Goal: Task Accomplishment & Management: Manage account settings

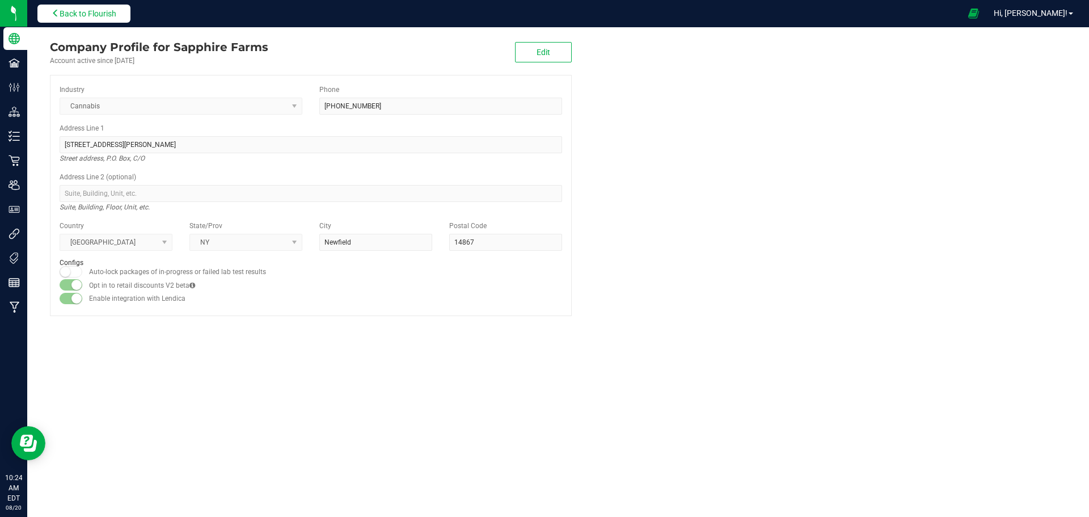
click at [85, 14] on span "Back to Flourish" at bounding box center [88, 13] width 57 height 9
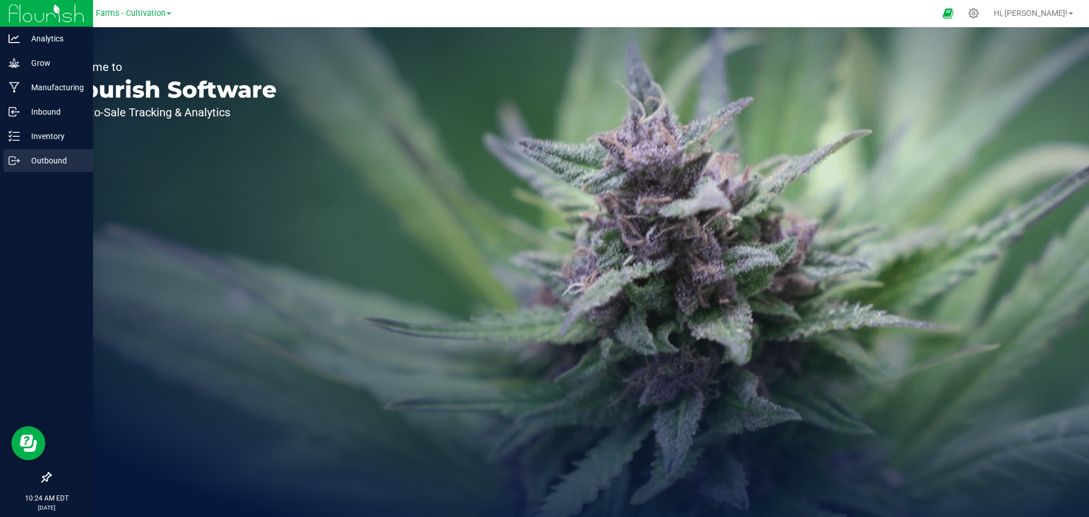
click at [18, 164] on icon at bounding box center [14, 160] width 11 height 11
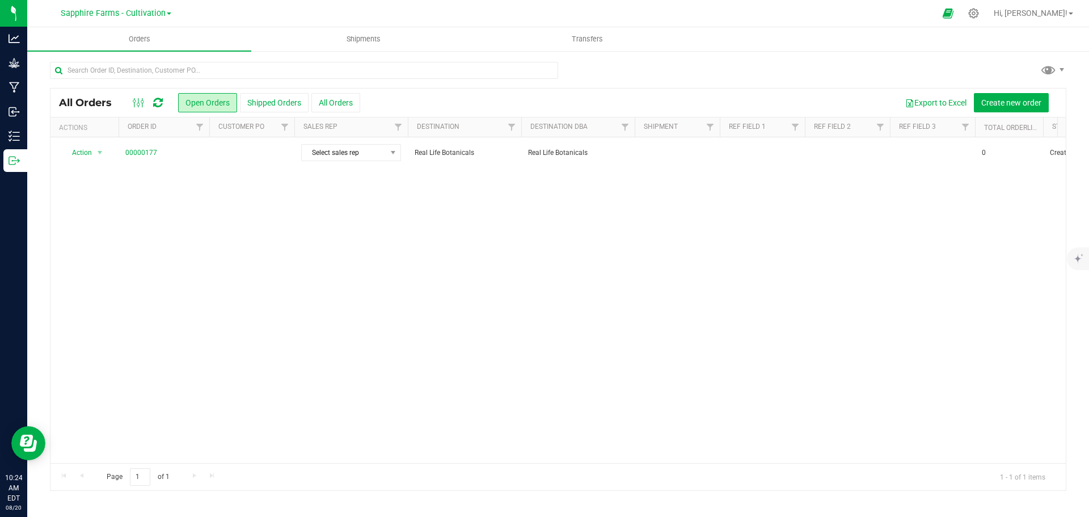
click at [167, 11] on link "Sapphire Farms - Cultivation" at bounding box center [116, 12] width 111 height 11
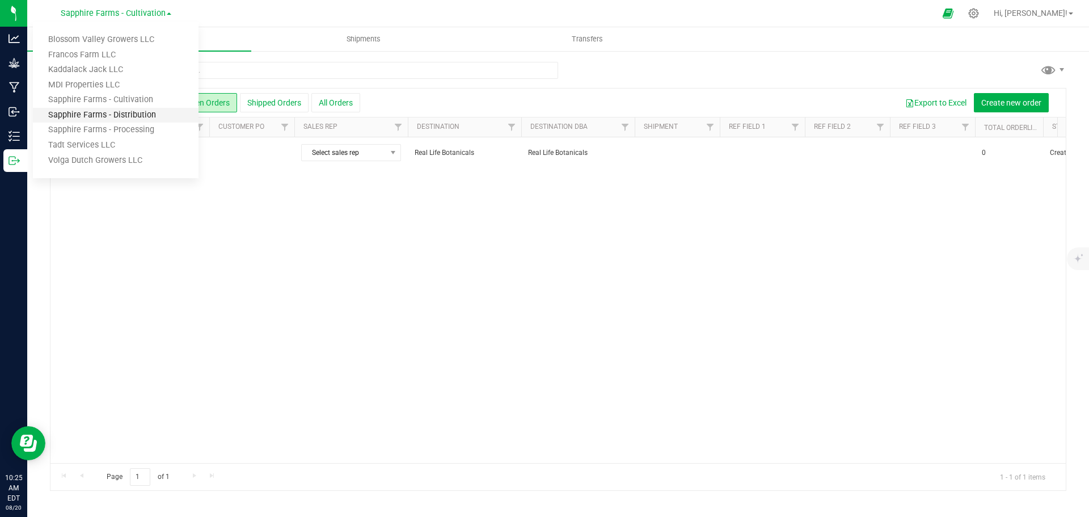
click at [145, 121] on link "Sapphire Farms - Distribution" at bounding box center [116, 115] width 166 height 15
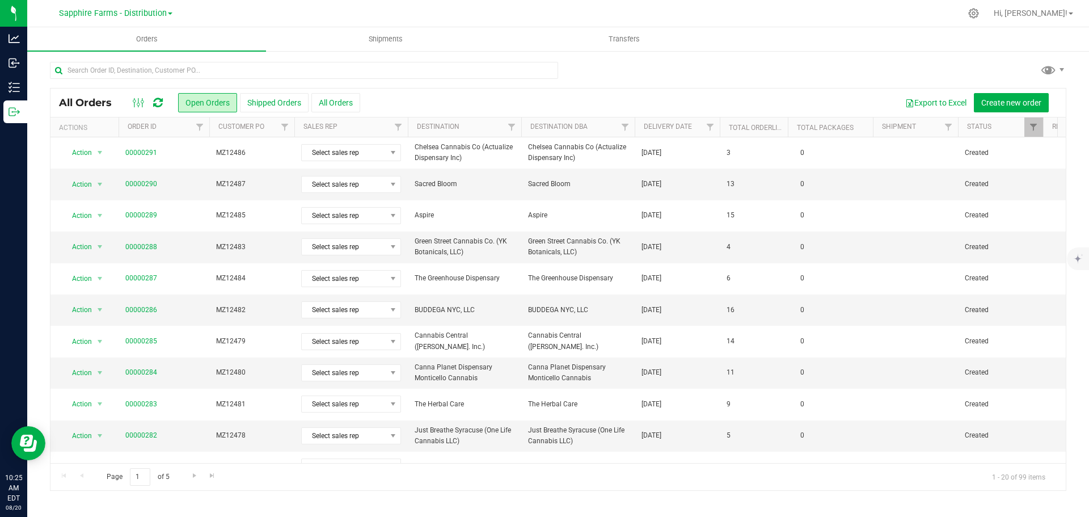
click at [642, 132] on th "Delivery Date" at bounding box center [677, 127] width 85 height 20
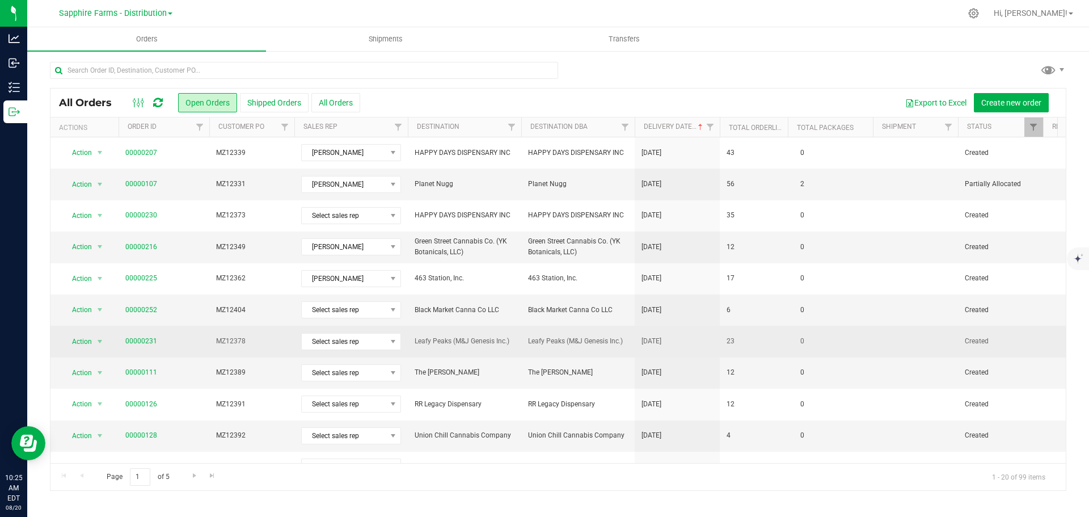
click at [759, 338] on td "23" at bounding box center [754, 341] width 68 height 31
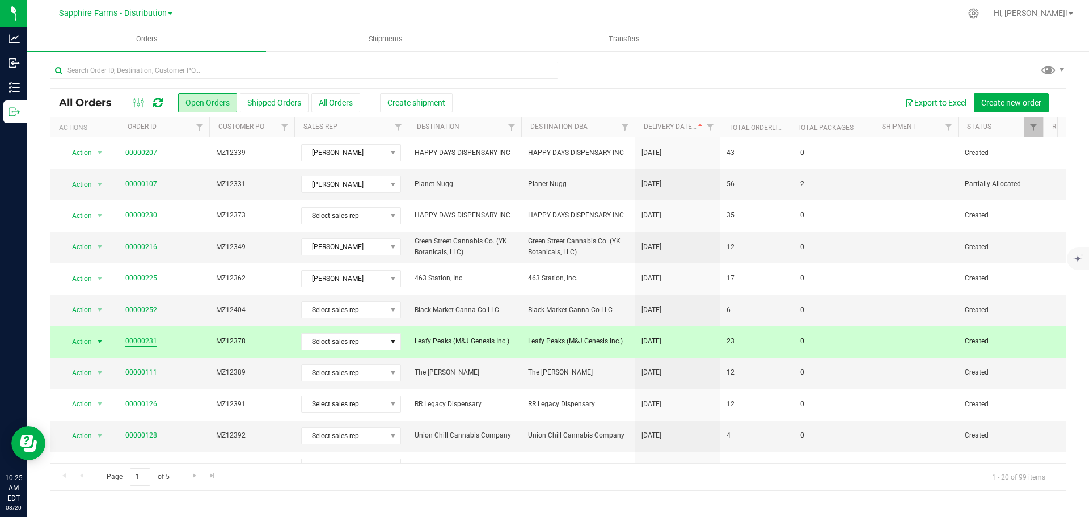
click at [138, 340] on link "00000231" at bounding box center [141, 341] width 32 height 11
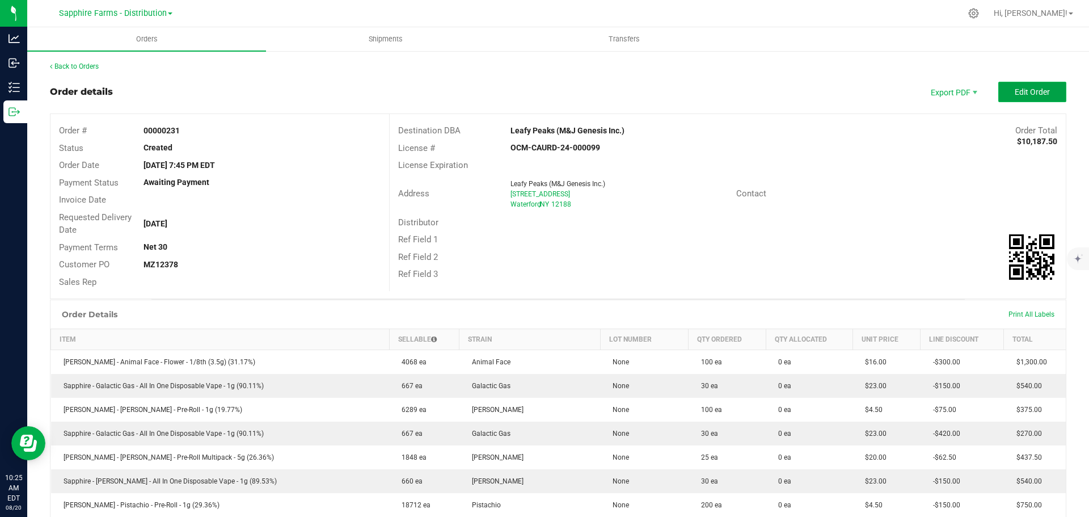
click at [1025, 90] on span "Edit Order" at bounding box center [1032, 91] width 35 height 9
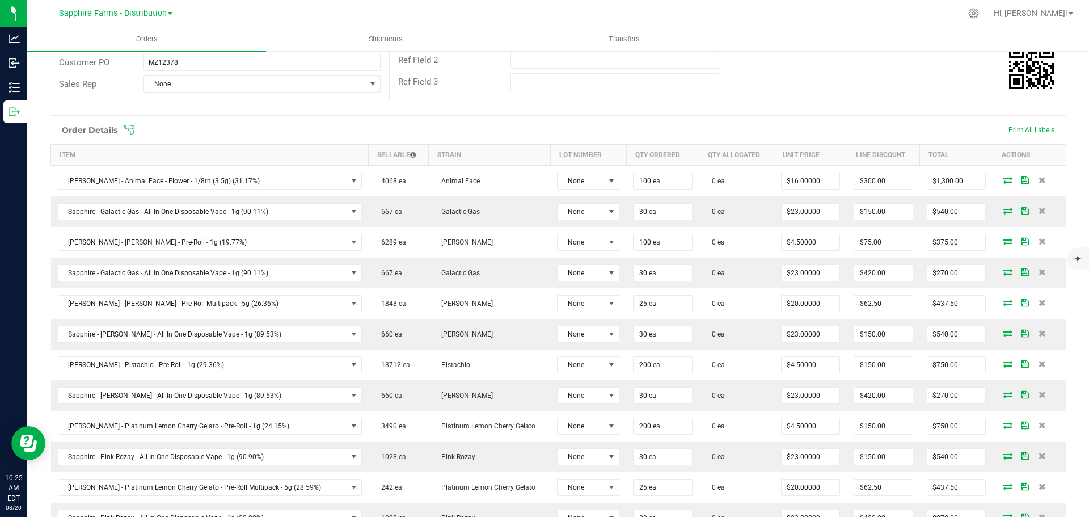
scroll to position [227, 0]
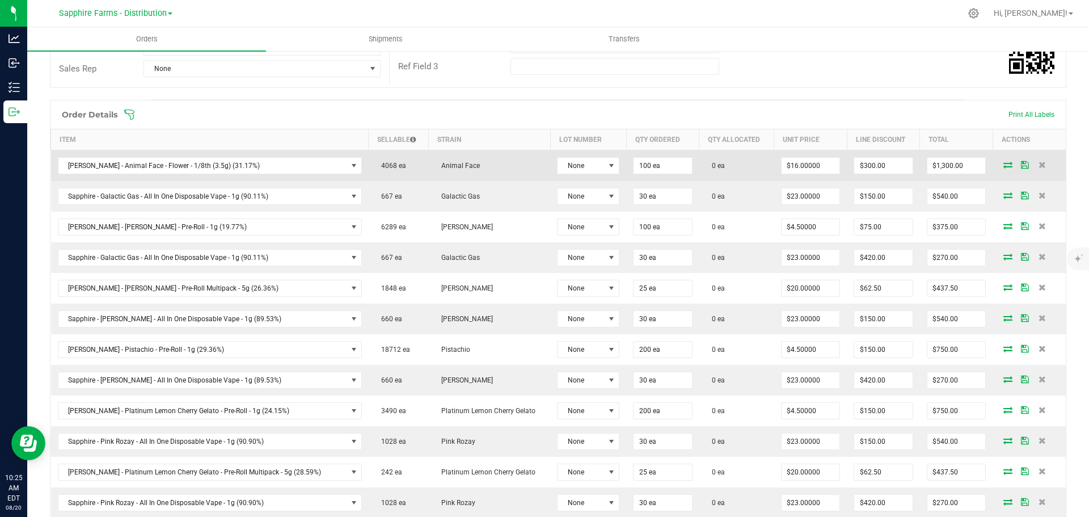
click at [1004, 163] on icon at bounding box center [1008, 164] width 9 height 7
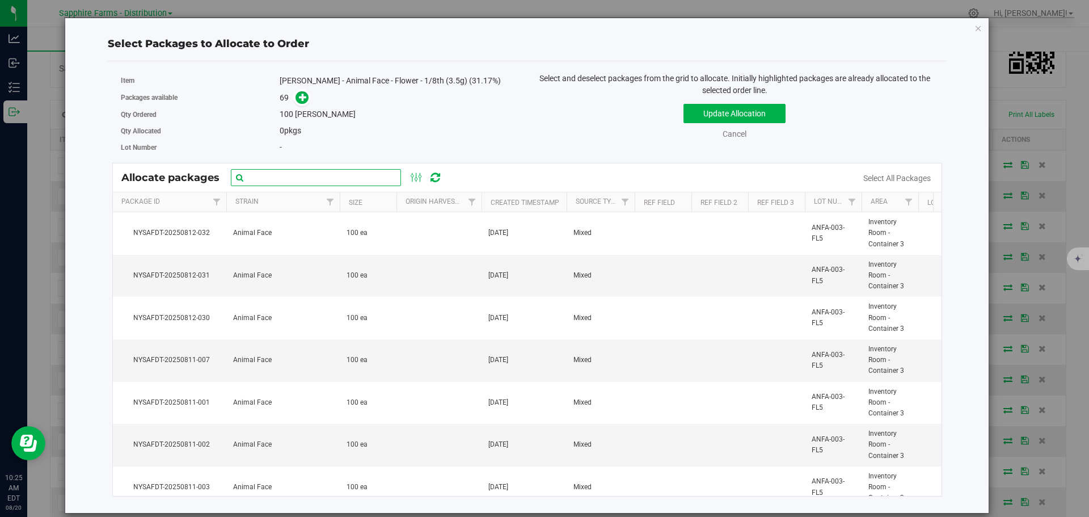
click at [302, 174] on input "text" at bounding box center [316, 177] width 170 height 17
paste input "Nysafdt-20250726-2235"
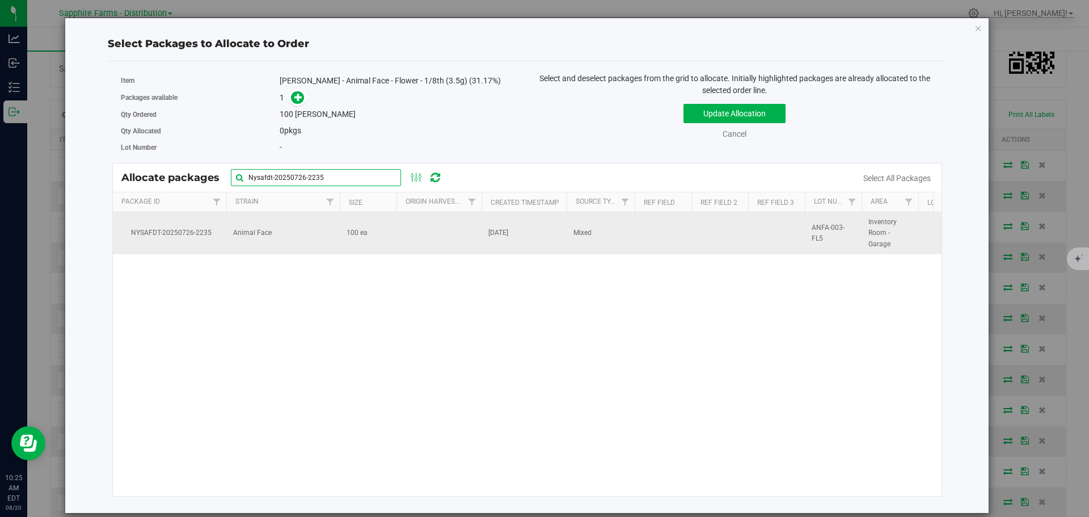
type input "Nysafdt-20250726-2235"
click at [399, 237] on td at bounding box center [439, 233] width 85 height 42
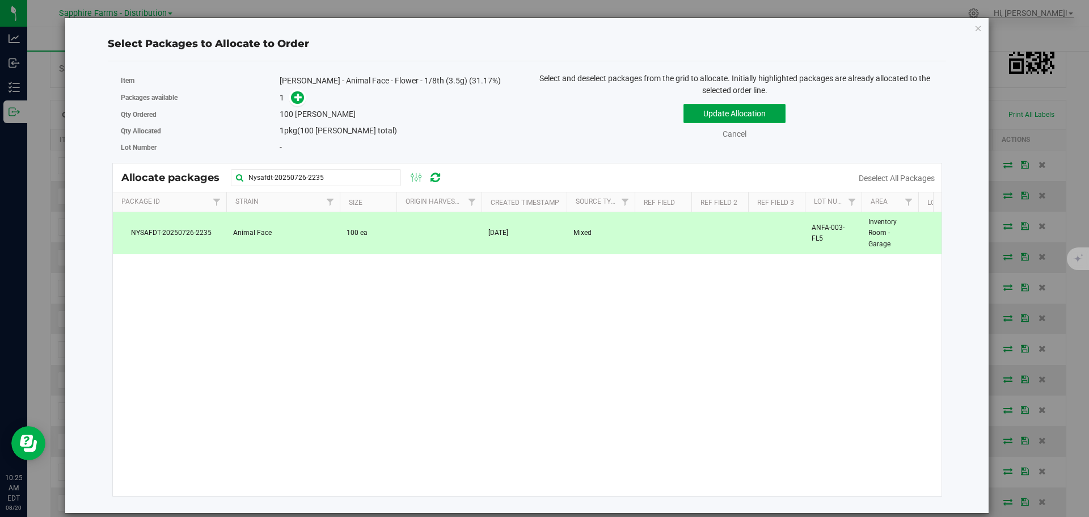
click at [713, 119] on button "Update Allocation" at bounding box center [735, 113] width 102 height 19
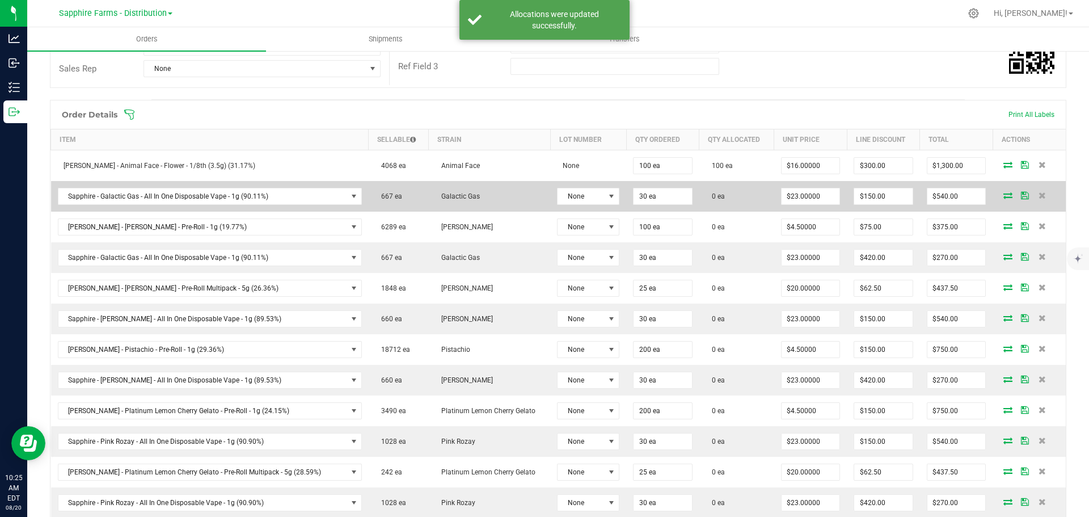
click at [1004, 194] on icon at bounding box center [1008, 195] width 9 height 7
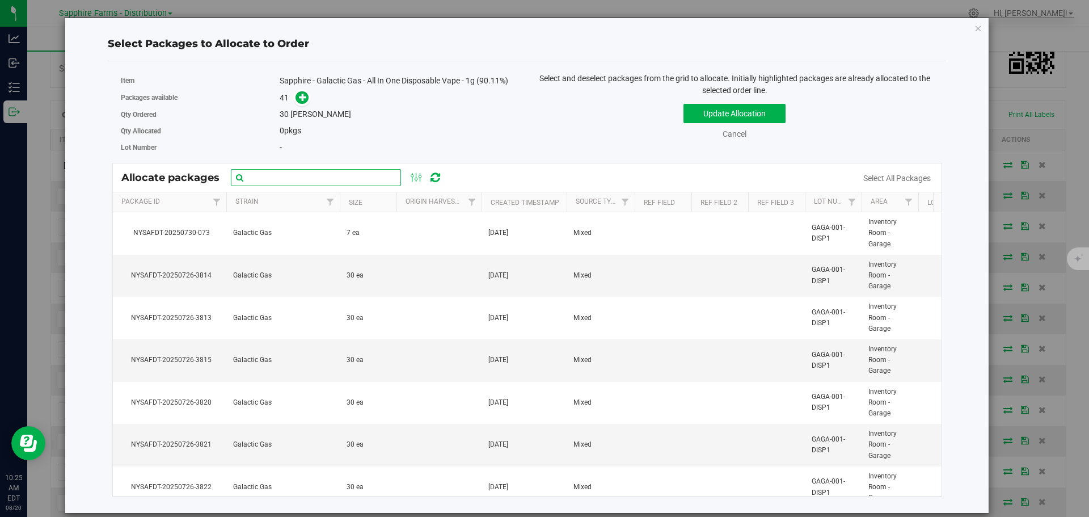
click at [347, 182] on input "text" at bounding box center [316, 177] width 170 height 17
paste input "Nysafdt-20250726-3824"
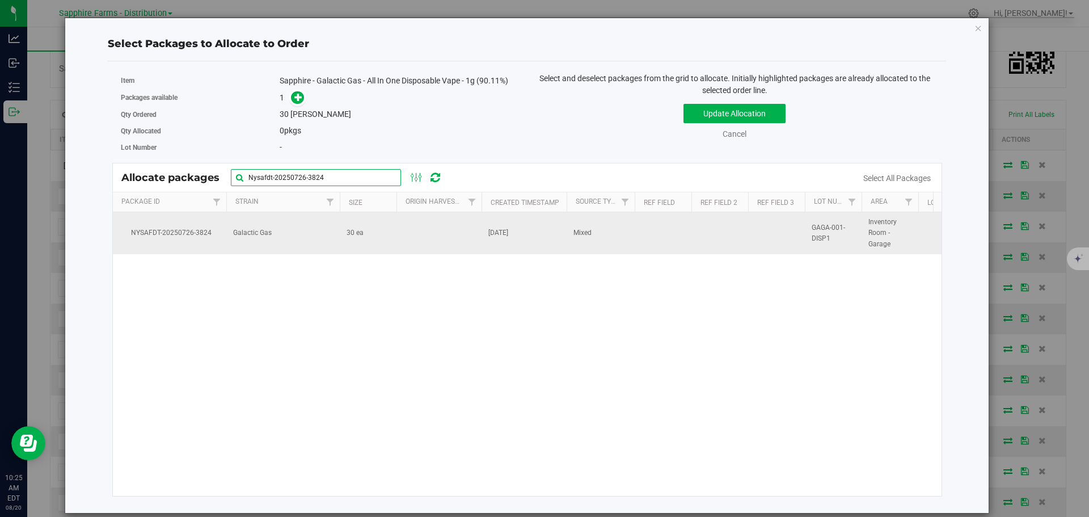
type input "Nysafdt-20250726-3824"
click at [405, 232] on td at bounding box center [439, 233] width 85 height 42
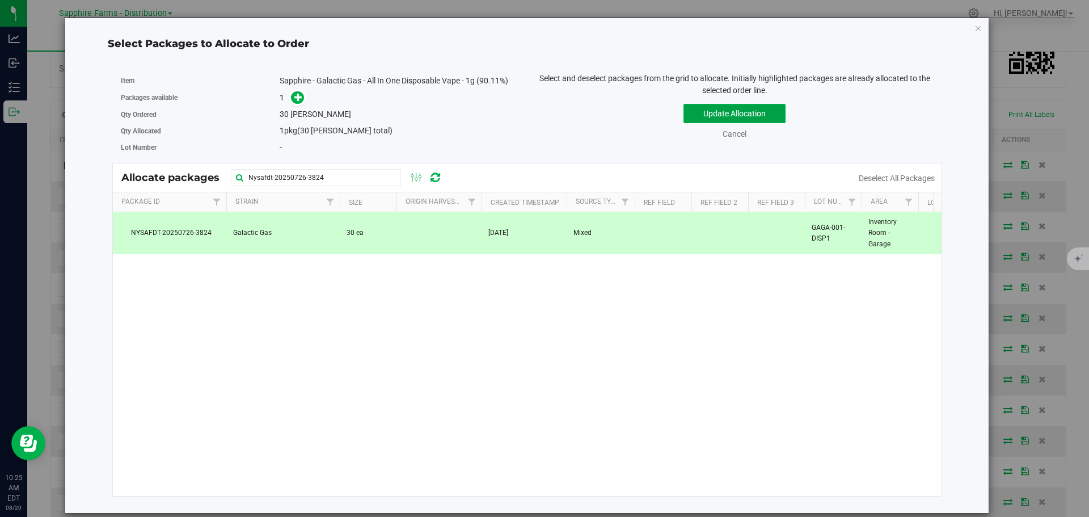
click at [697, 120] on button "Update Allocation" at bounding box center [735, 113] width 102 height 19
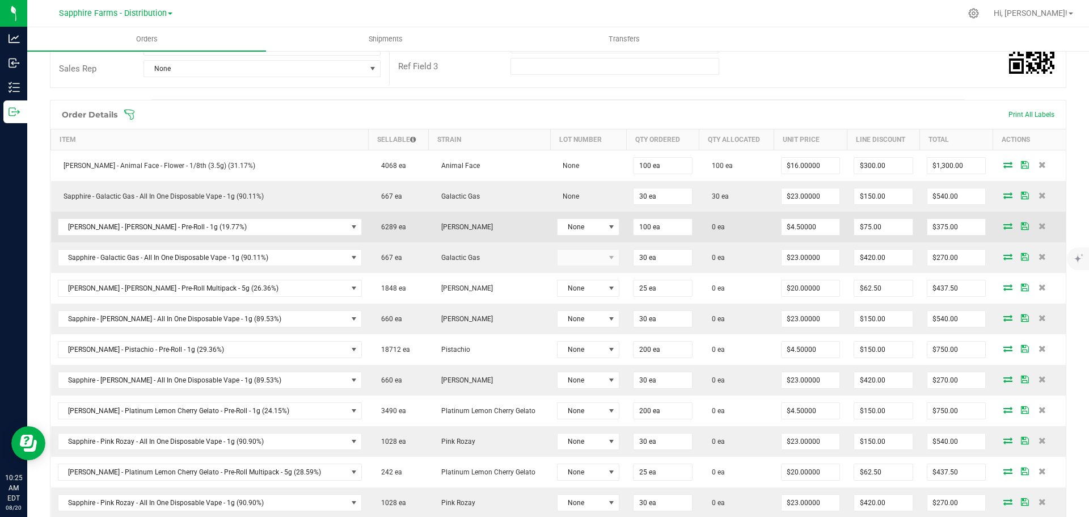
click at [1004, 227] on icon at bounding box center [1008, 225] width 9 height 7
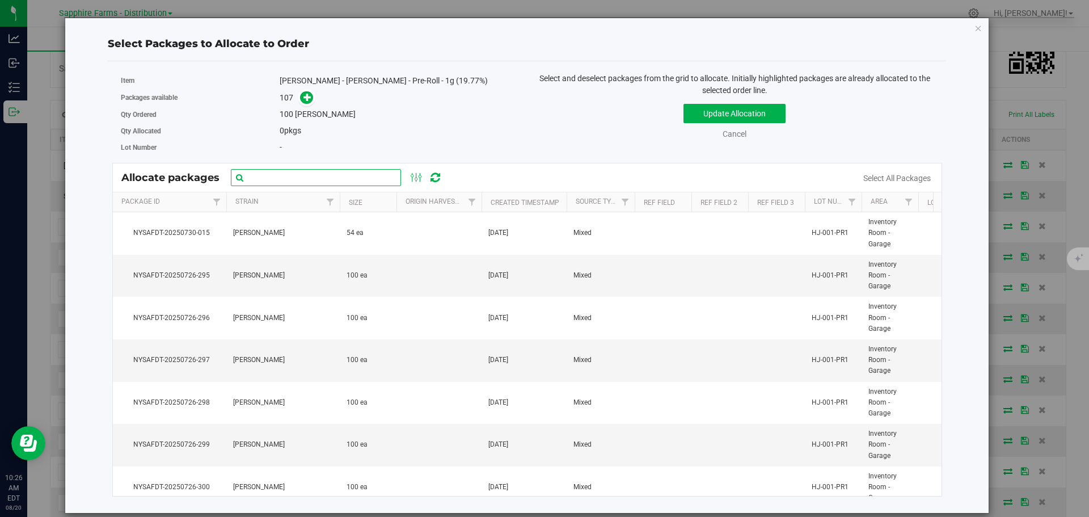
click at [363, 174] on input "text" at bounding box center [316, 177] width 170 height 17
paste input "NYSAFDT-20250726-185"
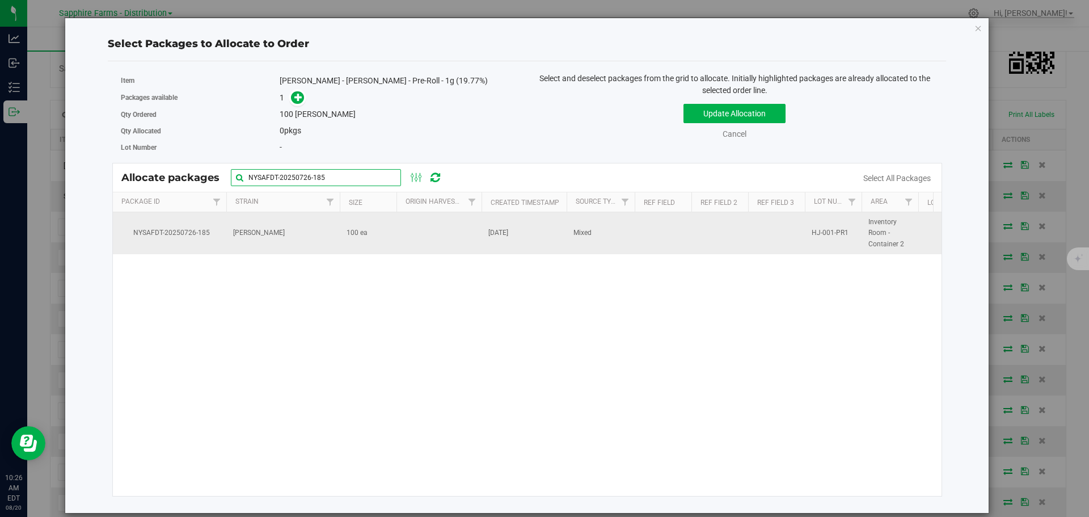
type input "NYSAFDT-20250726-185"
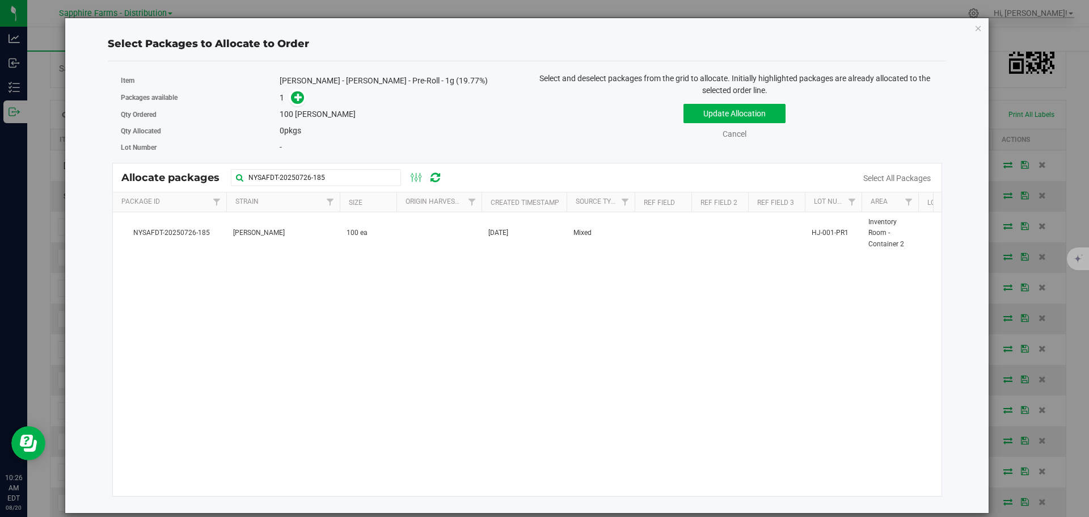
drag, startPoint x: 448, startPoint y: 229, endPoint x: 516, endPoint y: 194, distance: 76.6
click at [448, 229] on td at bounding box center [439, 233] width 85 height 42
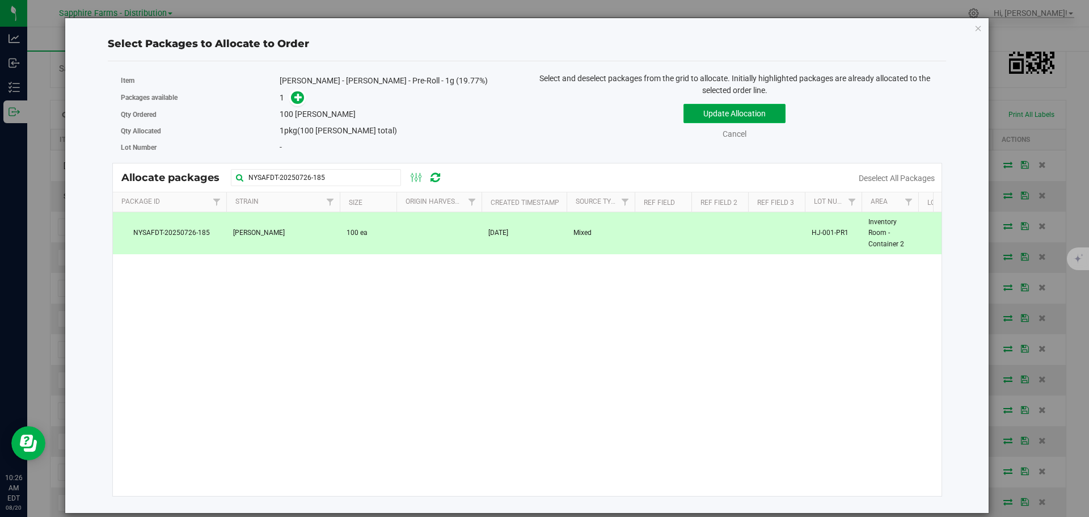
click at [741, 111] on button "Update Allocation" at bounding box center [735, 113] width 102 height 19
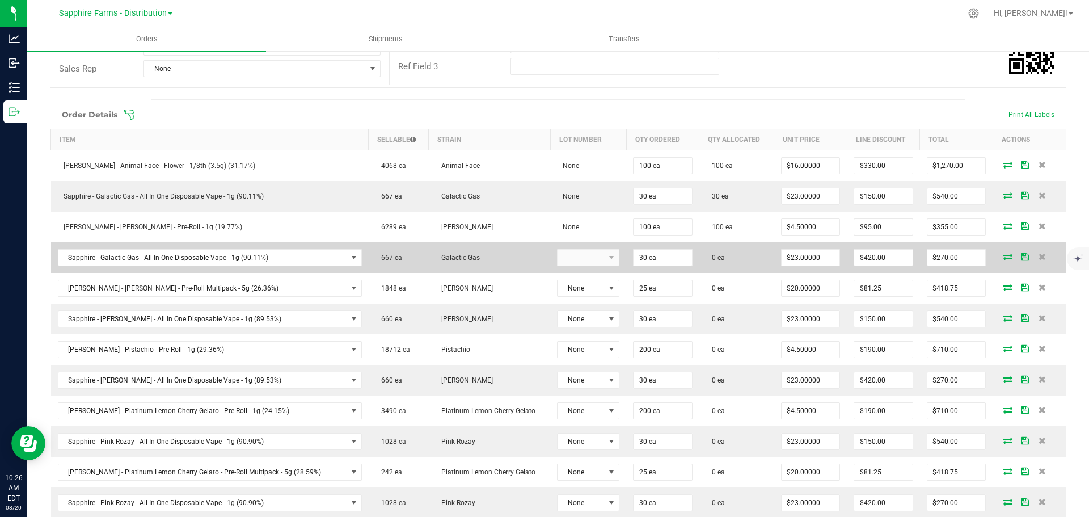
click at [1004, 256] on icon at bounding box center [1008, 256] width 9 height 7
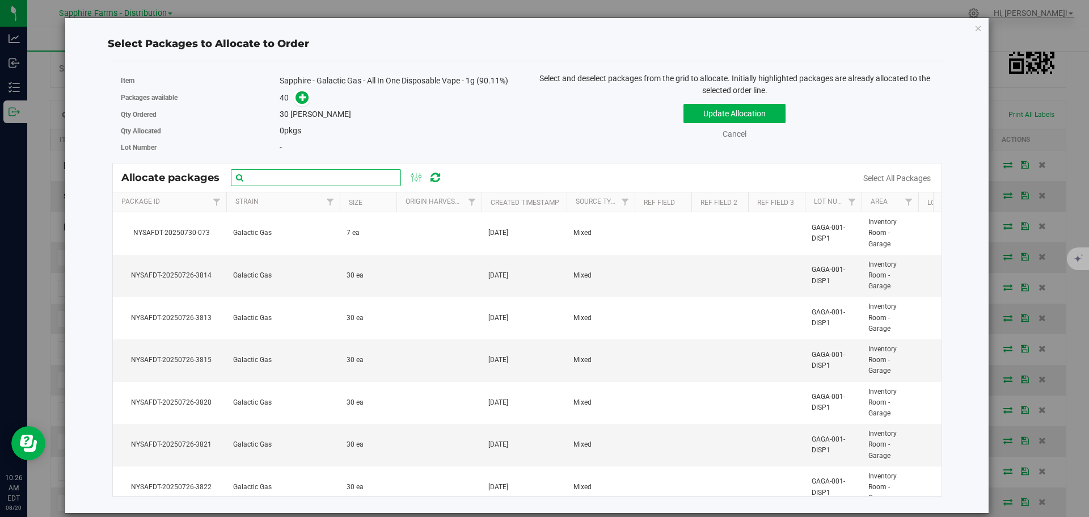
click at [382, 179] on input "text" at bounding box center [316, 177] width 170 height 17
paste input "Nysafdt-20250726-3825"
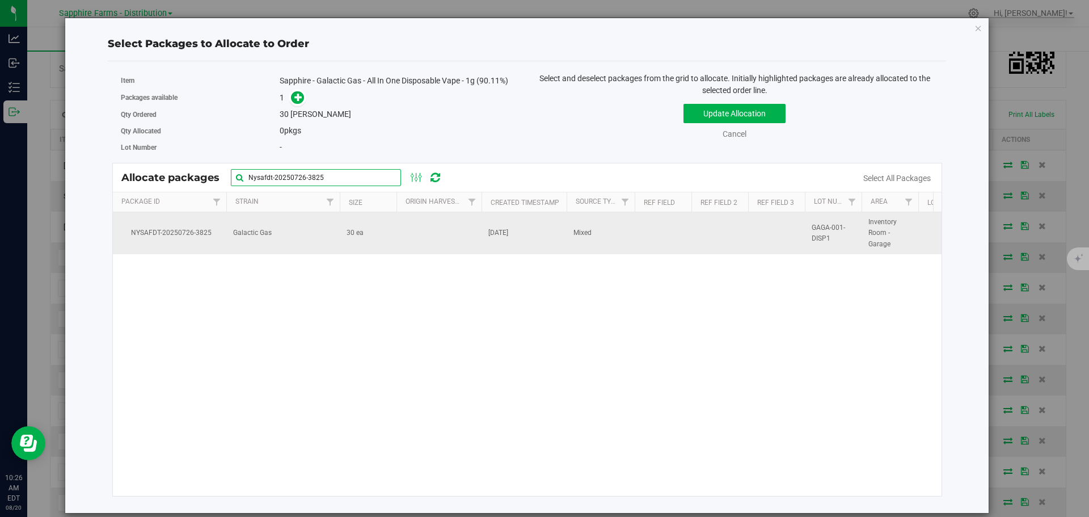
type input "Nysafdt-20250726-3825"
click at [398, 240] on td at bounding box center [439, 233] width 85 height 42
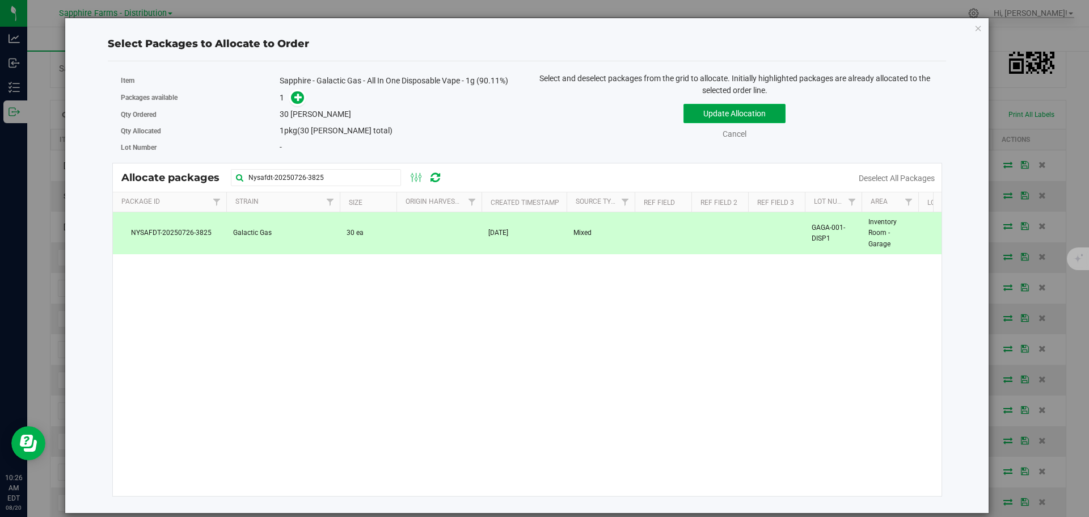
click at [700, 116] on button "Update Allocation" at bounding box center [735, 113] width 102 height 19
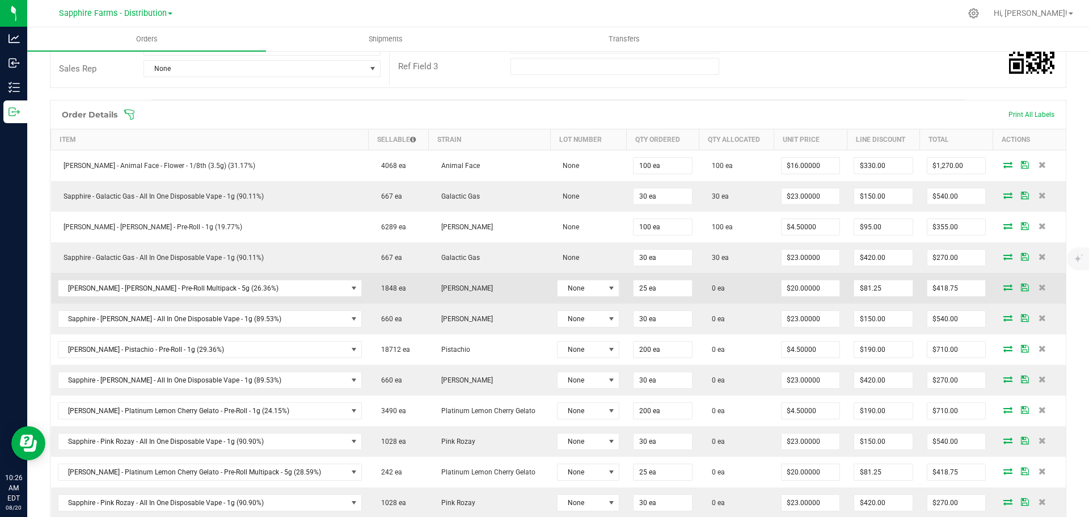
click at [1004, 287] on icon at bounding box center [1008, 287] width 9 height 7
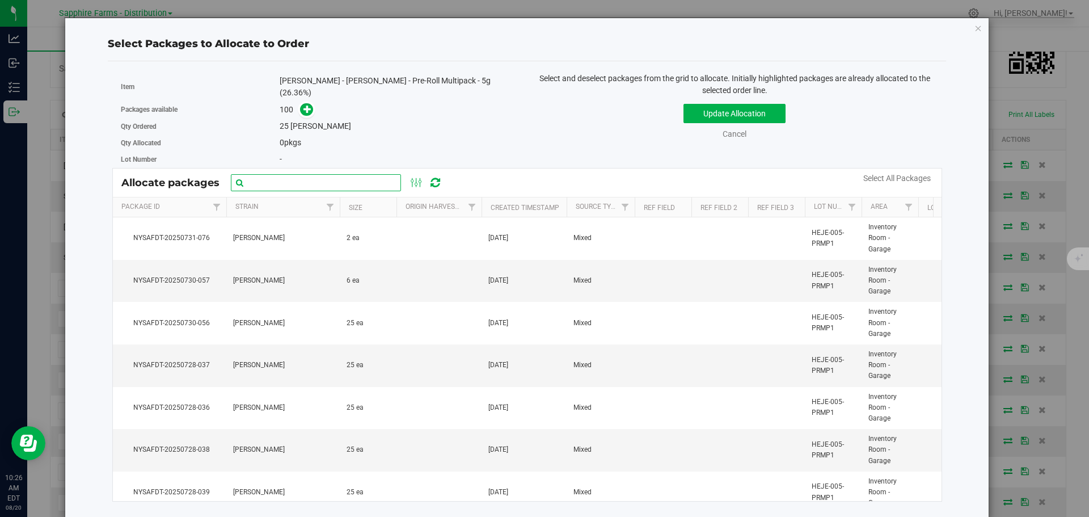
click at [314, 178] on input "text" at bounding box center [316, 182] width 170 height 17
paste input "NYSAFDT-20250726-2956"
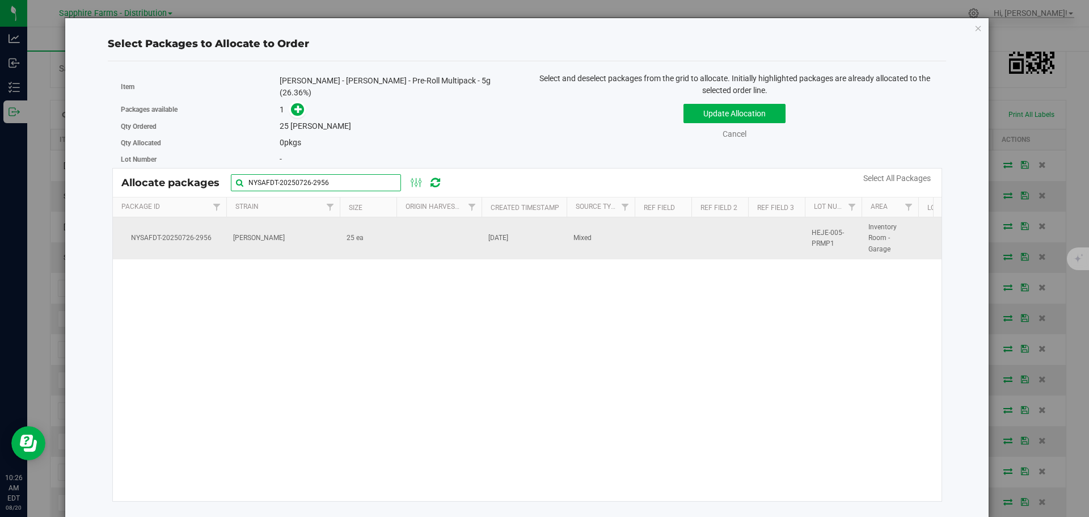
type input "NYSAFDT-20250726-2956"
click at [441, 237] on td at bounding box center [439, 238] width 85 height 42
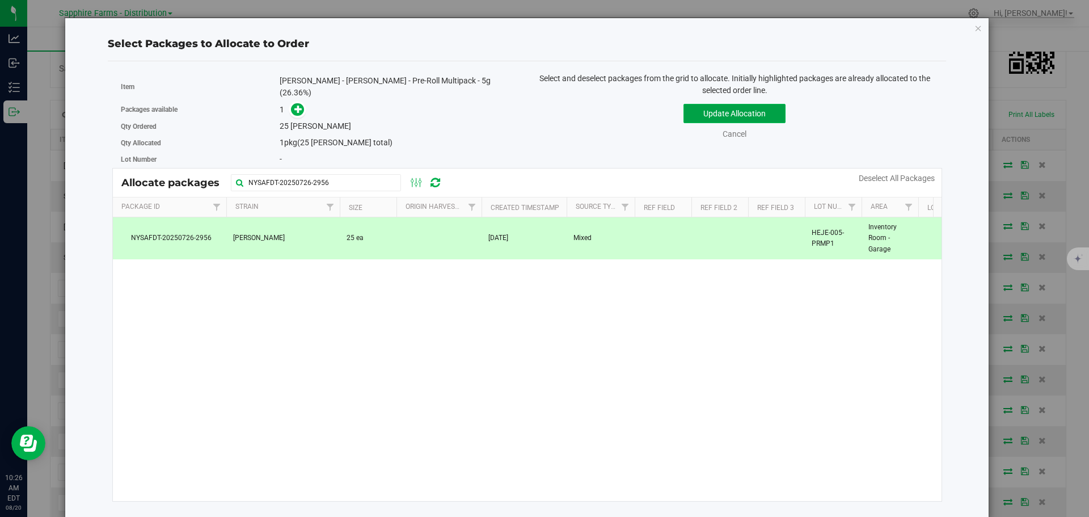
click at [692, 113] on button "Update Allocation" at bounding box center [735, 113] width 102 height 19
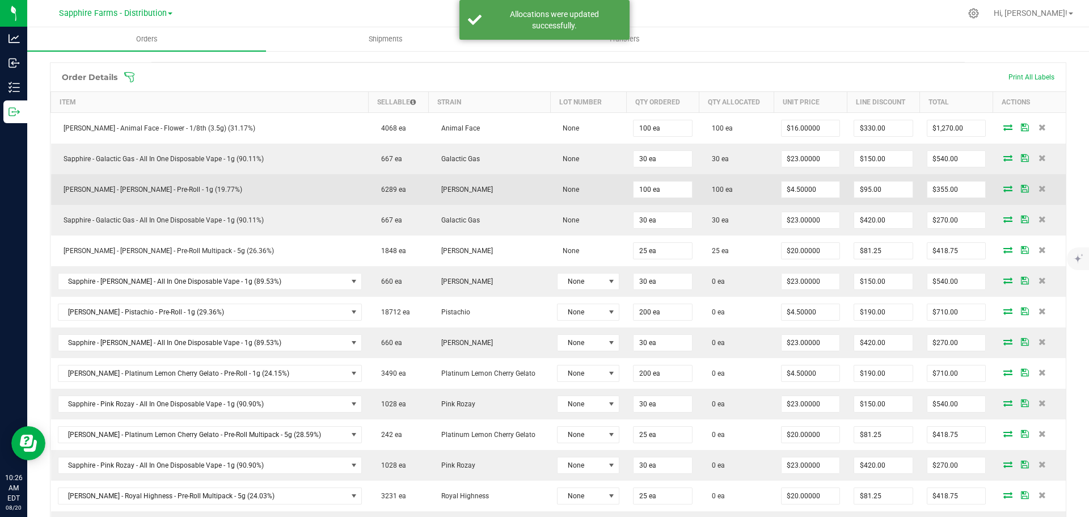
scroll to position [340, 0]
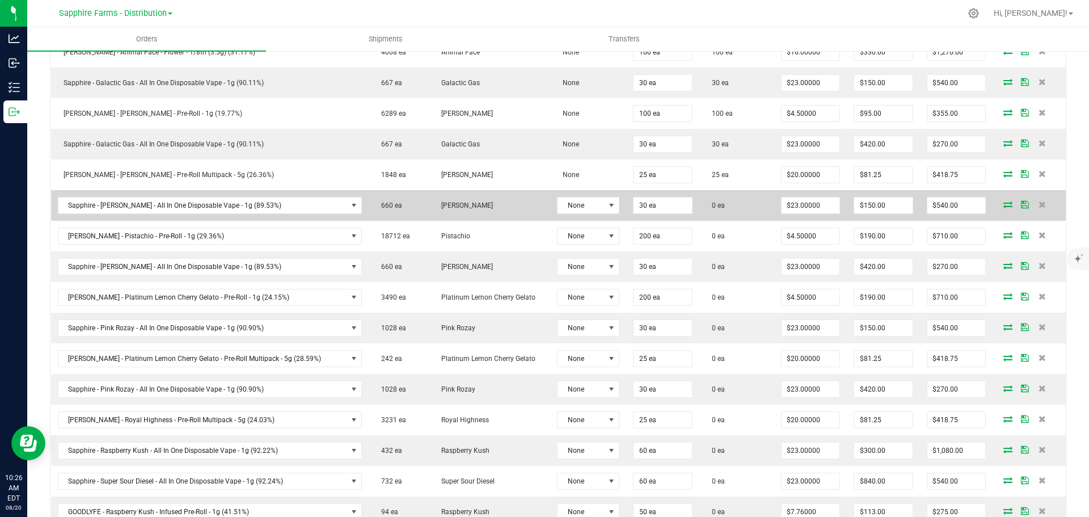
click at [1004, 205] on icon at bounding box center [1008, 204] width 9 height 7
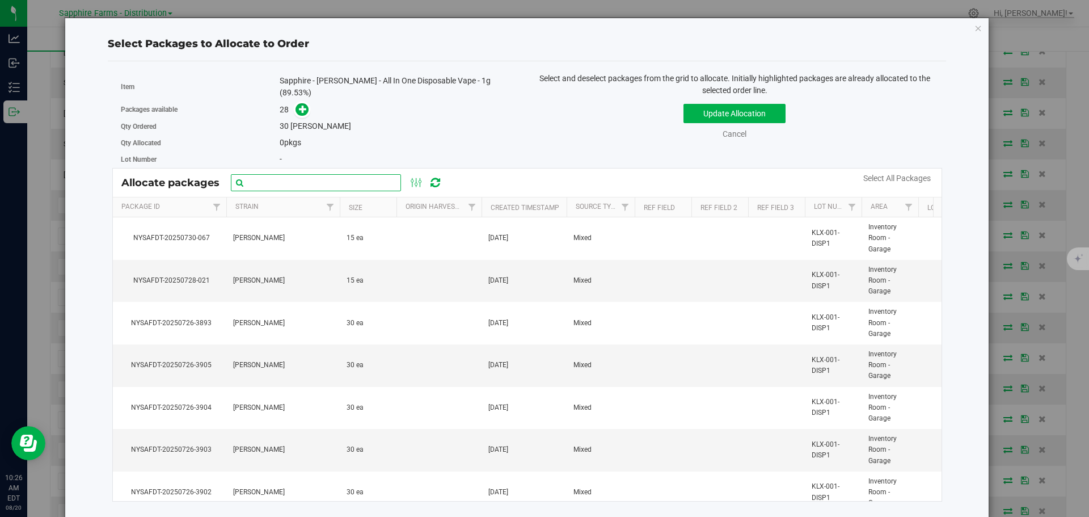
click at [273, 175] on input "text" at bounding box center [316, 182] width 170 height 17
paste input "Nysafdt-20250726-3903"
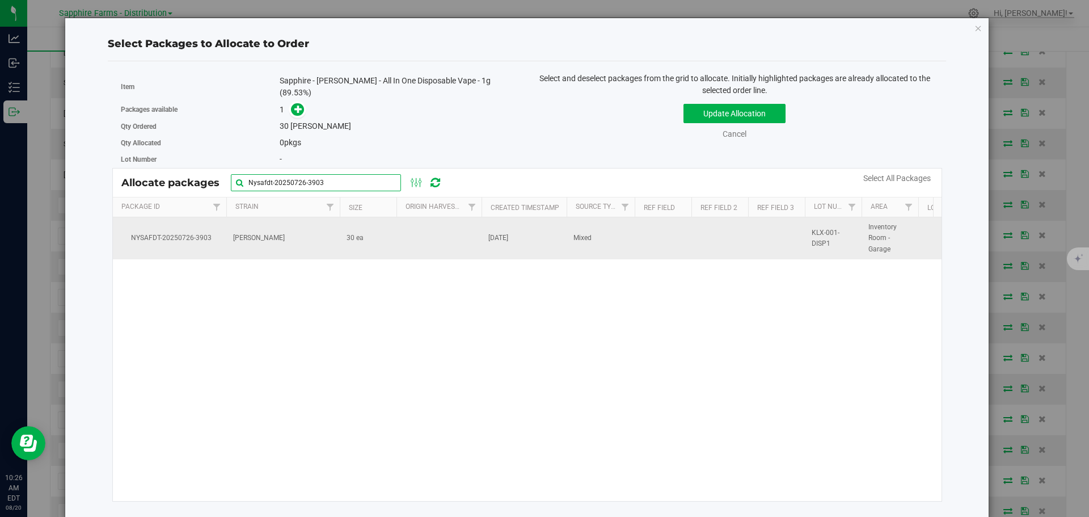
type input "Nysafdt-20250726-3903"
click at [428, 222] on td at bounding box center [439, 238] width 85 height 42
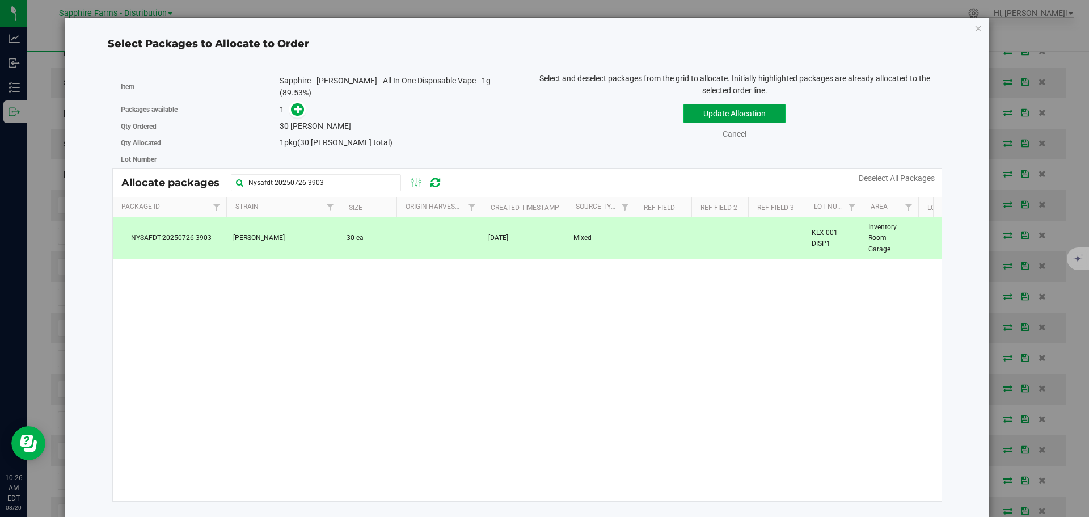
click at [702, 116] on button "Update Allocation" at bounding box center [735, 113] width 102 height 19
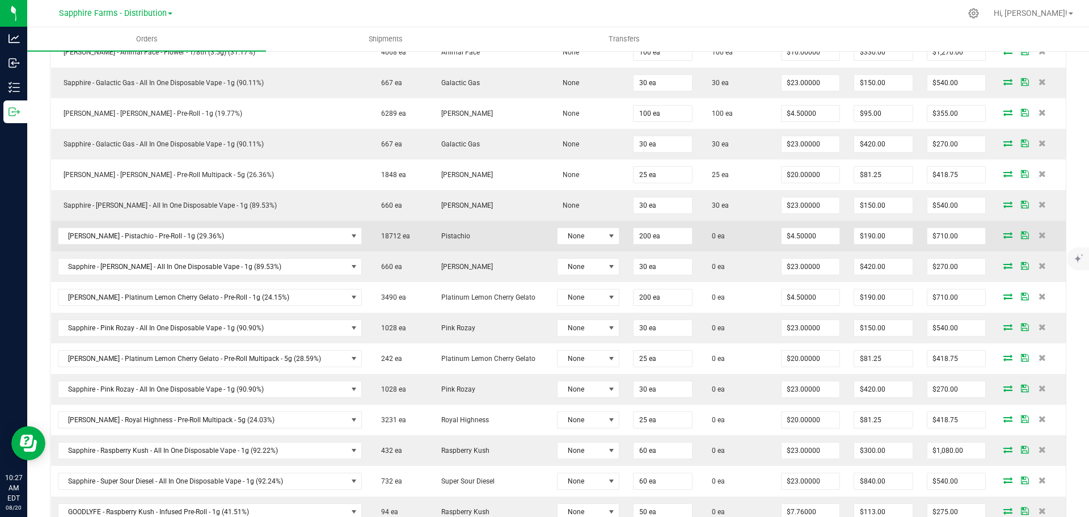
click at [1004, 236] on icon at bounding box center [1008, 235] width 9 height 7
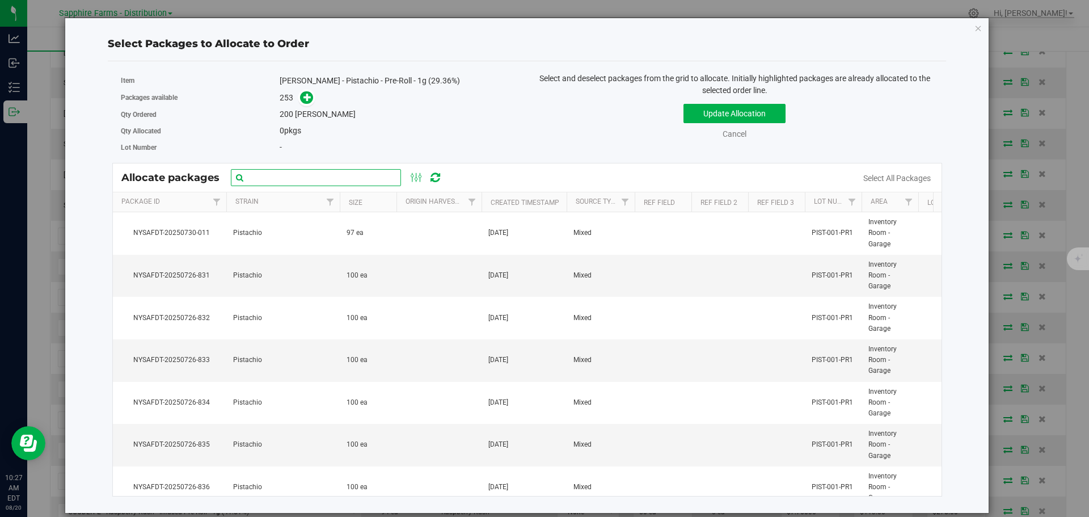
click at [312, 174] on input "text" at bounding box center [316, 177] width 170 height 17
paste input "NYSAFDT-20250726-831"
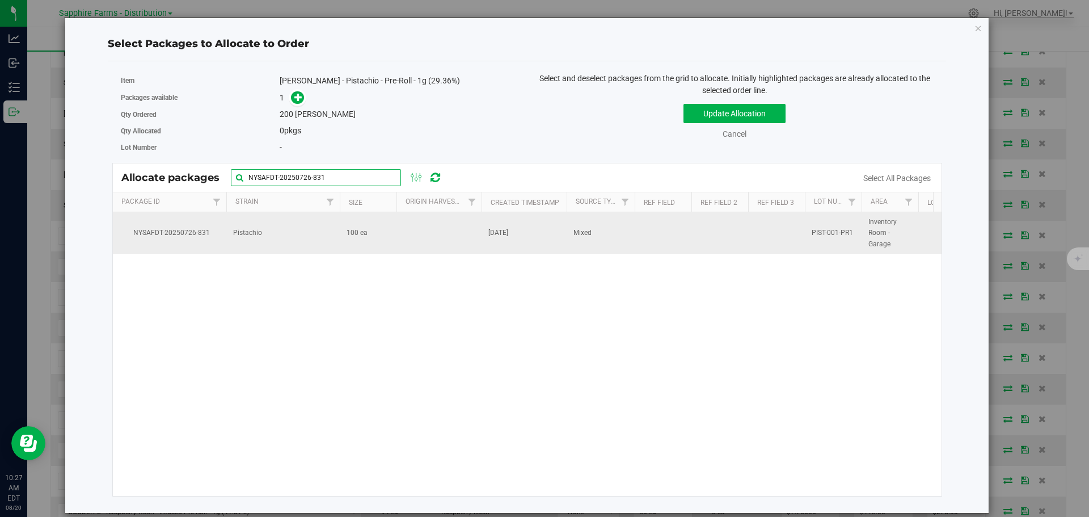
type input "NYSAFDT-20250726-831"
click at [439, 242] on td at bounding box center [439, 233] width 85 height 42
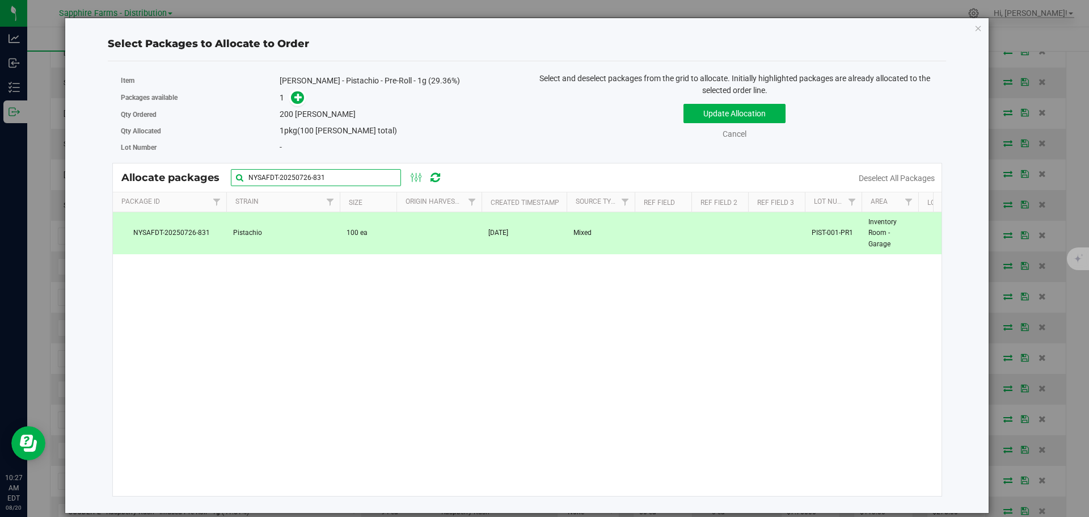
drag, startPoint x: 346, startPoint y: 179, endPoint x: 121, endPoint y: 178, distance: 224.7
click at [121, 178] on div "Allocate packages NYSAFDT-20250726-831" at bounding box center [287, 177] width 332 height 17
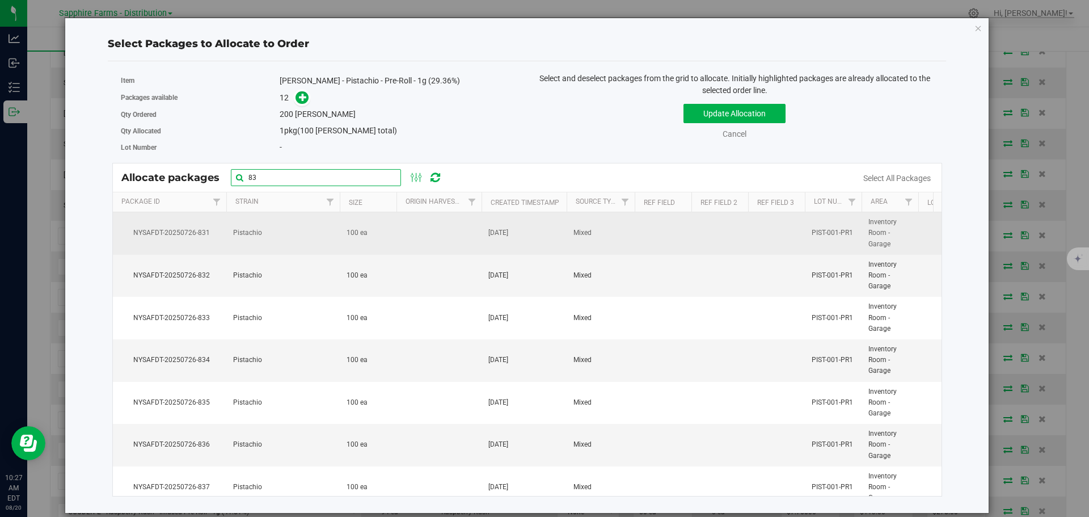
type input "83"
click at [225, 249] on td "NYSAFDT-20250726-831" at bounding box center [169, 233] width 113 height 43
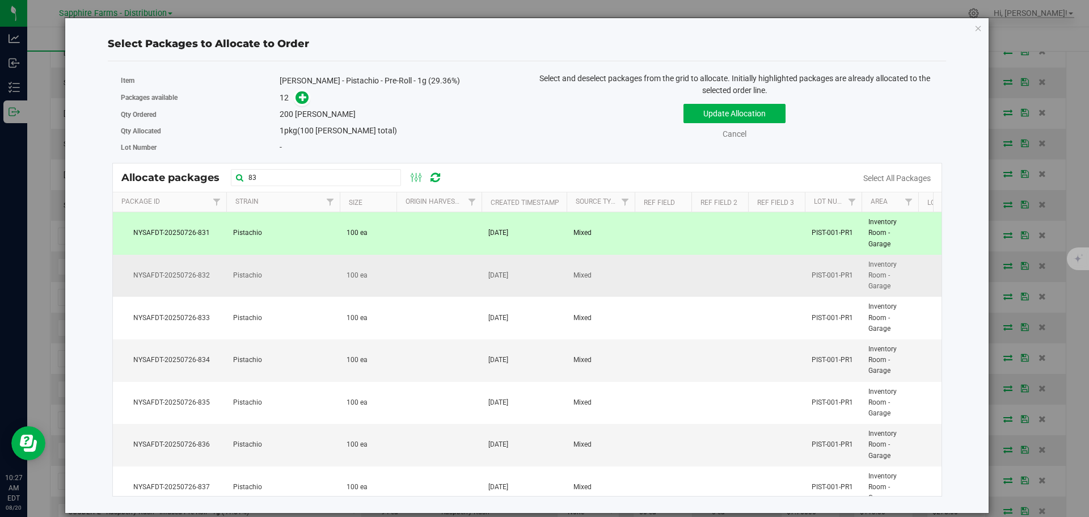
click at [225, 270] on td "NYSAFDT-20250726-832" at bounding box center [169, 276] width 113 height 43
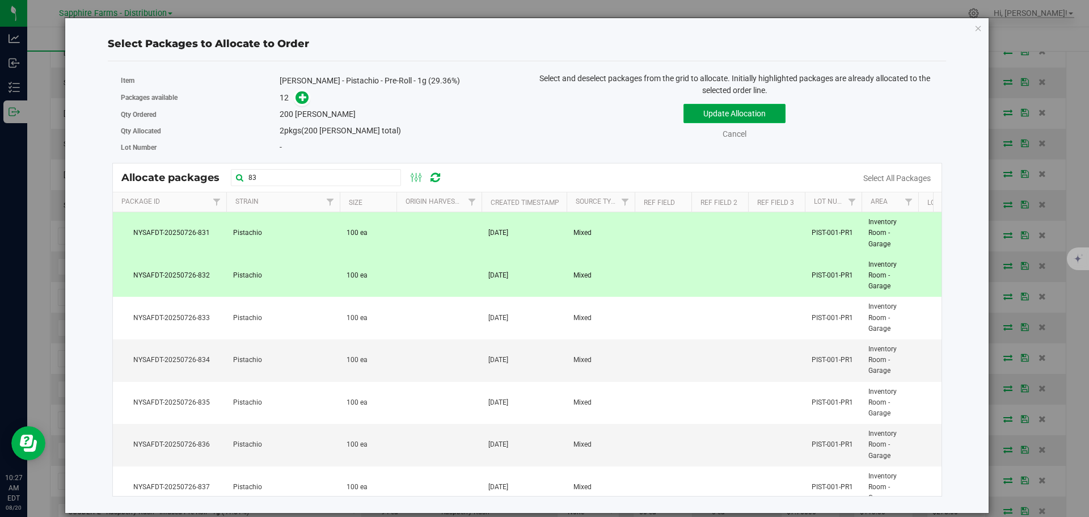
click at [708, 116] on button "Update Allocation" at bounding box center [735, 113] width 102 height 19
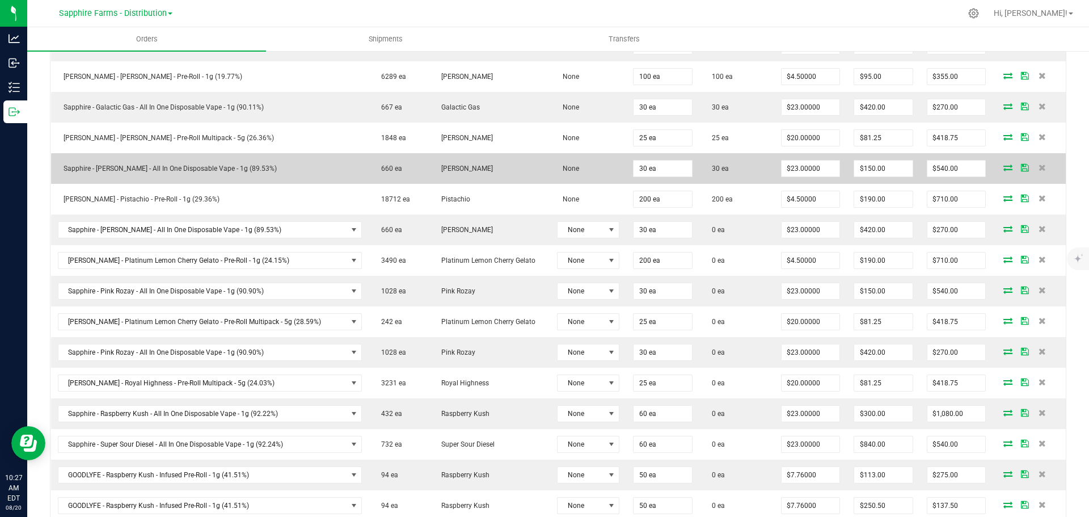
scroll to position [397, 0]
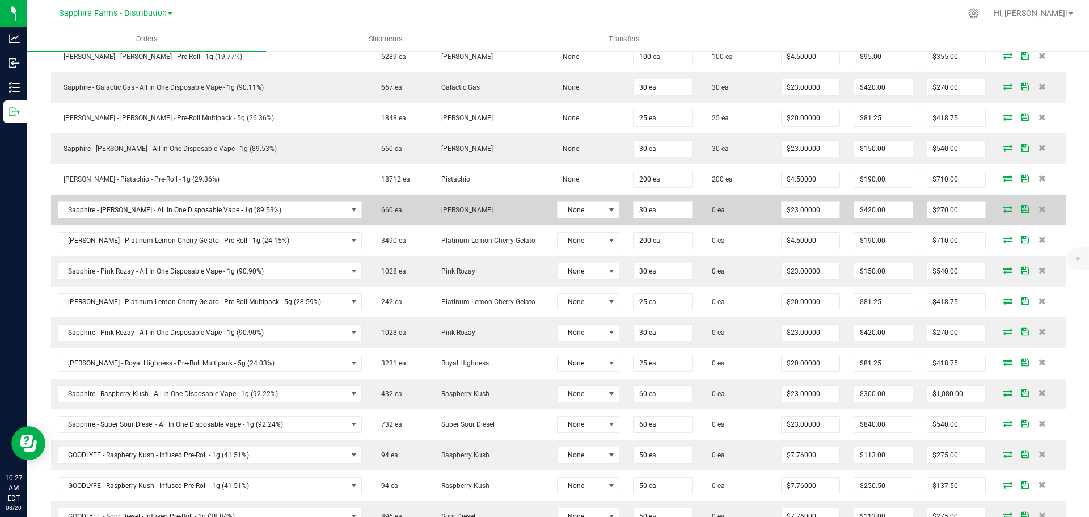
click at [1004, 210] on icon at bounding box center [1008, 208] width 9 height 7
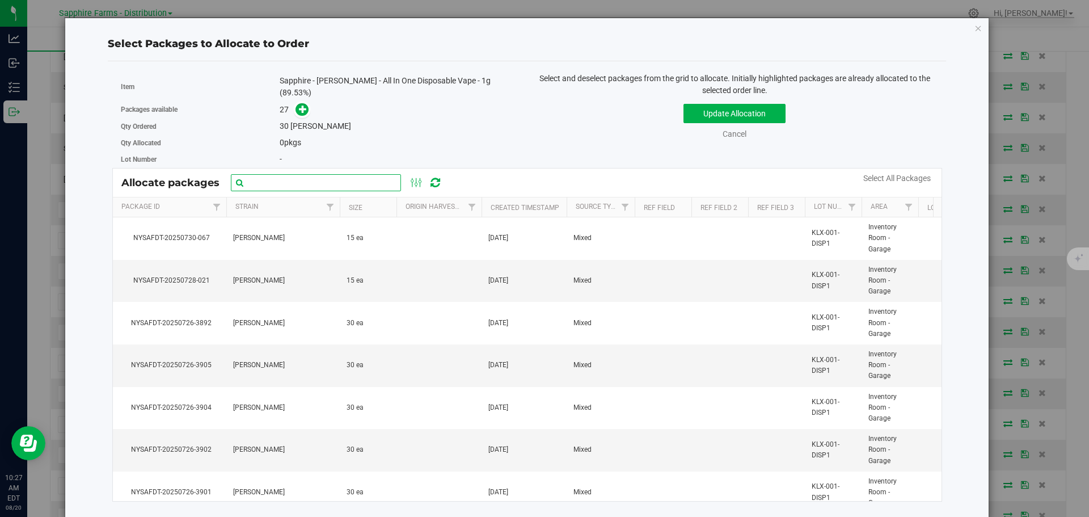
click at [306, 182] on input "text" at bounding box center [316, 182] width 170 height 17
paste input "Nysafdt-20250726-3904"
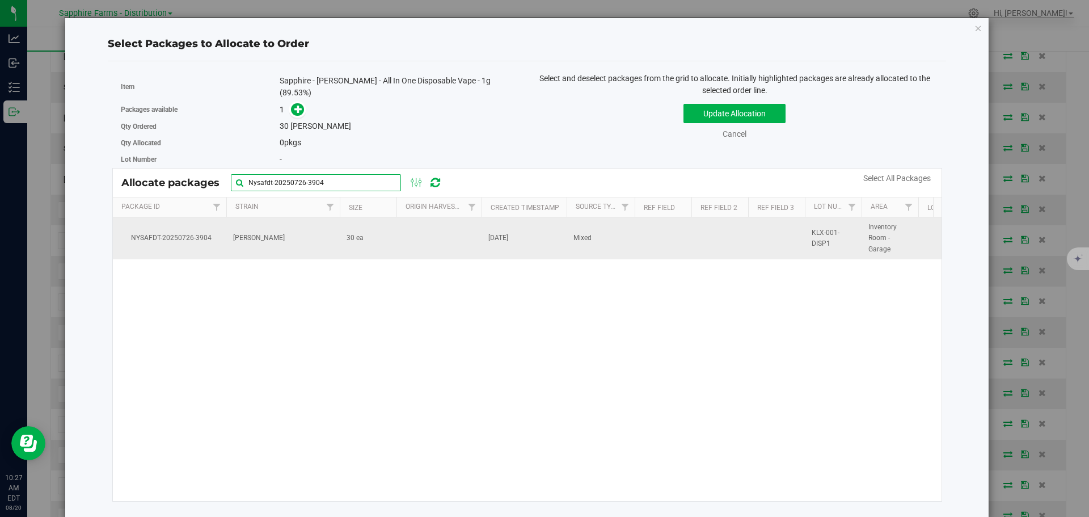
type input "Nysafdt-20250726-3904"
click at [391, 234] on td "30 ea" at bounding box center [368, 238] width 57 height 42
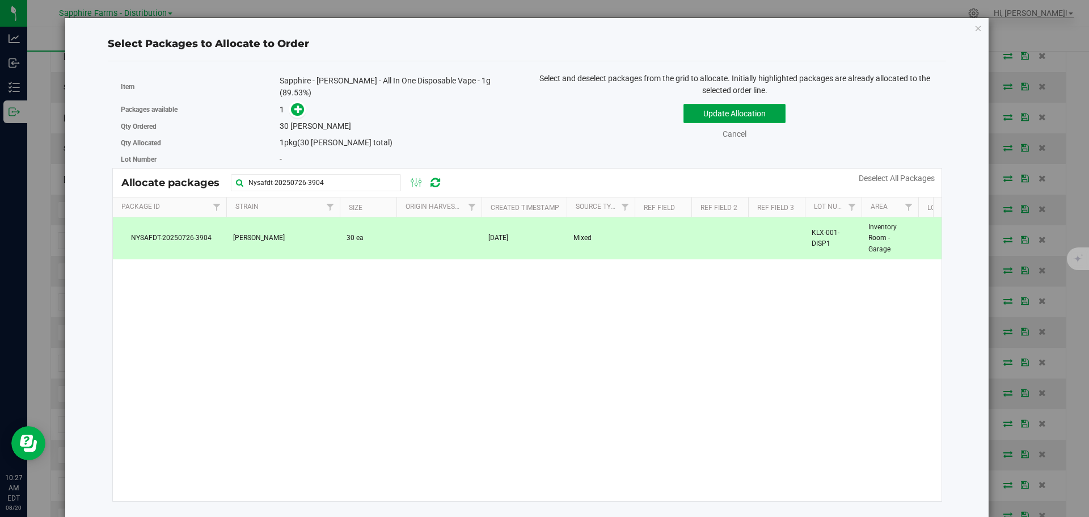
click at [704, 111] on button "Update Allocation" at bounding box center [735, 113] width 102 height 19
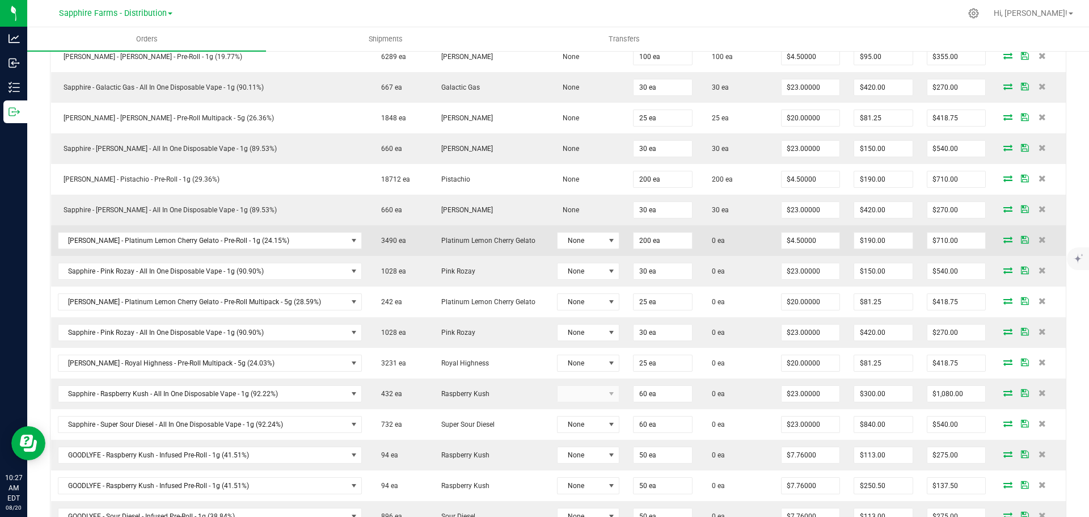
click at [1000, 239] on span at bounding box center [1008, 239] width 17 height 7
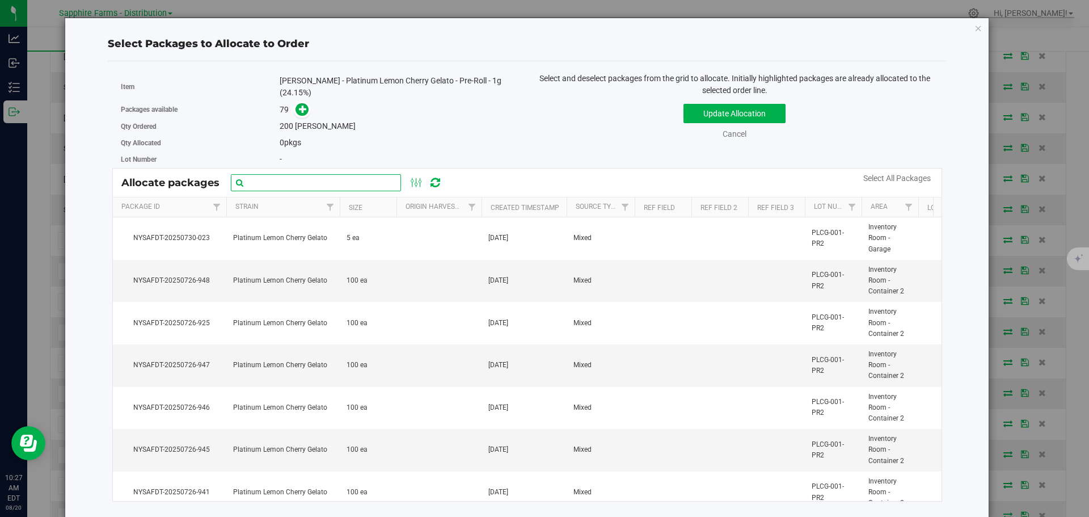
click at [376, 174] on input "text" at bounding box center [316, 182] width 170 height 17
type input "0"
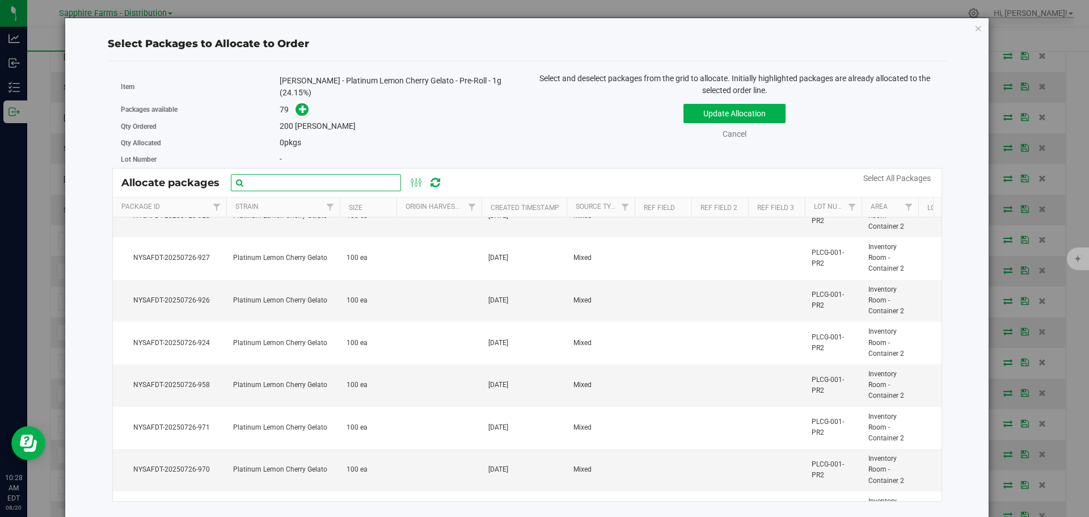
scroll to position [685, 0]
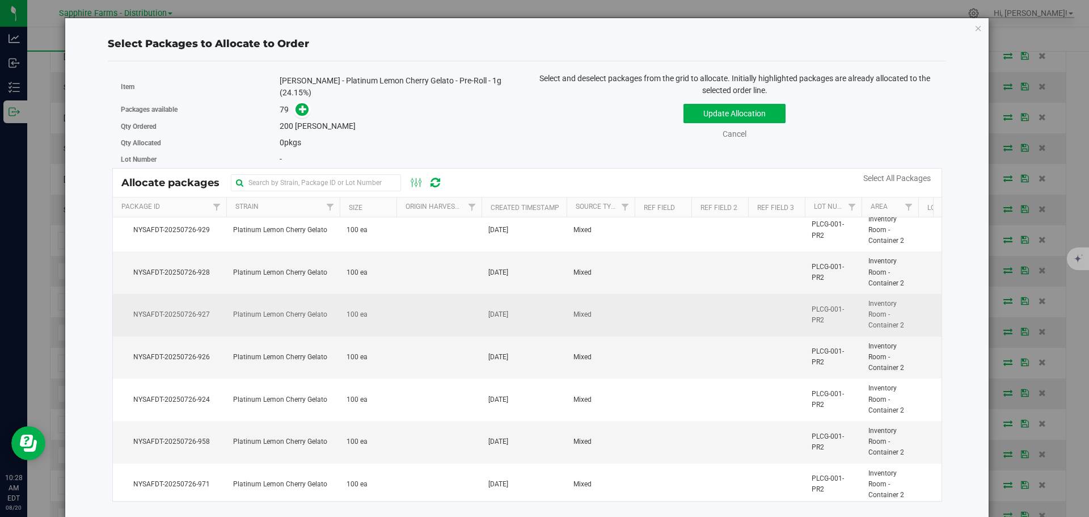
click at [273, 315] on span "Platinum Lemon Cherry Gelato" at bounding box center [280, 314] width 94 height 11
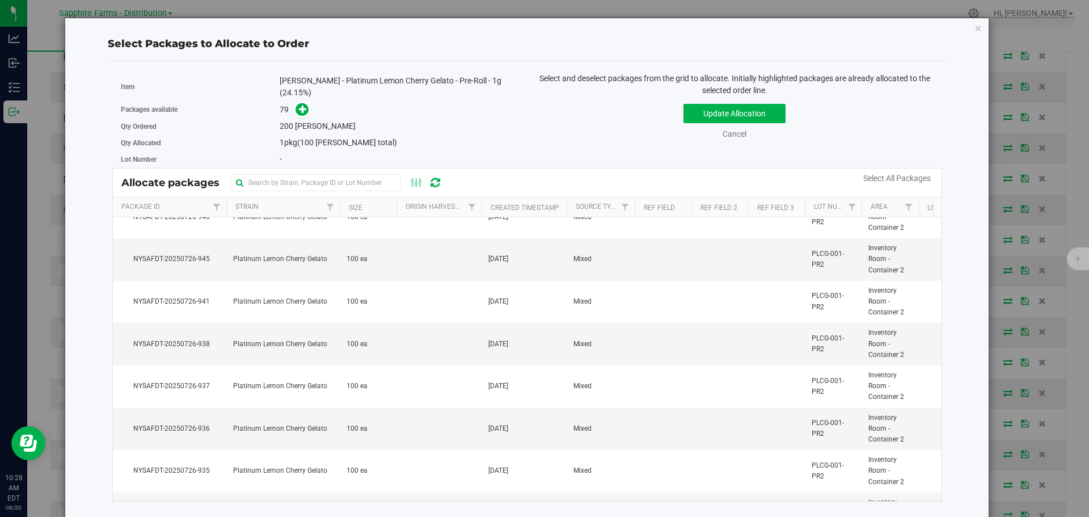
scroll to position [175, 0]
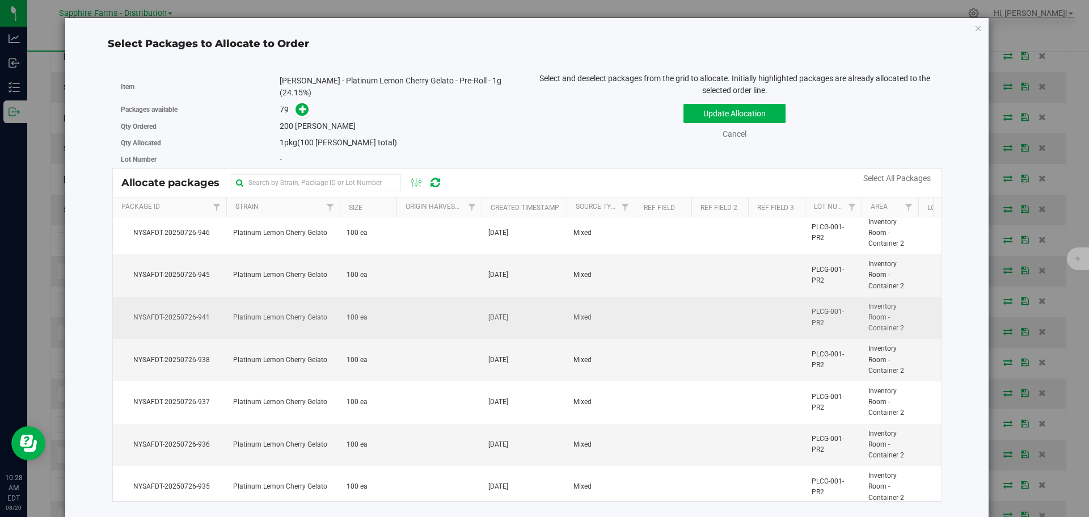
click at [258, 312] on span "Platinum Lemon Cherry Gelato" at bounding box center [280, 317] width 94 height 11
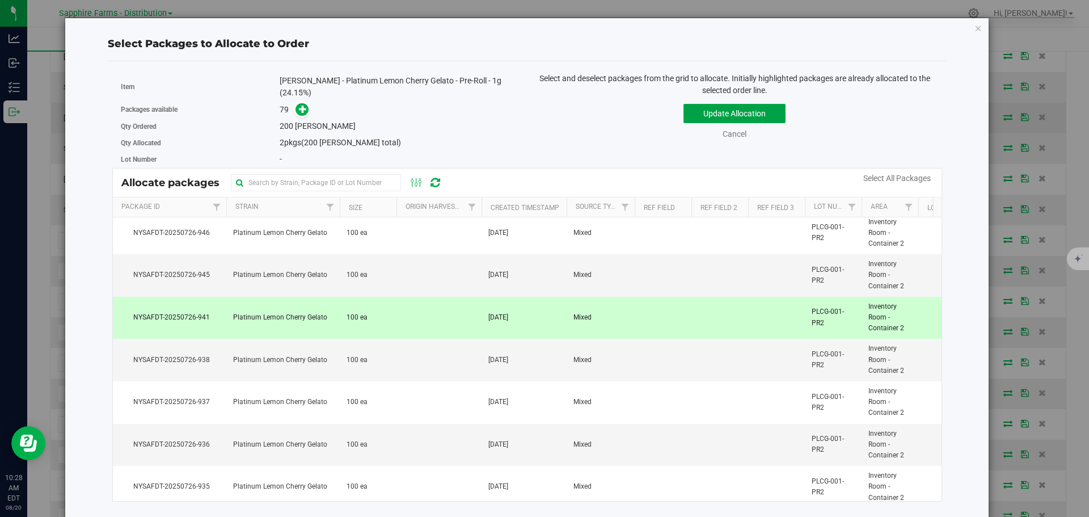
click at [702, 117] on button "Update Allocation" at bounding box center [735, 113] width 102 height 19
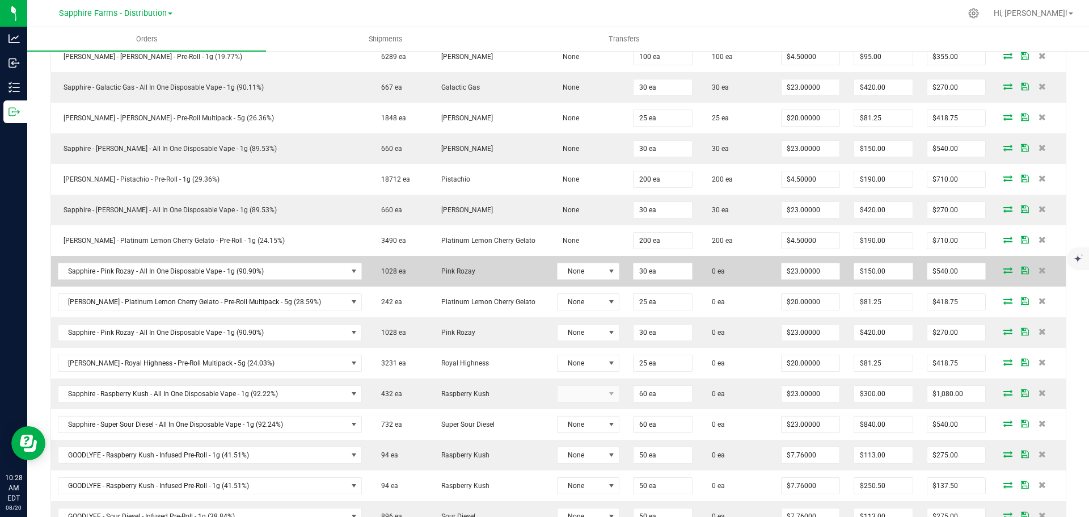
click at [1004, 270] on icon at bounding box center [1008, 270] width 9 height 7
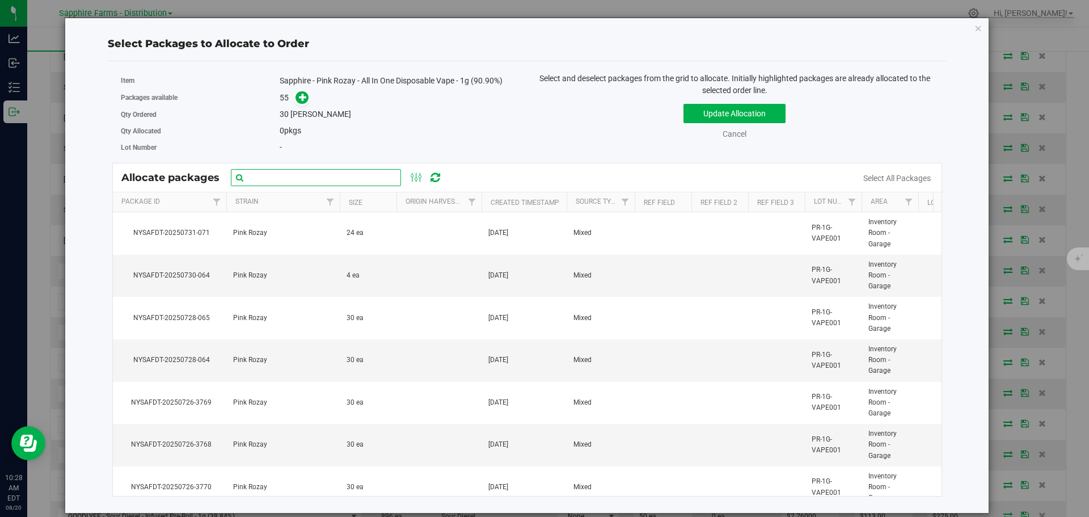
click at [310, 180] on input "text" at bounding box center [316, 177] width 170 height 17
paste input "Nysafdt-20250726-3757"
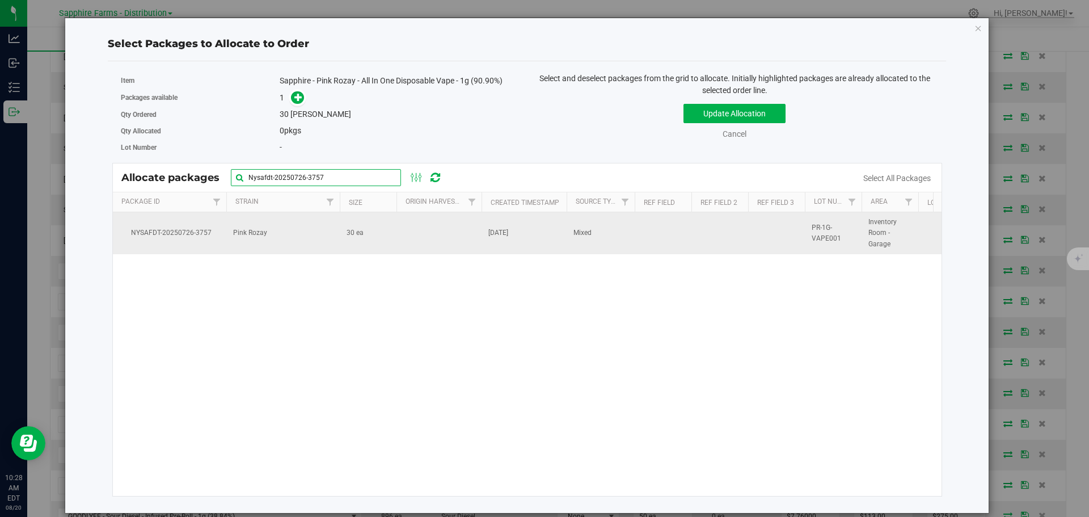
type input "Nysafdt-20250726-3757"
click at [446, 247] on td at bounding box center [439, 233] width 85 height 42
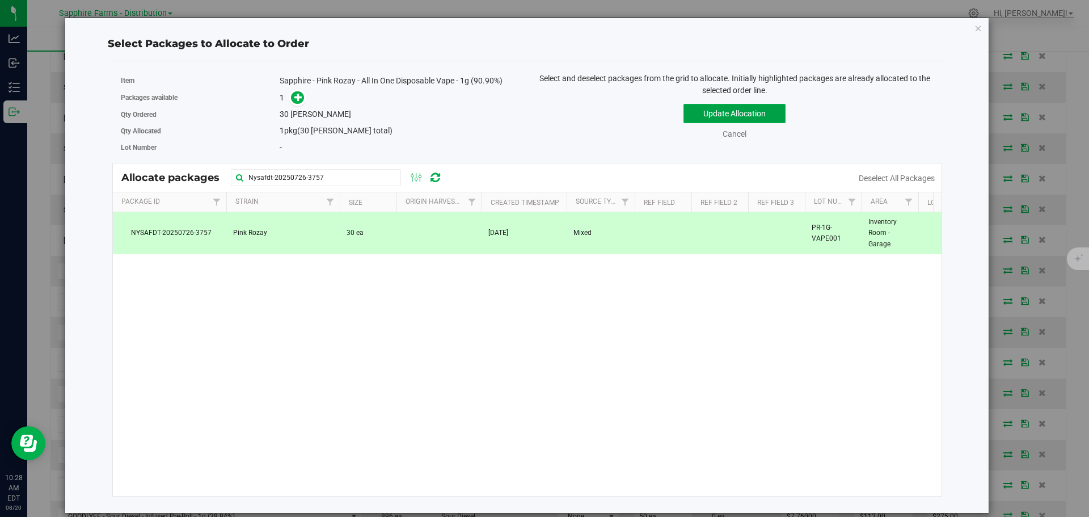
click at [697, 120] on button "Update Allocation" at bounding box center [735, 113] width 102 height 19
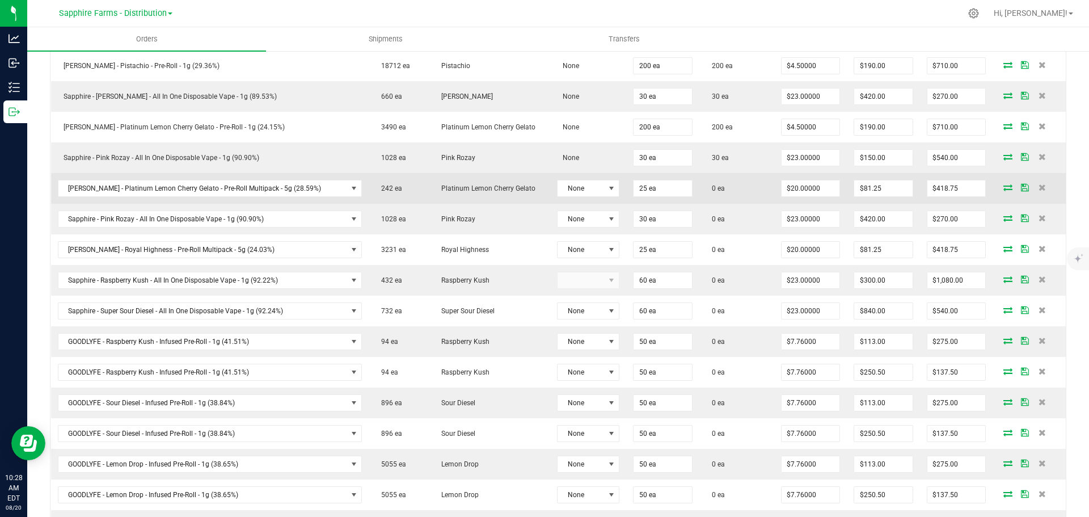
scroll to position [567, 0]
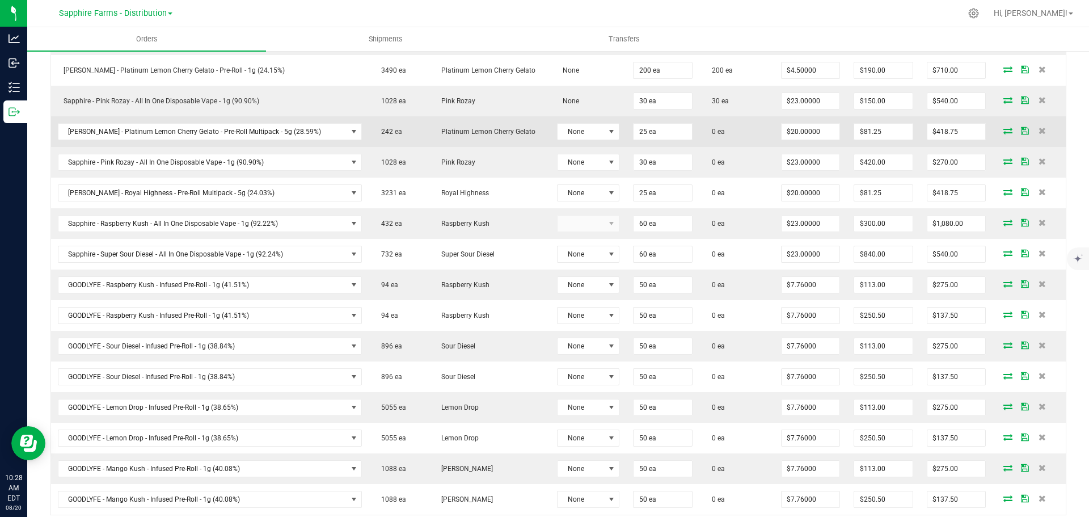
click at [1004, 133] on icon at bounding box center [1008, 130] width 9 height 7
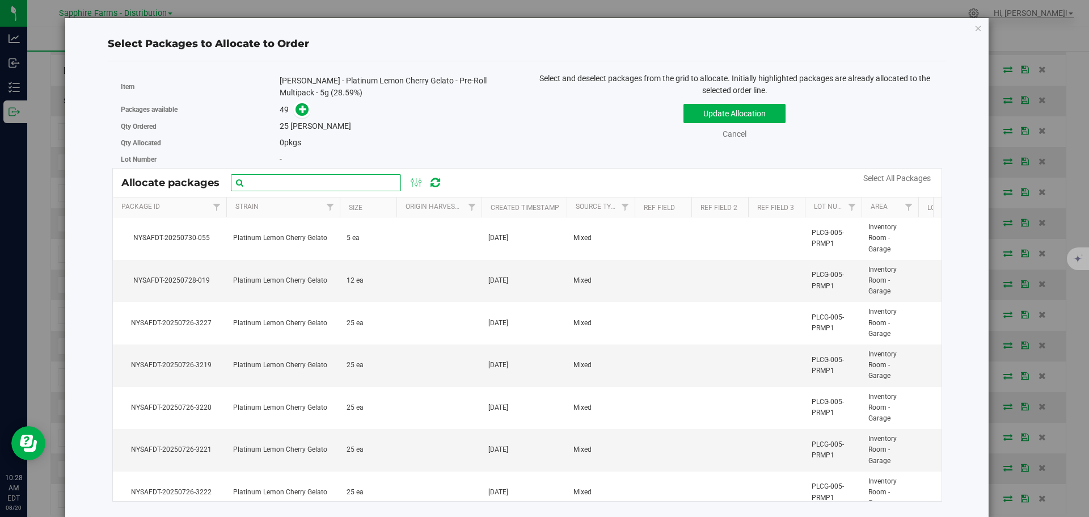
click at [355, 179] on input "text" at bounding box center [316, 182] width 170 height 17
paste input "NYSAFDT-20250726-3219"
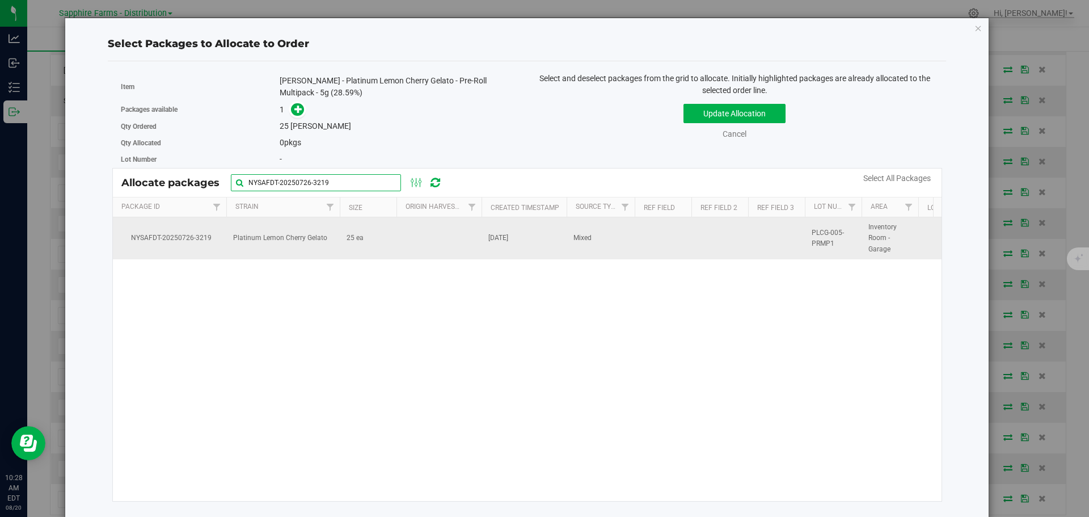
type input "NYSAFDT-20250726-3219"
click at [381, 243] on td "25 ea" at bounding box center [368, 238] width 57 height 42
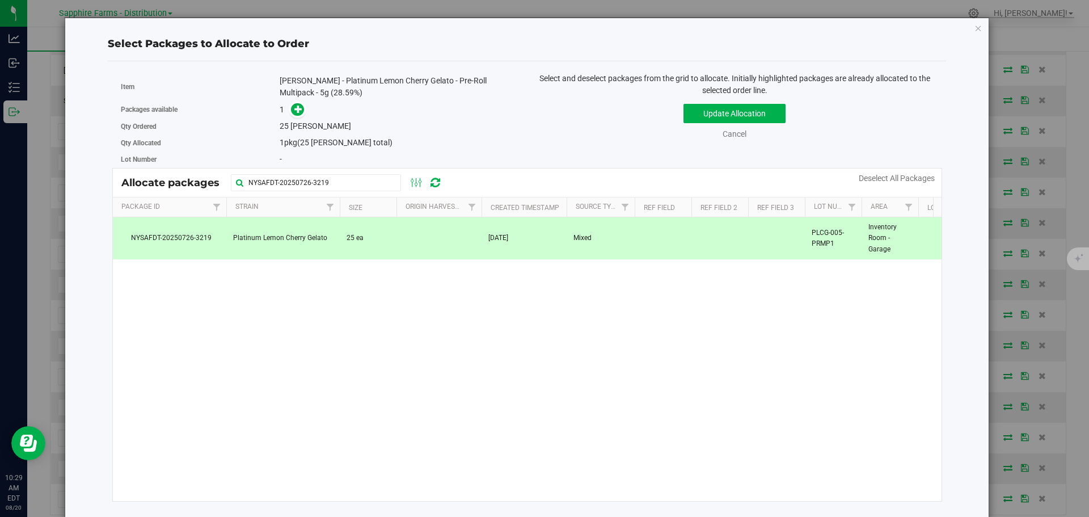
click at [677, 112] on div "Update Allocation Cancel Deselect All Packages" at bounding box center [735, 119] width 398 height 41
click at [688, 110] on button "Update Allocation" at bounding box center [735, 113] width 102 height 19
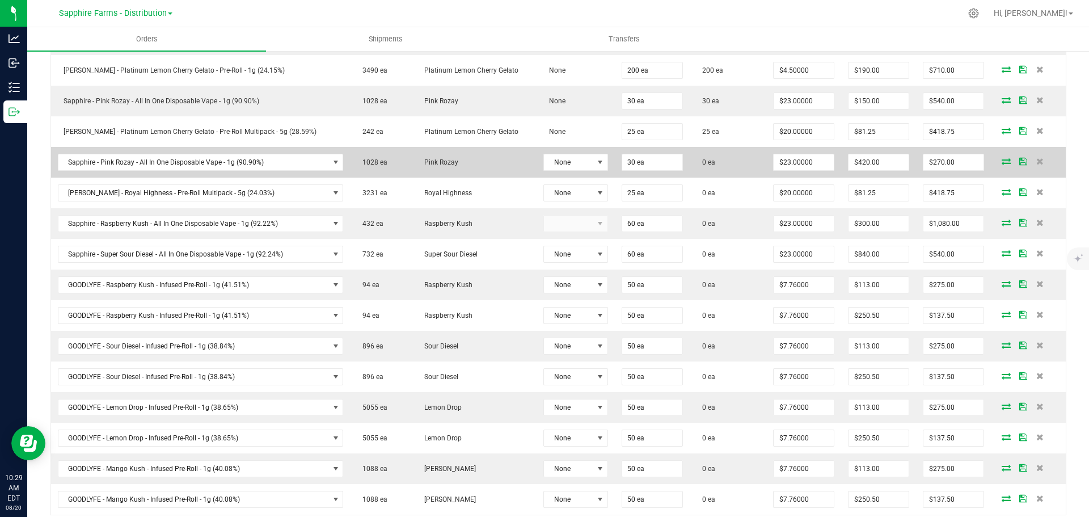
click at [1002, 162] on icon at bounding box center [1006, 161] width 9 height 7
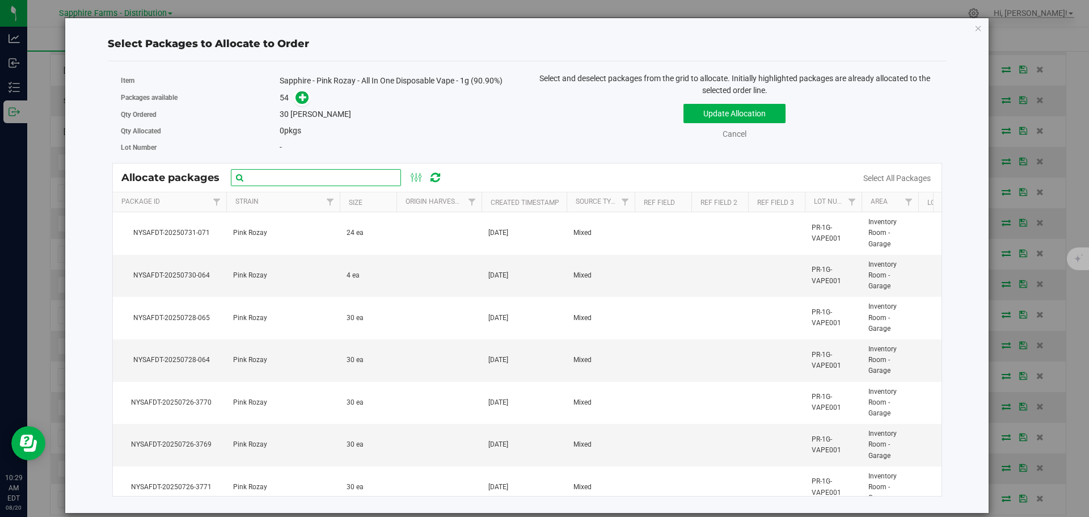
click at [287, 181] on input "text" at bounding box center [316, 177] width 170 height 17
paste input "Nysafdt-20250726-3758"
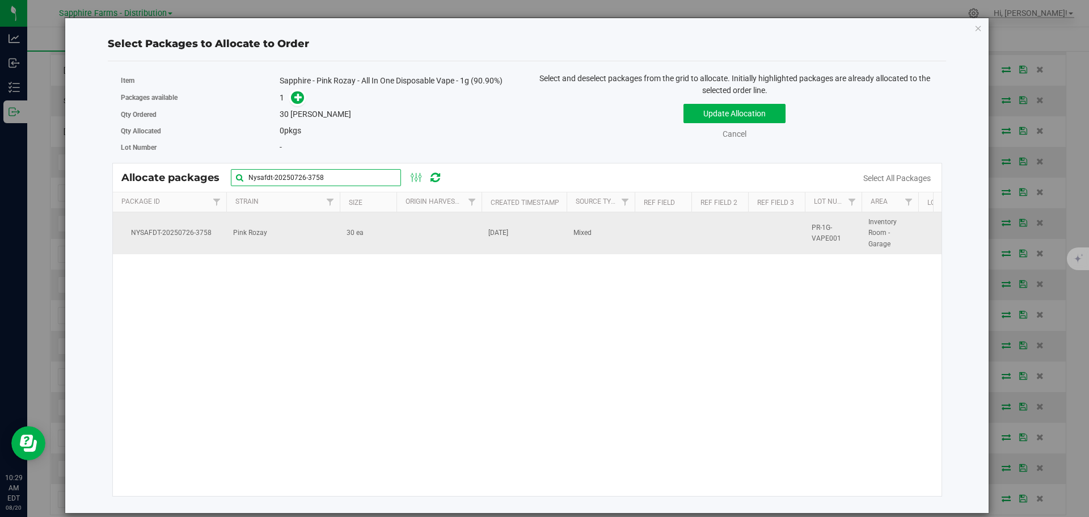
type input "Nysafdt-20250726-3758"
click at [458, 245] on td at bounding box center [439, 233] width 85 height 42
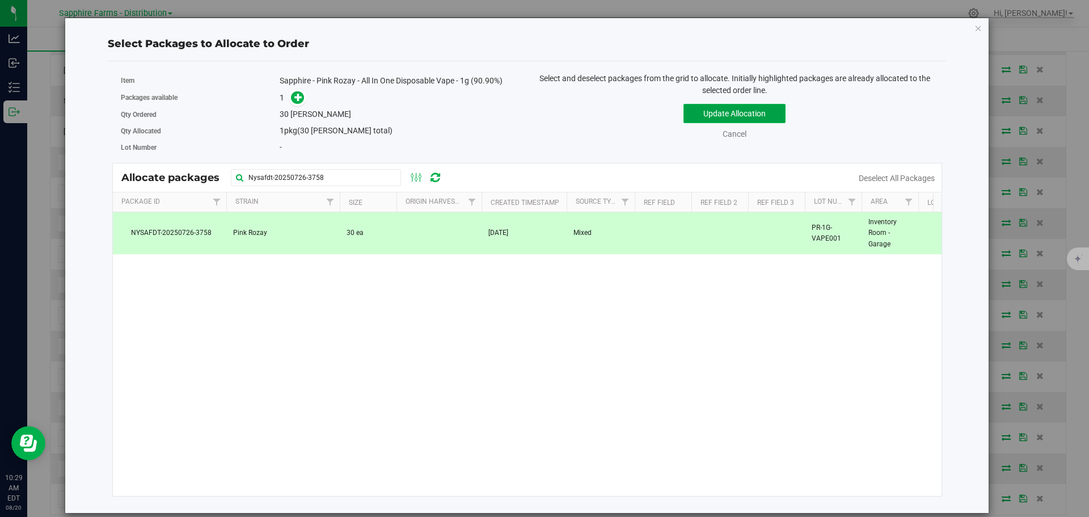
click at [702, 114] on button "Update Allocation" at bounding box center [735, 113] width 102 height 19
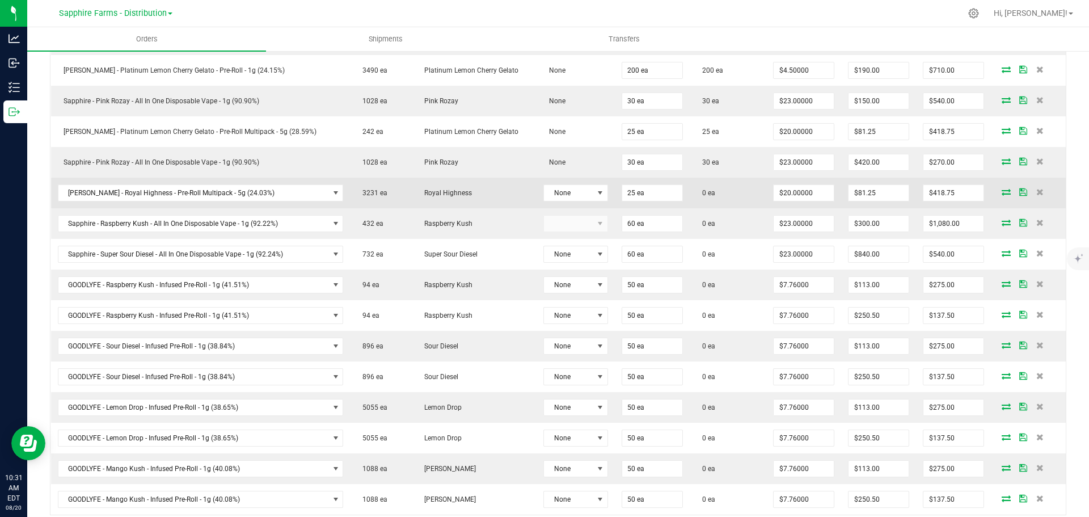
click at [1002, 194] on icon at bounding box center [1006, 191] width 9 height 7
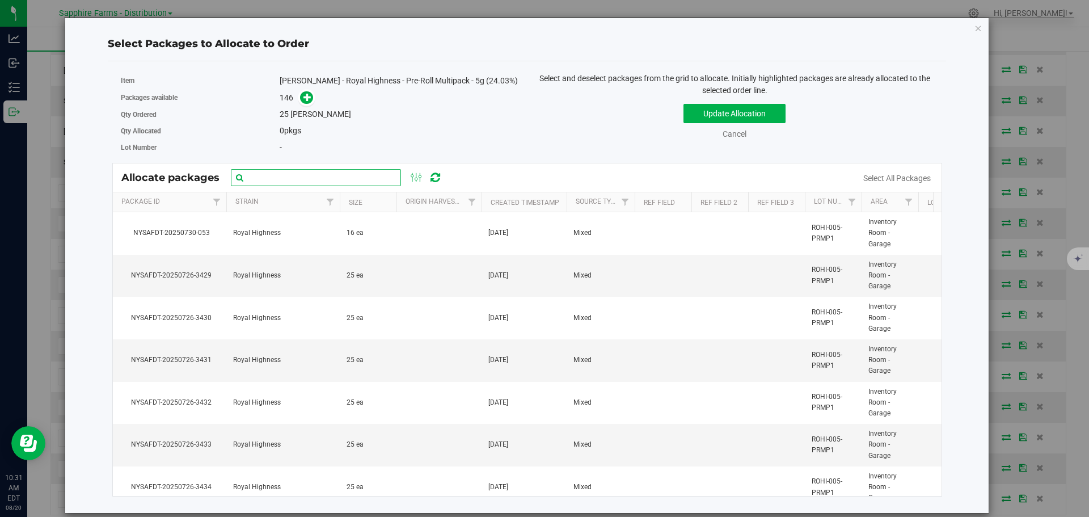
click at [297, 174] on input "text" at bounding box center [316, 177] width 170 height 17
paste input "NYSAFDT-20250726-3429"
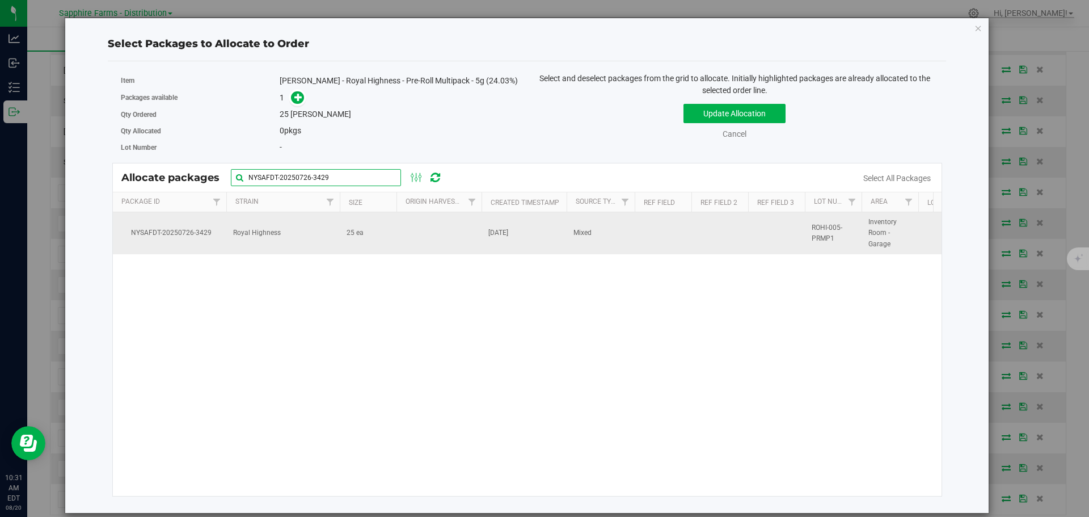
type input "NYSAFDT-20250726-3429"
click at [422, 235] on td at bounding box center [439, 233] width 85 height 42
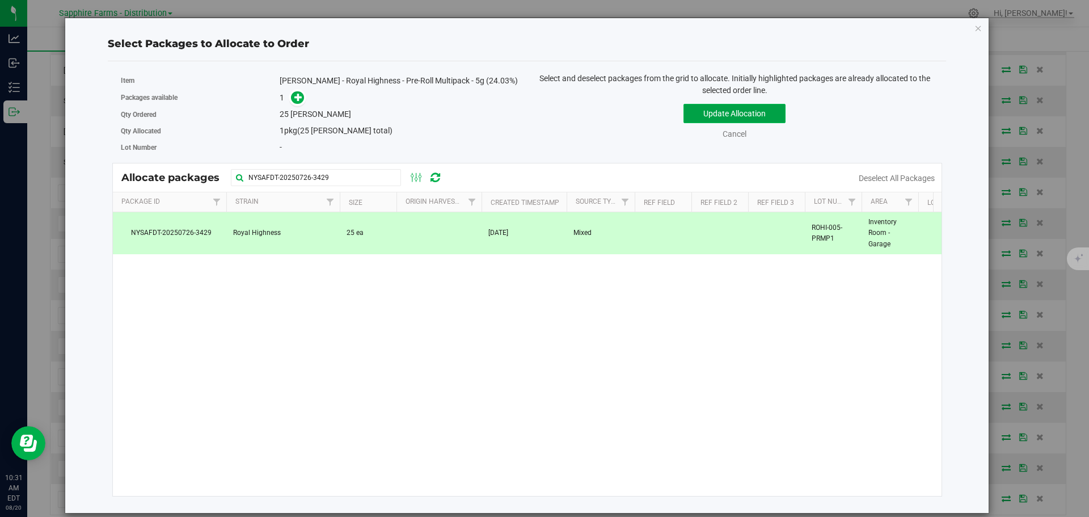
click at [697, 111] on button "Update Allocation" at bounding box center [735, 113] width 102 height 19
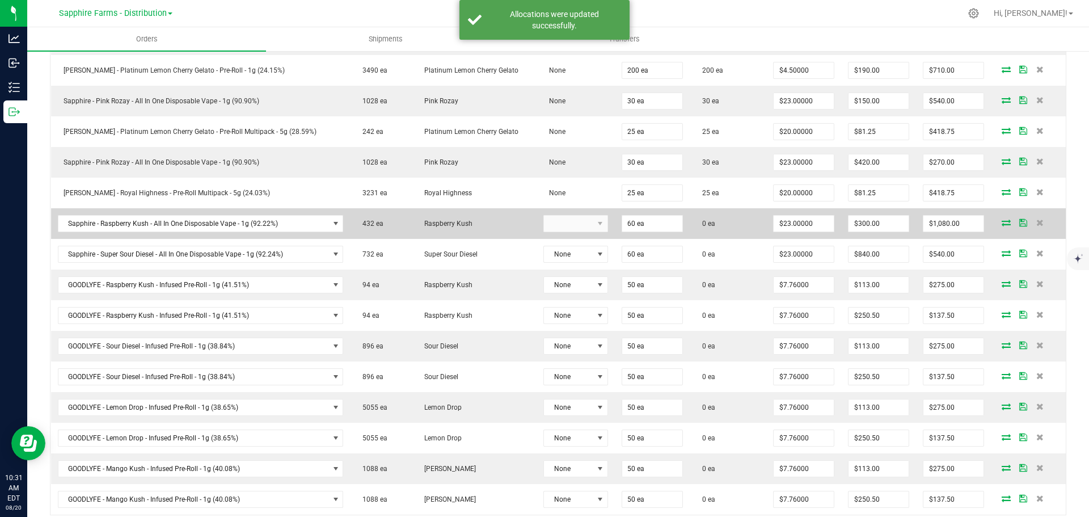
click at [1002, 224] on icon at bounding box center [1006, 222] width 9 height 7
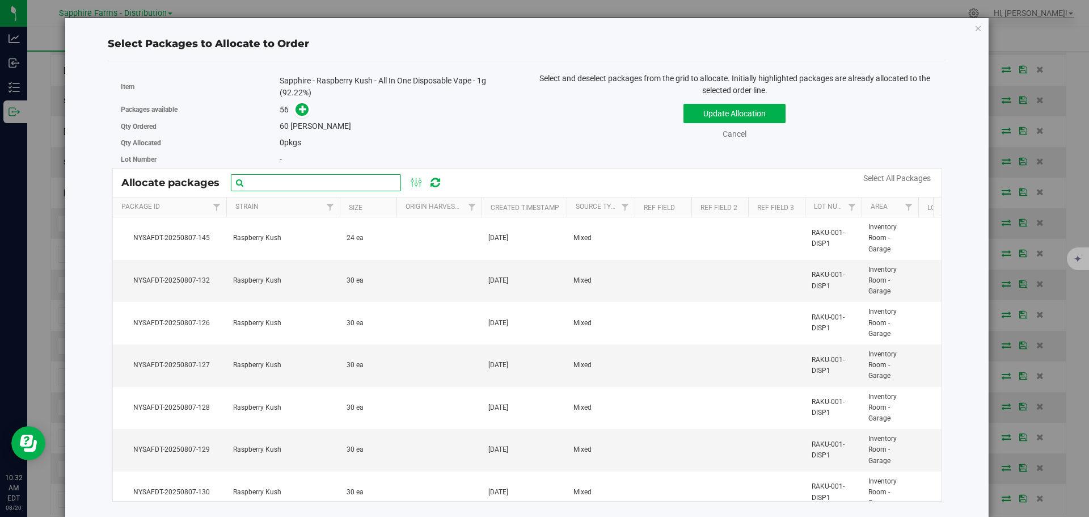
click at [357, 182] on input "text" at bounding box center [316, 182] width 170 height 17
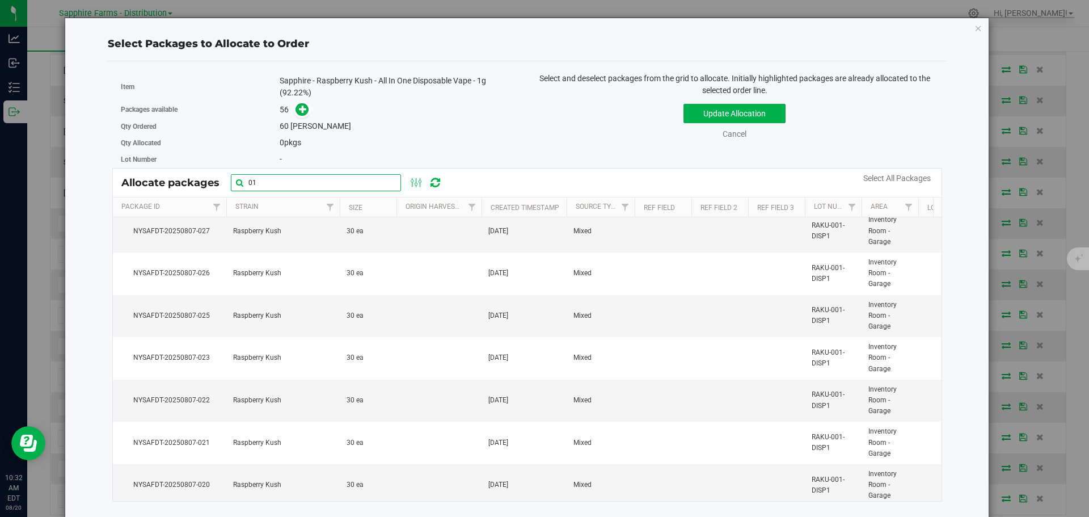
scroll to position [1192, 0]
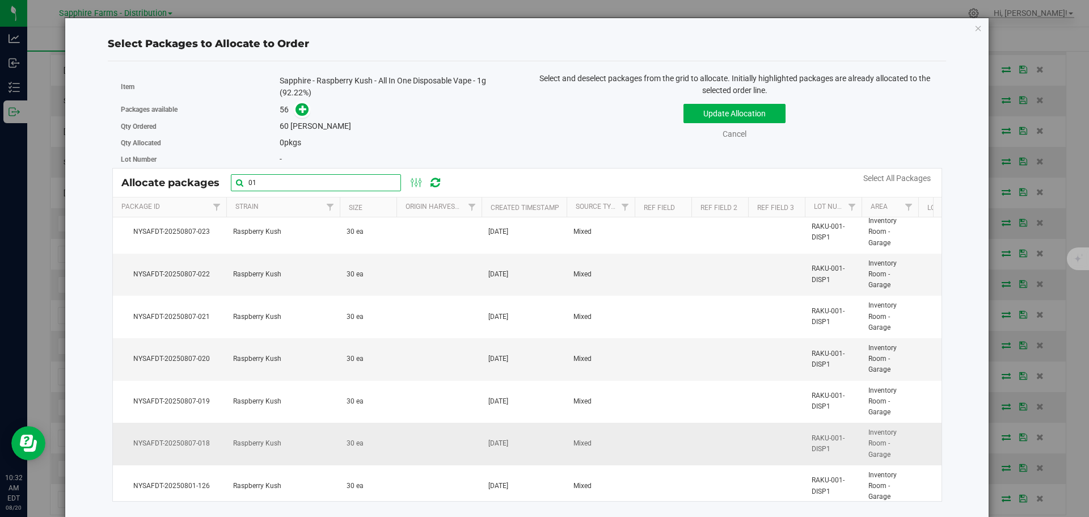
type input "01"
click at [241, 436] on td "Raspberry Kush" at bounding box center [282, 444] width 113 height 43
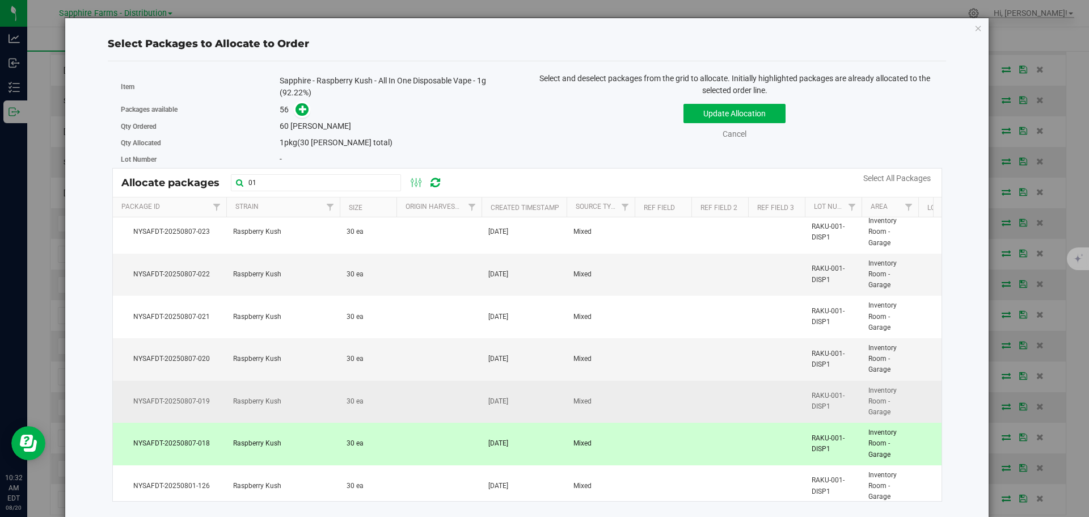
click at [251, 410] on td "Raspberry Kush" at bounding box center [282, 402] width 113 height 43
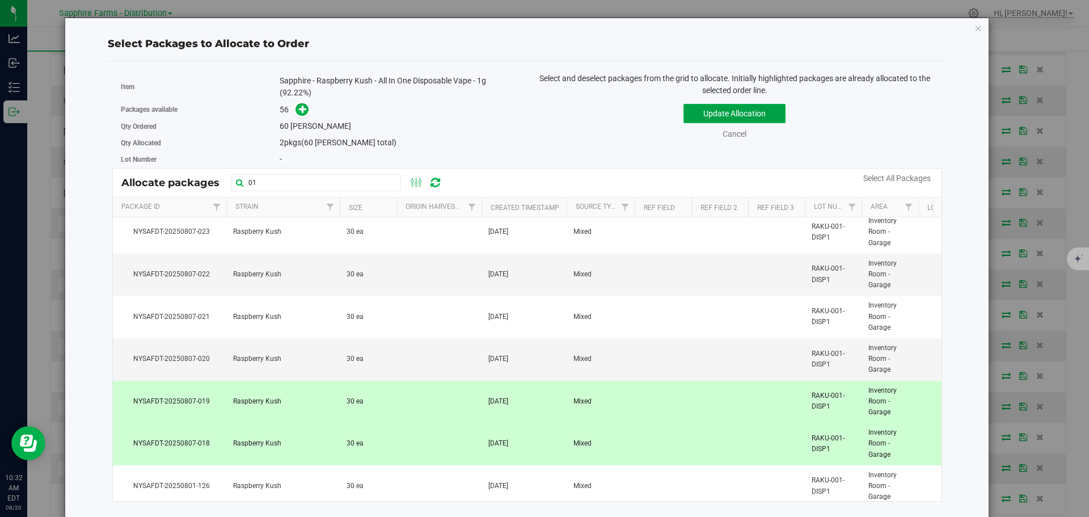
click at [700, 112] on button "Update Allocation" at bounding box center [735, 113] width 102 height 19
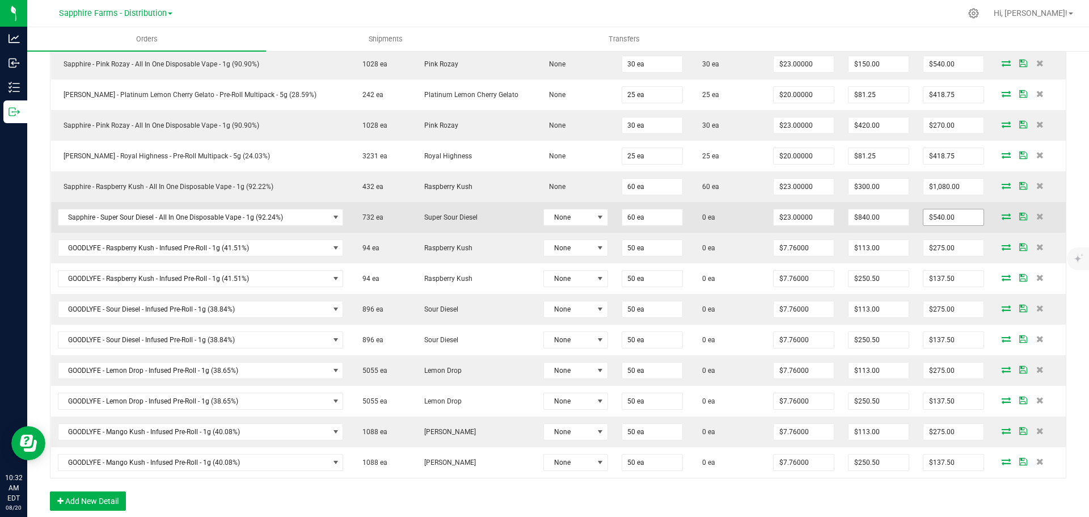
scroll to position [624, 0]
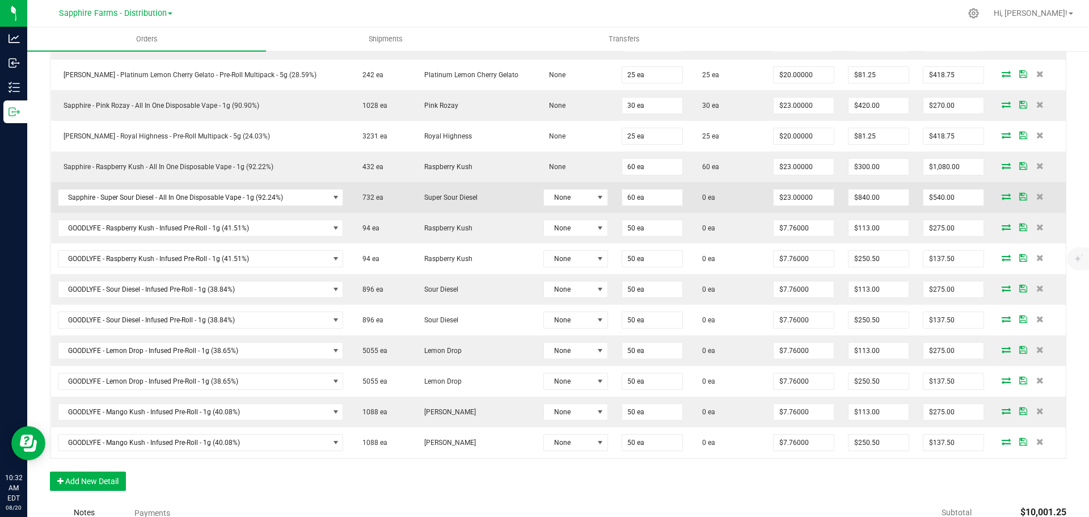
click at [1002, 198] on icon at bounding box center [1006, 196] width 9 height 7
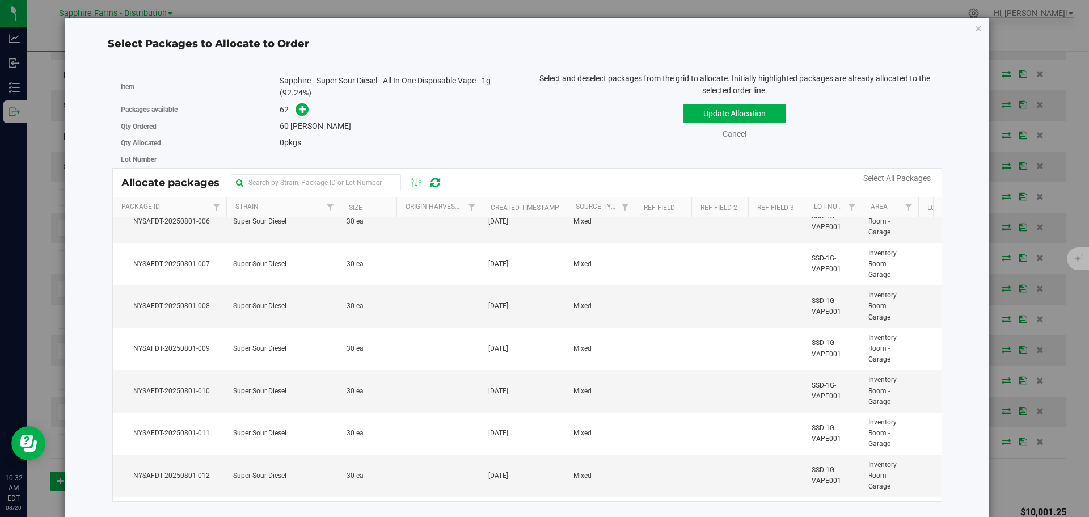
scroll to position [170, 0]
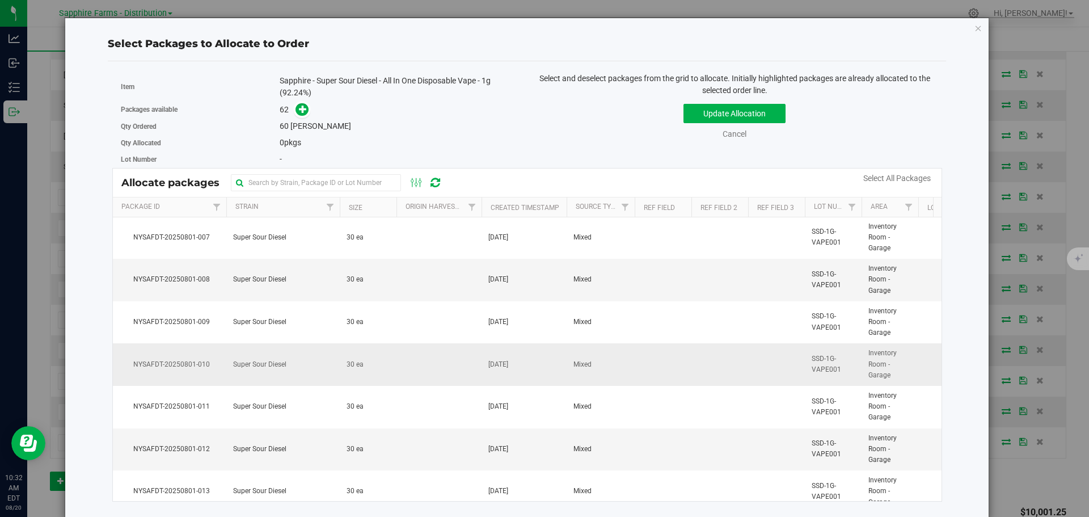
click at [288, 368] on td "Super Sour Diesel" at bounding box center [282, 364] width 113 height 43
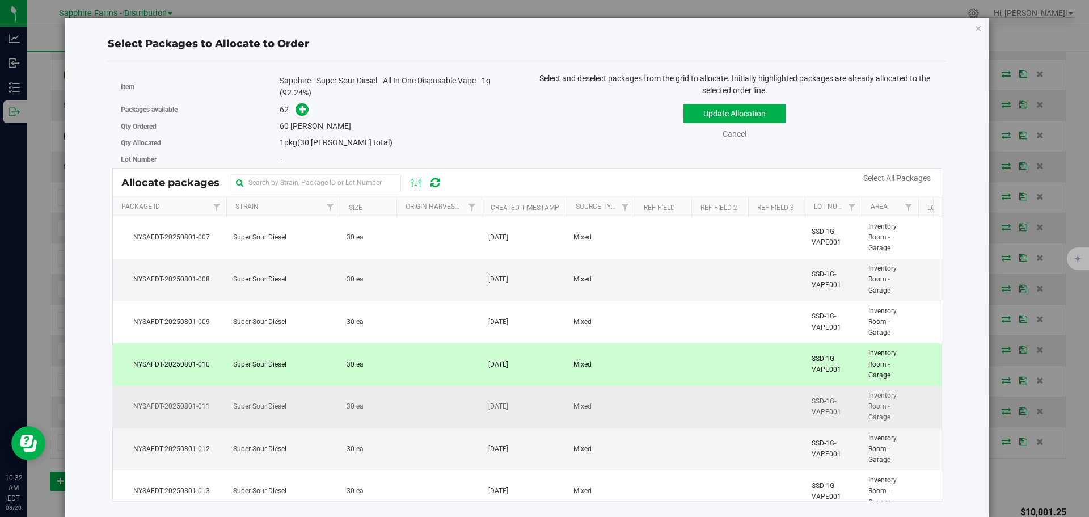
click at [280, 408] on span "Super Sour Diesel" at bounding box center [259, 406] width 53 height 11
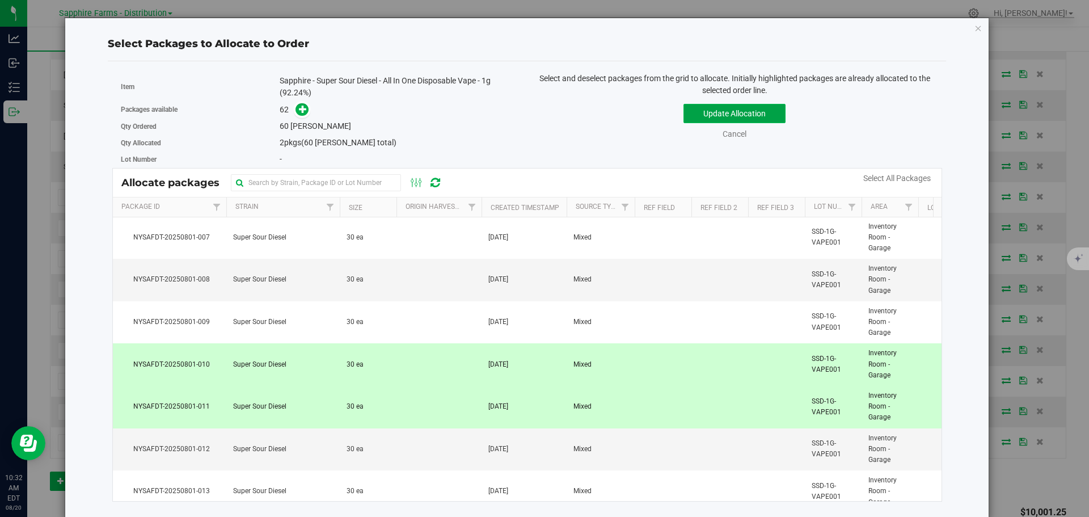
click at [704, 120] on button "Update Allocation" at bounding box center [735, 113] width 102 height 19
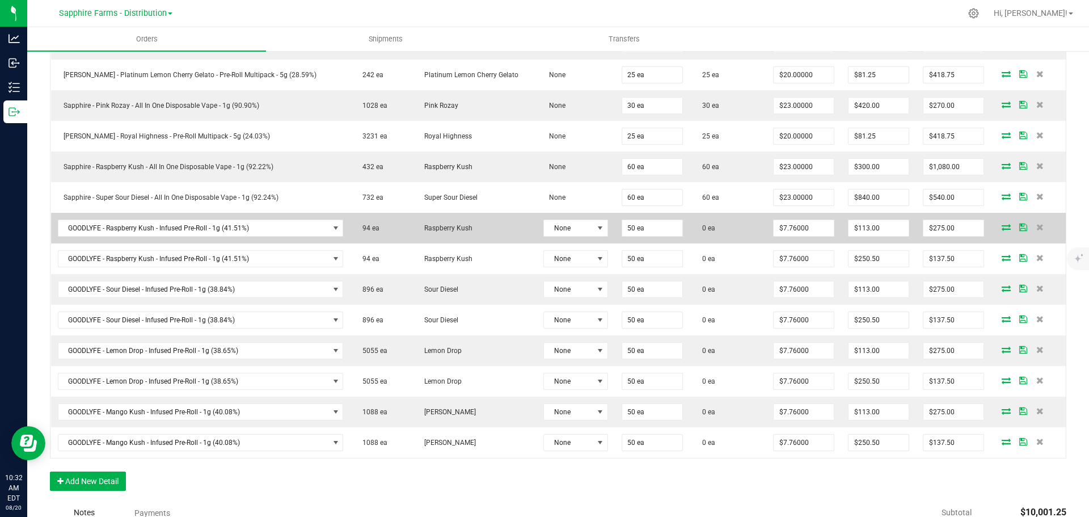
click at [1002, 227] on icon at bounding box center [1006, 227] width 9 height 7
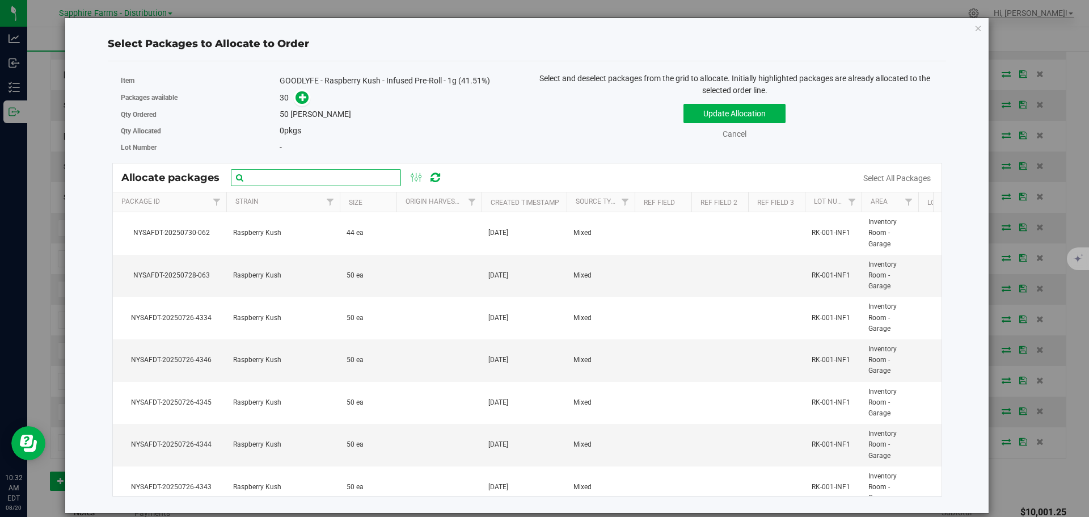
click at [345, 179] on input "text" at bounding box center [316, 177] width 170 height 17
paste input "NYSAFDT-20250726-4322"
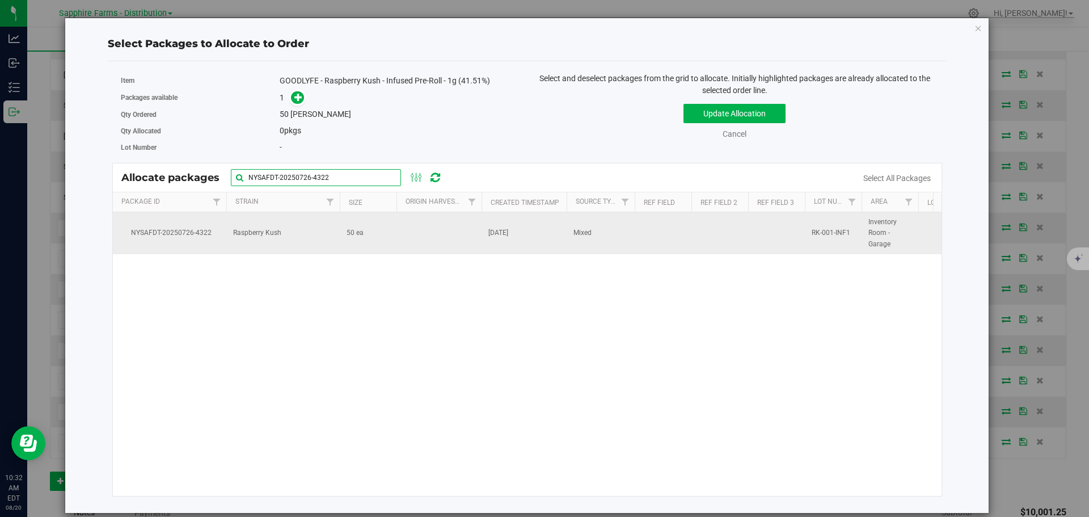
type input "NYSAFDT-20250726-4322"
click at [440, 229] on td at bounding box center [439, 233] width 85 height 42
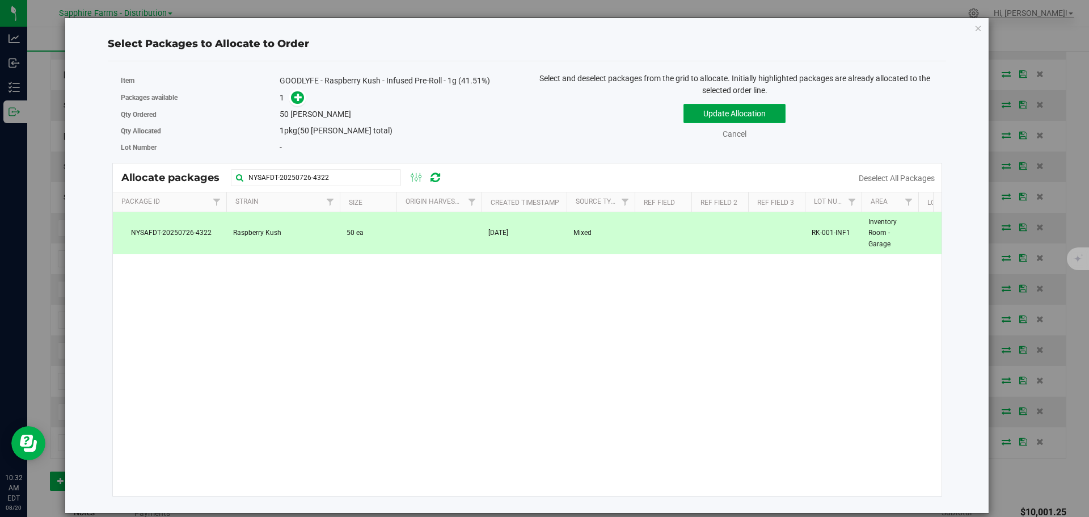
click at [708, 106] on button "Update Allocation" at bounding box center [735, 113] width 102 height 19
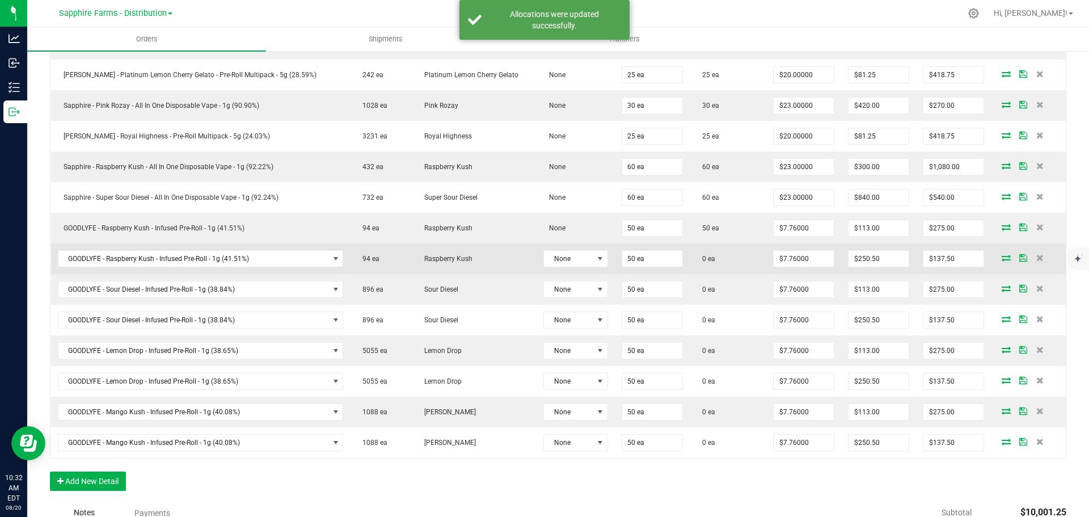
click at [1002, 261] on icon at bounding box center [1006, 257] width 9 height 7
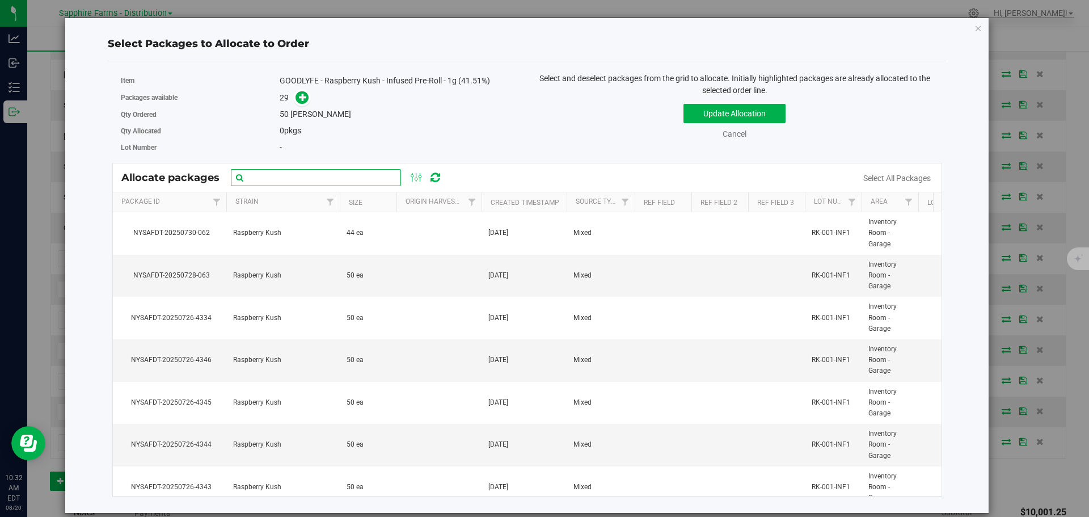
click at [319, 176] on input "text" at bounding box center [316, 177] width 170 height 17
paste input "NYSAFDT-20250726-4322"
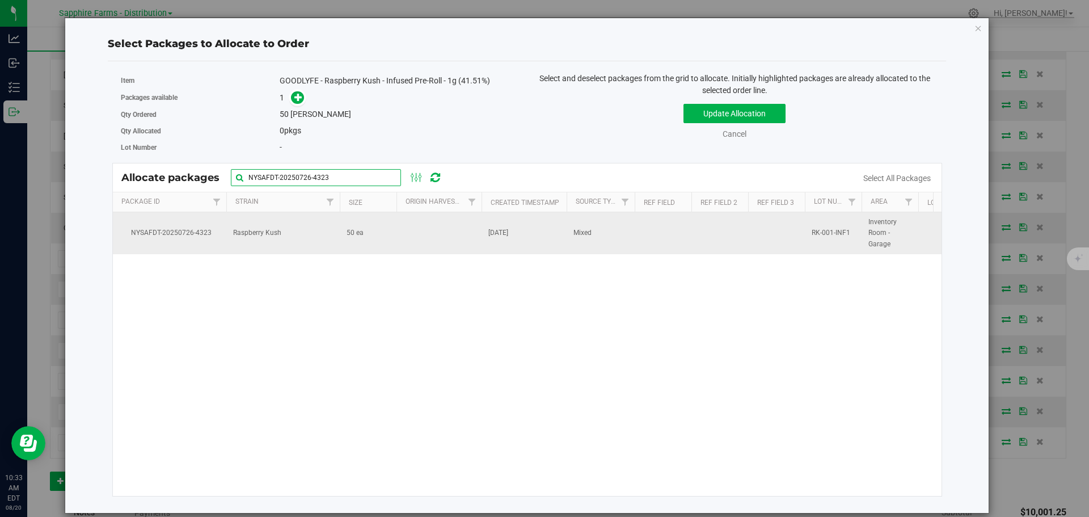
type input "NYSAFDT-20250726-4323"
click at [422, 232] on td at bounding box center [439, 233] width 85 height 42
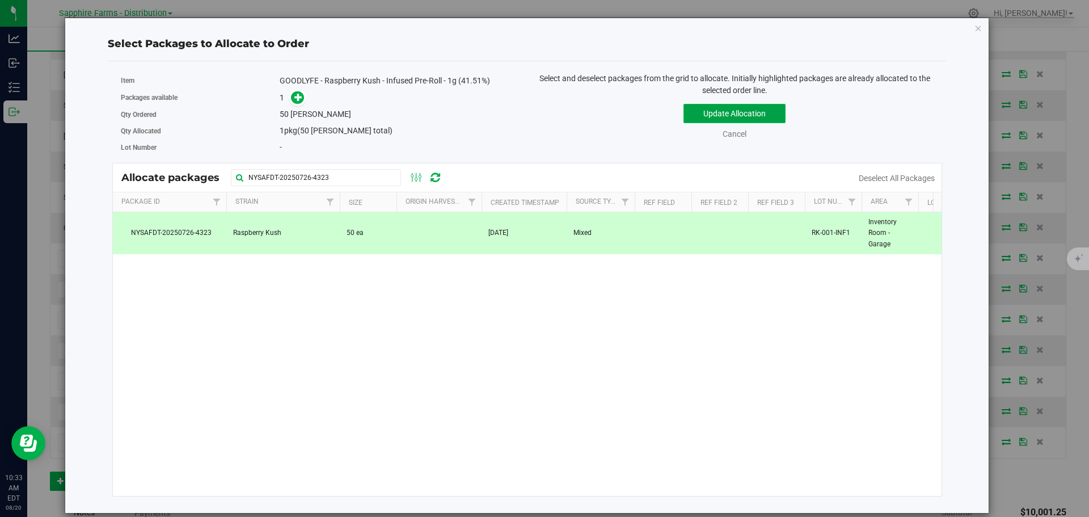
click at [695, 117] on button "Update Allocation" at bounding box center [735, 113] width 102 height 19
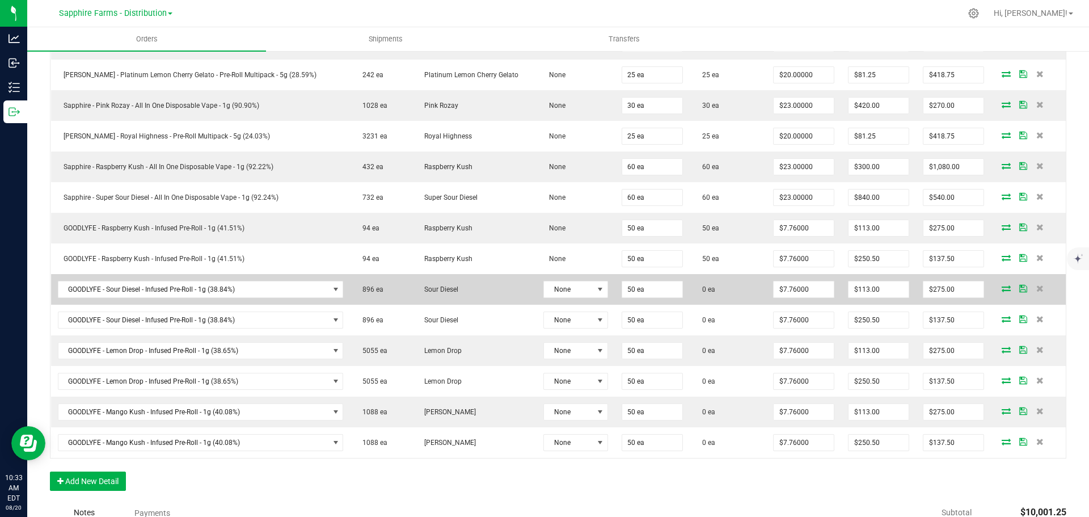
click at [1002, 288] on icon at bounding box center [1006, 288] width 9 height 7
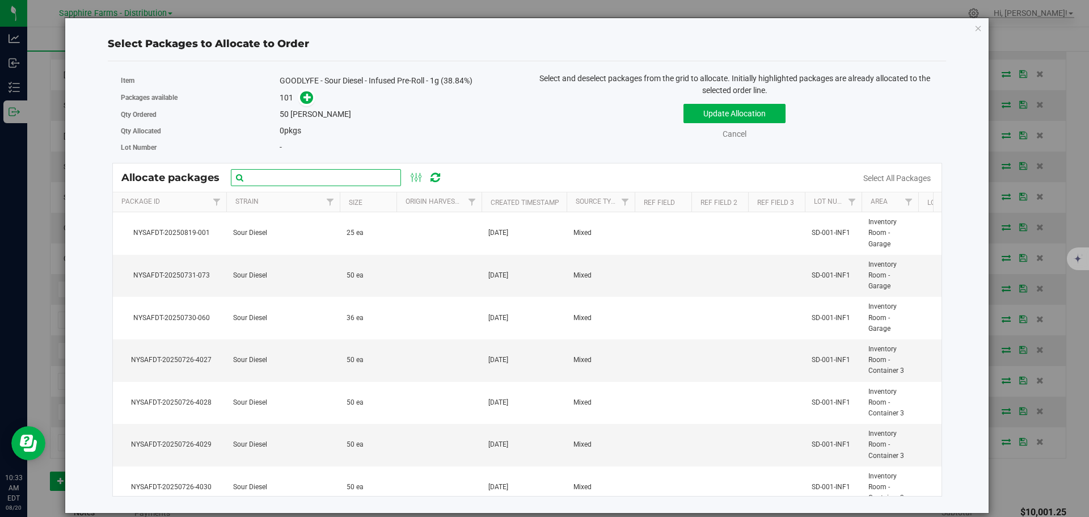
click at [307, 179] on input "text" at bounding box center [316, 177] width 170 height 17
paste input "NYSAFDT-20250726-4039"
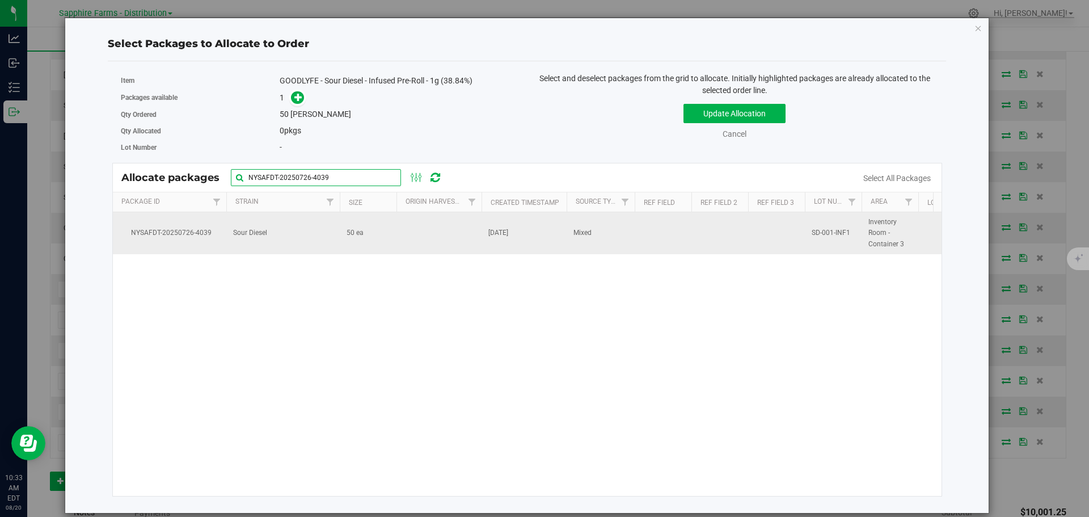
type input "NYSAFDT-20250726-4039"
click at [441, 237] on td at bounding box center [439, 233] width 85 height 42
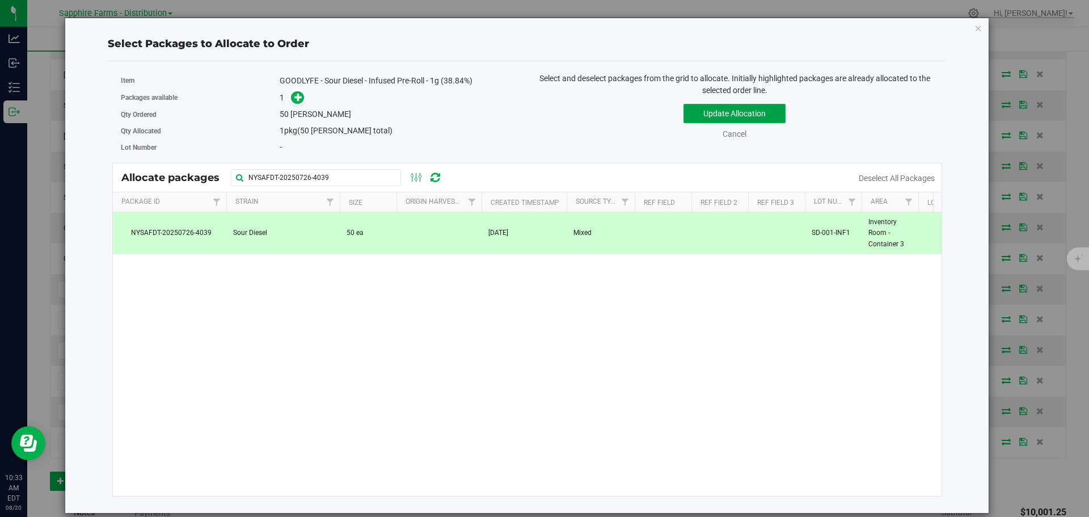
click at [695, 115] on button "Update Allocation" at bounding box center [735, 113] width 102 height 19
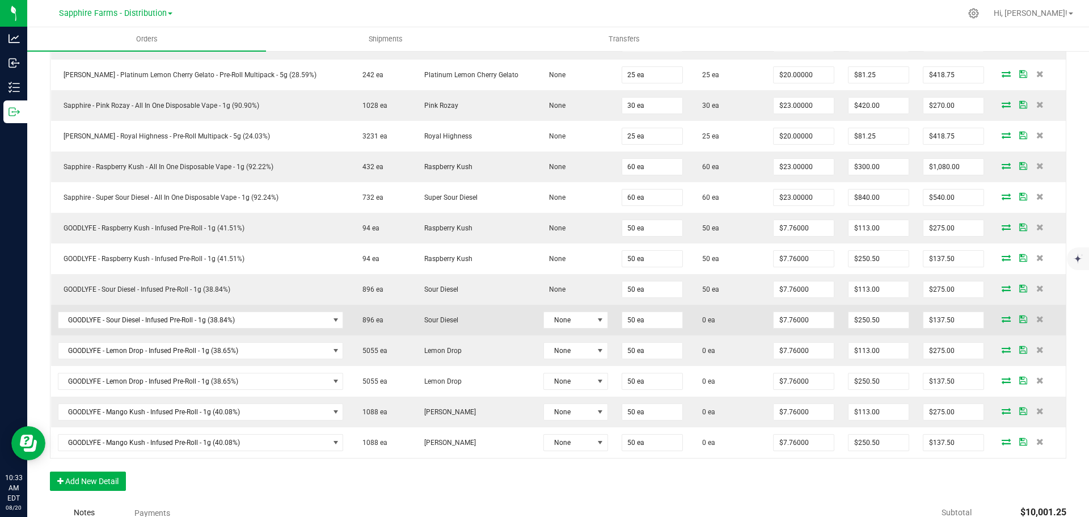
click at [998, 317] on span at bounding box center [1006, 318] width 17 height 7
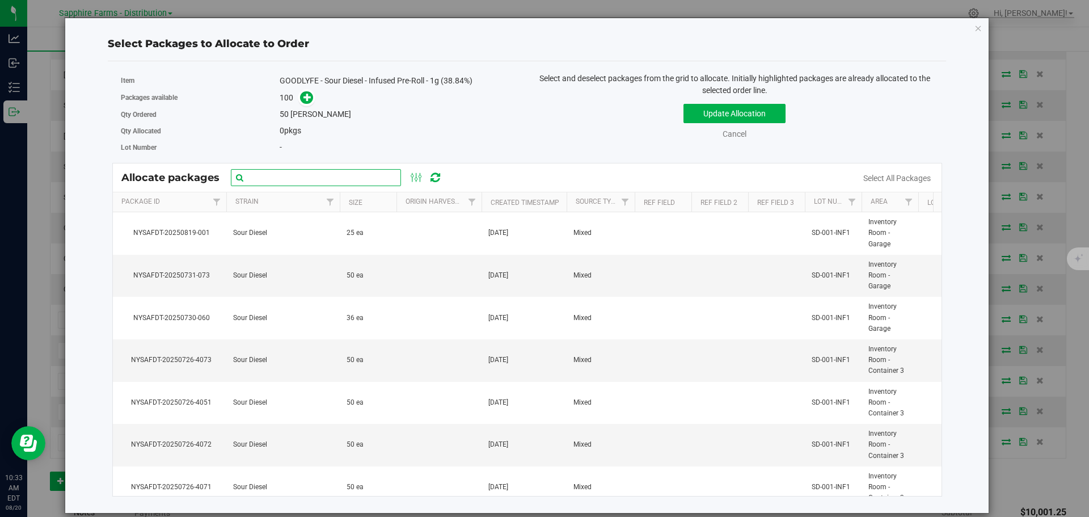
click at [339, 179] on input "text" at bounding box center [316, 177] width 170 height 17
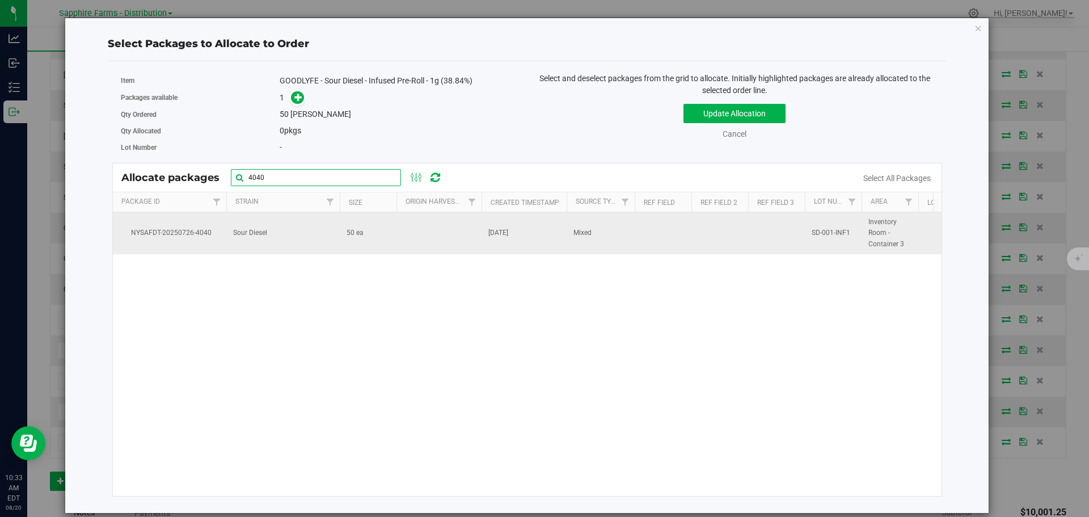
type input "4040"
click at [327, 245] on td "Sour Diesel" at bounding box center [282, 233] width 113 height 42
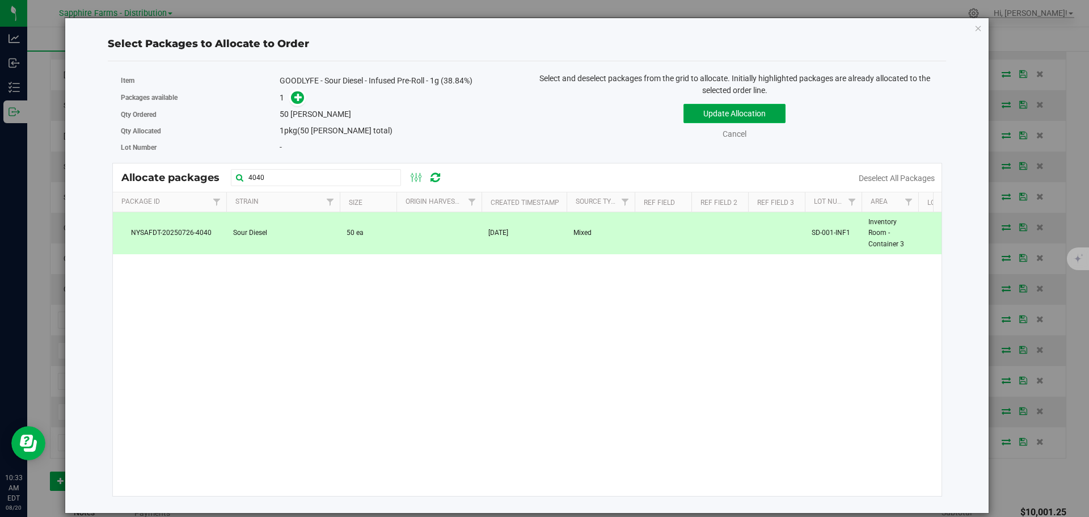
click at [701, 108] on button "Update Allocation" at bounding box center [735, 113] width 102 height 19
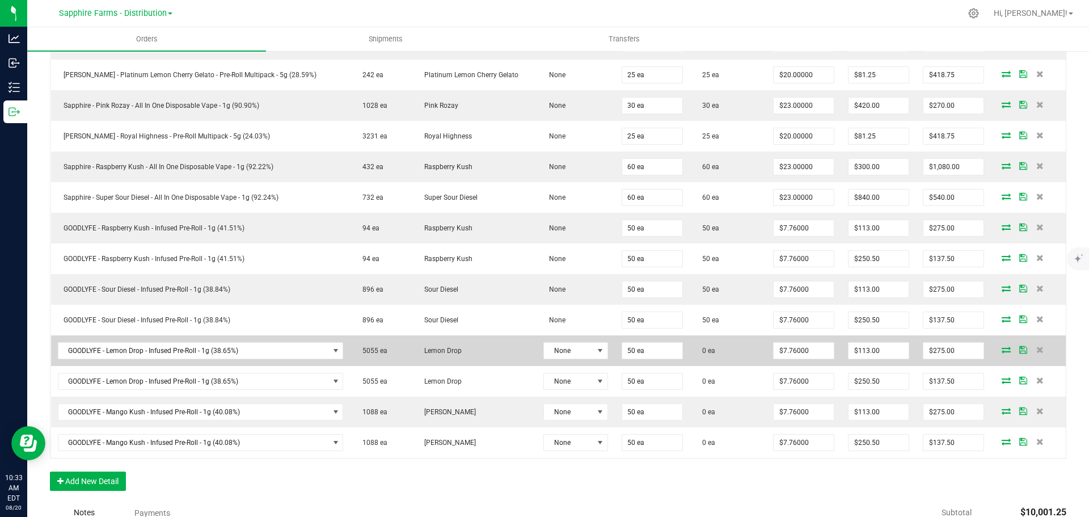
click at [1002, 347] on icon at bounding box center [1006, 349] width 9 height 7
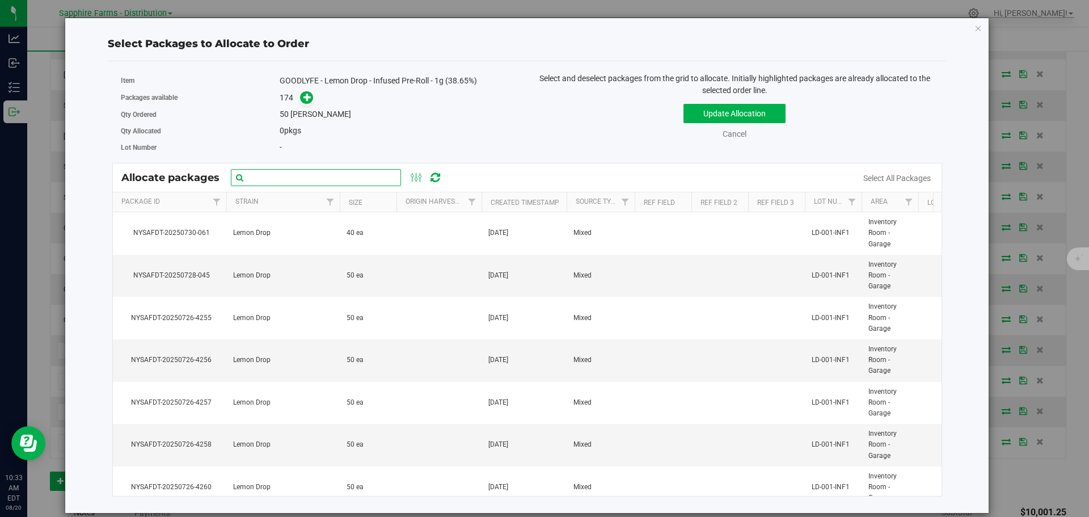
click at [338, 176] on input "text" at bounding box center [316, 177] width 170 height 17
paste input "NYSAFDT-20250726-4109"
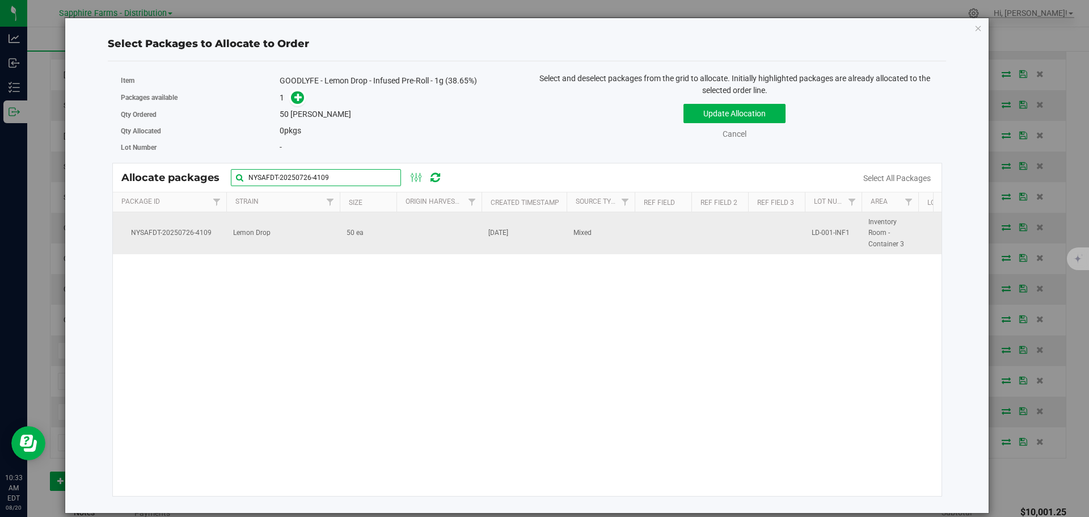
type input "NYSAFDT-20250726-4109"
click at [462, 241] on td at bounding box center [439, 233] width 85 height 42
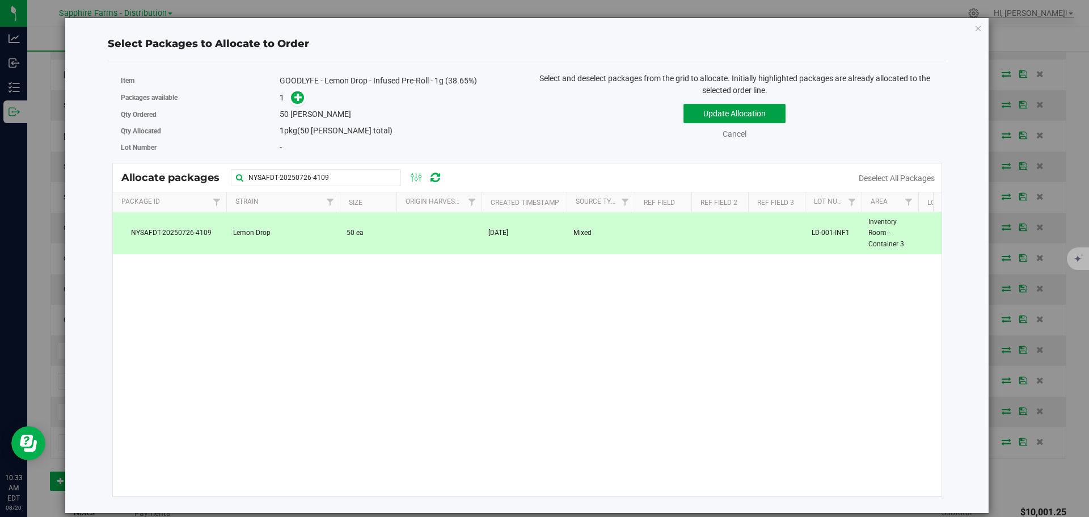
click at [705, 110] on button "Update Allocation" at bounding box center [735, 113] width 102 height 19
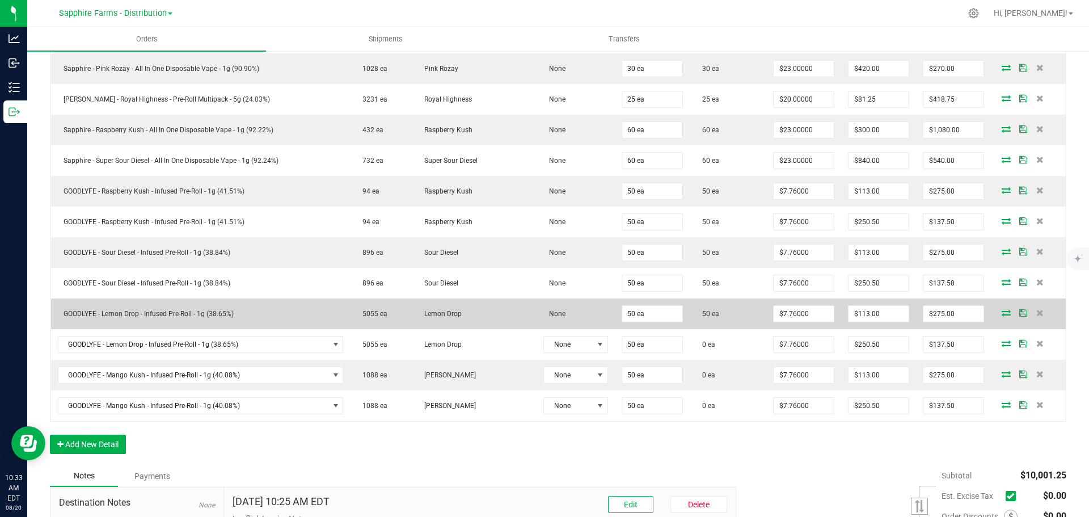
scroll to position [681, 0]
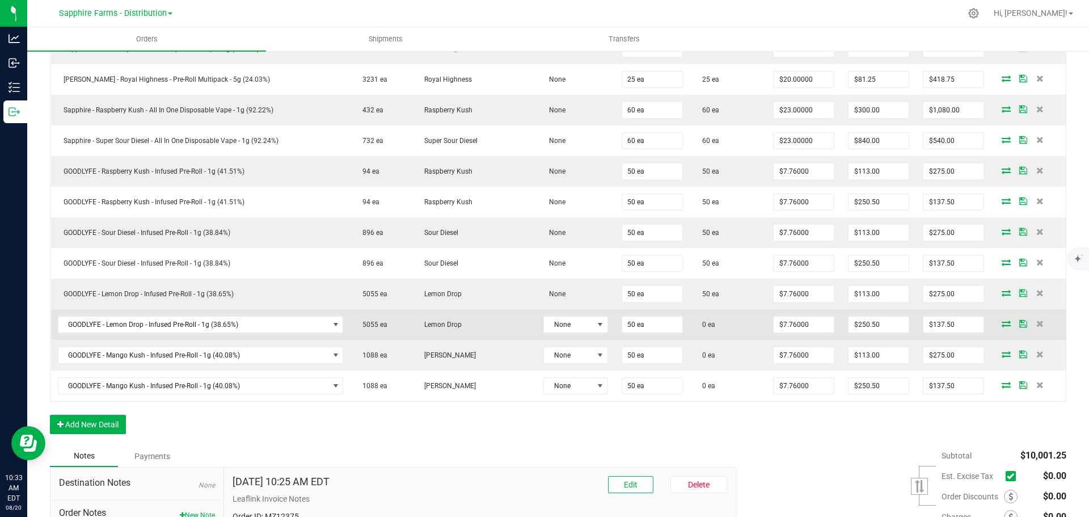
click at [1002, 324] on icon at bounding box center [1006, 323] width 9 height 7
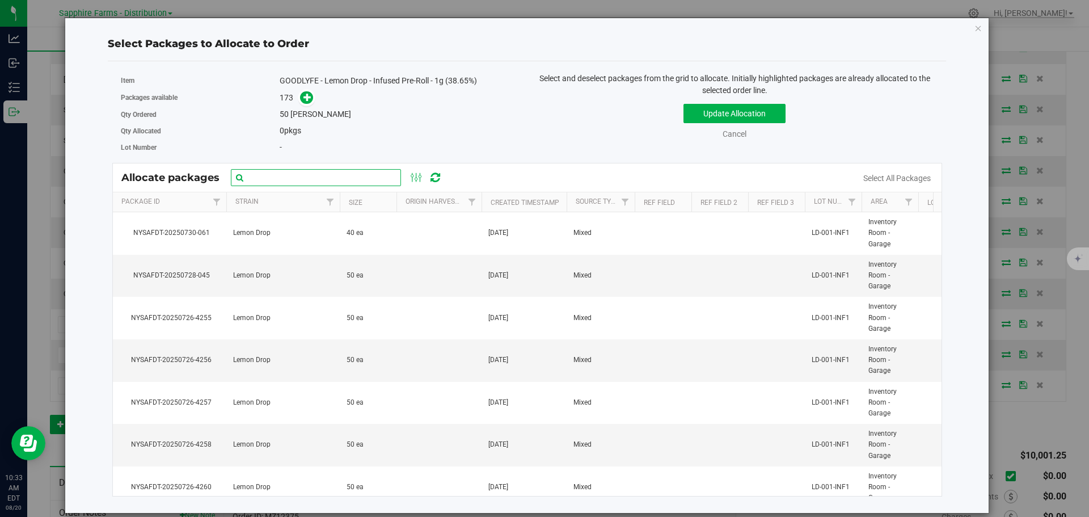
click at [316, 182] on input "text" at bounding box center [316, 177] width 170 height 17
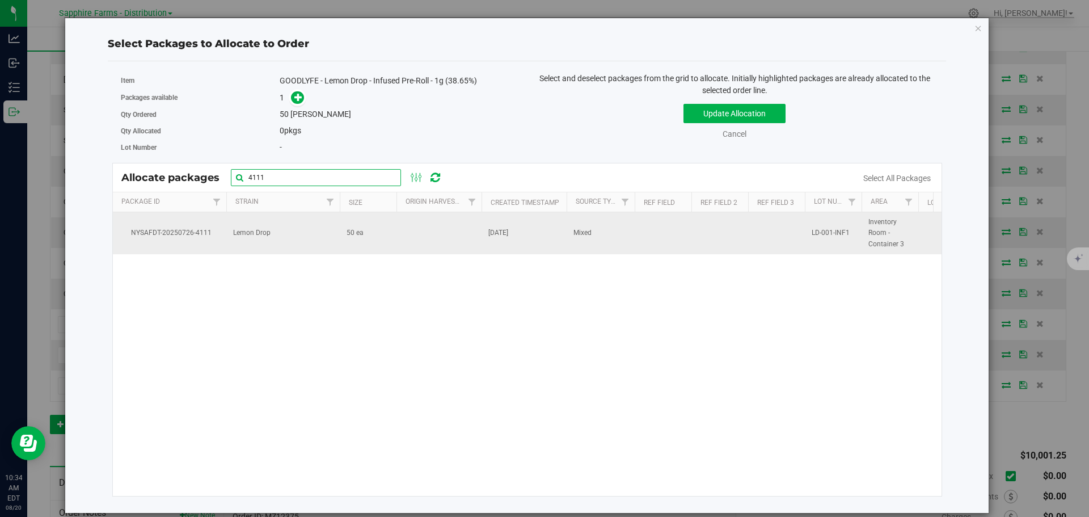
type input "4111"
click at [437, 229] on td at bounding box center [439, 233] width 85 height 42
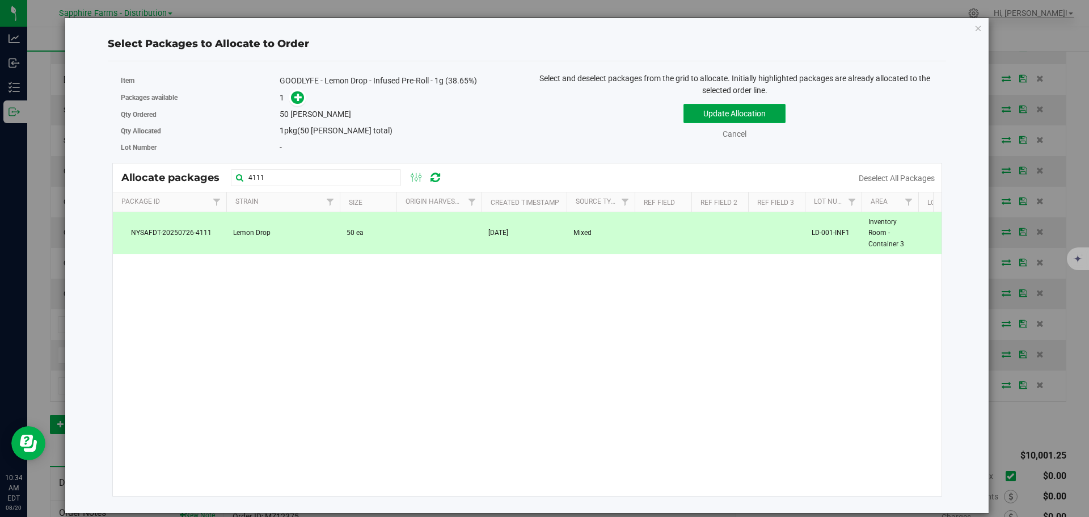
click at [702, 115] on button "Update Allocation" at bounding box center [735, 113] width 102 height 19
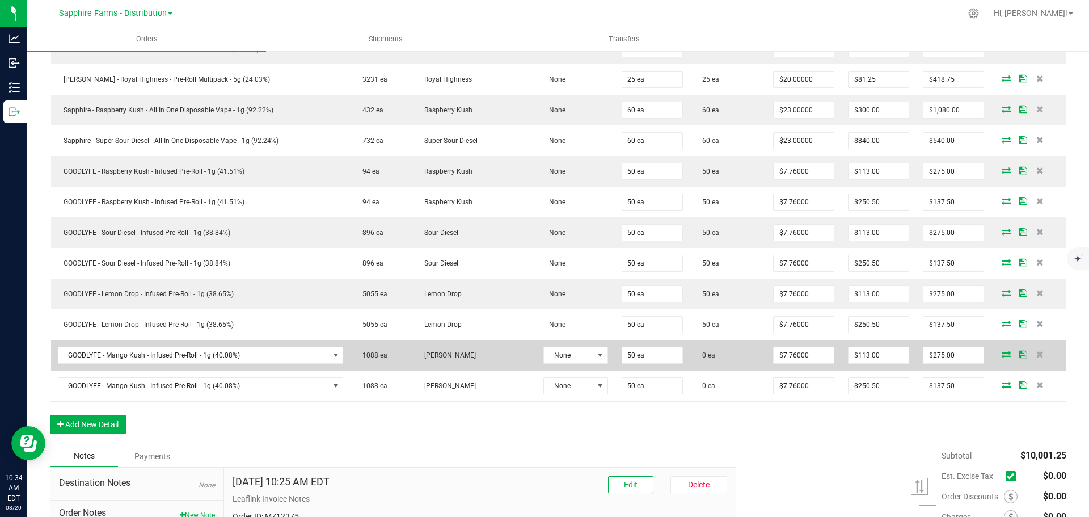
click at [1002, 355] on icon at bounding box center [1006, 354] width 9 height 7
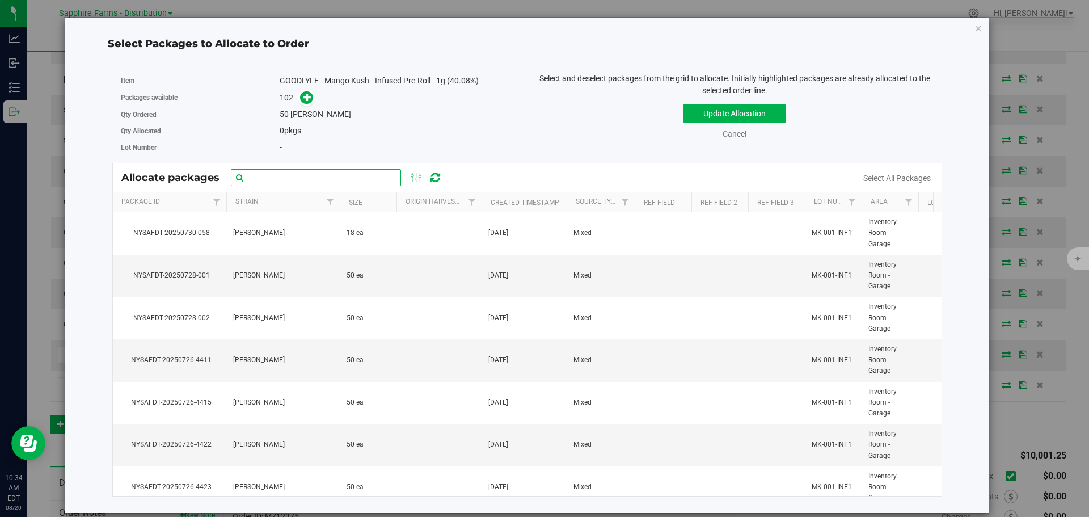
click at [322, 171] on input "text" at bounding box center [316, 177] width 170 height 17
paste input "NYSAFDT-20250726-4438"
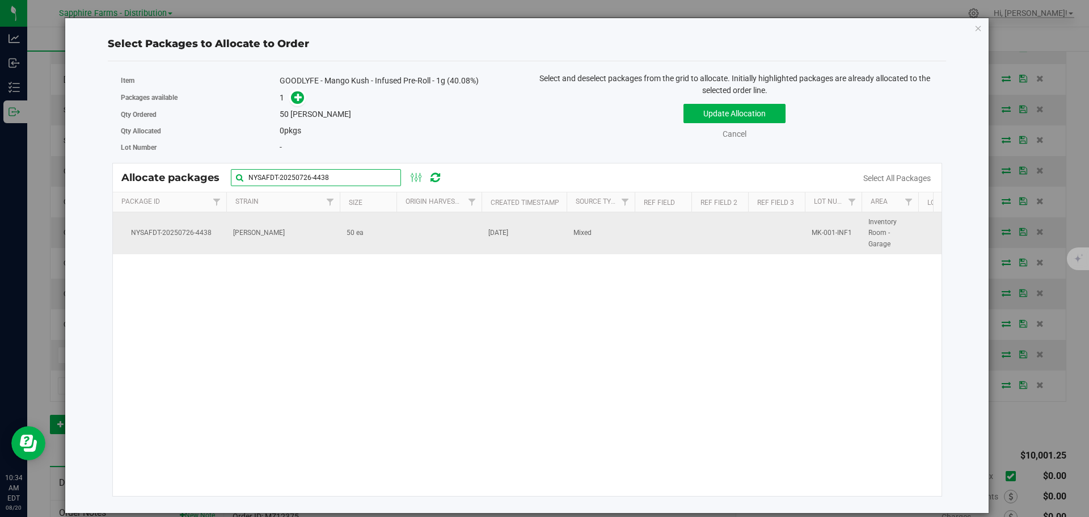
type input "NYSAFDT-20250726-4438"
click at [473, 227] on td at bounding box center [439, 233] width 85 height 42
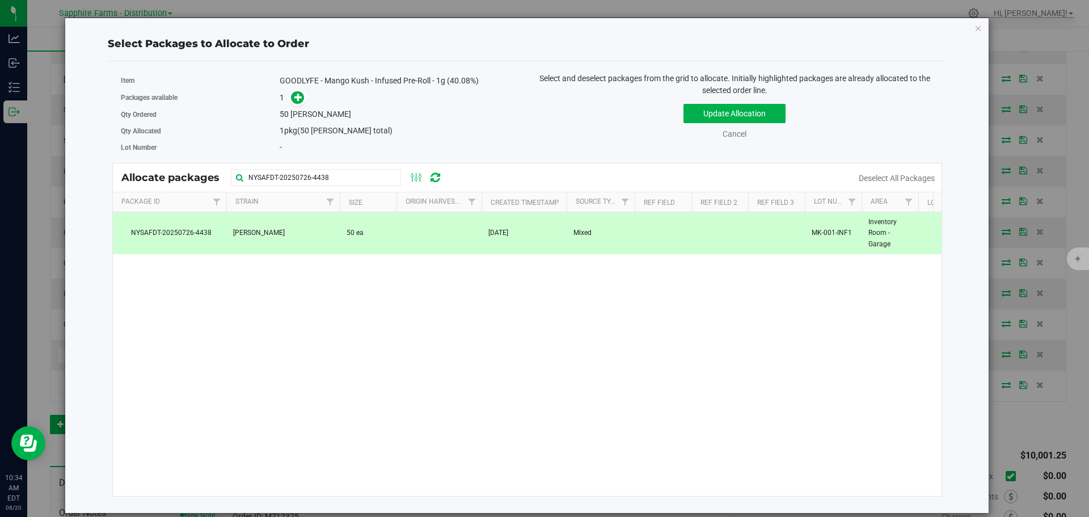
click at [717, 101] on div "Update Allocation Cancel Deselect All Packages" at bounding box center [735, 119] width 398 height 41
click at [709, 117] on button "Update Allocation" at bounding box center [735, 113] width 102 height 19
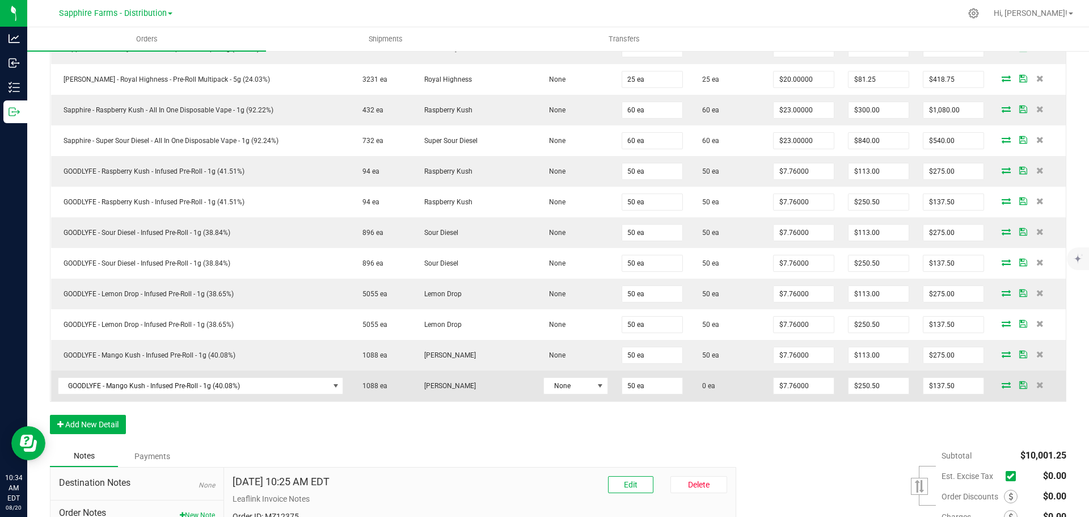
click at [1002, 388] on icon at bounding box center [1006, 384] width 9 height 7
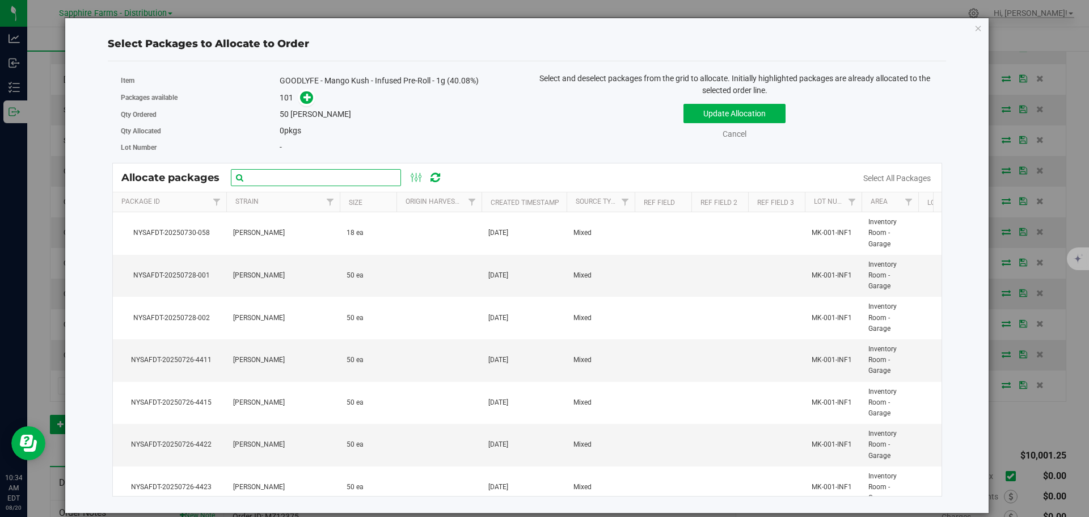
click at [315, 176] on input "text" at bounding box center [316, 177] width 170 height 17
paste input "NYSAFDT-20250726-4439"
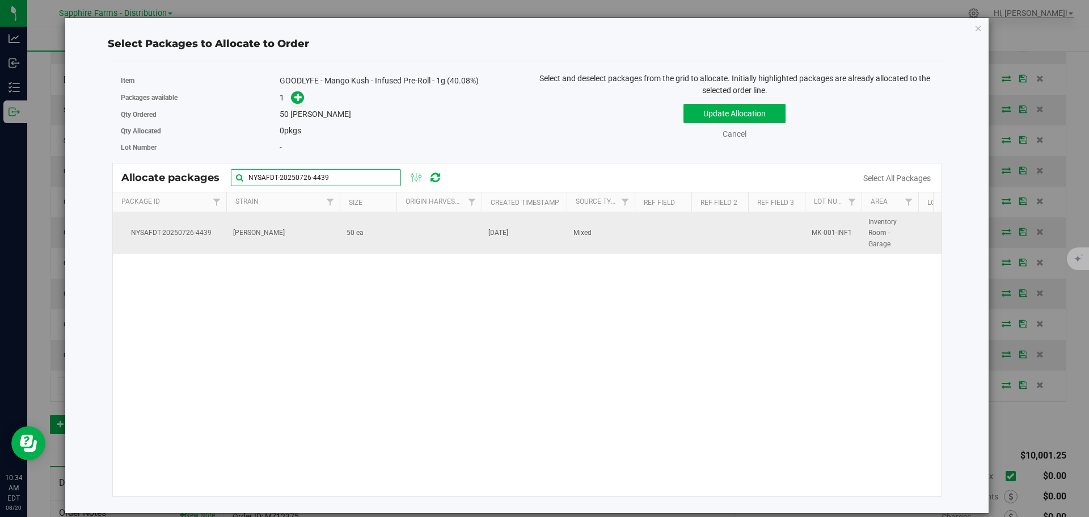
type input "NYSAFDT-20250726-4439"
click at [400, 233] on td at bounding box center [439, 233] width 85 height 42
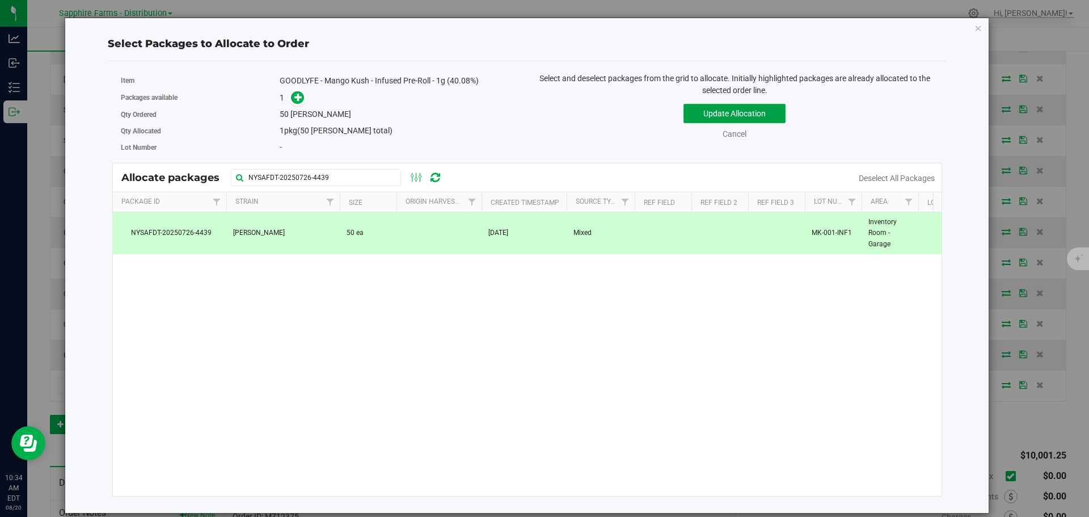
click at [701, 112] on button "Update Allocation" at bounding box center [735, 113] width 102 height 19
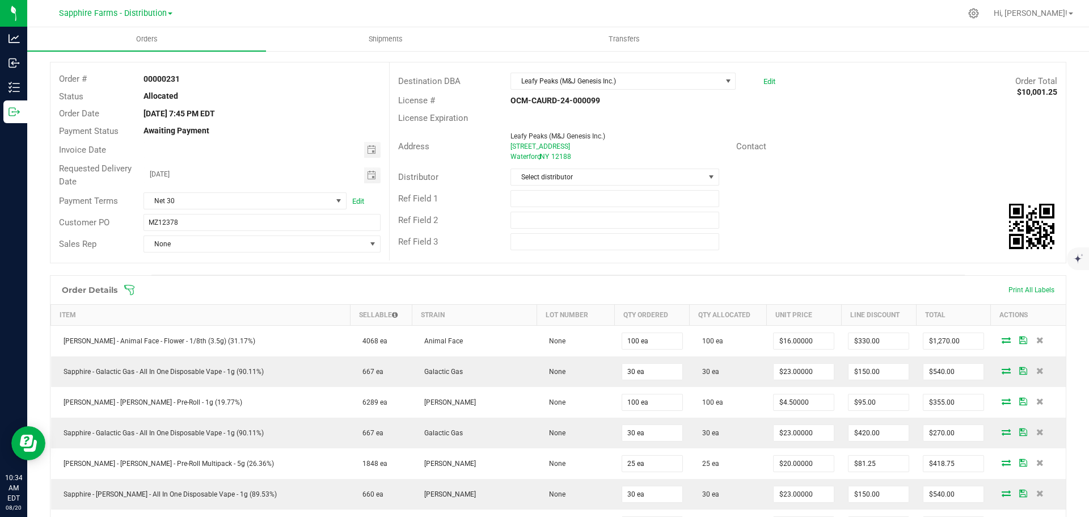
scroll to position [0, 0]
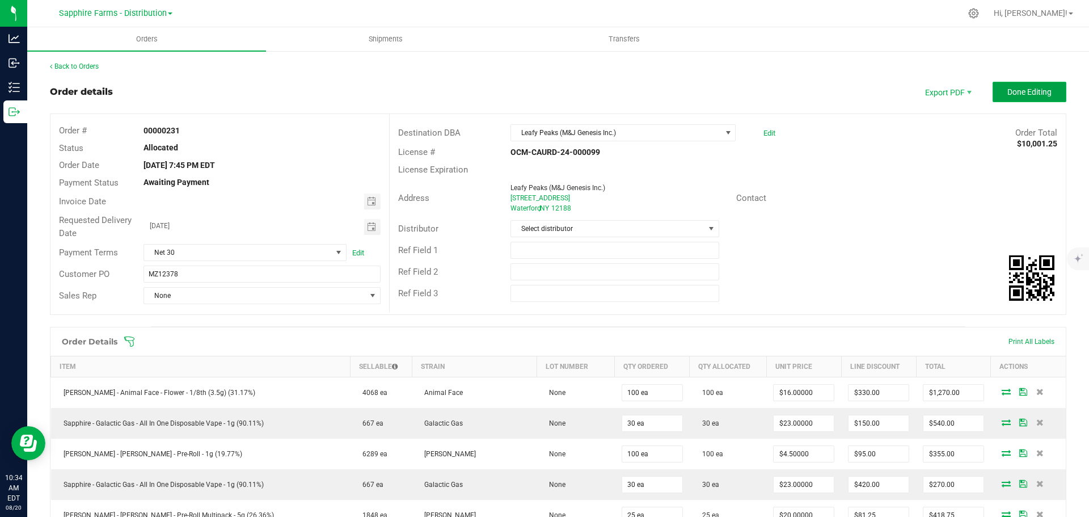
click at [1009, 93] on span "Done Editing" at bounding box center [1030, 91] width 44 height 9
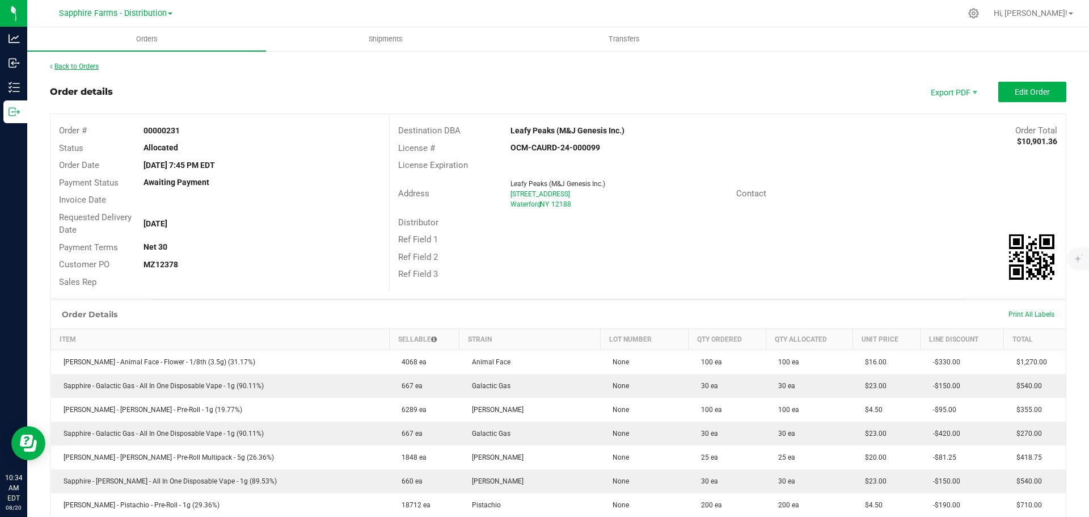
click at [73, 64] on link "Back to Orders" at bounding box center [74, 66] width 49 height 8
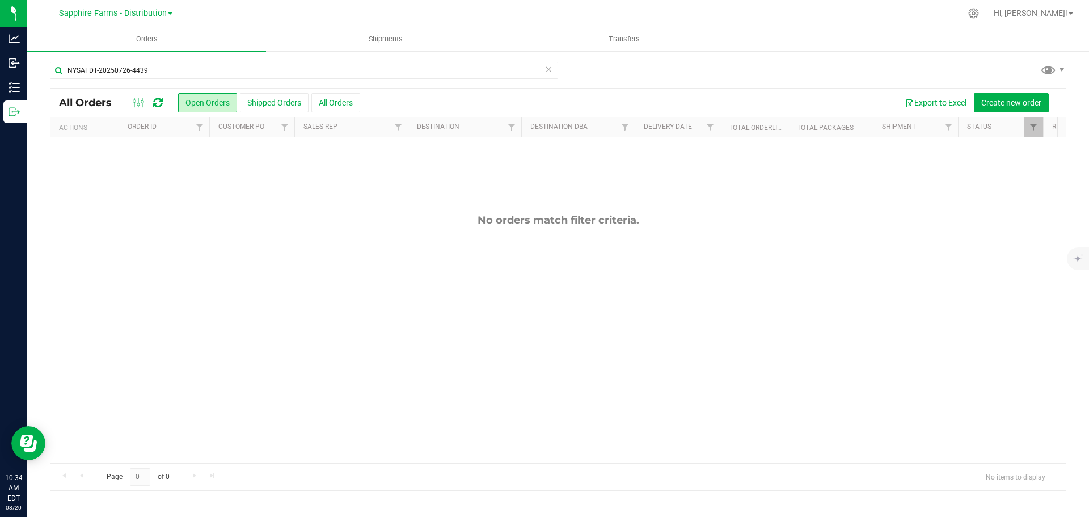
click at [548, 70] on icon at bounding box center [549, 69] width 8 height 14
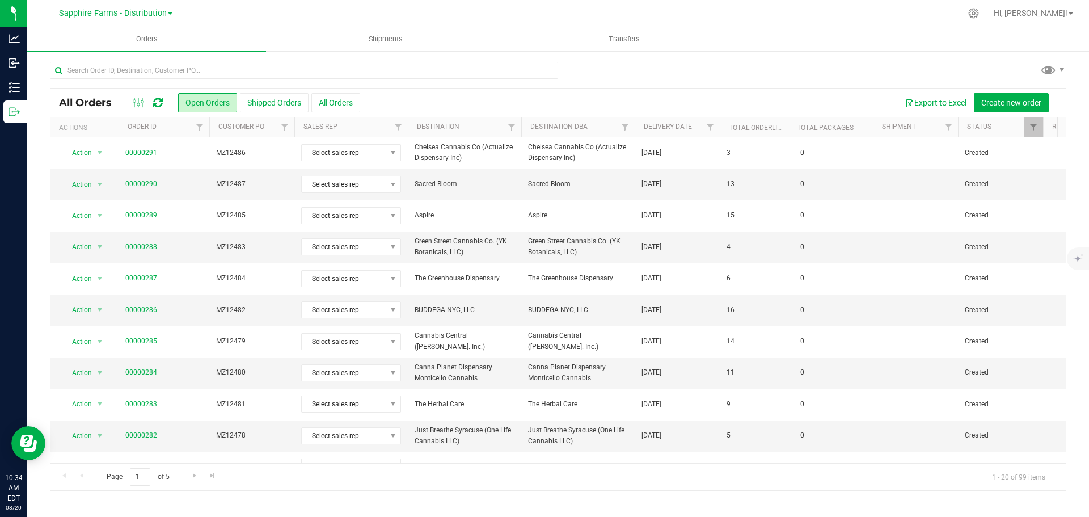
click at [642, 132] on th "Delivery Date" at bounding box center [677, 127] width 85 height 20
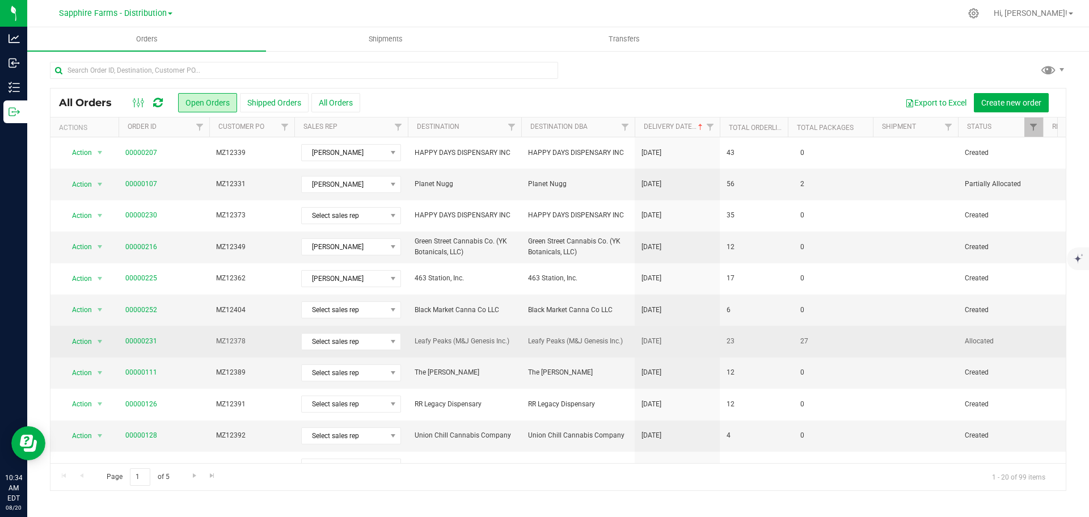
click at [764, 342] on td "23" at bounding box center [754, 341] width 68 height 31
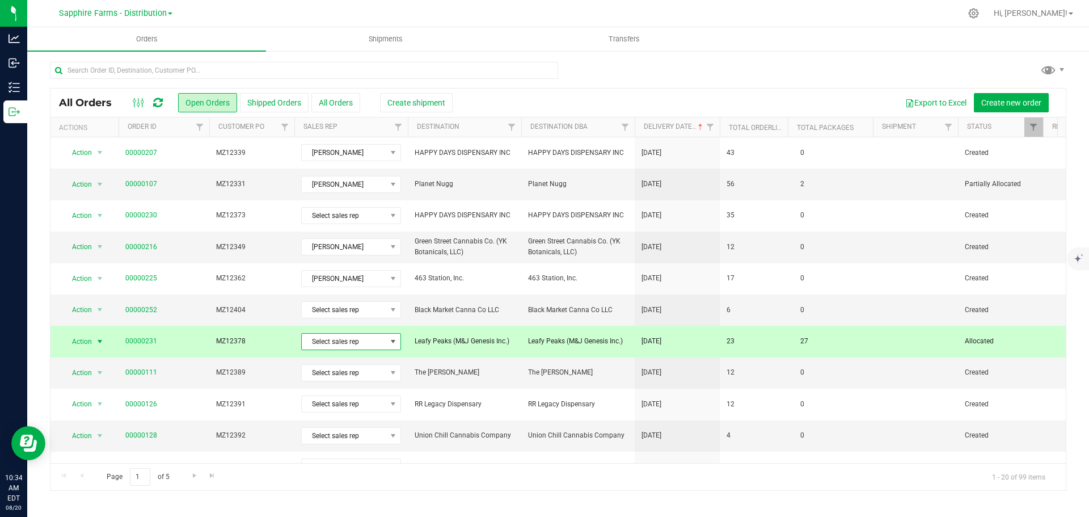
click at [336, 343] on span "Select sales rep" at bounding box center [344, 342] width 85 height 16
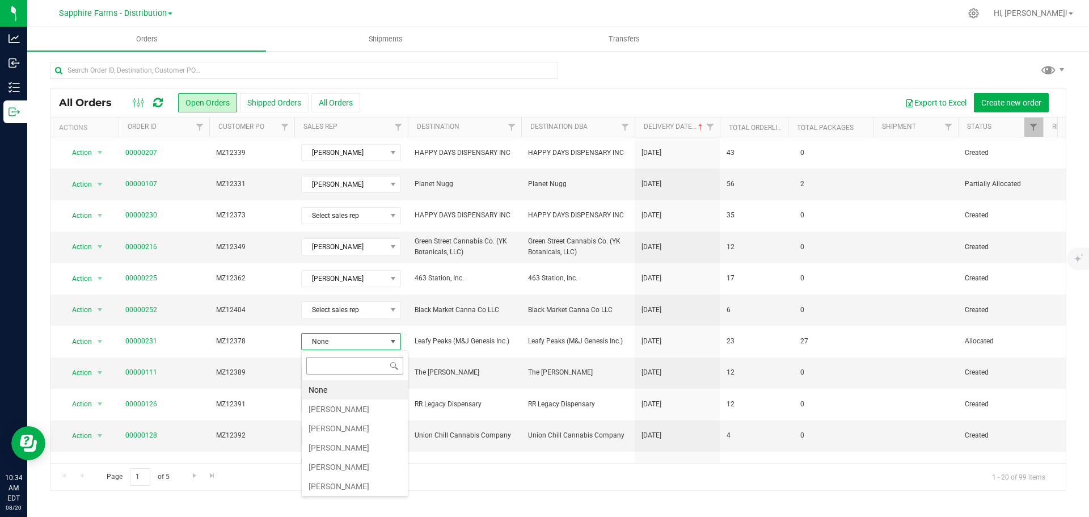
scroll to position [17, 100]
click at [351, 407] on li "[PERSON_NAME]" at bounding box center [355, 408] width 106 height 19
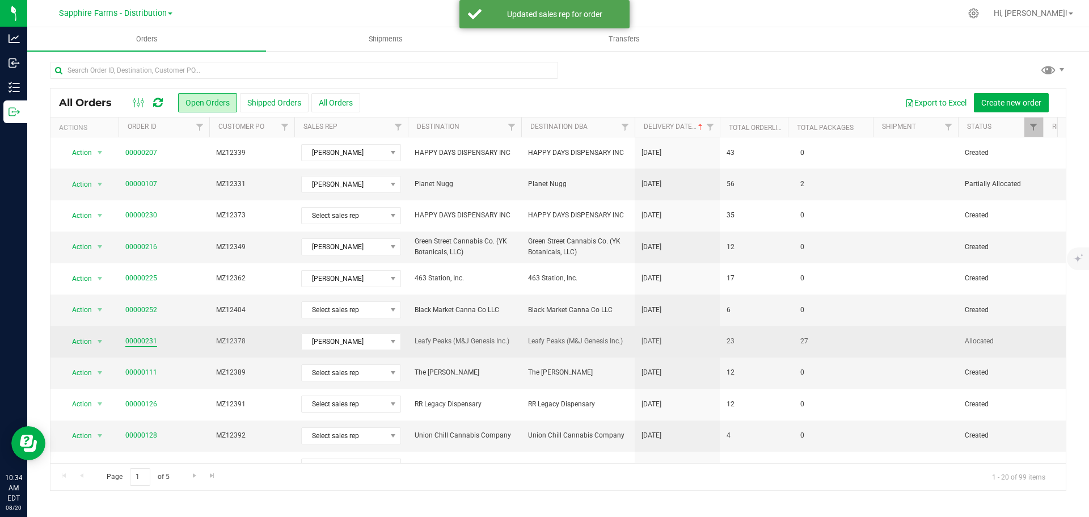
click at [144, 342] on link "00000231" at bounding box center [141, 341] width 32 height 11
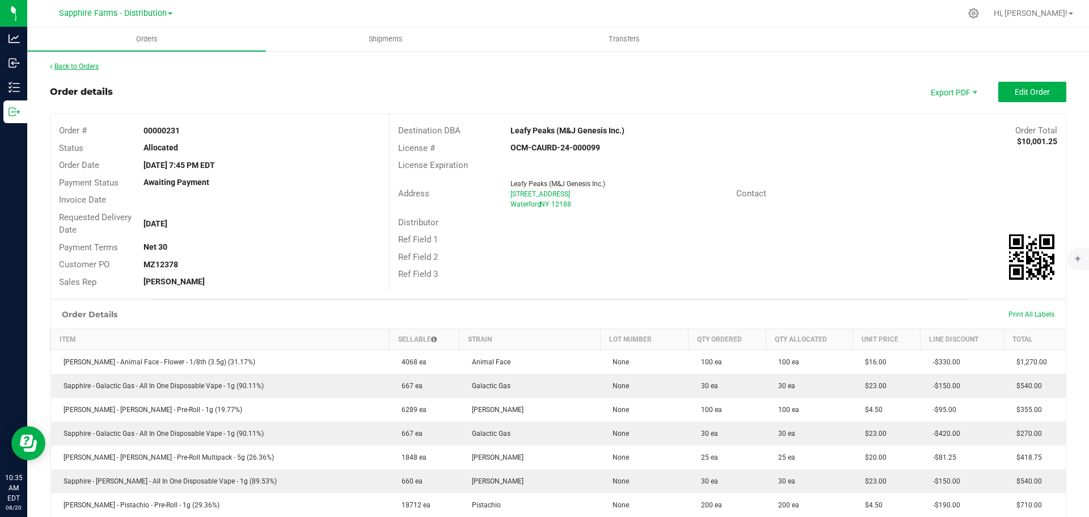
click at [73, 64] on link "Back to Orders" at bounding box center [74, 66] width 49 height 8
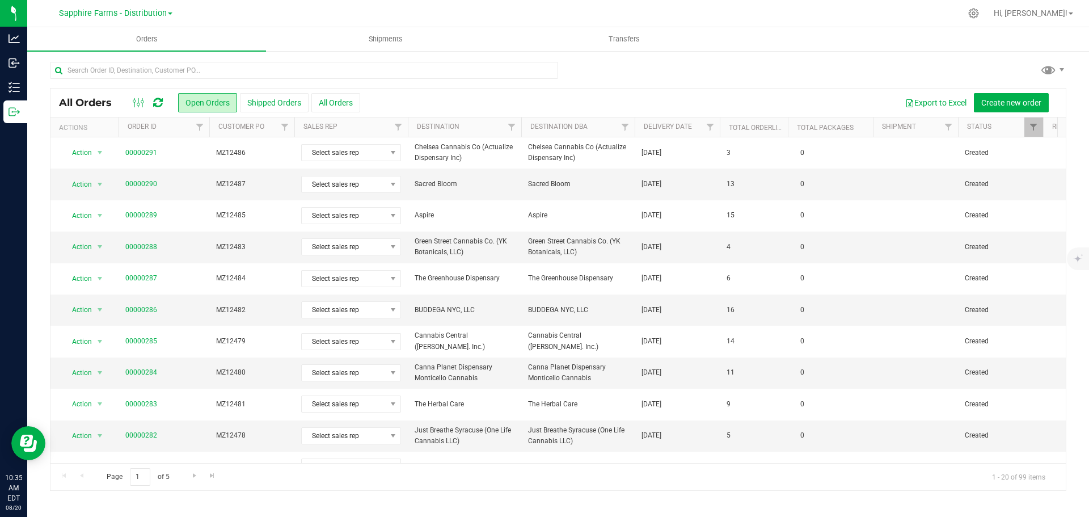
click at [638, 134] on th "Delivery Date" at bounding box center [677, 127] width 85 height 20
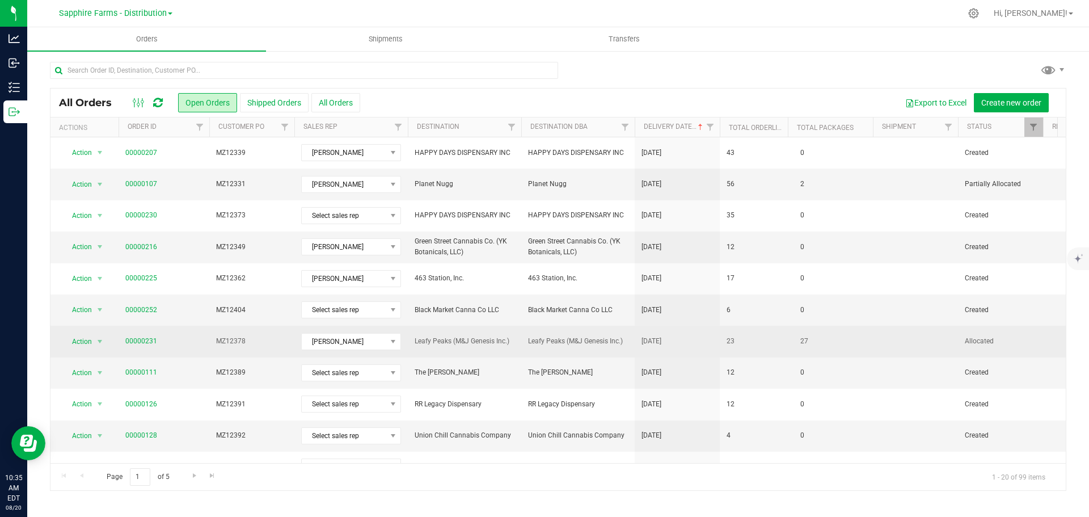
click at [802, 345] on span "27" at bounding box center [804, 341] width 19 height 16
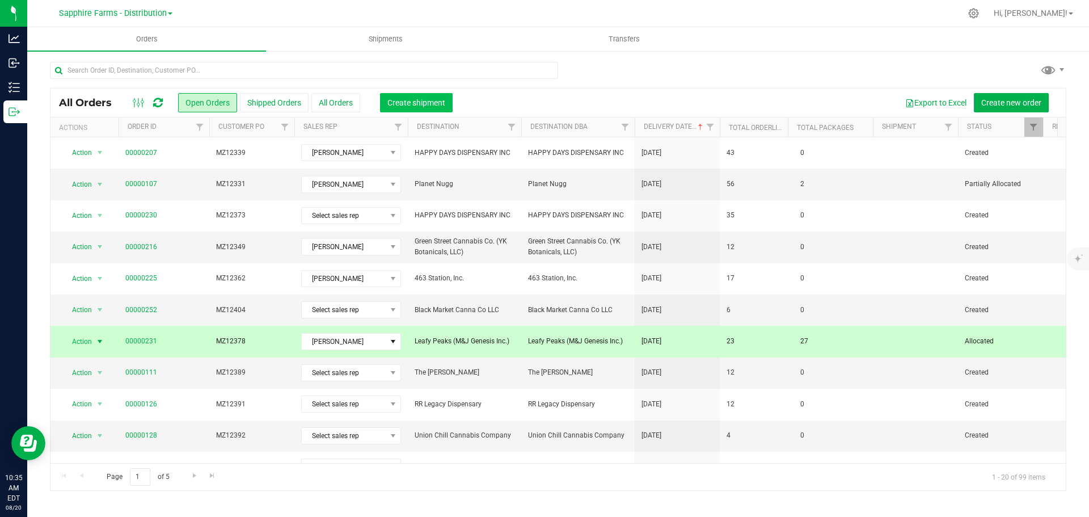
click at [403, 104] on span "Create shipment" at bounding box center [417, 102] width 58 height 9
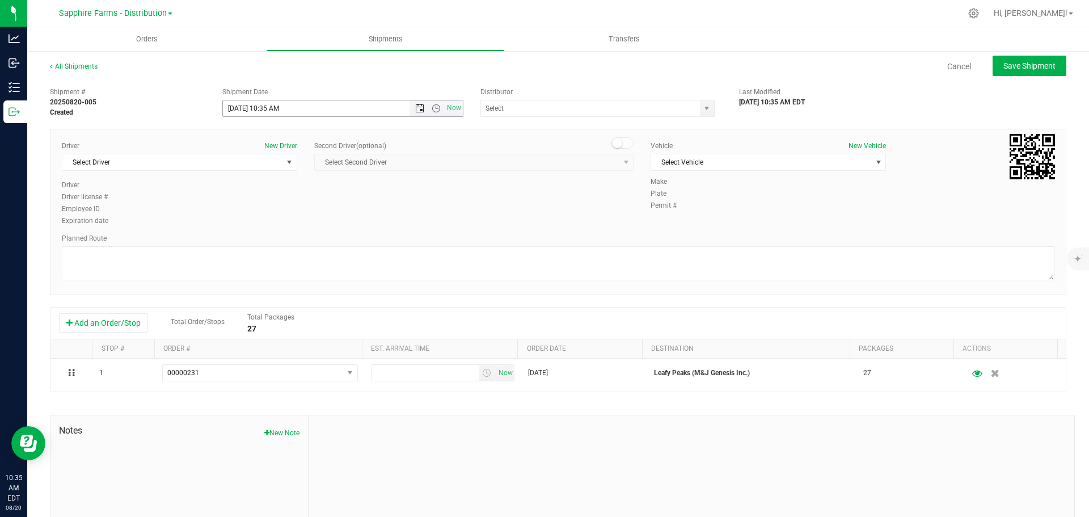
click at [416, 107] on span "Open the date view" at bounding box center [419, 108] width 9 height 9
click at [294, 192] on link "7" at bounding box center [297, 189] width 16 height 18
click at [432, 107] on span "Open the time view" at bounding box center [436, 108] width 9 height 9
click at [277, 161] on li "9:00 AM" at bounding box center [339, 162] width 237 height 15
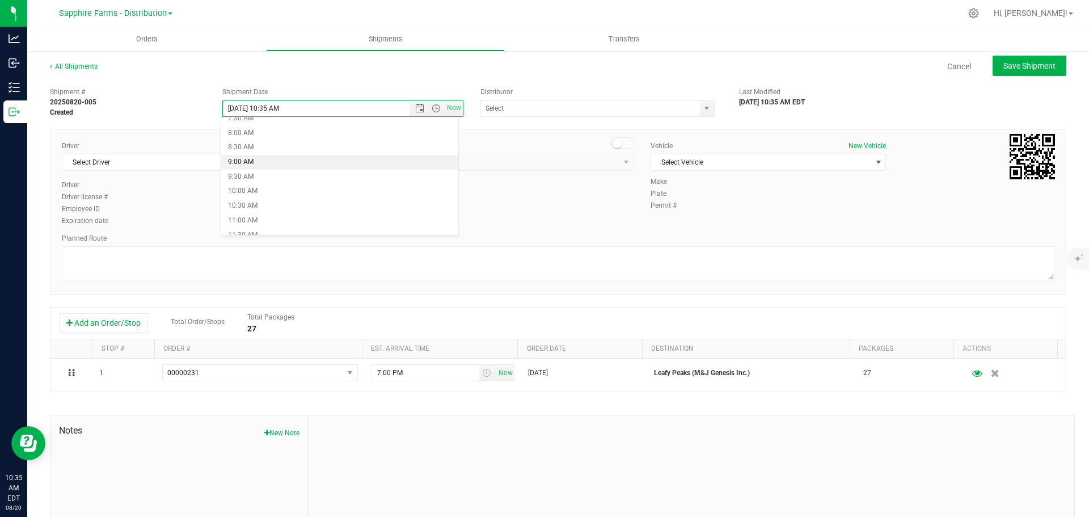
type input "[DATE] 9:00 AM"
click at [443, 184] on div "Driver New Driver Select Driver Select Driver [PERSON_NAME] [PERSON_NAME] [PERS…" at bounding box center [558, 184] width 1010 height 87
click at [252, 165] on span "Select Driver" at bounding box center [172, 162] width 220 height 16
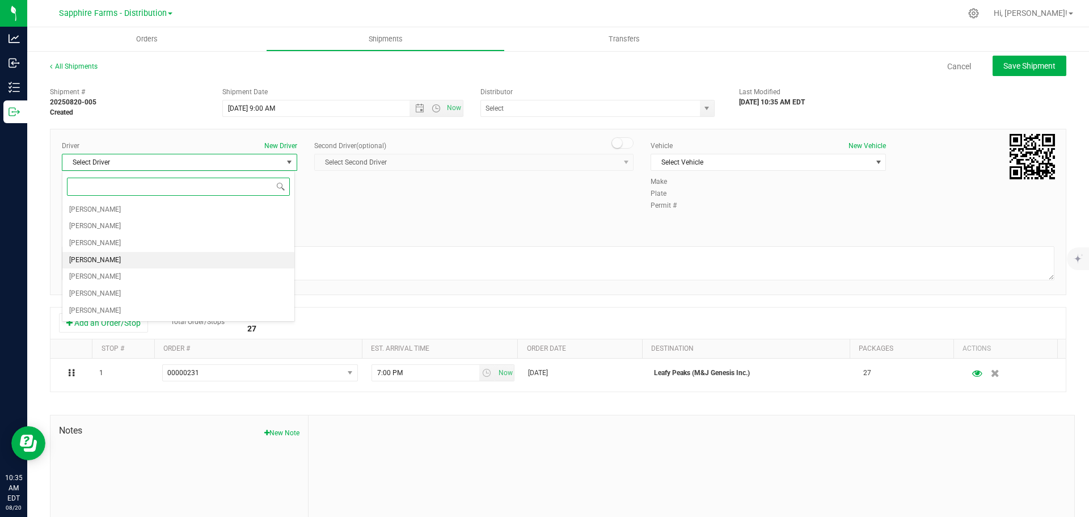
click at [118, 261] on li "[PERSON_NAME]" at bounding box center [178, 260] width 232 height 17
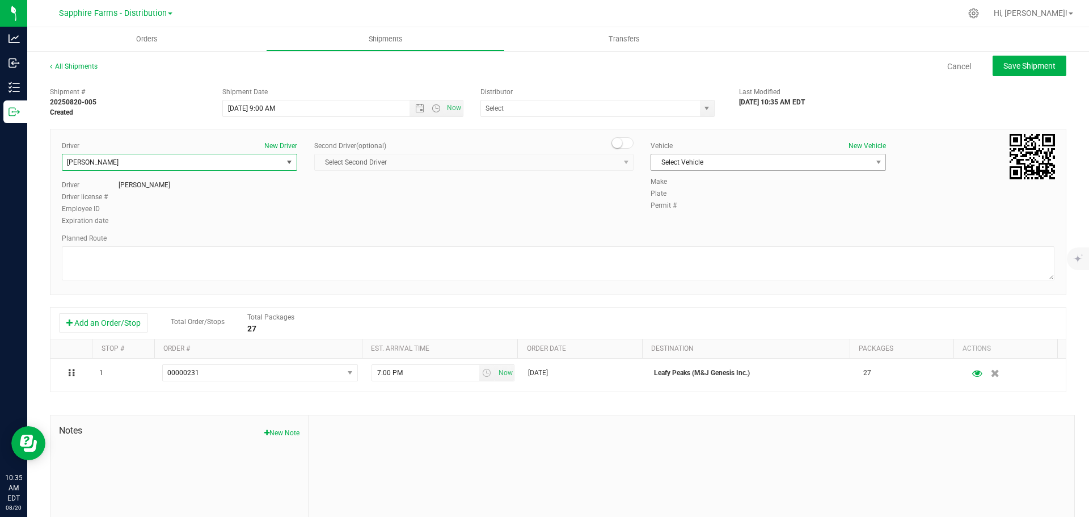
click at [710, 164] on span "Select Vehicle" at bounding box center [761, 162] width 220 height 16
click at [692, 195] on li "Van #1" at bounding box center [763, 198] width 232 height 17
click at [540, 192] on div "Driver New Driver [PERSON_NAME] Select Driver [PERSON_NAME] [PERSON_NAME] [PERS…" at bounding box center [558, 184] width 1010 height 87
click at [702, 108] on span "select" at bounding box center [706, 108] width 9 height 9
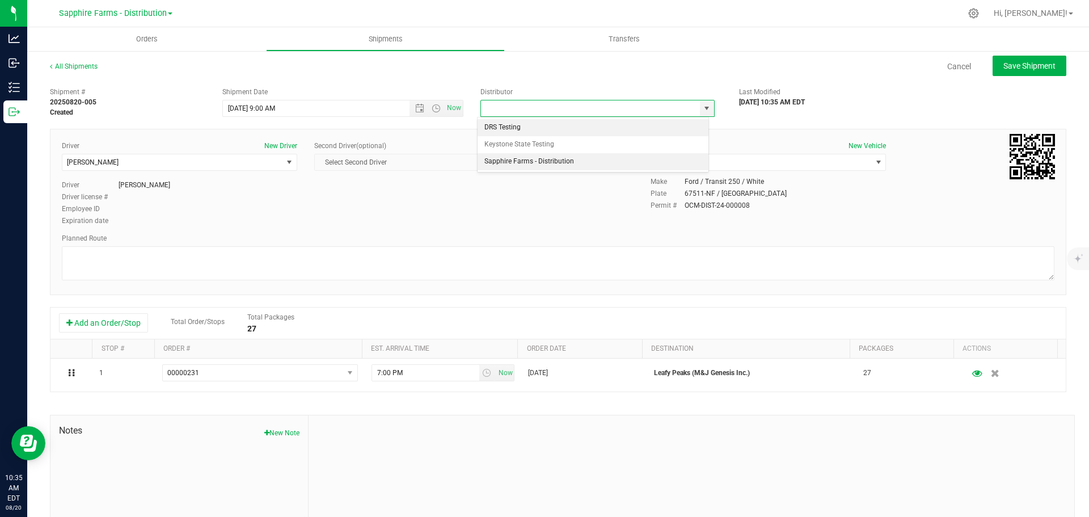
click at [663, 159] on li "Sapphire Farms - Distribution" at bounding box center [593, 161] width 231 height 17
type input "Sapphire Farms - Distribution"
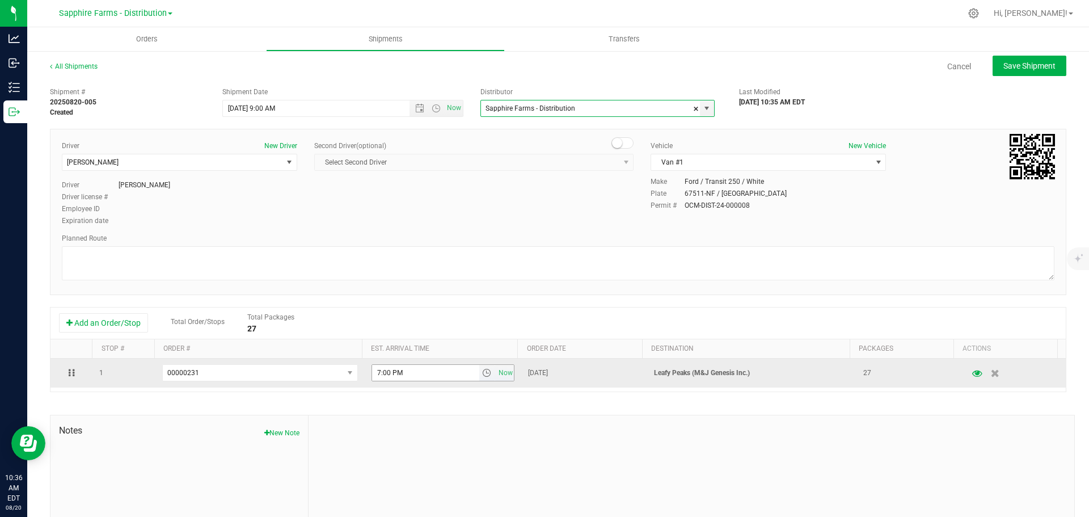
click at [482, 373] on span "select" at bounding box center [486, 372] width 9 height 9
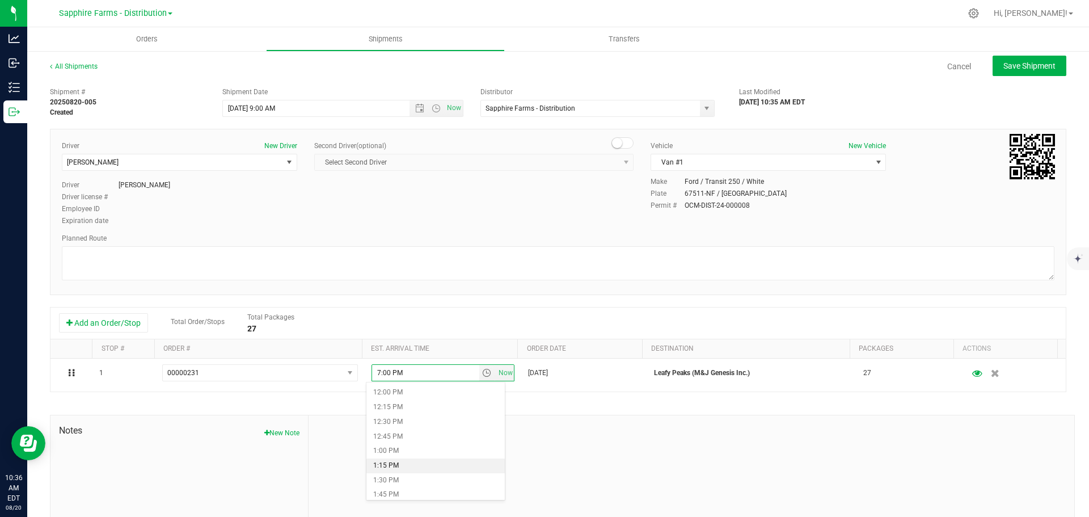
scroll to position [681, 0]
click at [422, 435] on li "12:30 PM" at bounding box center [436, 440] width 138 height 15
click at [482, 254] on textarea at bounding box center [558, 263] width 993 height 34
click at [1021, 66] on span "Save Shipment" at bounding box center [1030, 65] width 52 height 9
type input "8/7/2025 1:00 PM"
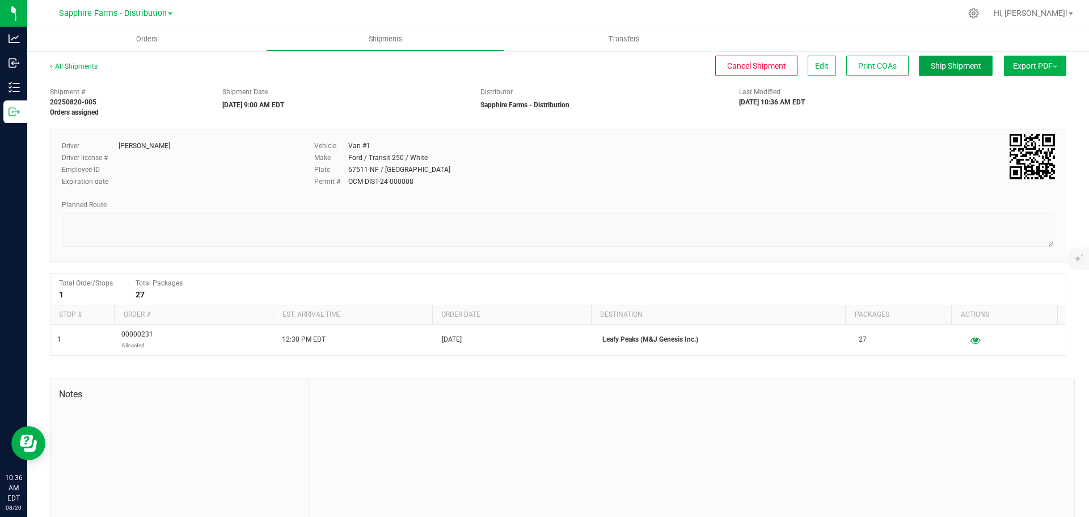
click at [948, 66] on span "Ship Shipment" at bounding box center [956, 65] width 51 height 9
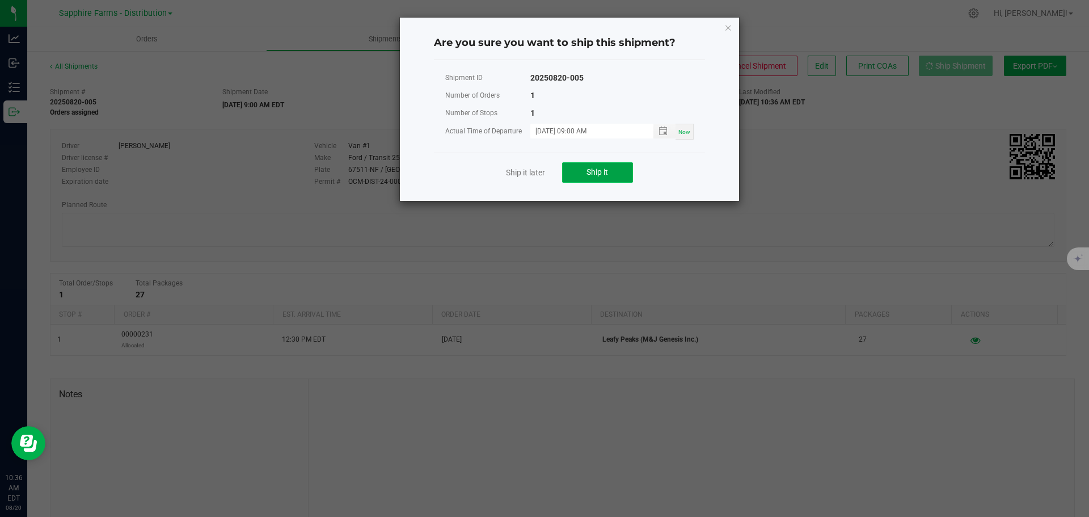
click at [600, 175] on span "Ship it" at bounding box center [598, 171] width 22 height 9
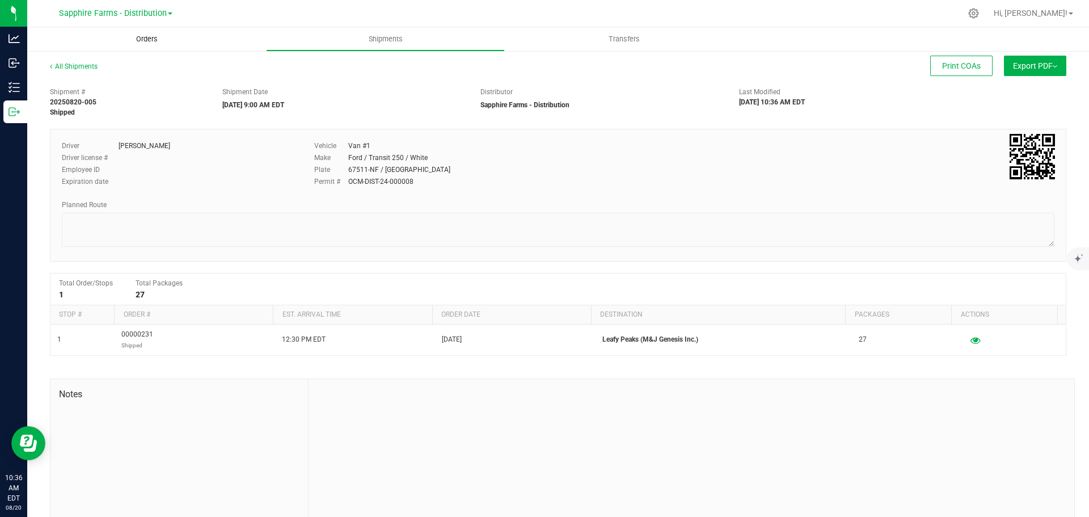
click at [146, 35] on span "Orders" at bounding box center [147, 39] width 52 height 10
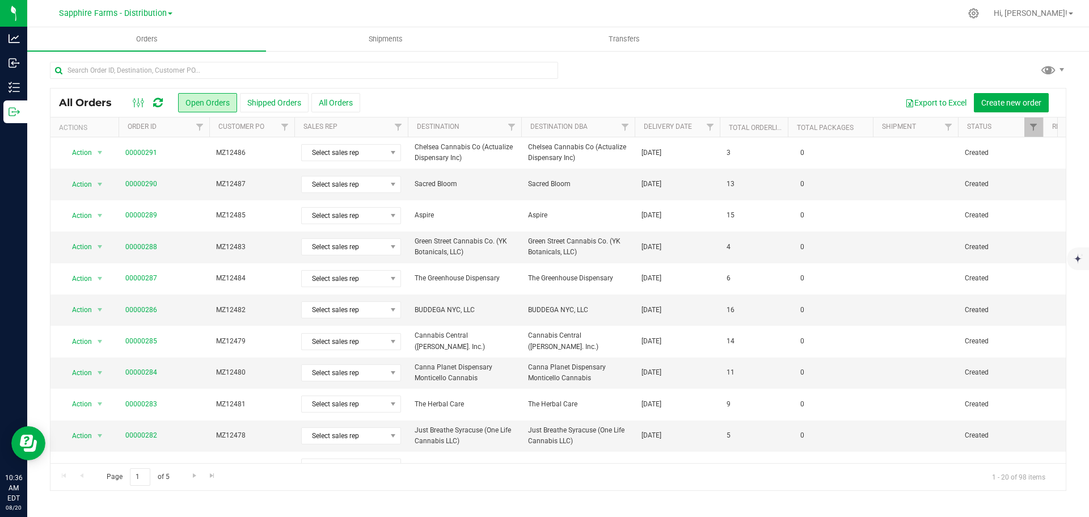
click at [648, 131] on th "Delivery Date" at bounding box center [677, 127] width 85 height 20
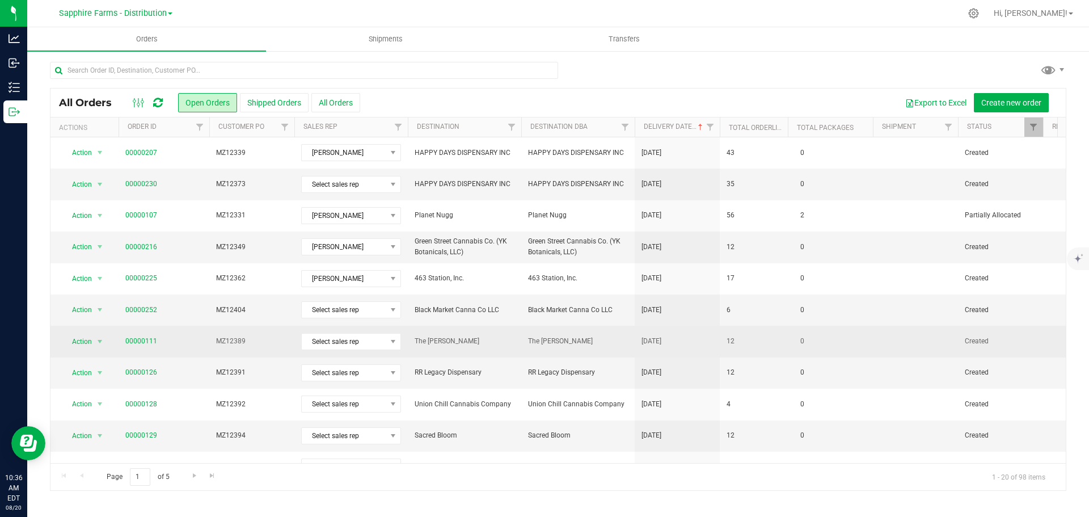
click at [763, 348] on td "12" at bounding box center [754, 341] width 68 height 31
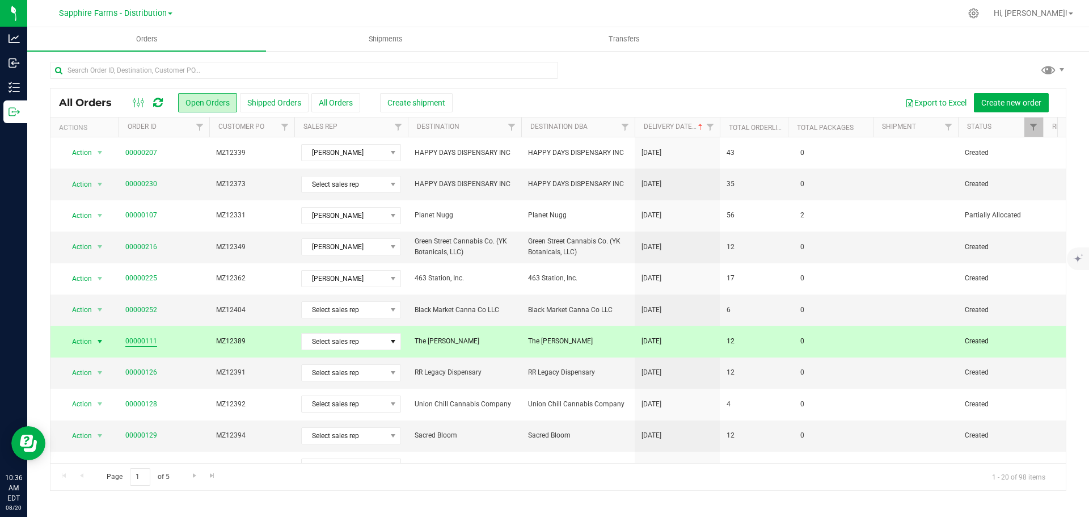
click at [142, 337] on link "00000111" at bounding box center [141, 341] width 32 height 11
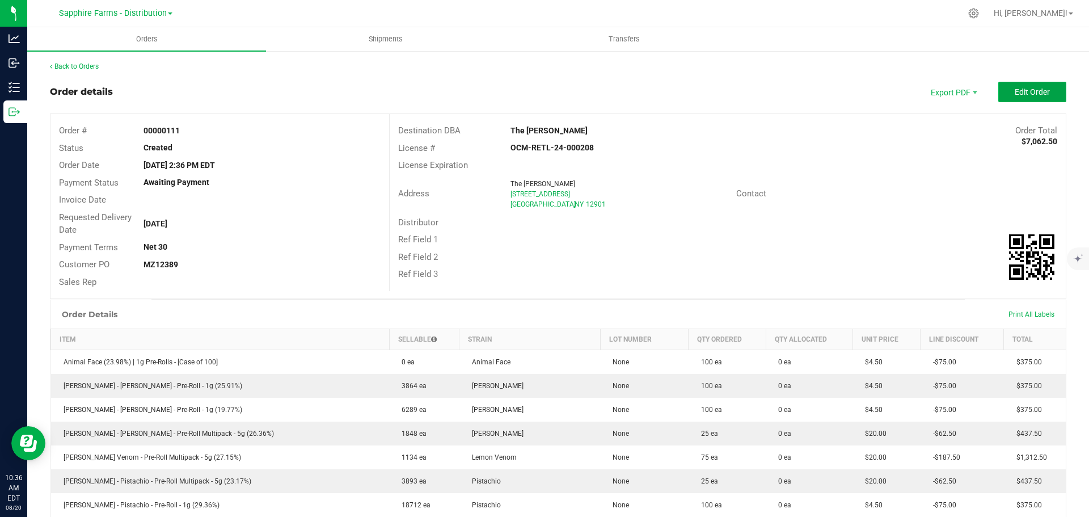
click at [1023, 94] on span "Edit Order" at bounding box center [1032, 91] width 35 height 9
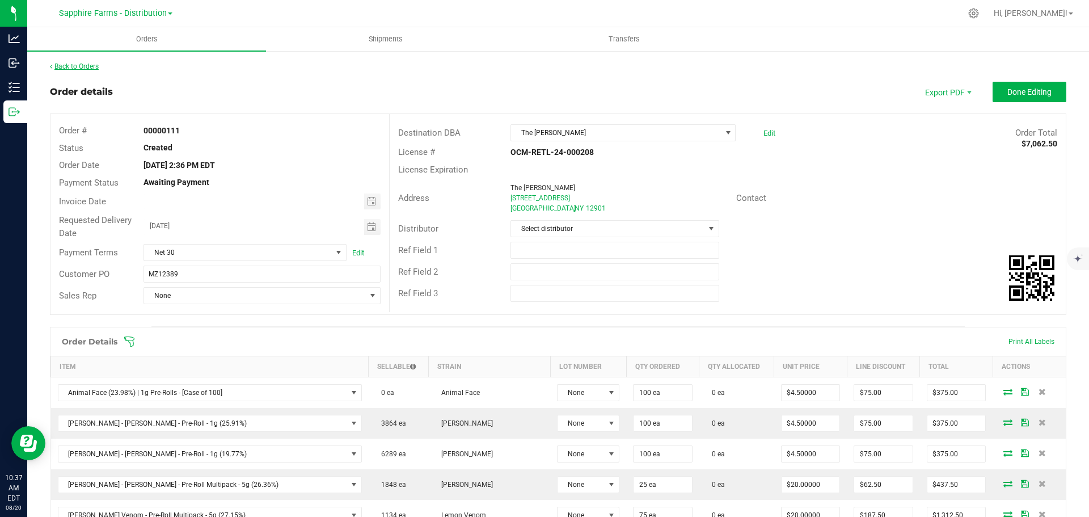
click at [73, 68] on link "Back to Orders" at bounding box center [74, 66] width 49 height 8
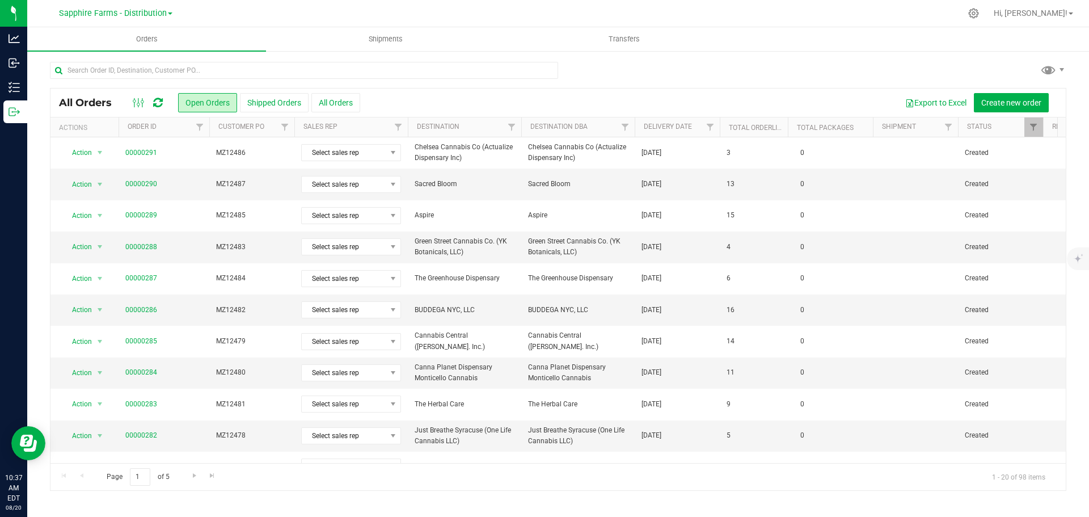
click at [641, 131] on th "Delivery Date" at bounding box center [677, 127] width 85 height 20
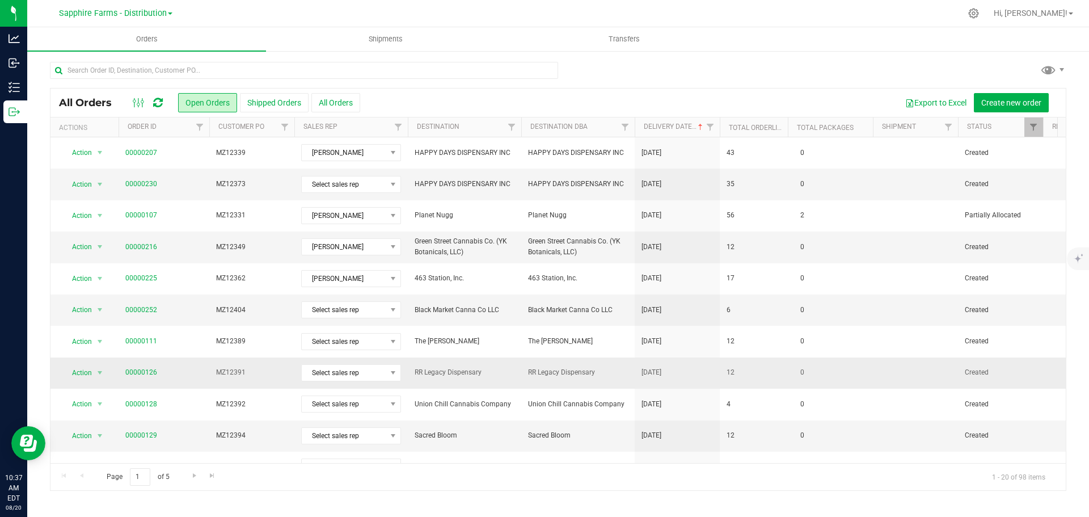
click at [758, 373] on td "12" at bounding box center [754, 372] width 68 height 31
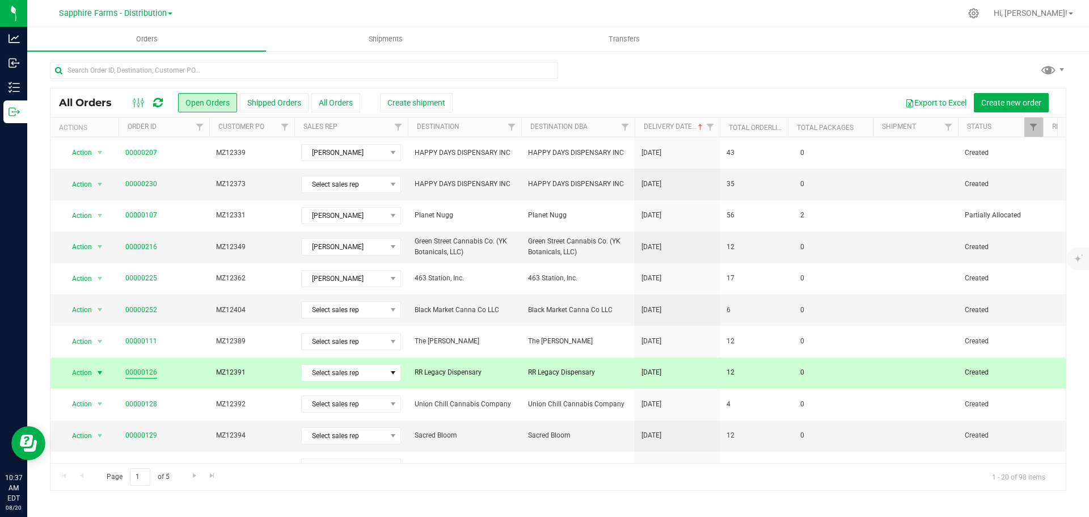
click at [131, 368] on link "00000126" at bounding box center [141, 372] width 32 height 11
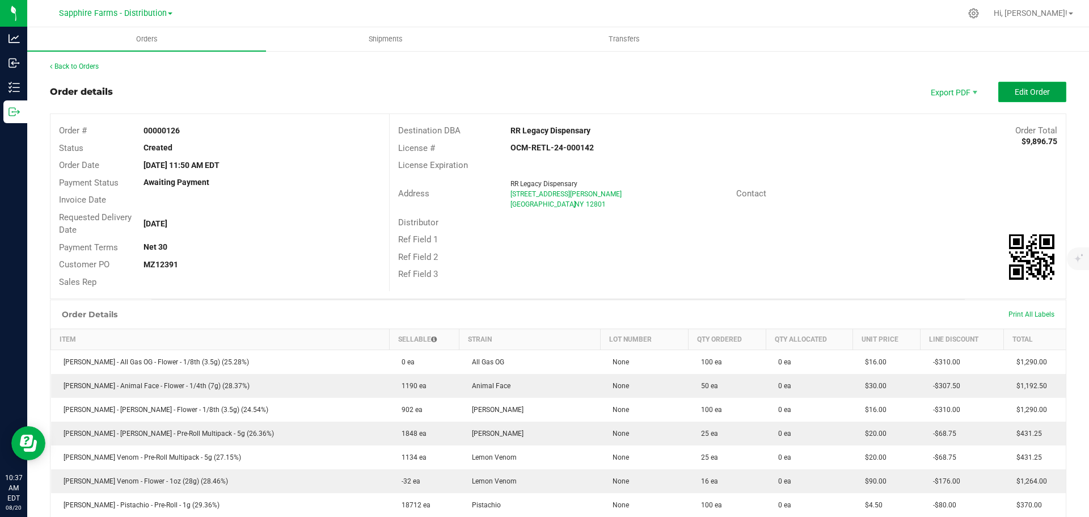
click at [1020, 89] on span "Edit Order" at bounding box center [1032, 91] width 35 height 9
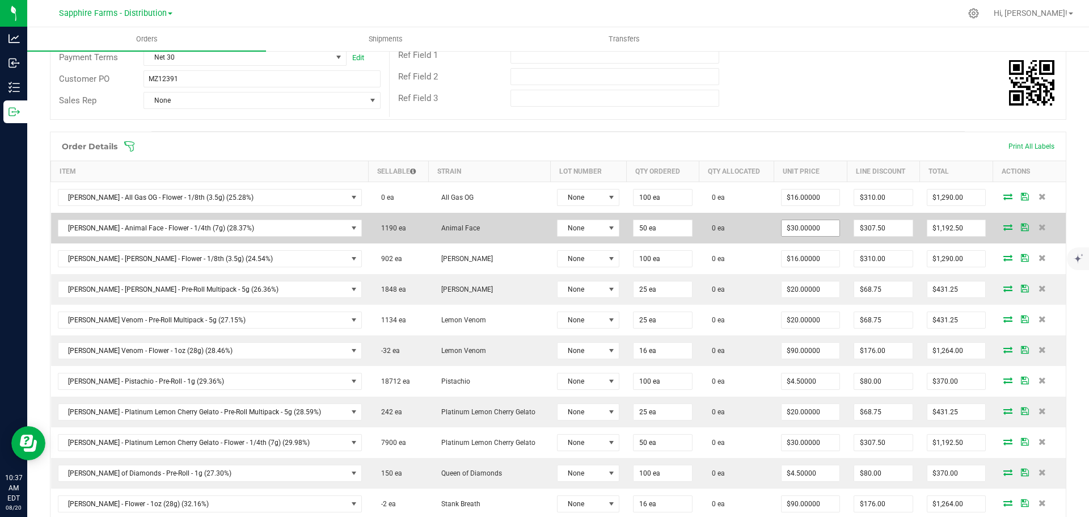
scroll to position [227, 0]
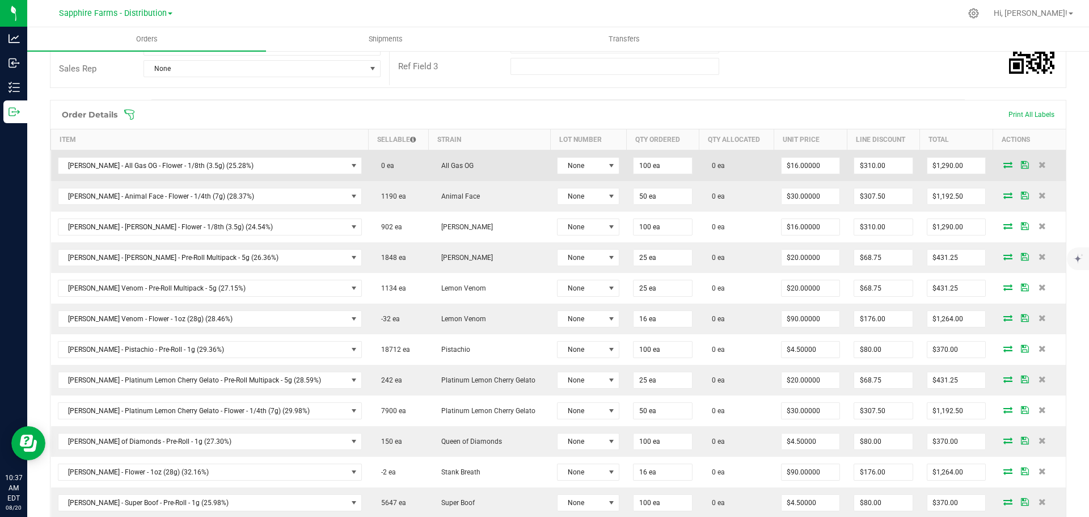
click at [1004, 165] on icon at bounding box center [1008, 164] width 9 height 7
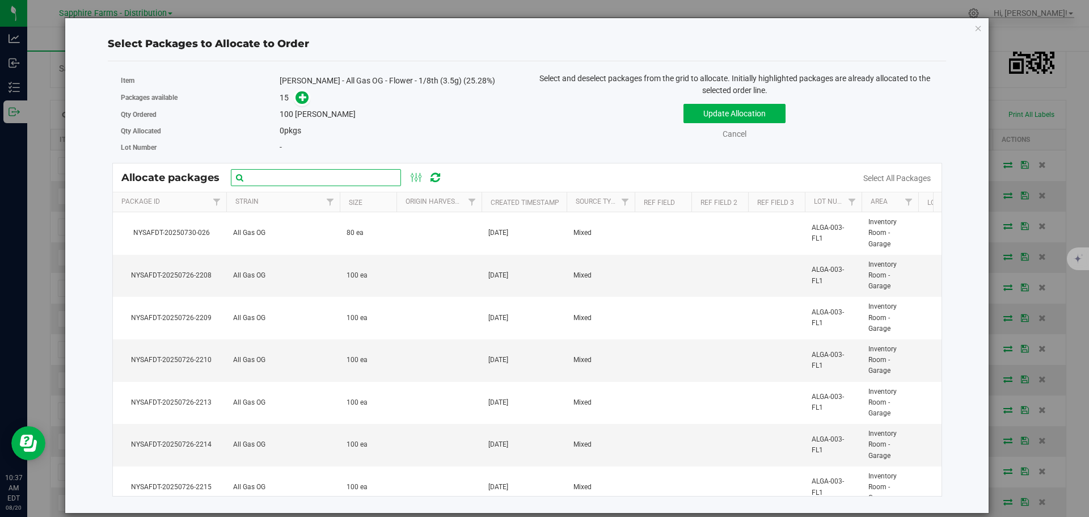
click at [312, 180] on input "text" at bounding box center [316, 177] width 170 height 17
paste input "NYSAFDT-20250726-2209"
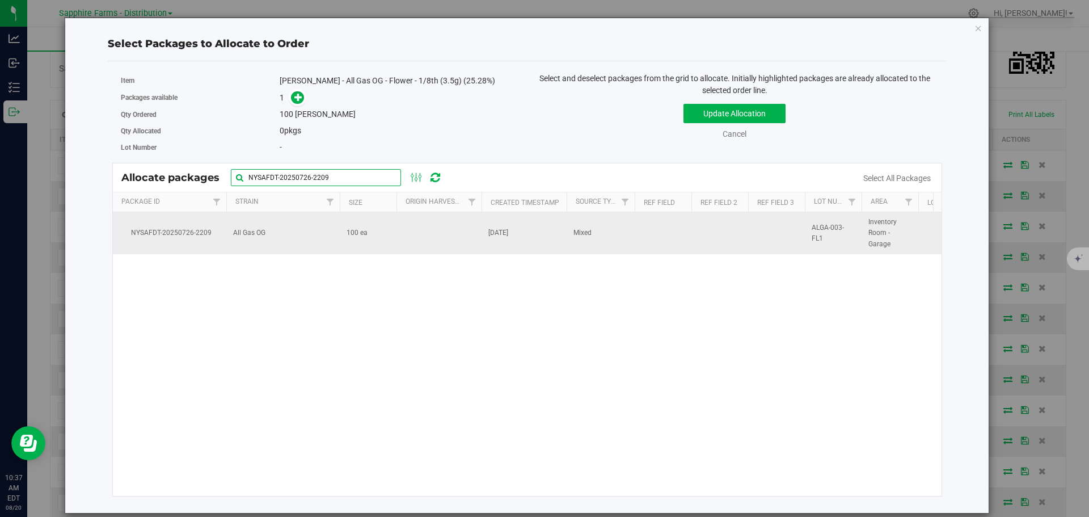
type input "NYSAFDT-20250726-2209"
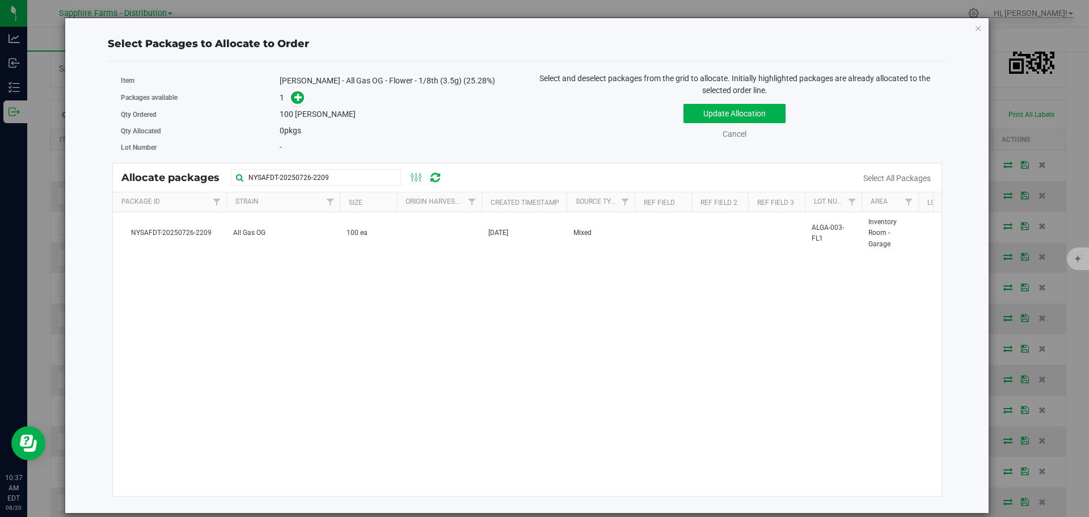
drag, startPoint x: 403, startPoint y: 238, endPoint x: 612, endPoint y: 173, distance: 218.1
click at [404, 238] on td at bounding box center [439, 233] width 85 height 42
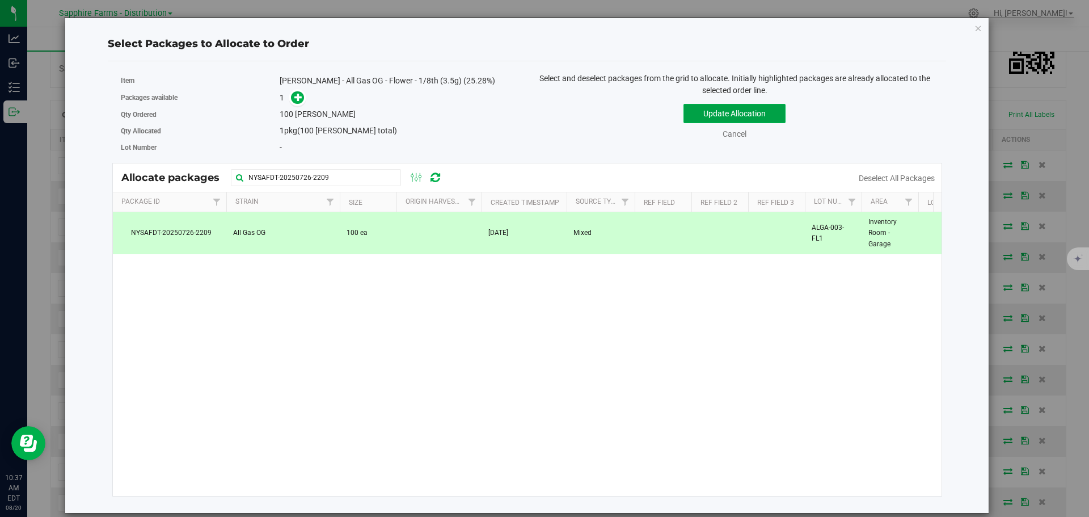
click at [696, 120] on button "Update Allocation" at bounding box center [735, 113] width 102 height 19
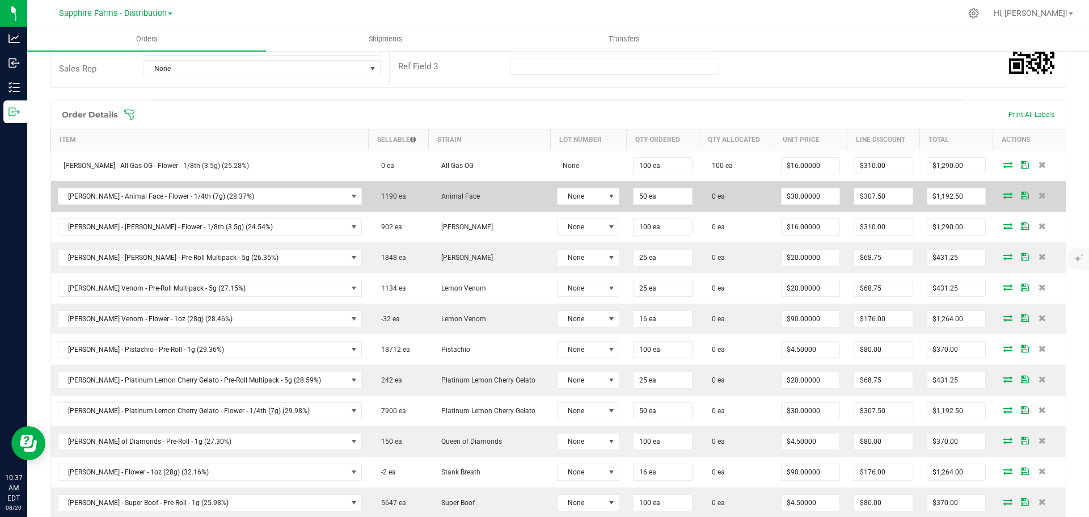
click at [1004, 195] on icon at bounding box center [1008, 195] width 9 height 7
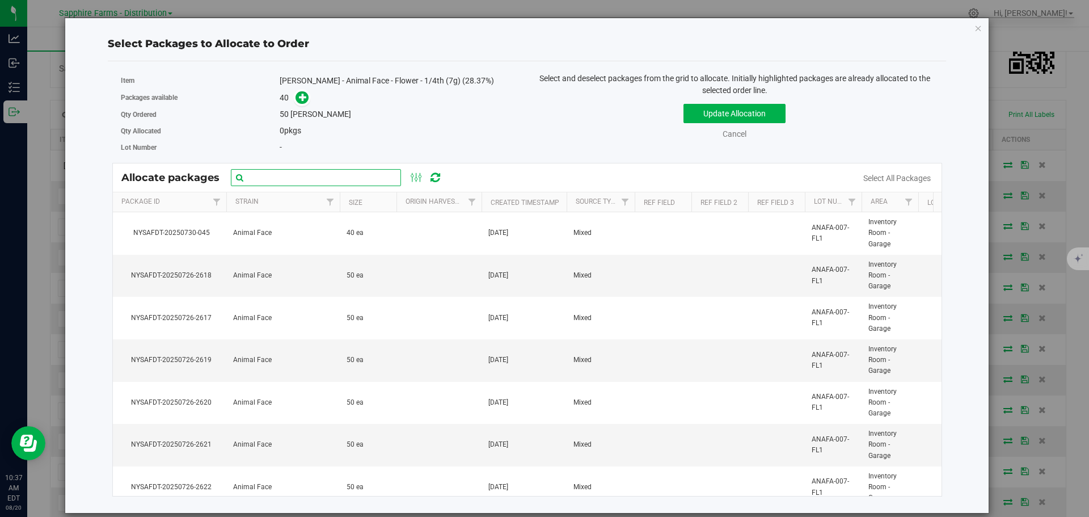
click at [334, 181] on input "text" at bounding box center [316, 177] width 170 height 17
paste input "Nysafdt-20250726-2642"
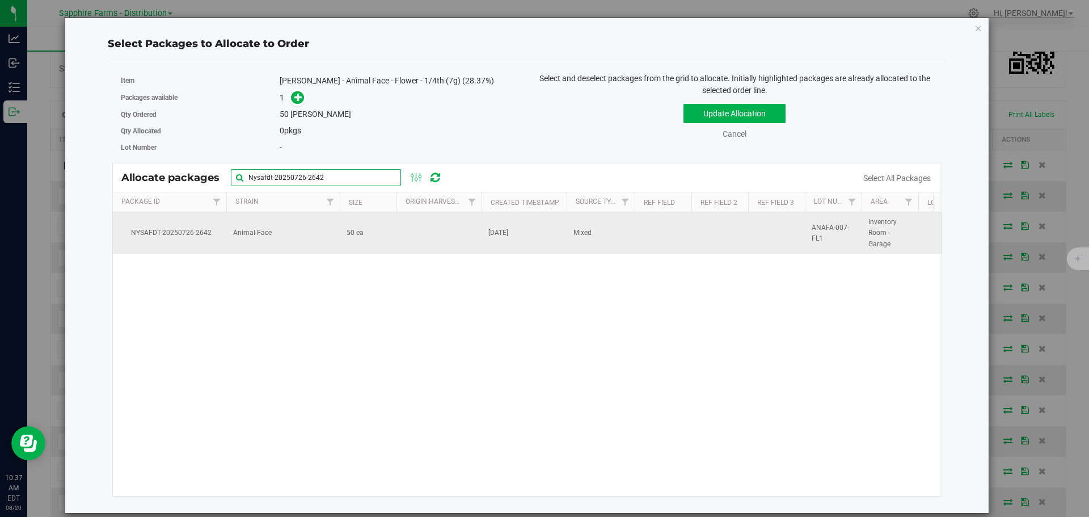
type input "Nysafdt-20250726-2642"
click at [409, 237] on td at bounding box center [439, 233] width 85 height 42
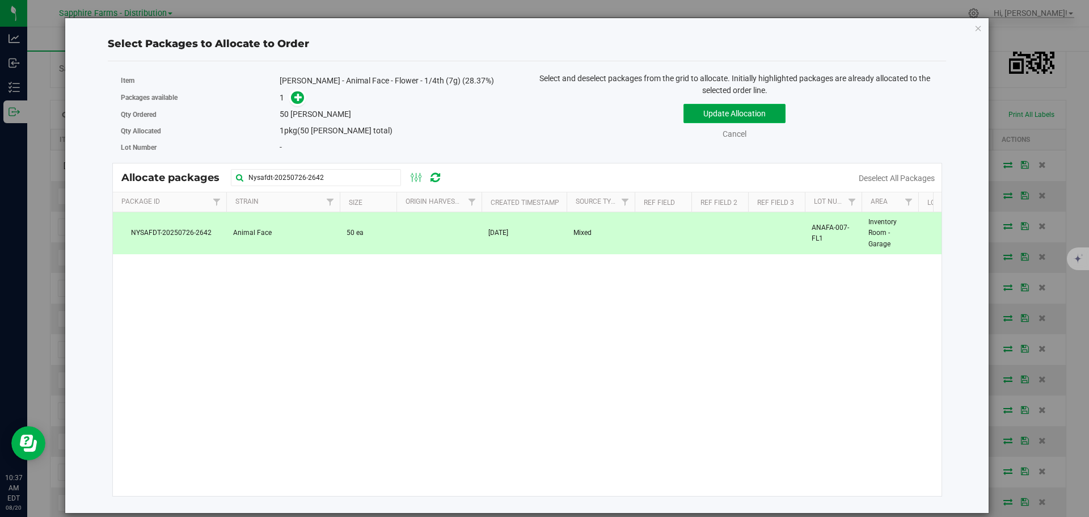
click at [696, 111] on button "Update Allocation" at bounding box center [735, 113] width 102 height 19
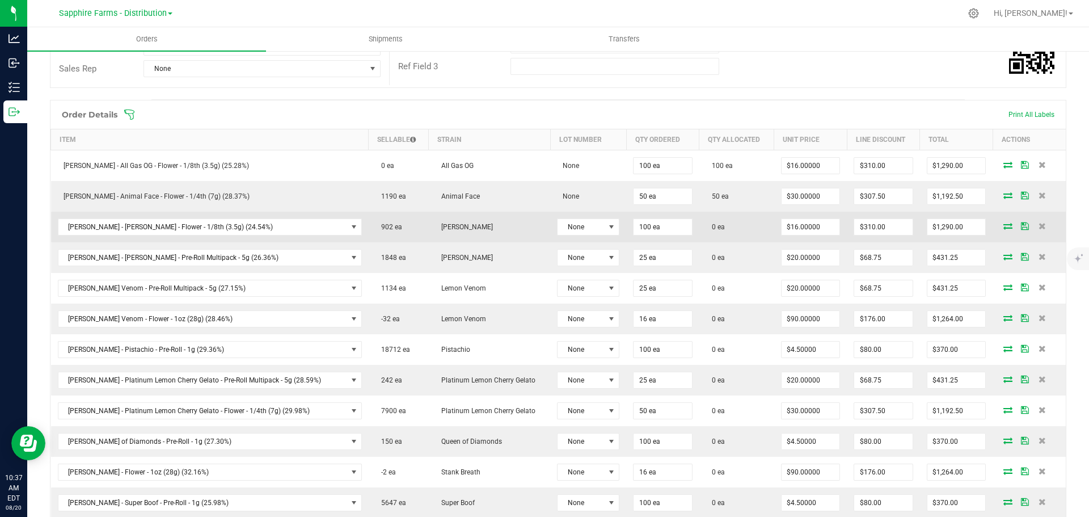
click at [1004, 226] on icon at bounding box center [1008, 225] width 9 height 7
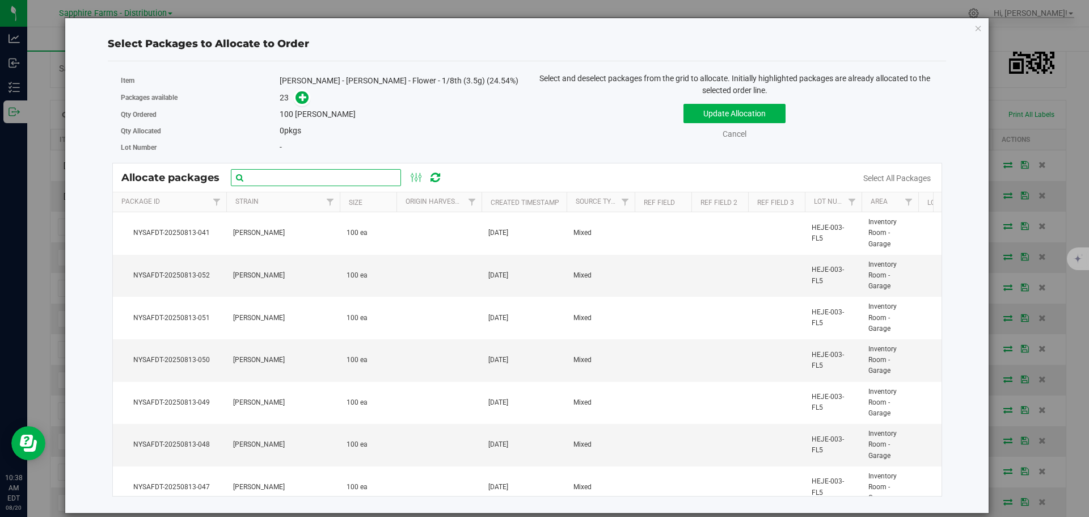
click at [357, 180] on input "text" at bounding box center [316, 177] width 170 height 17
paste input "Nysafdt-20250726-2307"
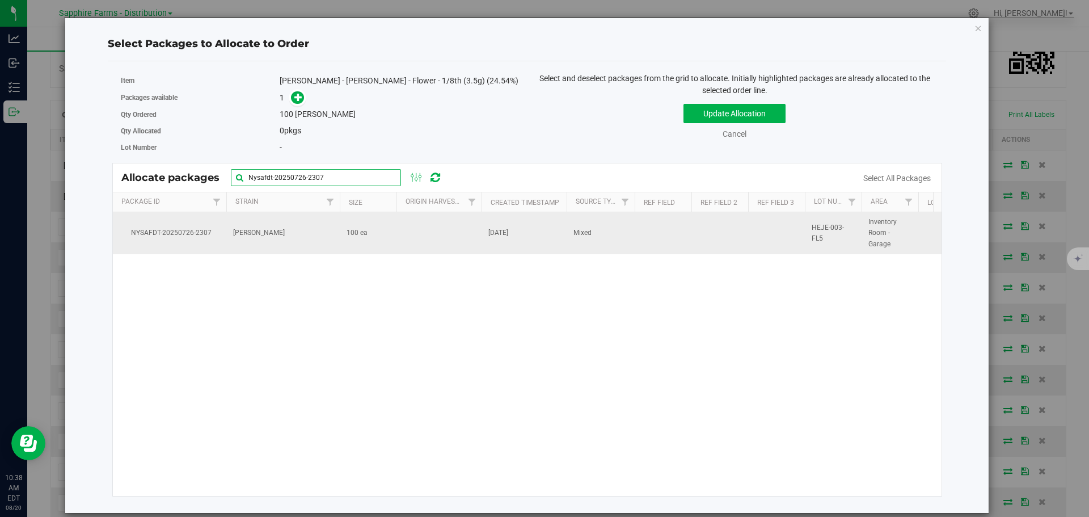
type input "Nysafdt-20250726-2307"
click at [414, 236] on td at bounding box center [439, 233] width 85 height 42
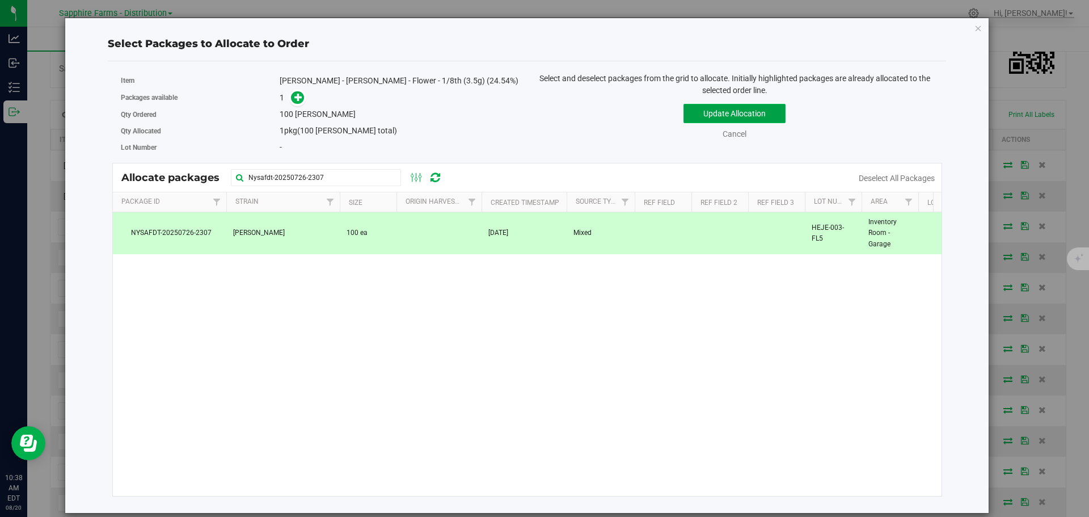
click at [700, 113] on button "Update Allocation" at bounding box center [735, 113] width 102 height 19
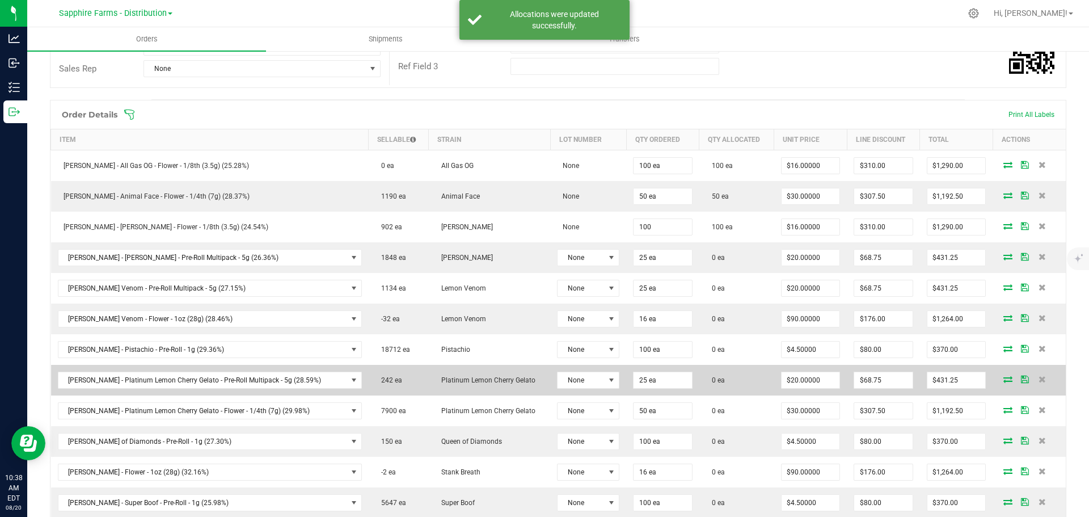
drag, startPoint x: 658, startPoint y: 238, endPoint x: 552, endPoint y: 389, distance: 184.2
click at [622, 375] on tbody "LEAL - All Gas OG - Flower - 1/8th (3.5g) (25.28%) 0 ea All Gas OG None 100 ea …" at bounding box center [559, 334] width 1016 height 368
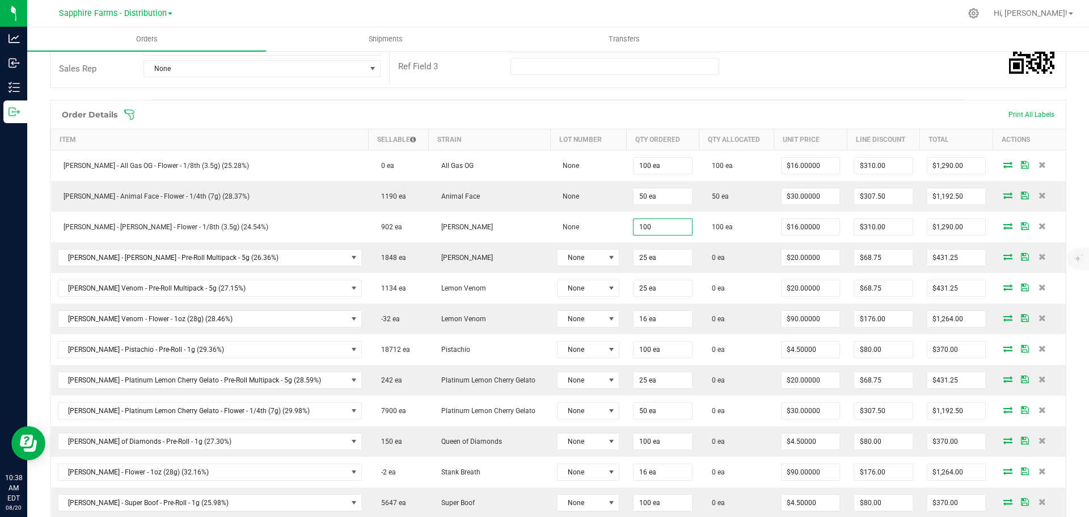
type input "100 ea"
click at [723, 104] on div "Order Details Print All Labels" at bounding box center [559, 114] width 1016 height 28
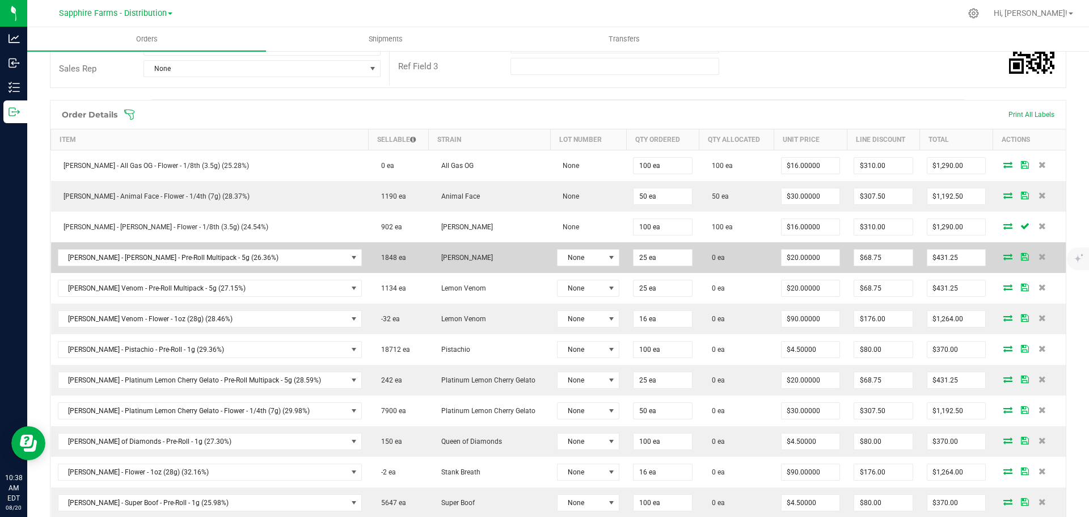
click at [1004, 258] on icon at bounding box center [1008, 256] width 9 height 7
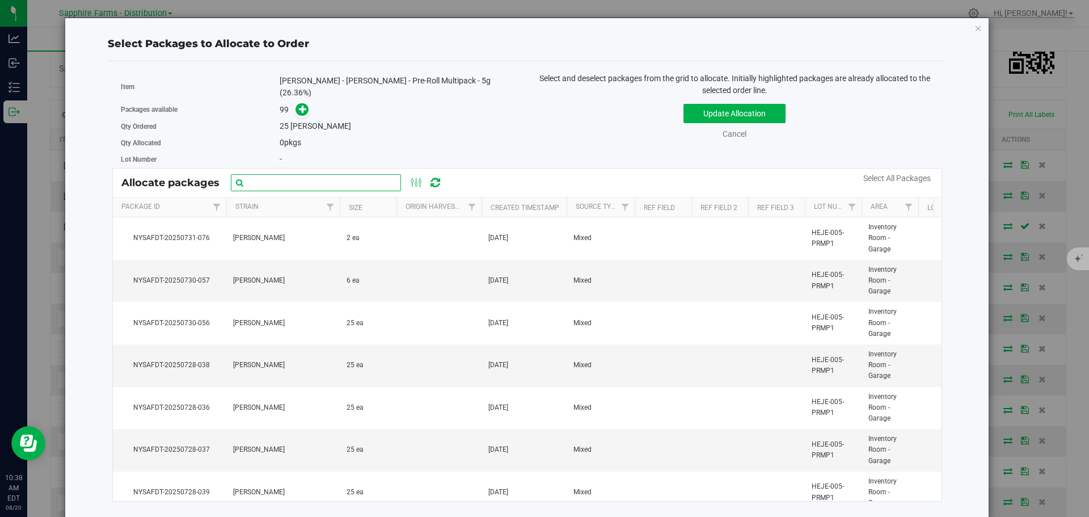
click at [280, 179] on input "text" at bounding box center [316, 182] width 170 height 17
paste input "NYSAFDT-20250726-2957"
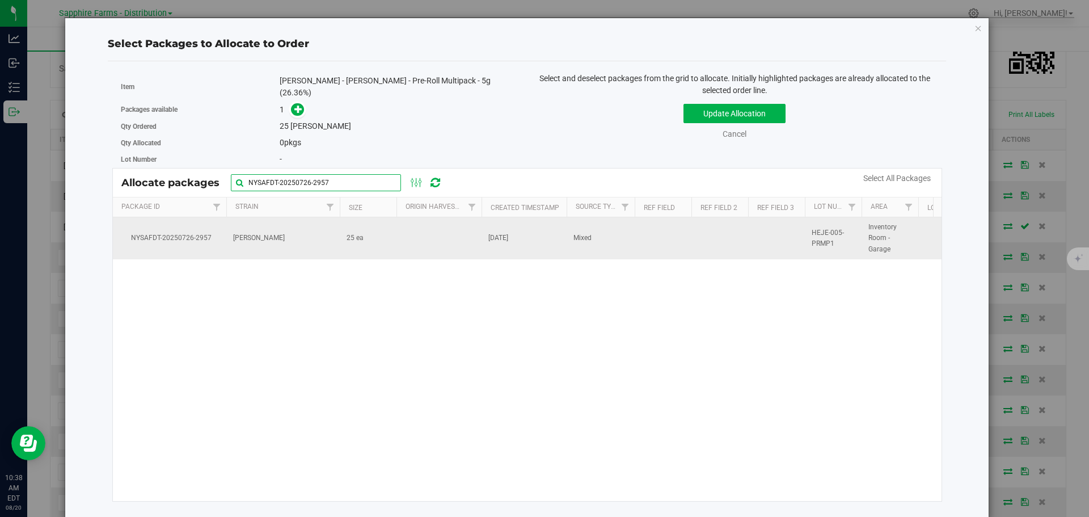
type input "NYSAFDT-20250726-2957"
click at [420, 237] on td at bounding box center [439, 238] width 85 height 42
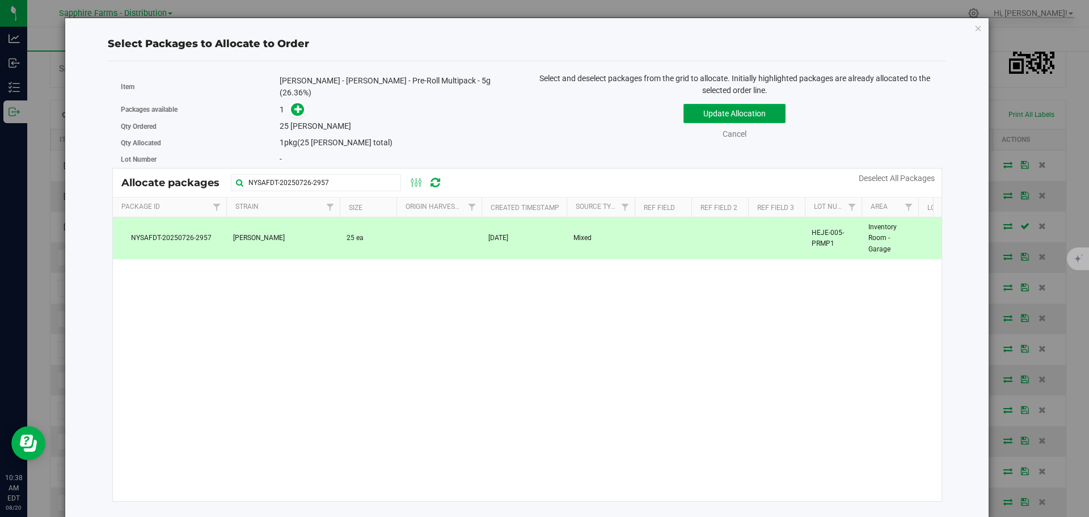
click at [713, 117] on button "Update Allocation" at bounding box center [735, 113] width 102 height 19
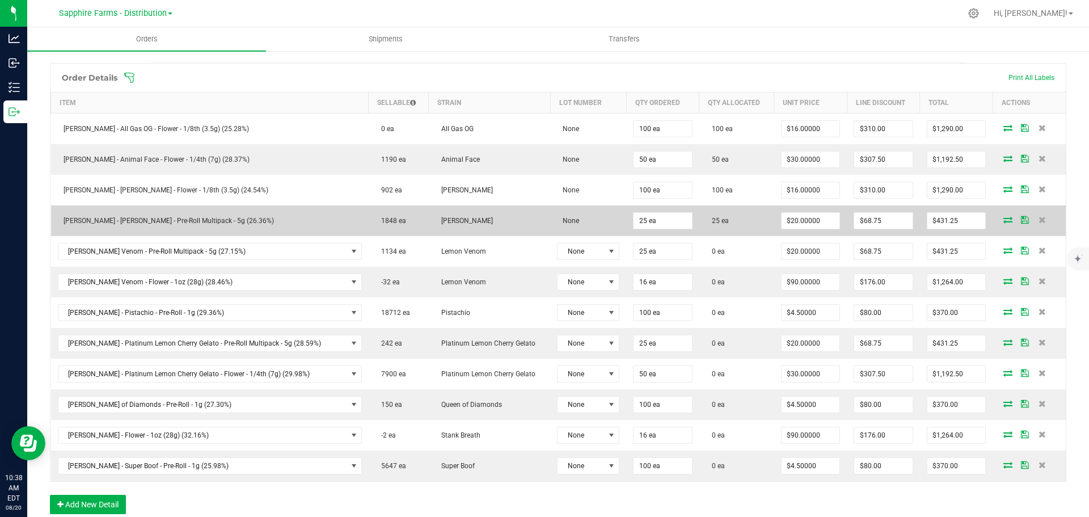
scroll to position [284, 0]
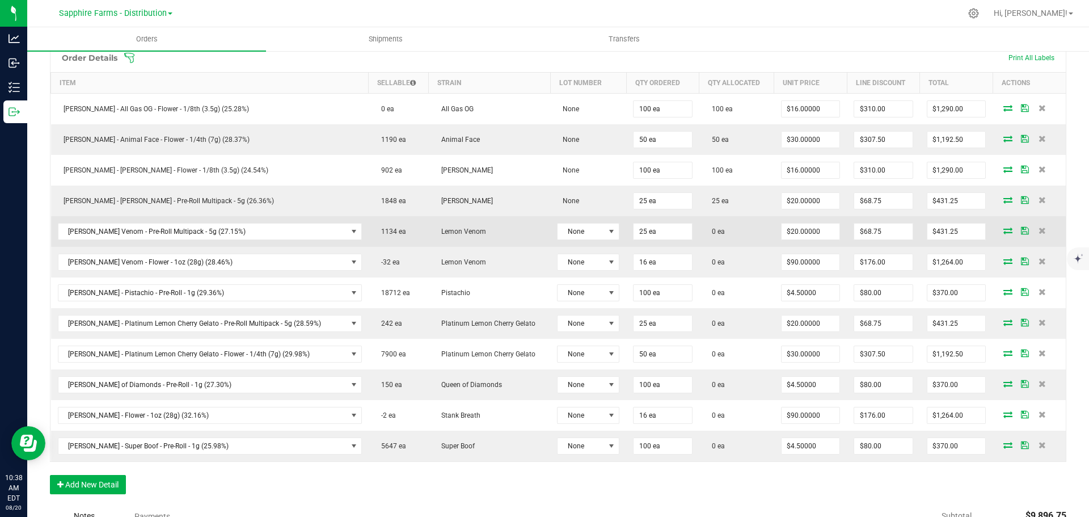
click at [1004, 227] on icon at bounding box center [1008, 230] width 9 height 7
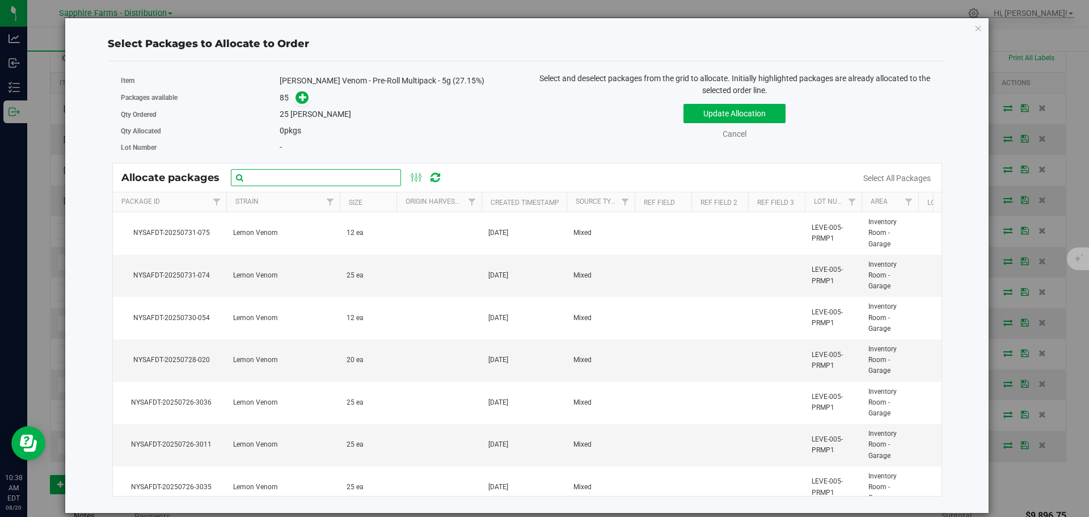
click at [327, 181] on input "text" at bounding box center [316, 177] width 170 height 17
paste input "NYSAFDT-20250726-3003"
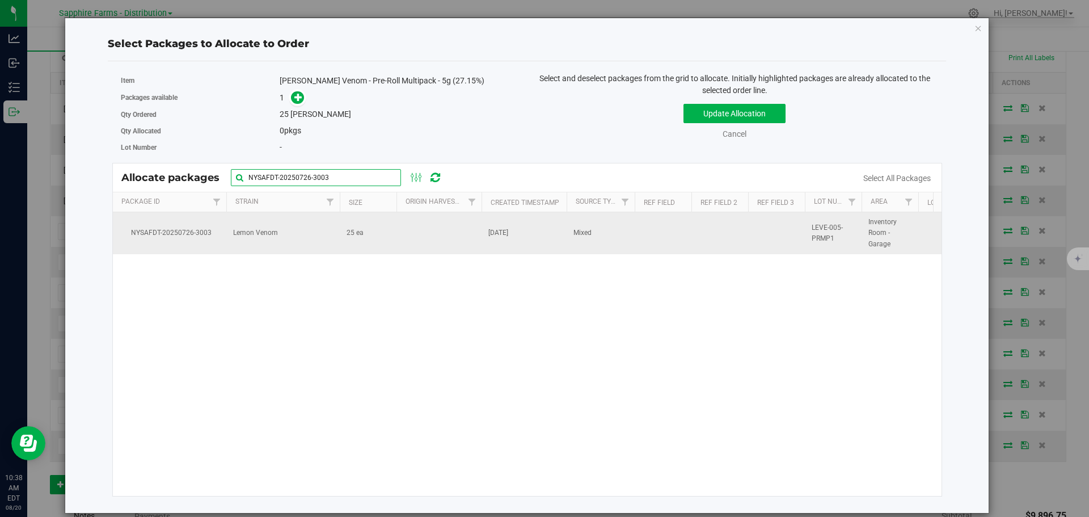
type input "NYSAFDT-20250726-3003"
click at [423, 249] on td at bounding box center [439, 233] width 85 height 42
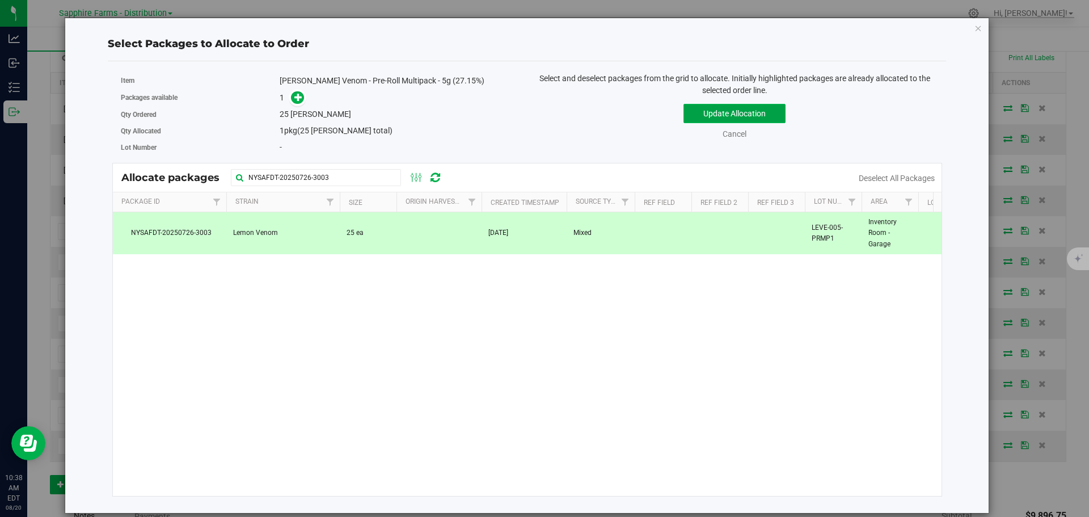
click at [694, 115] on button "Update Allocation" at bounding box center [735, 113] width 102 height 19
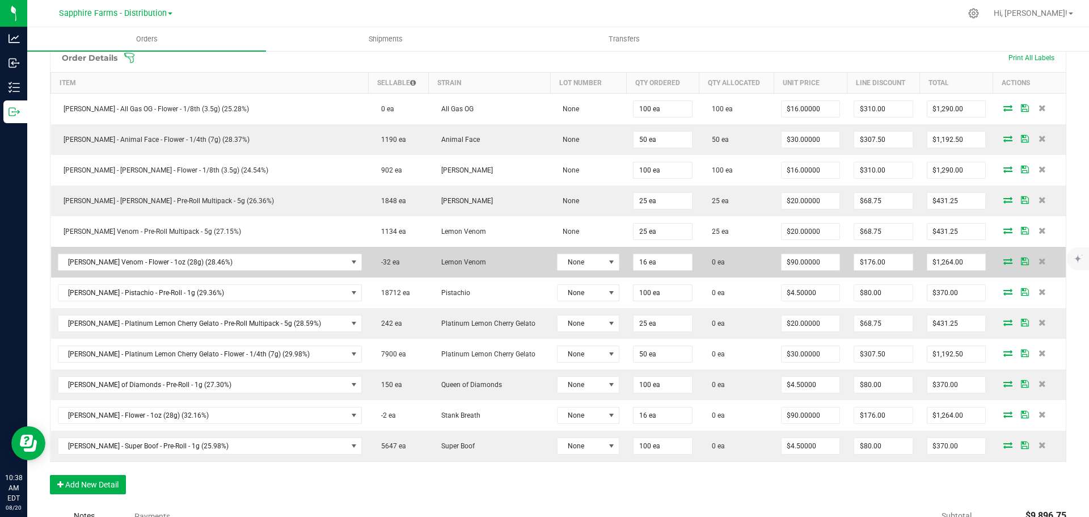
click at [1004, 263] on icon at bounding box center [1008, 261] width 9 height 7
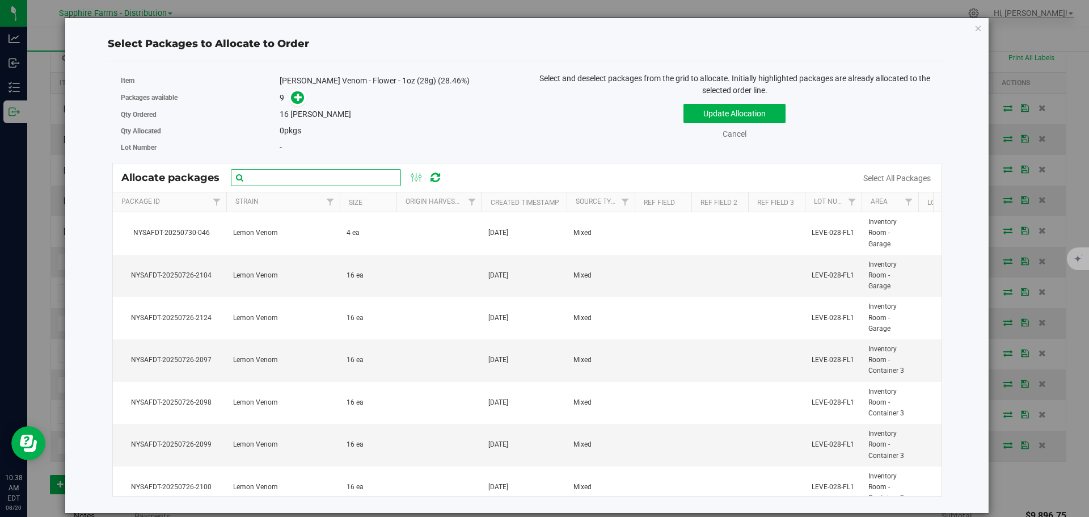
click at [314, 178] on input "text" at bounding box center [316, 177] width 170 height 17
paste input "Nysafdt-20250726-2124"
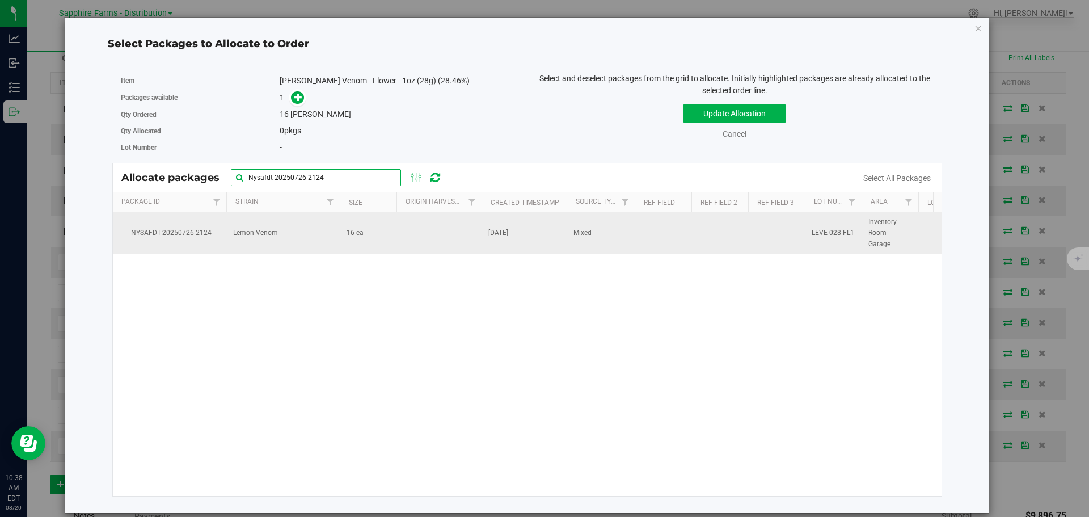
type input "Nysafdt-20250726-2124"
click at [441, 238] on td at bounding box center [439, 233] width 85 height 42
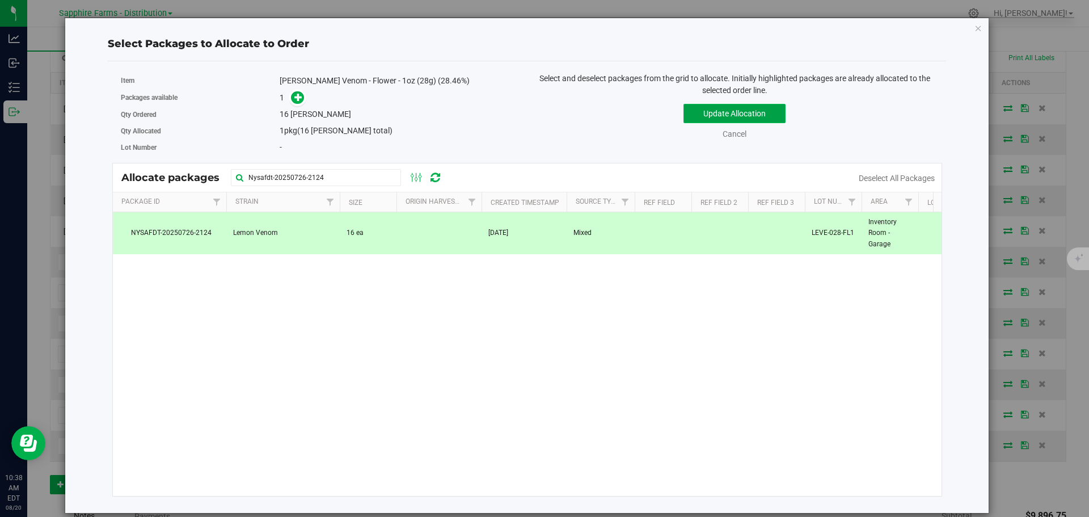
click at [695, 113] on button "Update Allocation" at bounding box center [735, 113] width 102 height 19
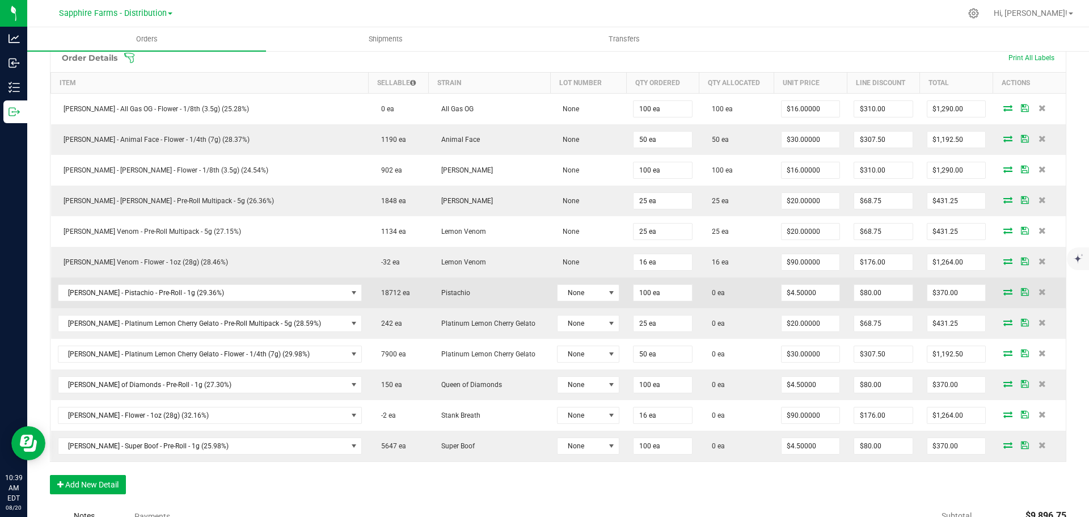
click at [1004, 291] on icon at bounding box center [1008, 291] width 9 height 7
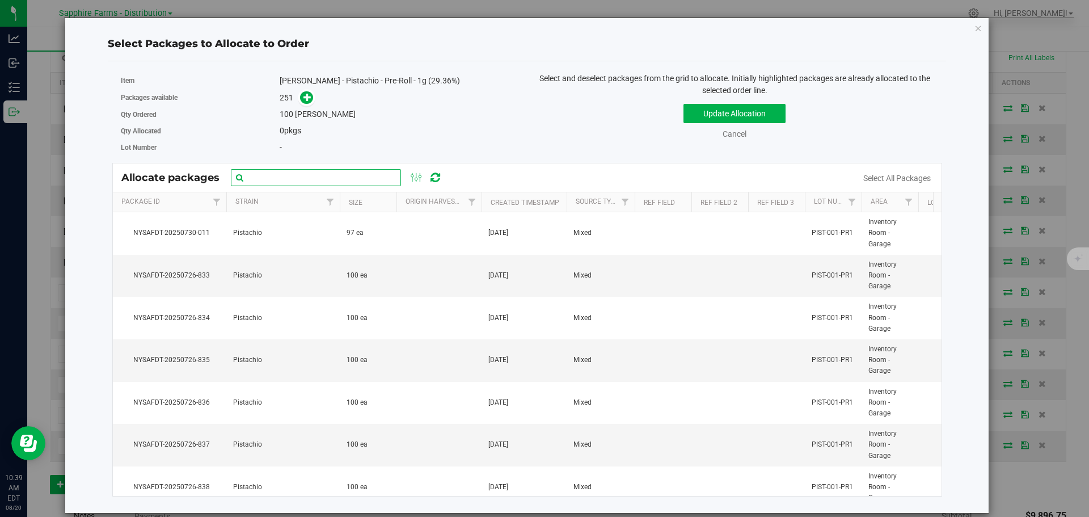
click at [342, 183] on input "text" at bounding box center [316, 177] width 170 height 17
paste input "NYSAFDT-20250726-833"
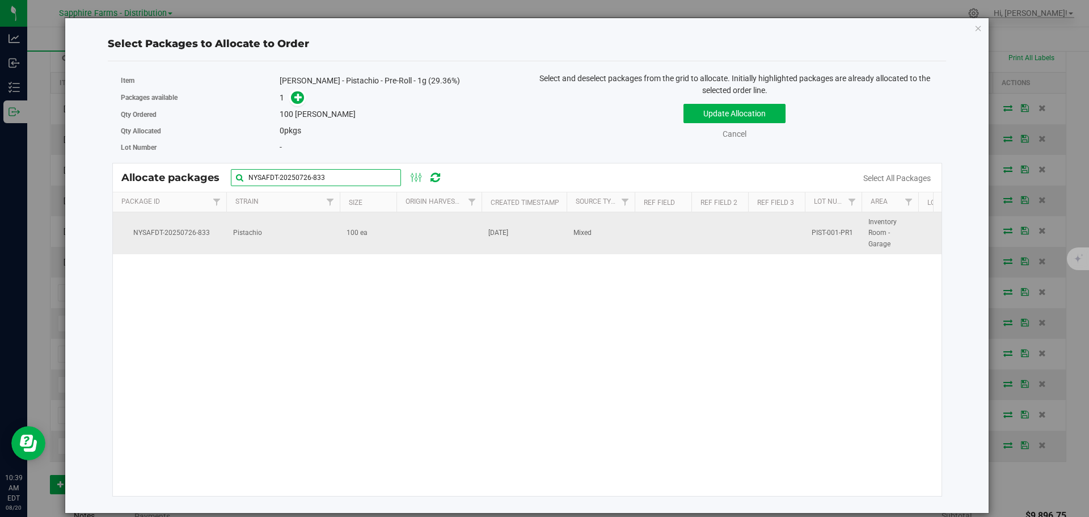
type input "NYSAFDT-20250726-833"
click at [460, 243] on td at bounding box center [439, 233] width 85 height 42
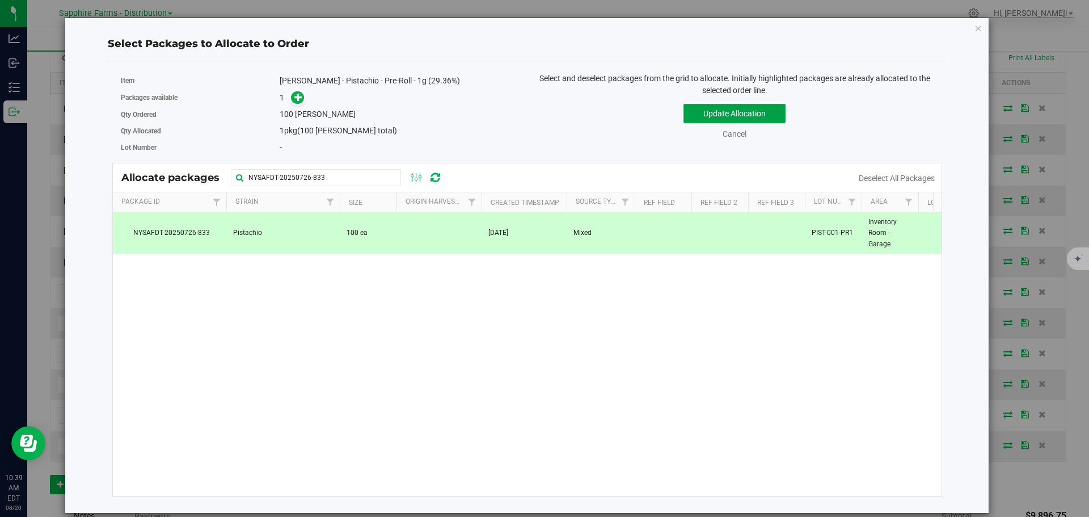
click at [699, 115] on button "Update Allocation" at bounding box center [735, 113] width 102 height 19
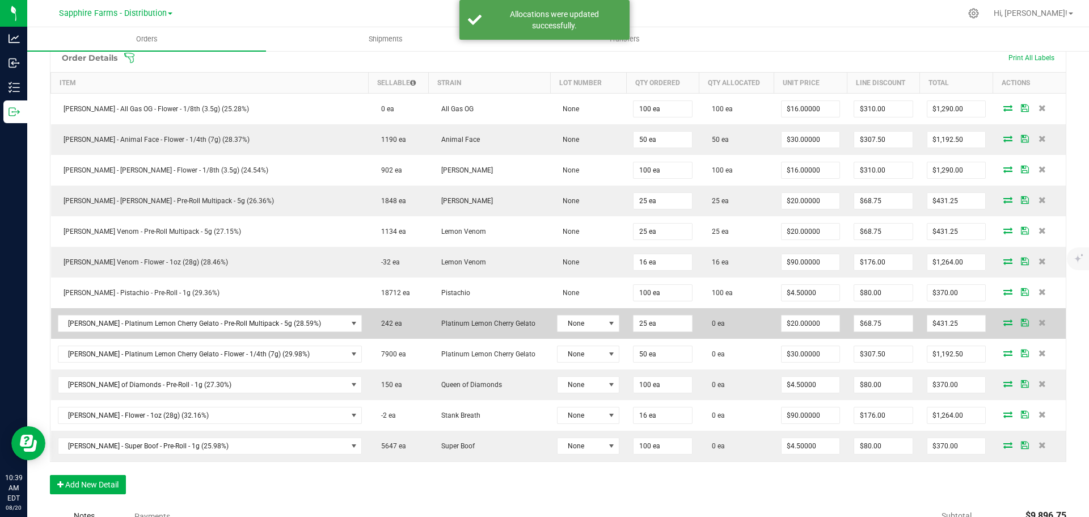
click at [1004, 324] on icon at bounding box center [1008, 322] width 9 height 7
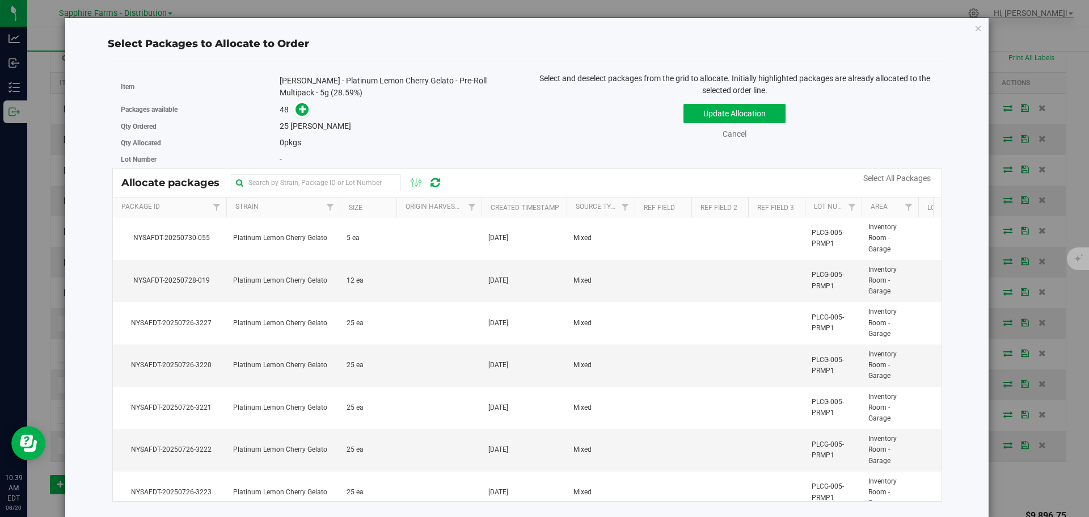
click at [327, 171] on div "Allocate packages" at bounding box center [528, 183] width 830 height 28
click at [330, 178] on input "text" at bounding box center [316, 182] width 170 height 17
paste input "NYSAFDT-20250726-3220"
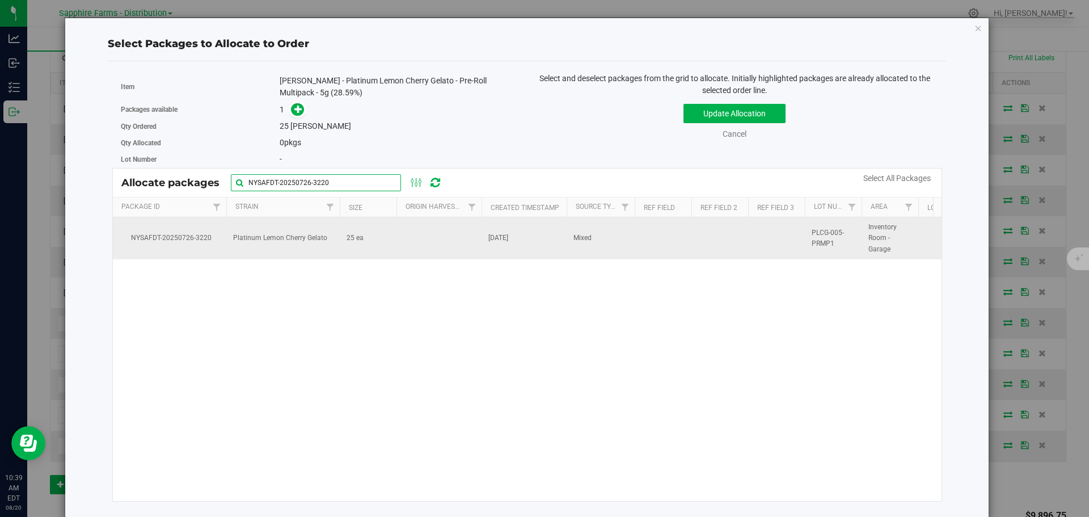
type input "NYSAFDT-20250726-3220"
click at [430, 245] on td at bounding box center [439, 238] width 85 height 42
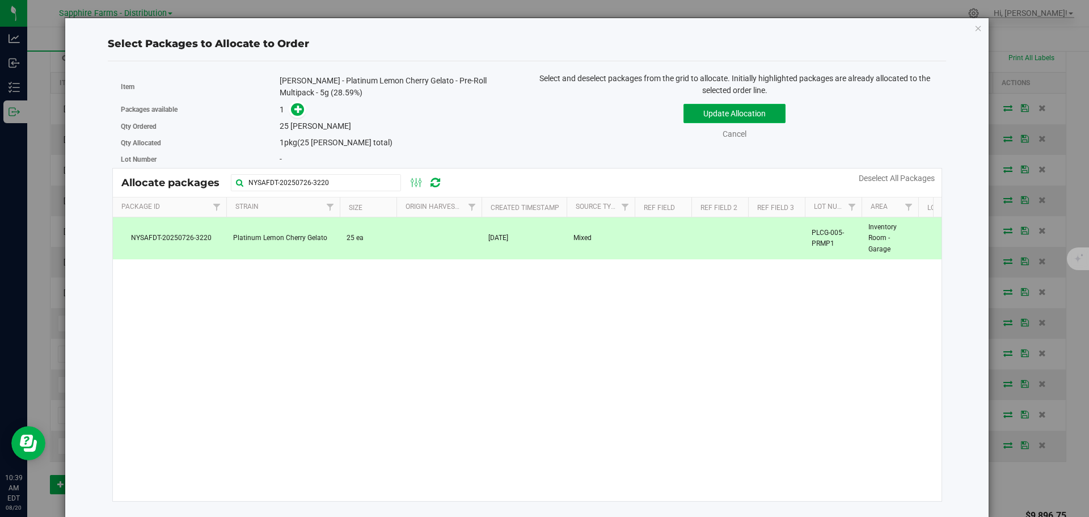
click at [716, 112] on button "Update Allocation" at bounding box center [735, 113] width 102 height 19
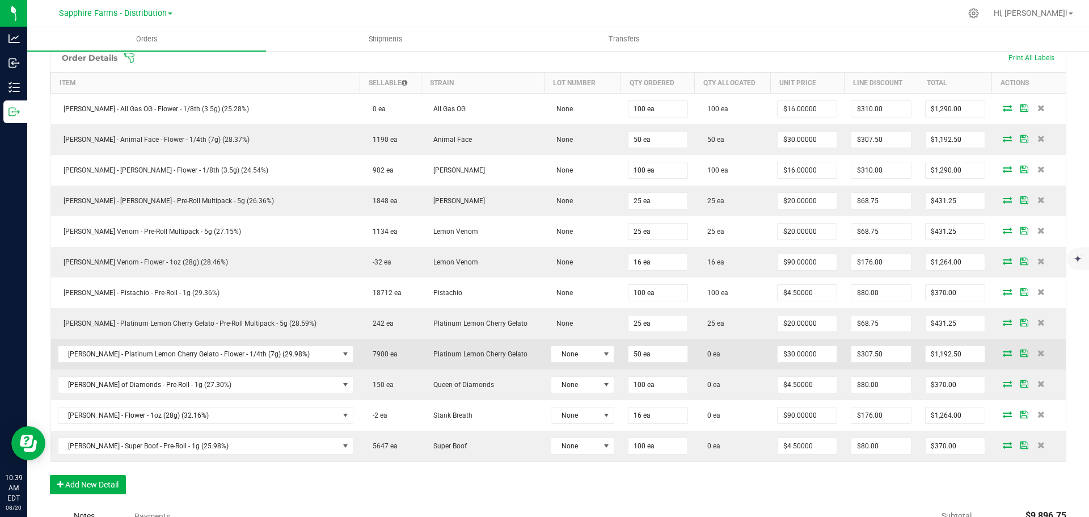
click at [1003, 354] on icon at bounding box center [1007, 353] width 9 height 7
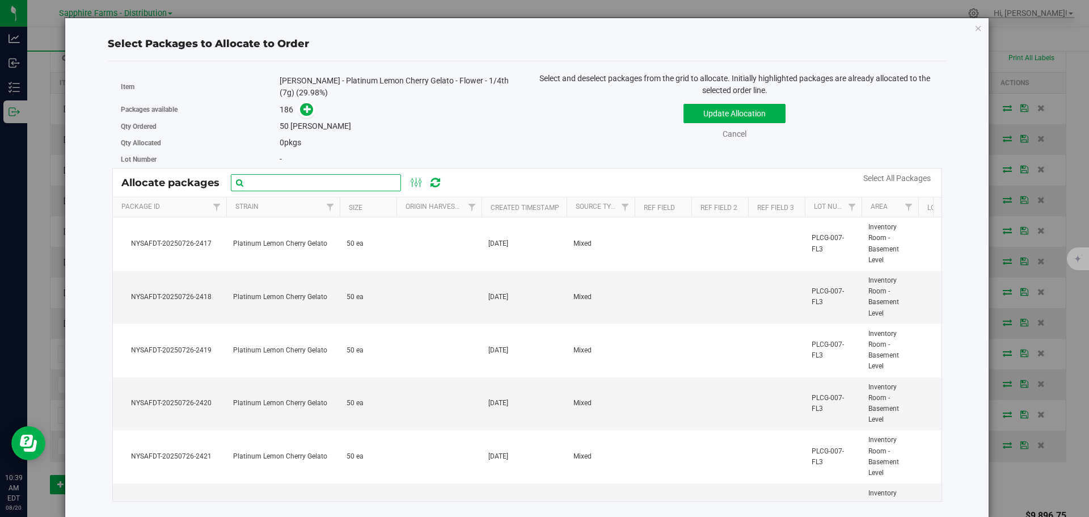
click at [343, 177] on input "text" at bounding box center [316, 182] width 170 height 17
paste input "NYSAFDT-20250726-2582"
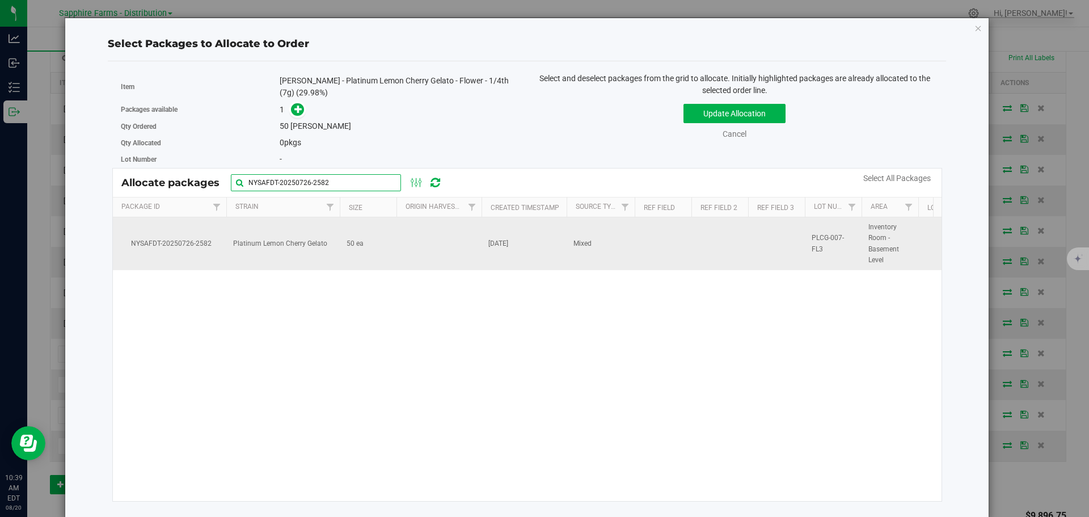
type input "NYSAFDT-20250726-2582"
click at [411, 247] on td at bounding box center [439, 243] width 85 height 53
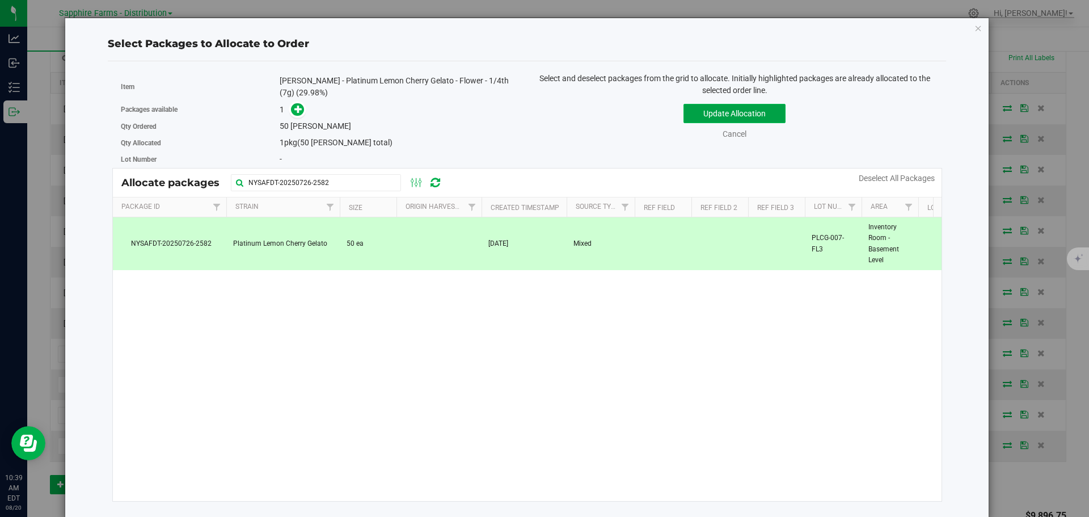
click at [692, 114] on button "Update Allocation" at bounding box center [735, 113] width 102 height 19
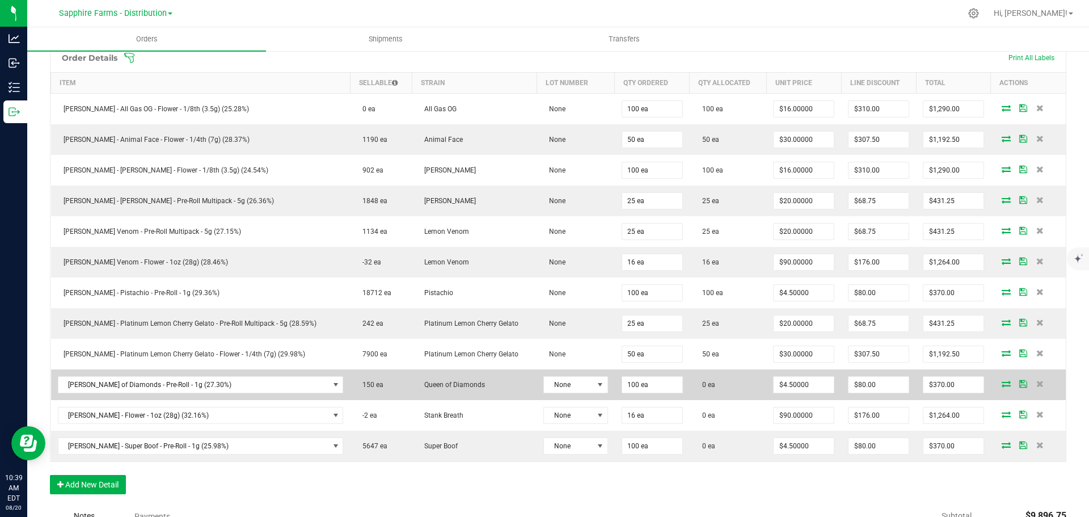
click at [1002, 384] on icon at bounding box center [1006, 383] width 9 height 7
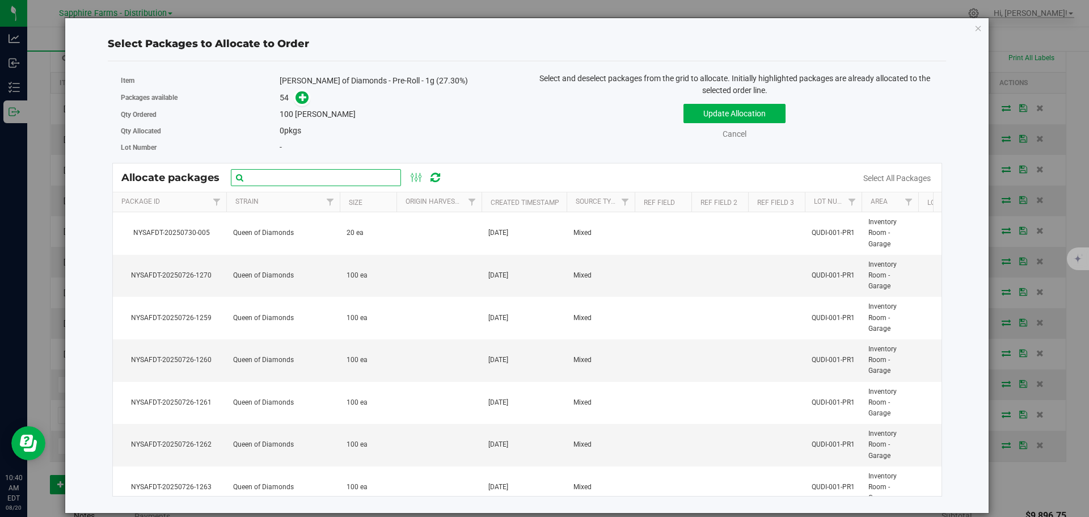
click at [353, 172] on input "text" at bounding box center [316, 177] width 170 height 17
paste input "NYSAFDT-20250726-1259"
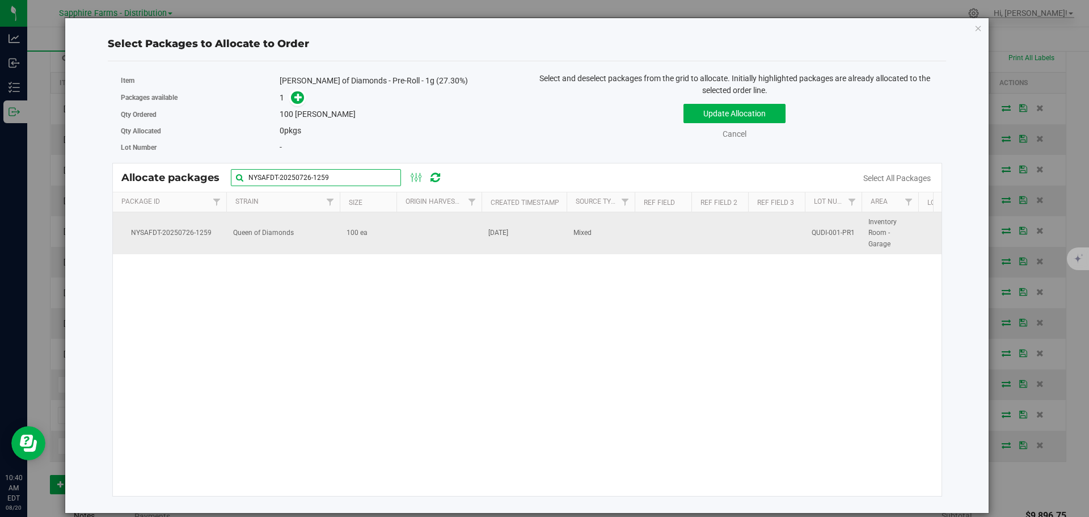
type input "NYSAFDT-20250726-1259"
click at [427, 247] on td at bounding box center [439, 233] width 85 height 42
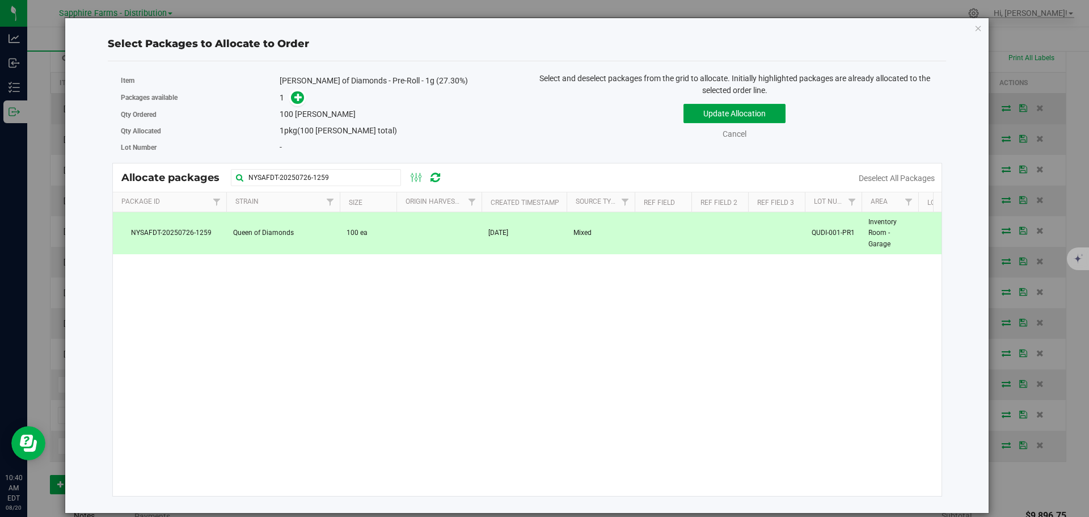
click at [698, 115] on button "Update Allocation" at bounding box center [735, 113] width 102 height 19
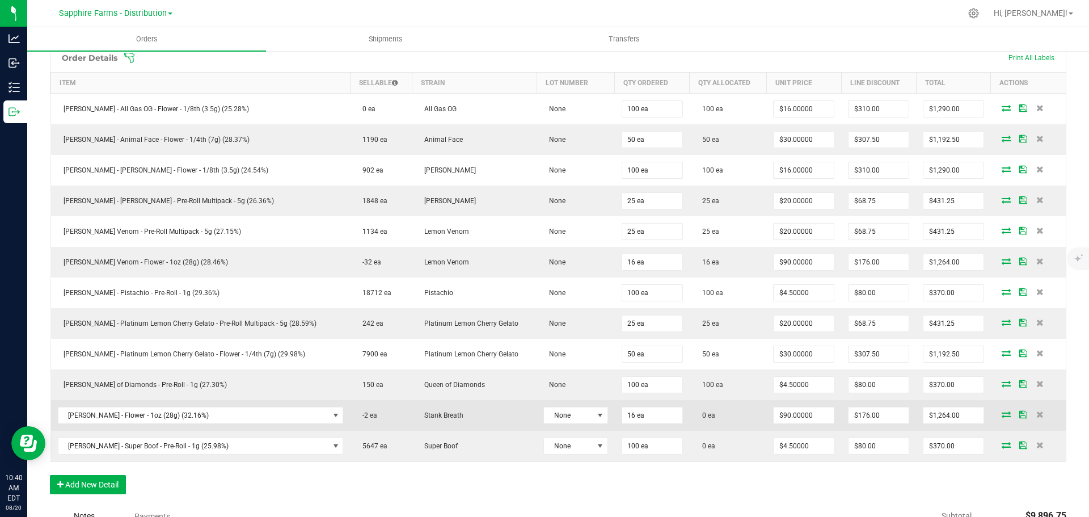
click at [1002, 415] on icon at bounding box center [1006, 414] width 9 height 7
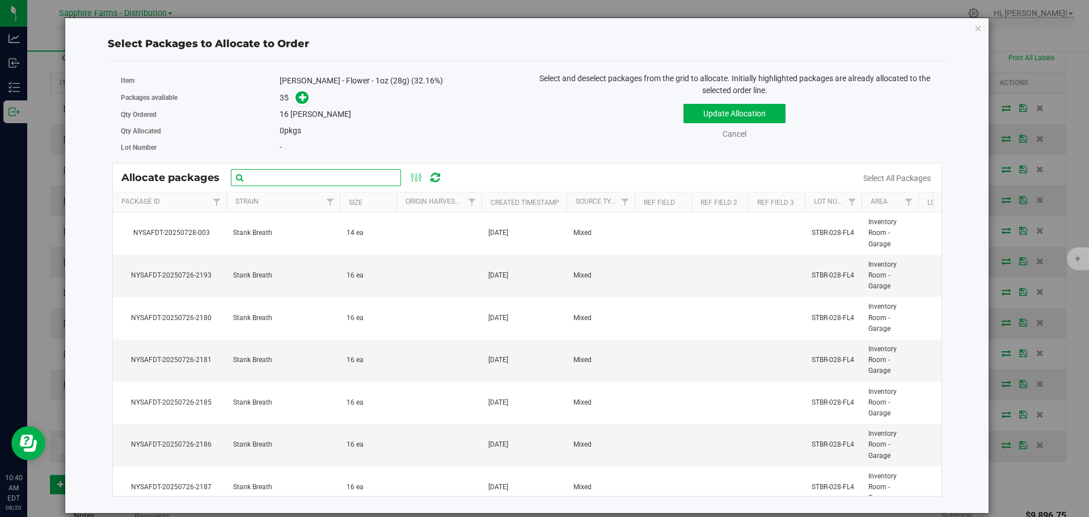
click at [326, 180] on input "text" at bounding box center [316, 177] width 170 height 17
paste input "Nysafdt-20250726-2192"
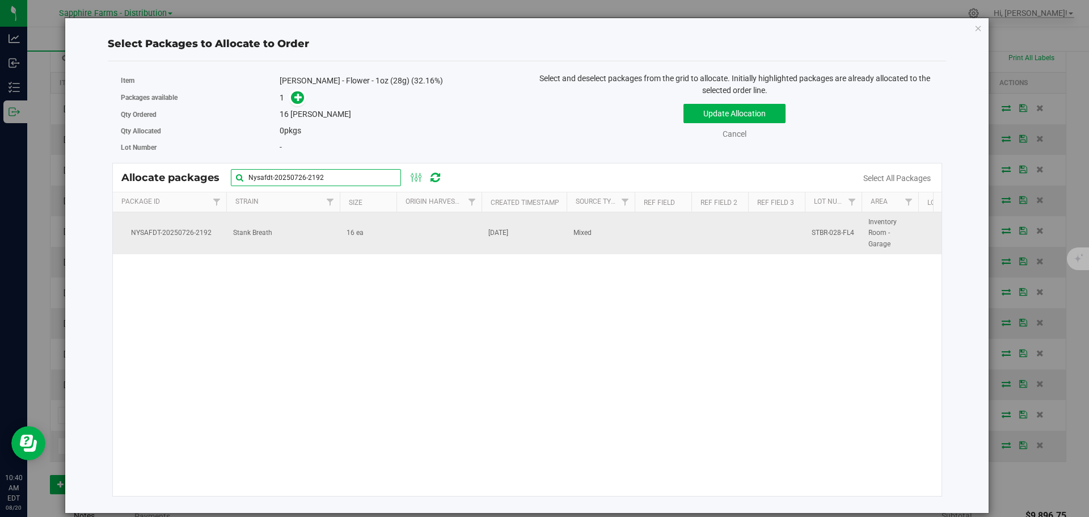
type input "Nysafdt-20250726-2192"
click at [444, 230] on td at bounding box center [439, 233] width 85 height 42
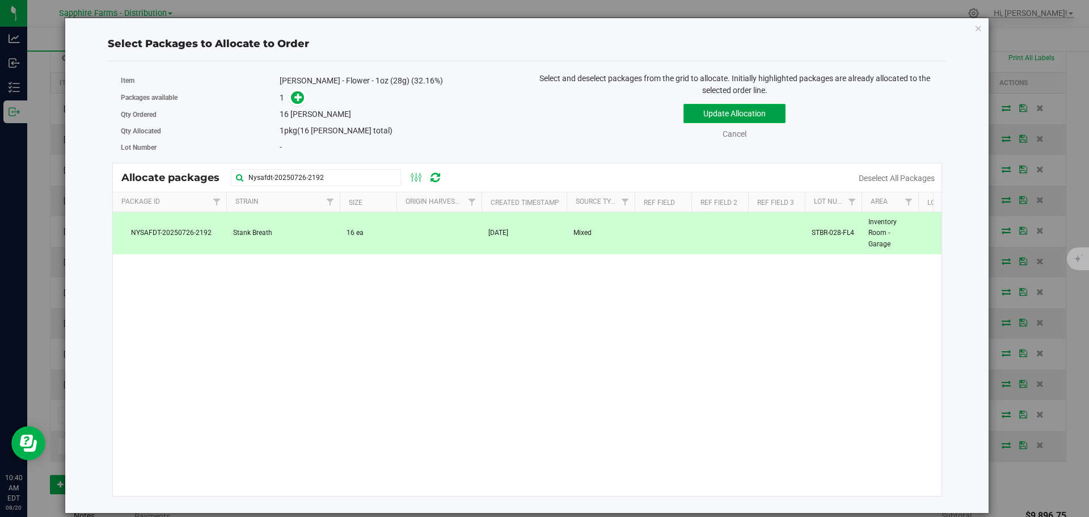
click at [692, 111] on button "Update Allocation" at bounding box center [735, 113] width 102 height 19
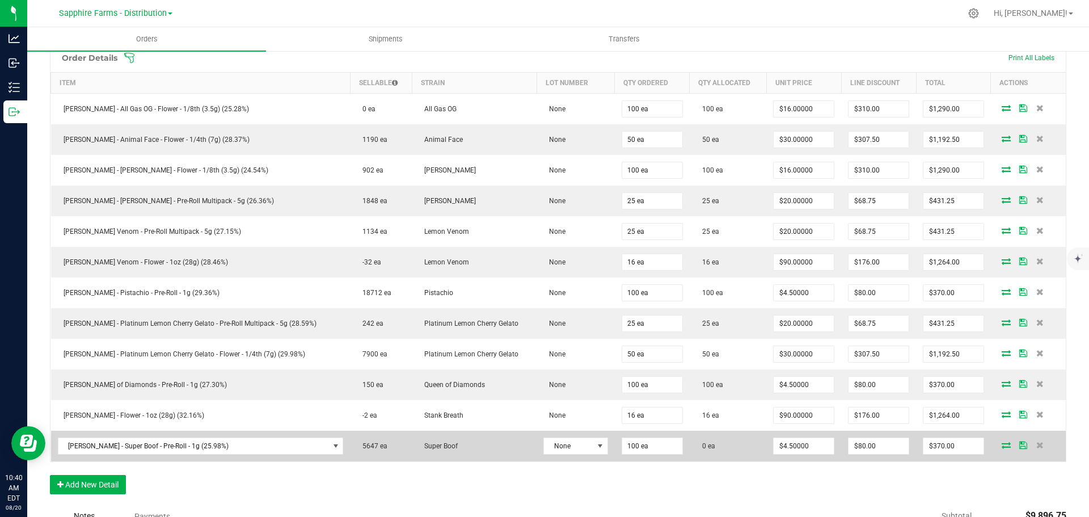
click at [1002, 445] on icon at bounding box center [1006, 444] width 9 height 7
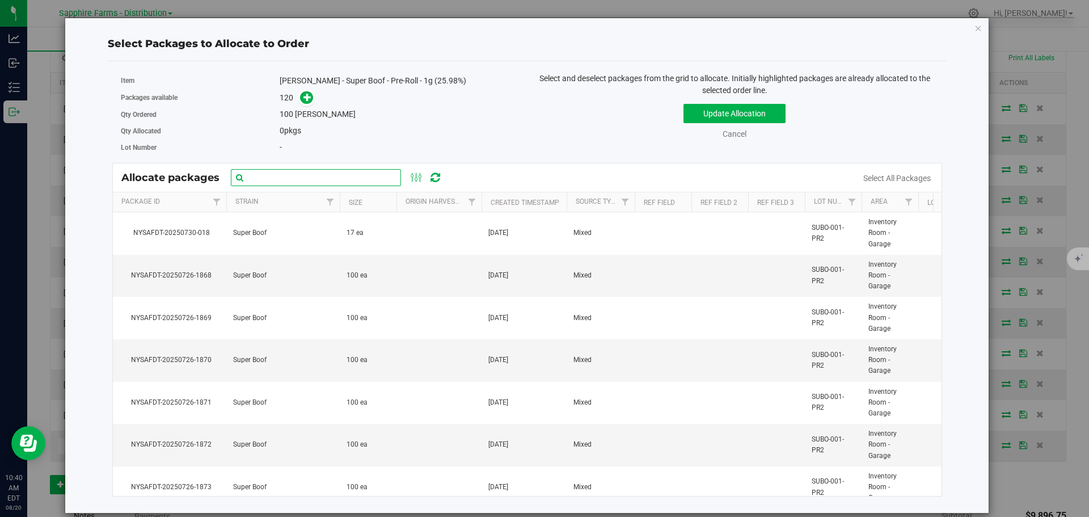
click at [280, 176] on input "text" at bounding box center [316, 177] width 170 height 17
paste input "NYSAFDT-20250726-1868"
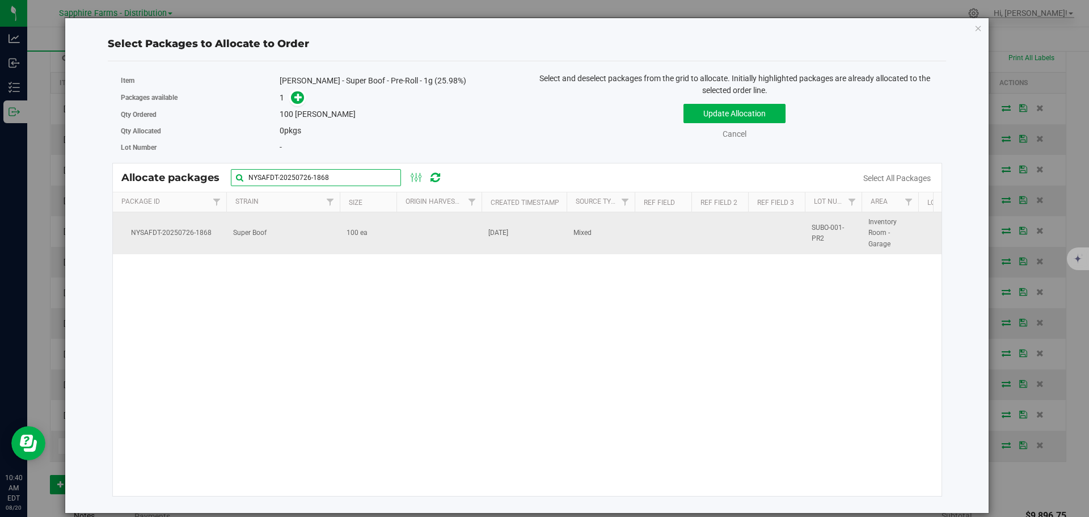
type input "NYSAFDT-20250726-1868"
click at [413, 224] on td at bounding box center [439, 233] width 85 height 42
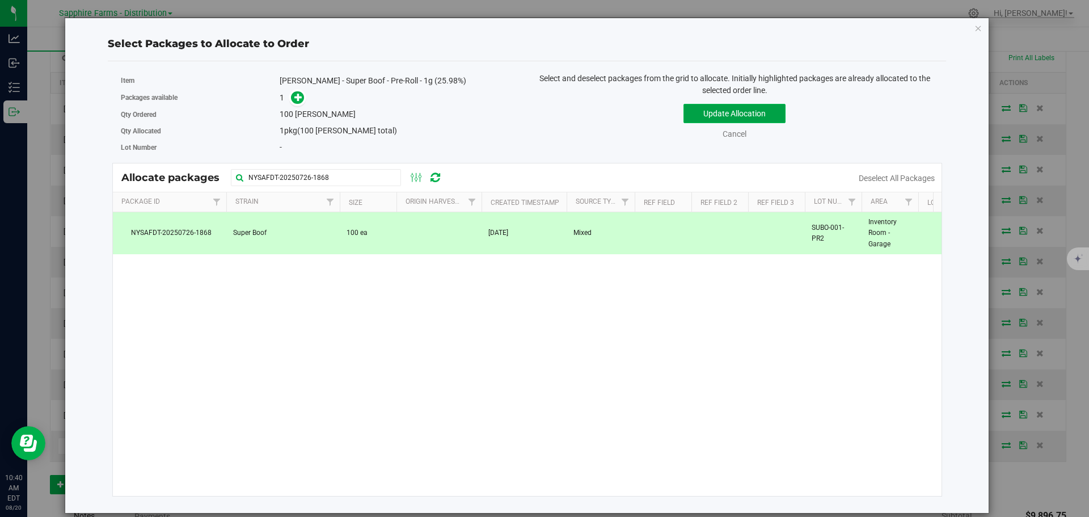
click at [688, 112] on button "Update Allocation" at bounding box center [735, 113] width 102 height 19
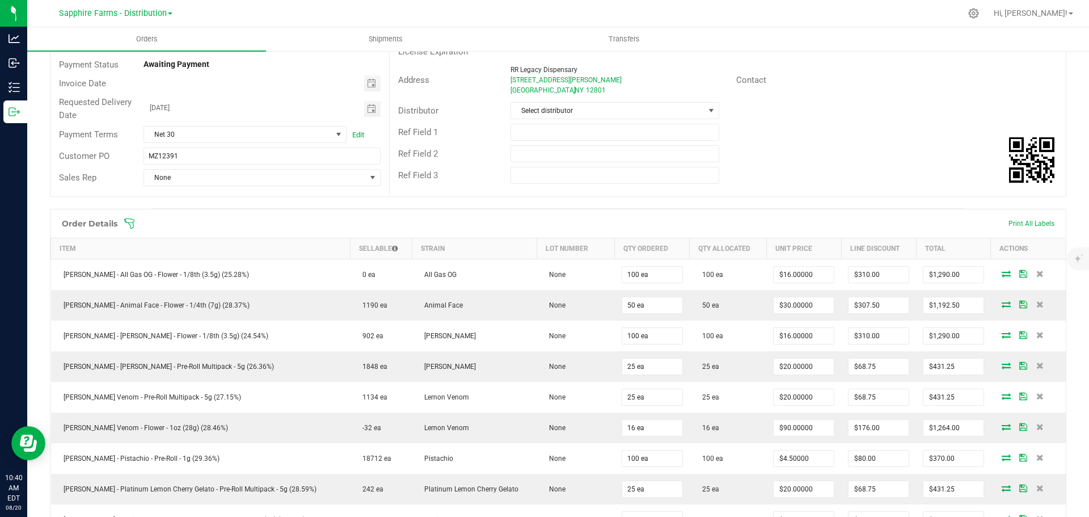
scroll to position [0, 0]
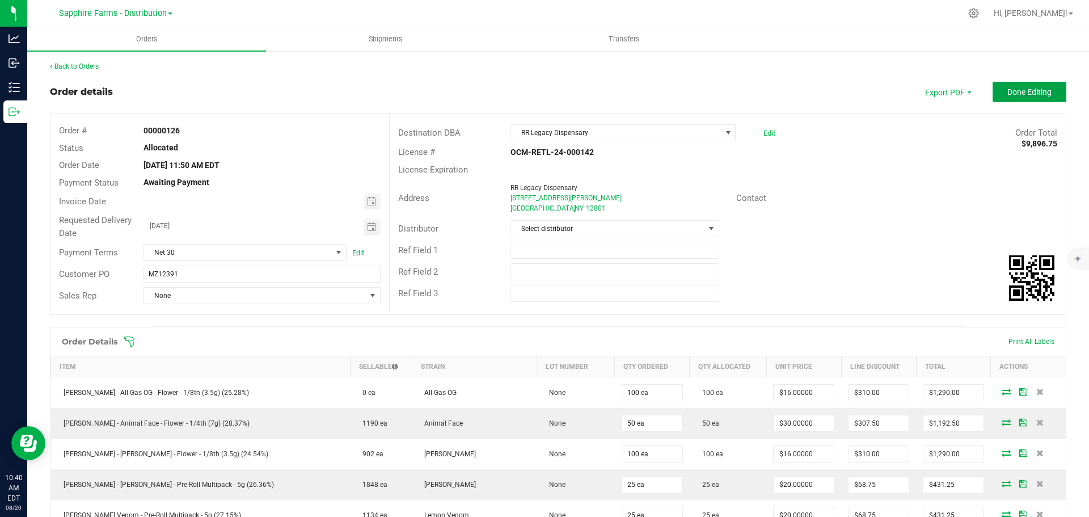
click at [1033, 98] on button "Done Editing" at bounding box center [1030, 92] width 74 height 20
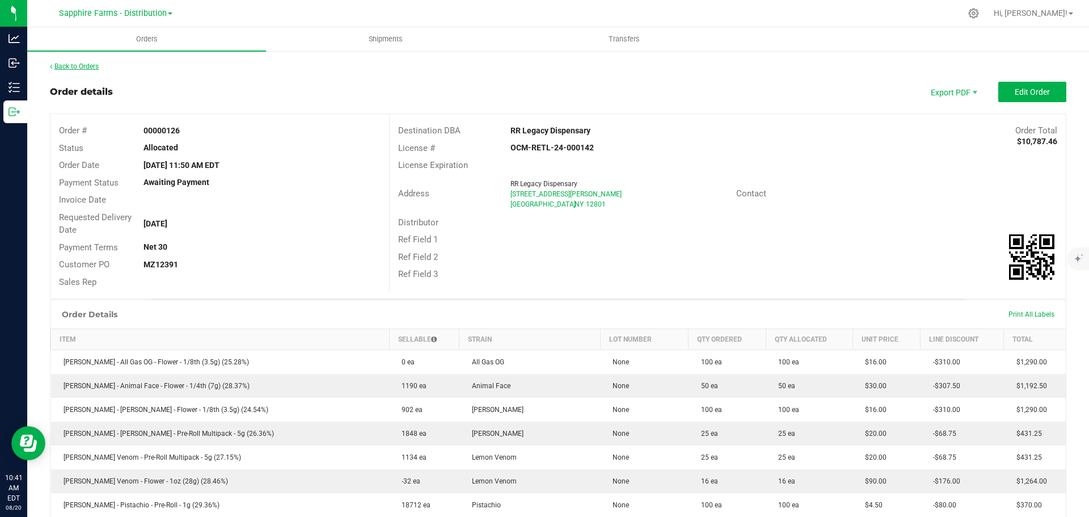
click at [90, 62] on link "Back to Orders" at bounding box center [74, 66] width 49 height 8
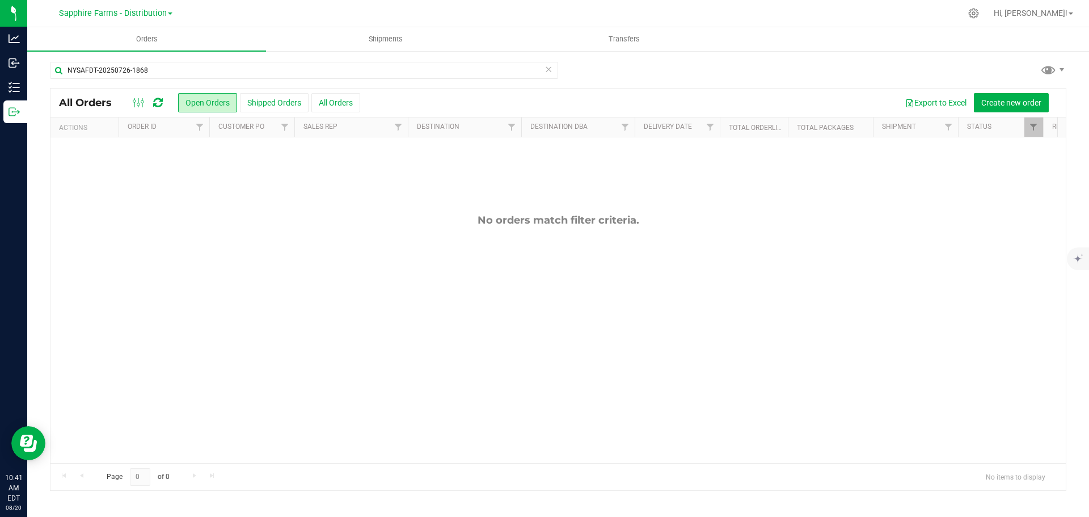
click at [642, 132] on th "Delivery Date" at bounding box center [677, 127] width 85 height 20
click at [548, 69] on icon at bounding box center [549, 69] width 8 height 14
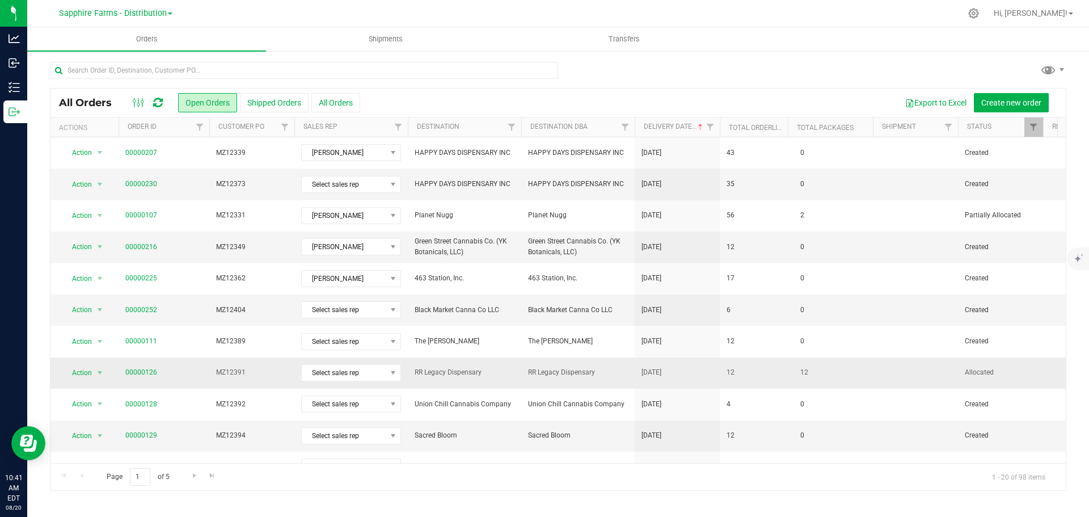
click at [806, 372] on span "12" at bounding box center [804, 372] width 19 height 16
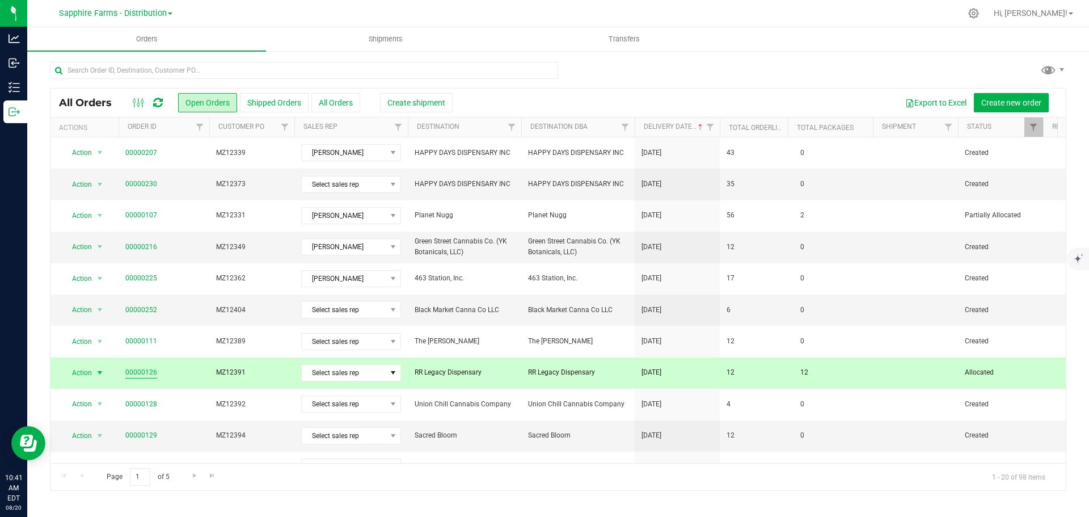
click at [139, 372] on link "00000126" at bounding box center [141, 372] width 32 height 11
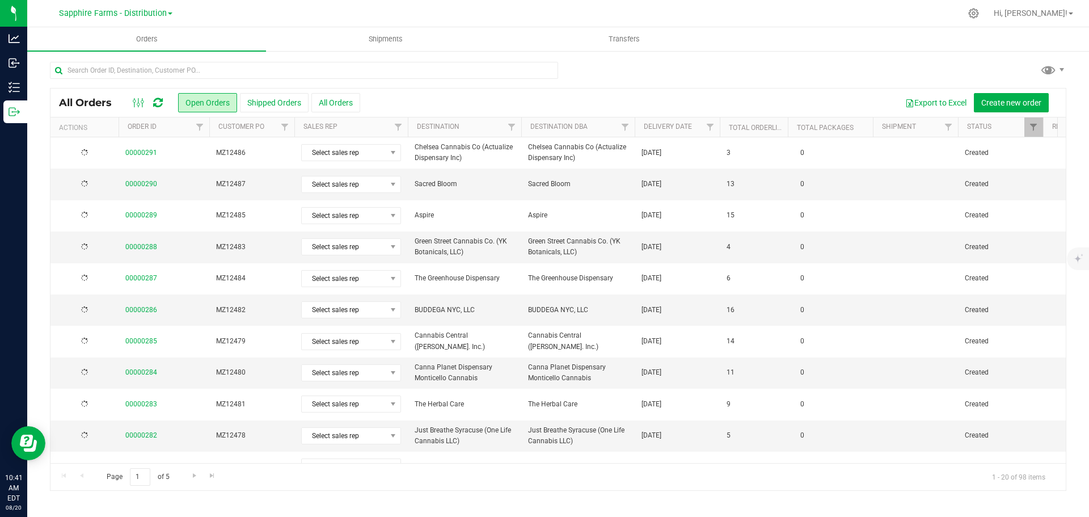
click at [640, 131] on th "Delivery Date" at bounding box center [677, 127] width 85 height 20
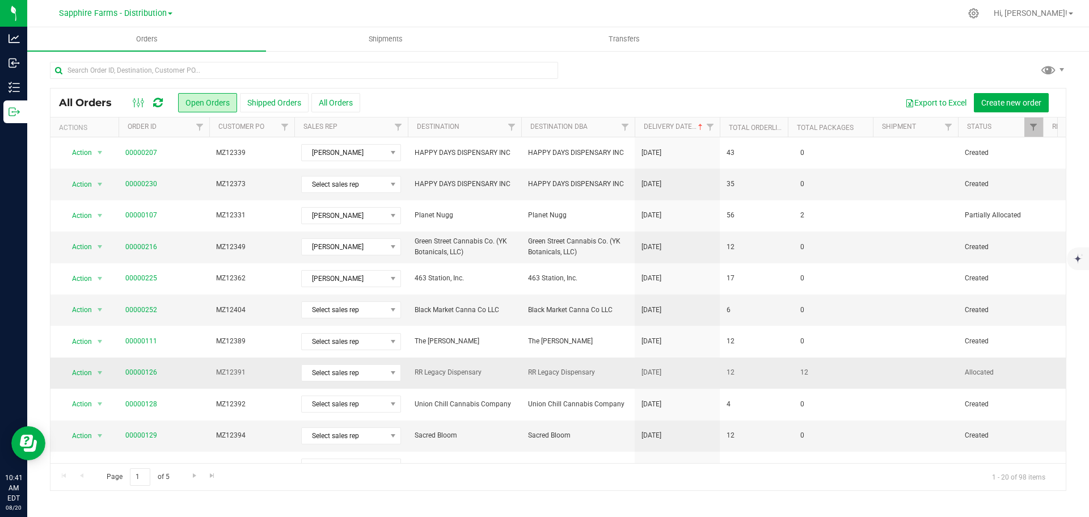
click at [600, 374] on span "RR Legacy Dispensary" at bounding box center [578, 372] width 100 height 11
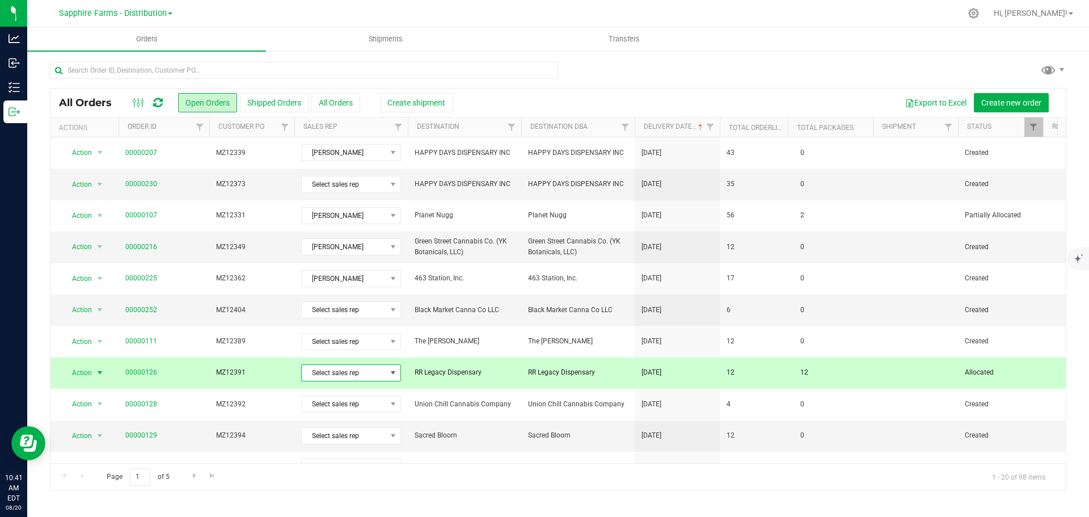
click at [351, 371] on span "Select sales rep" at bounding box center [344, 373] width 85 height 16
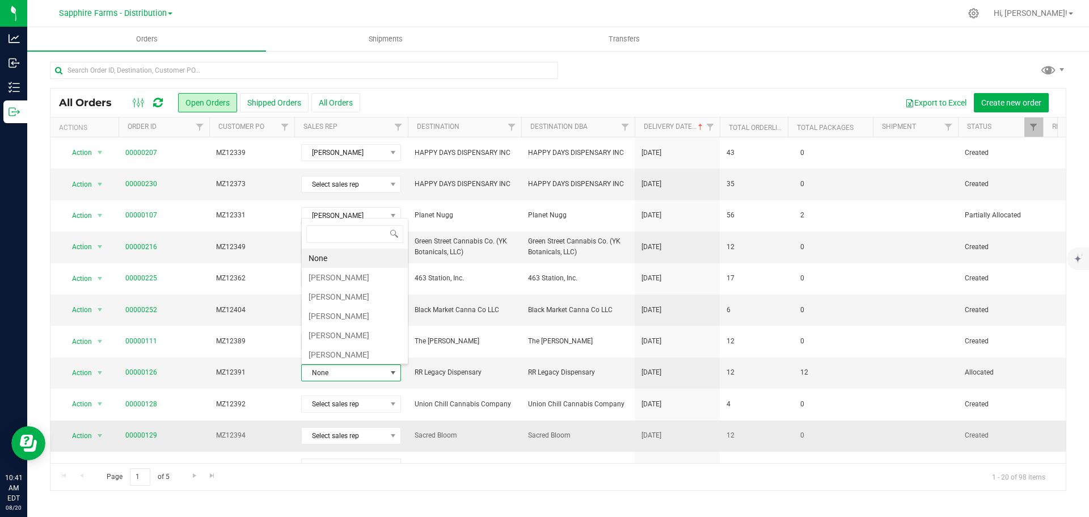
scroll to position [17, 100]
click at [343, 280] on li "[PERSON_NAME]" at bounding box center [355, 277] width 106 height 19
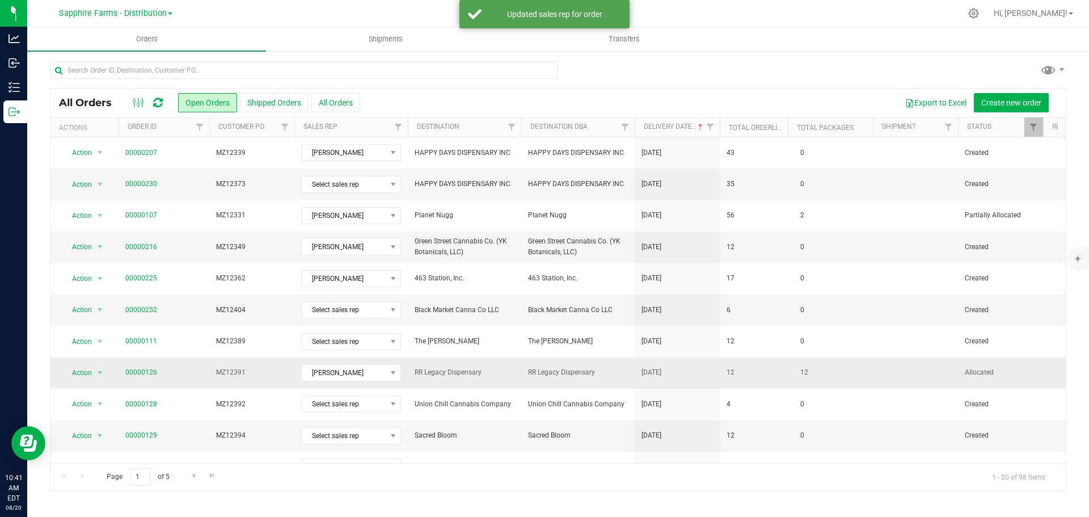
click at [496, 379] on td "RR Legacy Dispensary" at bounding box center [464, 372] width 113 height 31
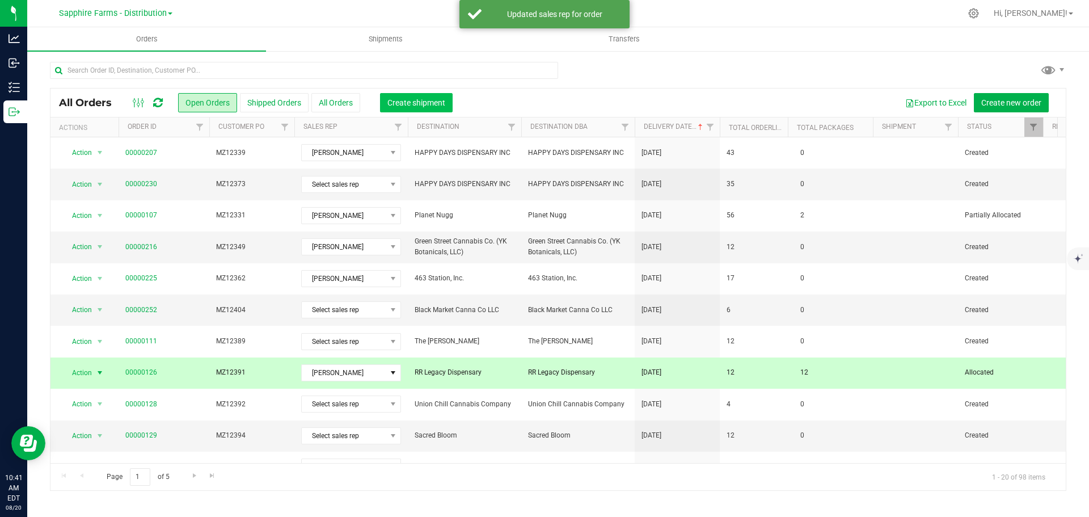
click at [432, 103] on span "Create shipment" at bounding box center [417, 102] width 58 height 9
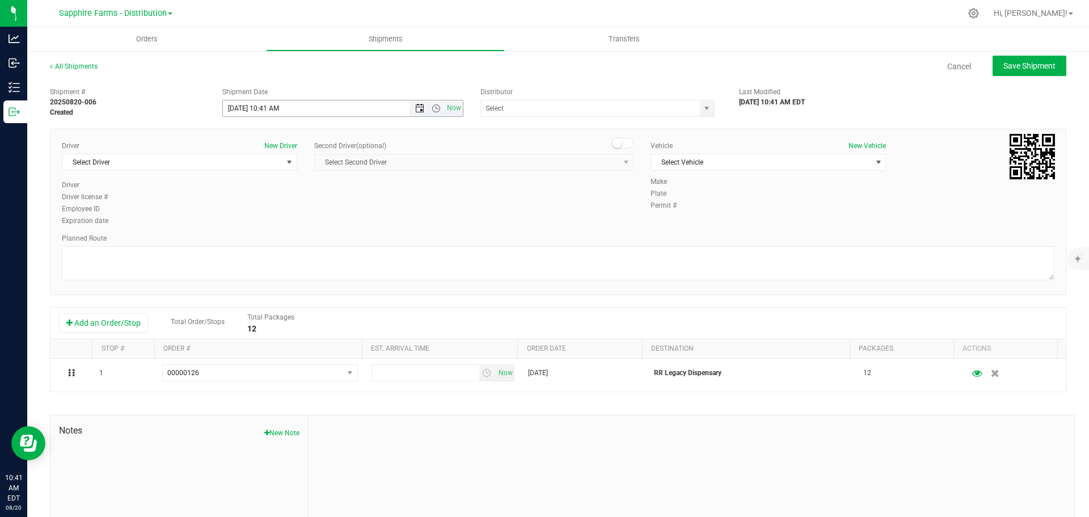
click at [411, 106] on span "Open the date view" at bounding box center [419, 108] width 19 height 9
click at [296, 188] on link "7" at bounding box center [297, 189] width 16 height 18
click at [433, 106] on span "Open the time view" at bounding box center [436, 108] width 9 height 9
click at [262, 159] on li "9:00 AM" at bounding box center [339, 162] width 237 height 15
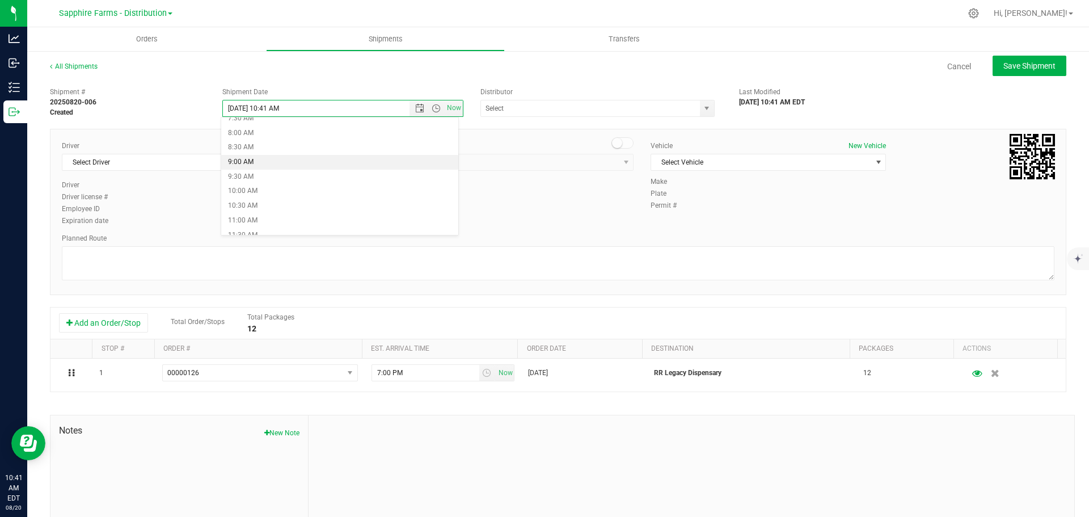
type input "[DATE] 9:00 AM"
click at [700, 106] on span "select" at bounding box center [707, 108] width 14 height 16
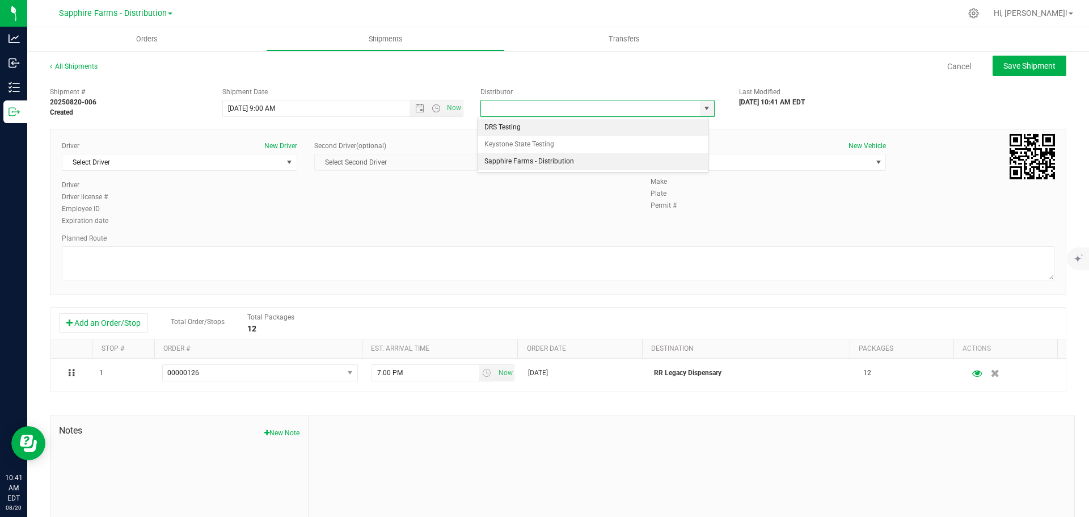
click at [587, 161] on li "Sapphire Farms - Distribution" at bounding box center [593, 161] width 231 height 17
type input "Sapphire Farms - Distribution"
click at [188, 161] on span "Select Driver" at bounding box center [172, 162] width 220 height 16
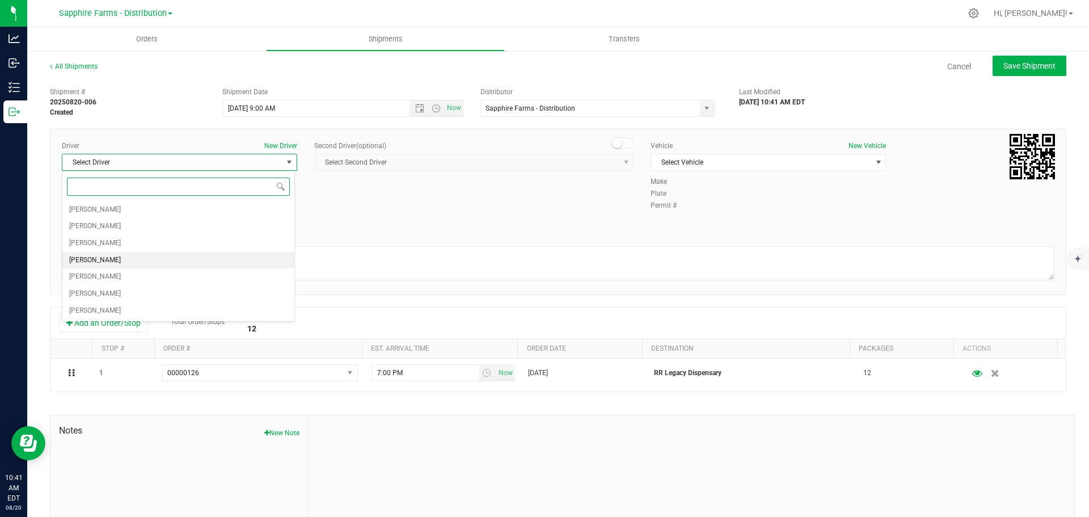
click at [117, 255] on li "[PERSON_NAME]" at bounding box center [178, 260] width 232 height 17
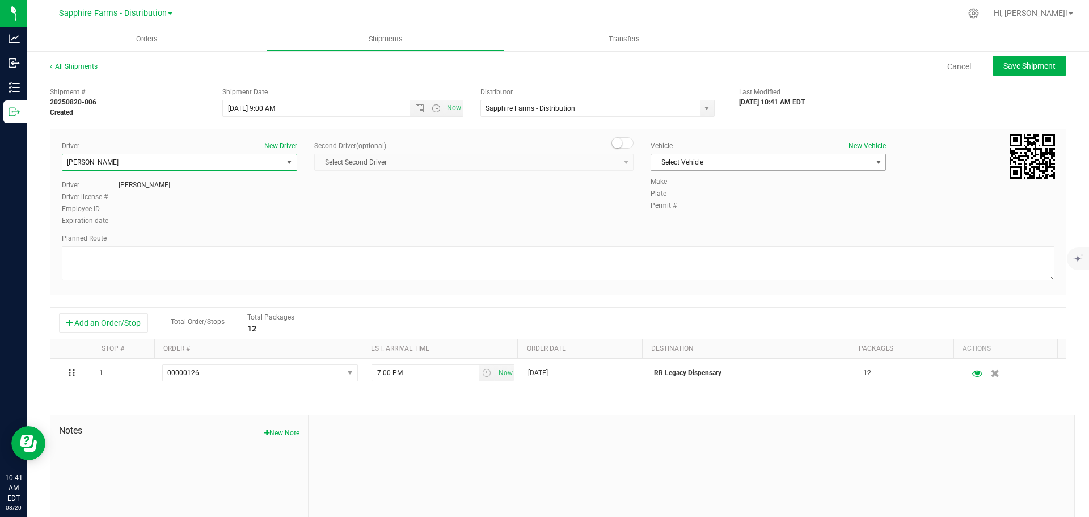
click at [698, 163] on span "Select Vehicle" at bounding box center [761, 162] width 220 height 16
click at [697, 203] on li "Van #1" at bounding box center [763, 198] width 232 height 17
click at [544, 201] on div "Driver New Driver [PERSON_NAME] Select Driver [PERSON_NAME] [PERSON_NAME] [PERS…" at bounding box center [558, 184] width 1010 height 87
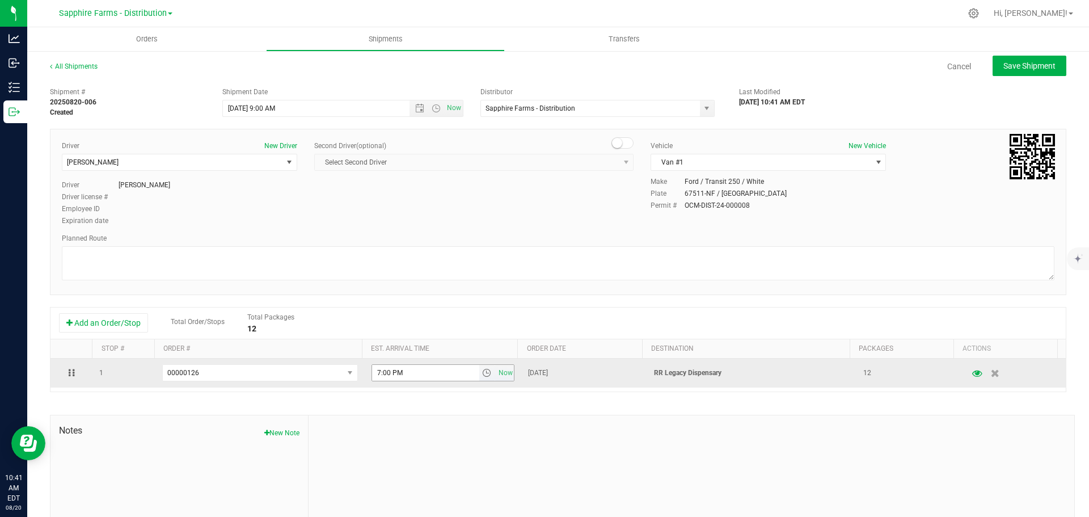
click at [482, 373] on span "select" at bounding box center [486, 372] width 9 height 9
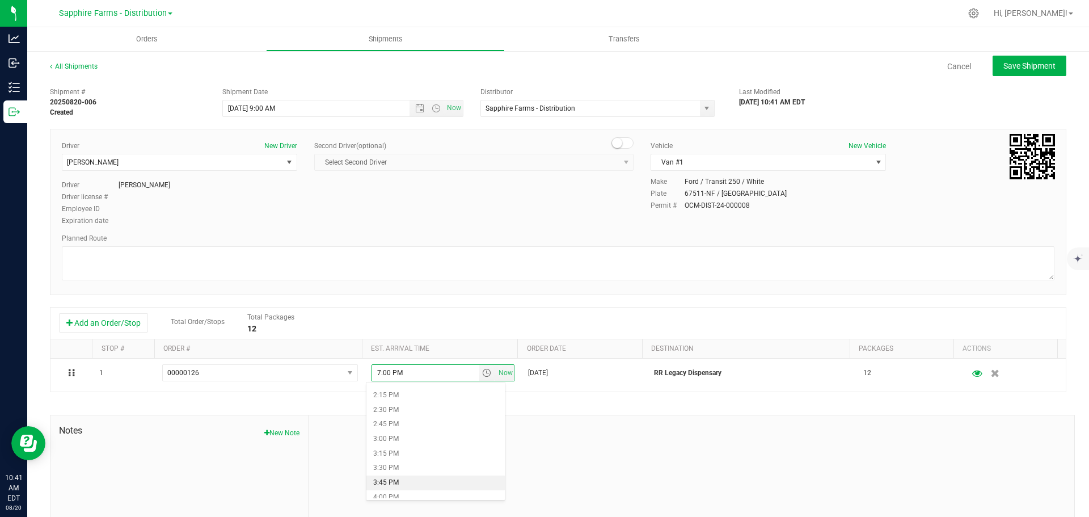
scroll to position [851, 0]
click at [416, 444] on li "3:30 PM" at bounding box center [436, 444] width 138 height 15
click at [529, 435] on div at bounding box center [692, 491] width 766 height 152
click at [1013, 64] on span "Save Shipment" at bounding box center [1030, 65] width 52 height 9
type input "8/7/2025 1:00 PM"
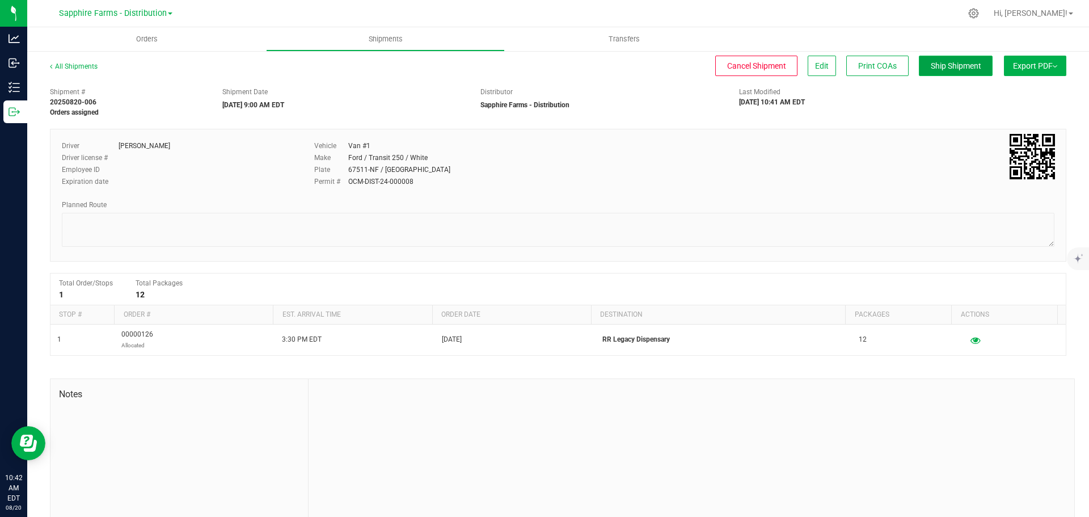
click at [954, 65] on span "Ship Shipment" at bounding box center [956, 65] width 51 height 9
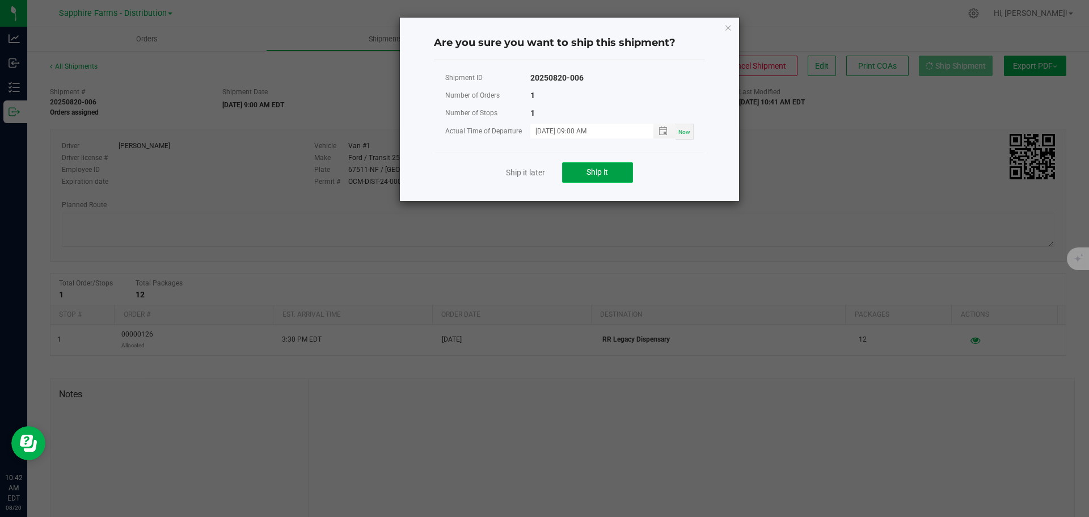
click at [592, 173] on span "Ship it" at bounding box center [598, 171] width 22 height 9
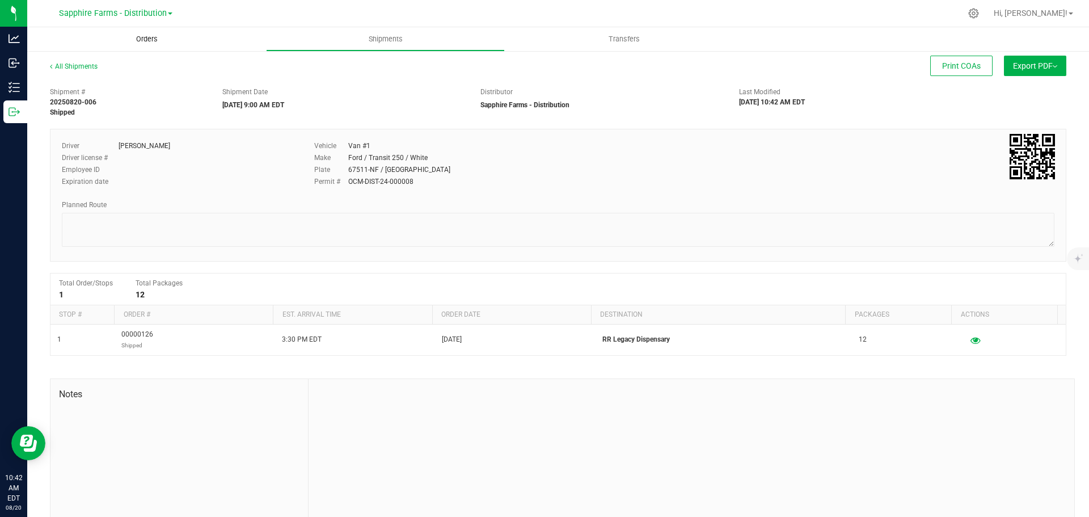
click at [145, 47] on uib-tab-heading "Orders" at bounding box center [146, 39] width 239 height 24
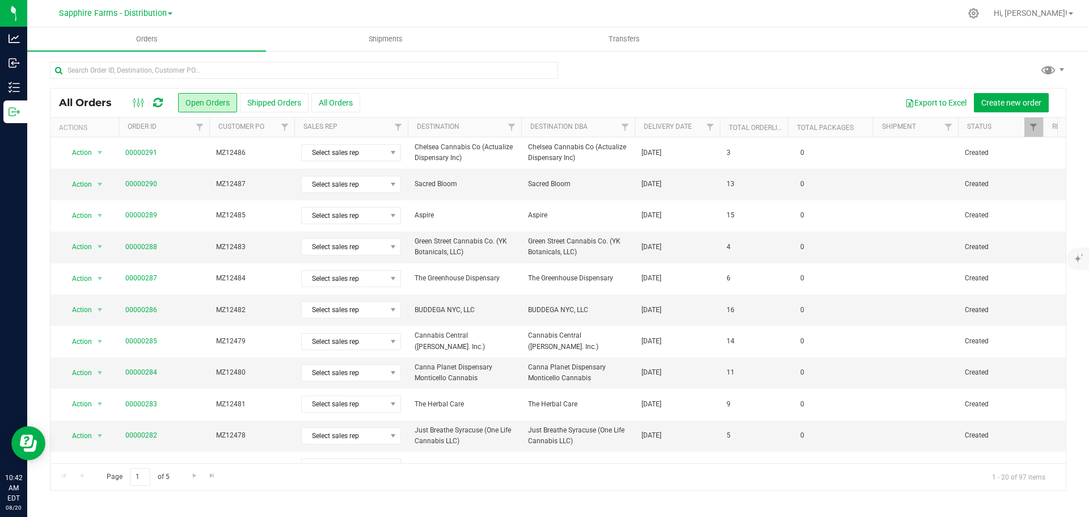
click at [642, 130] on th "Delivery Date" at bounding box center [677, 127] width 85 height 20
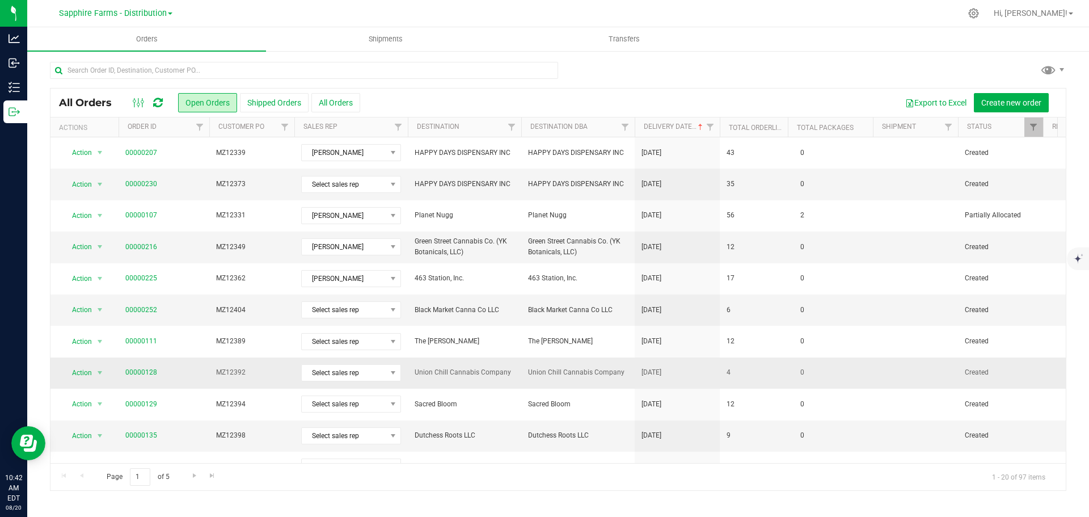
click at [511, 380] on td "Union Chill Cannabis Company" at bounding box center [464, 372] width 113 height 31
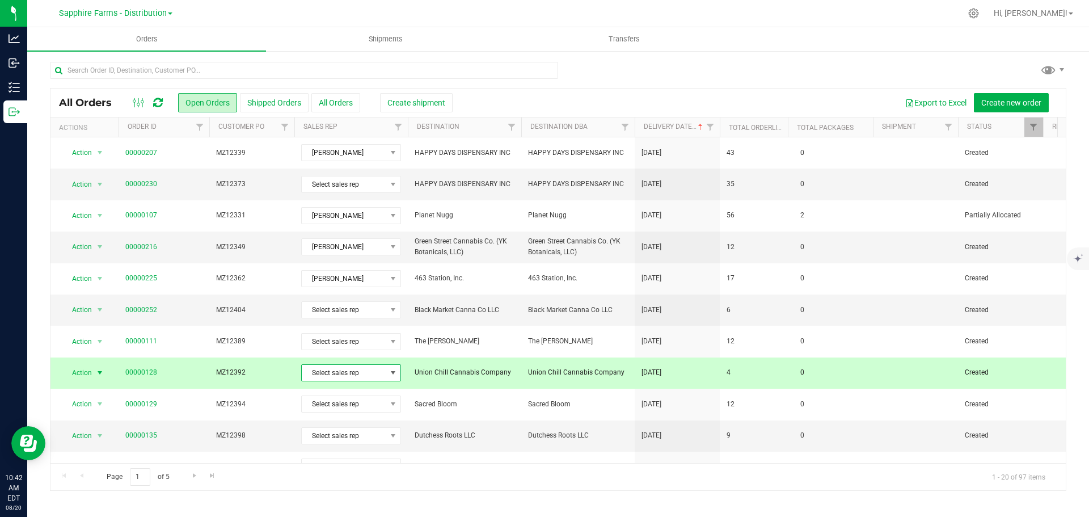
click at [338, 368] on span "Select sales rep" at bounding box center [344, 373] width 85 height 16
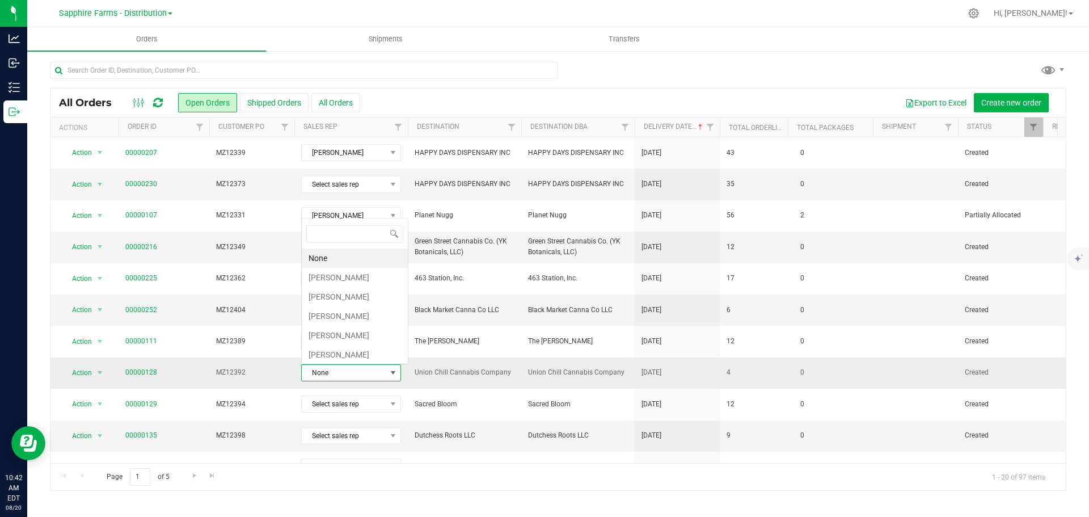
scroll to position [17, 100]
click at [339, 283] on li "[PERSON_NAME]" at bounding box center [355, 277] width 106 height 19
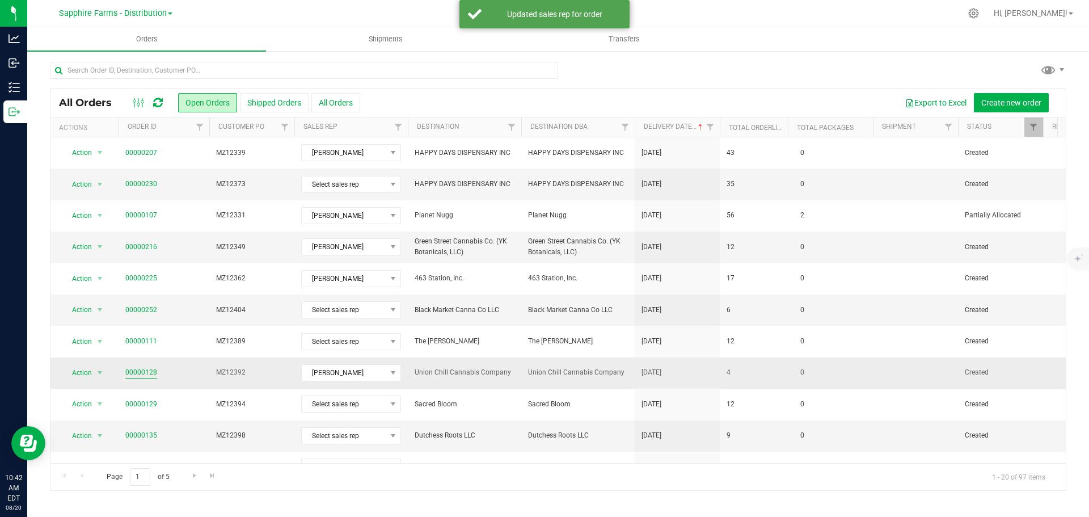
click at [138, 370] on link "00000128" at bounding box center [141, 372] width 32 height 11
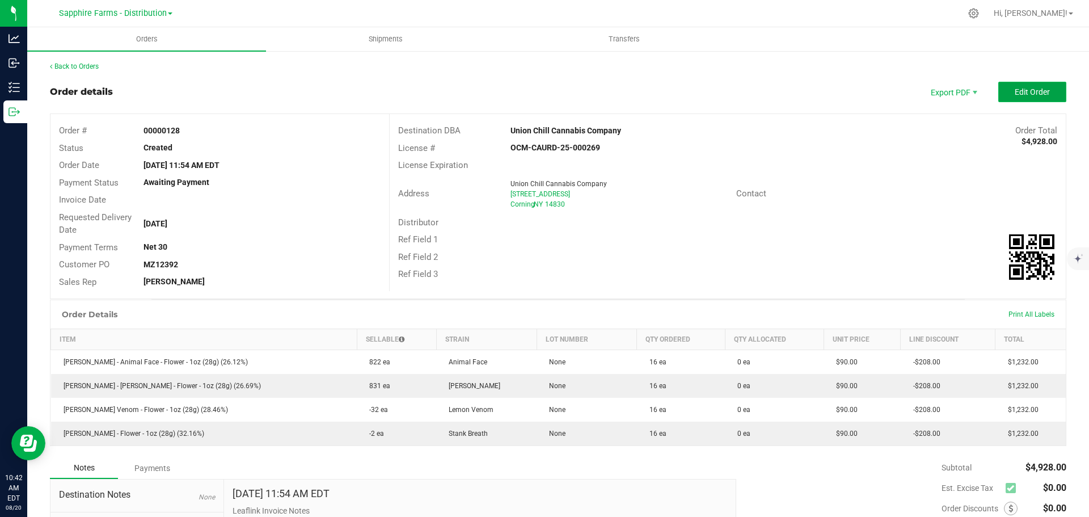
click at [1021, 93] on span "Edit Order" at bounding box center [1032, 91] width 35 height 9
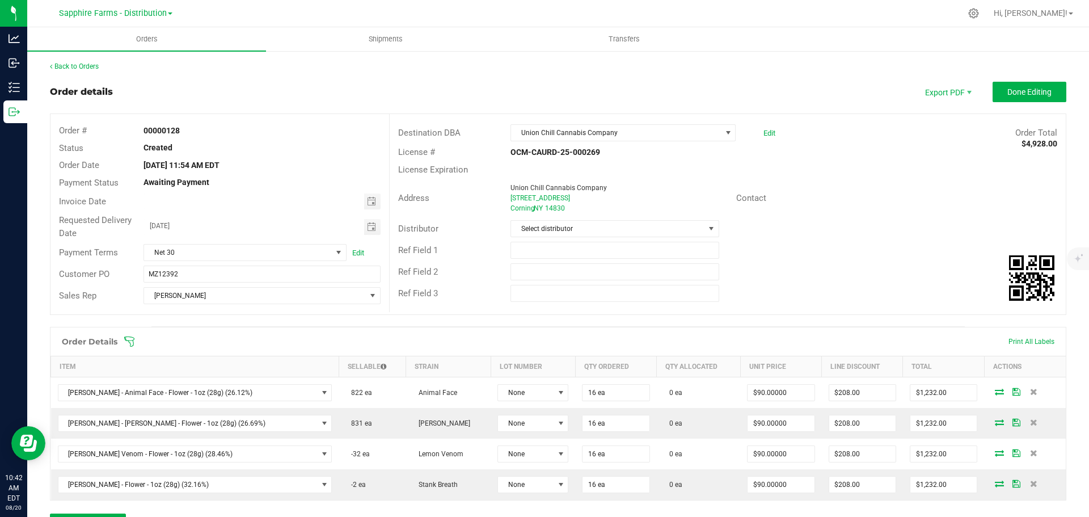
click at [828, 234] on div "Distributor Select distributor" at bounding box center [728, 229] width 676 height 22
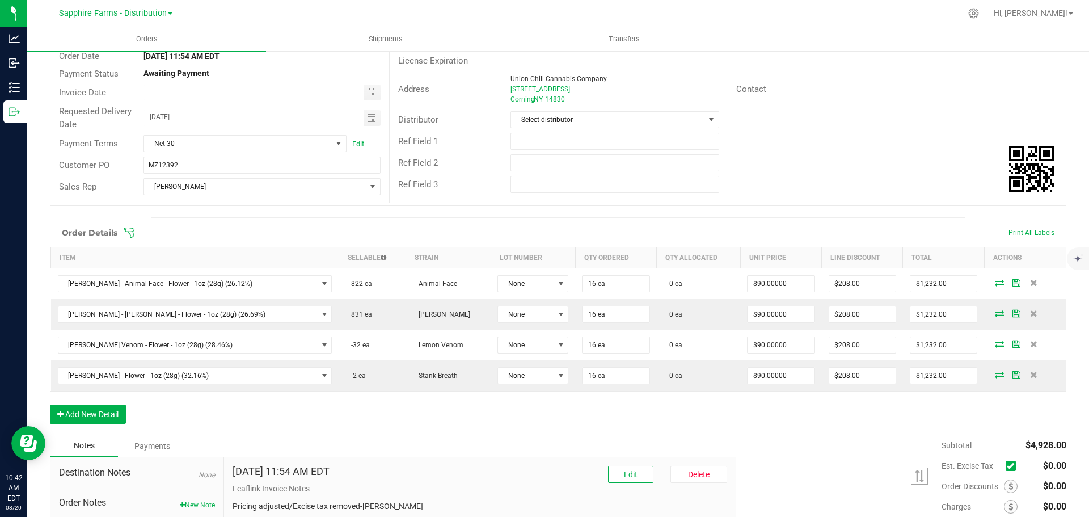
scroll to position [170, 0]
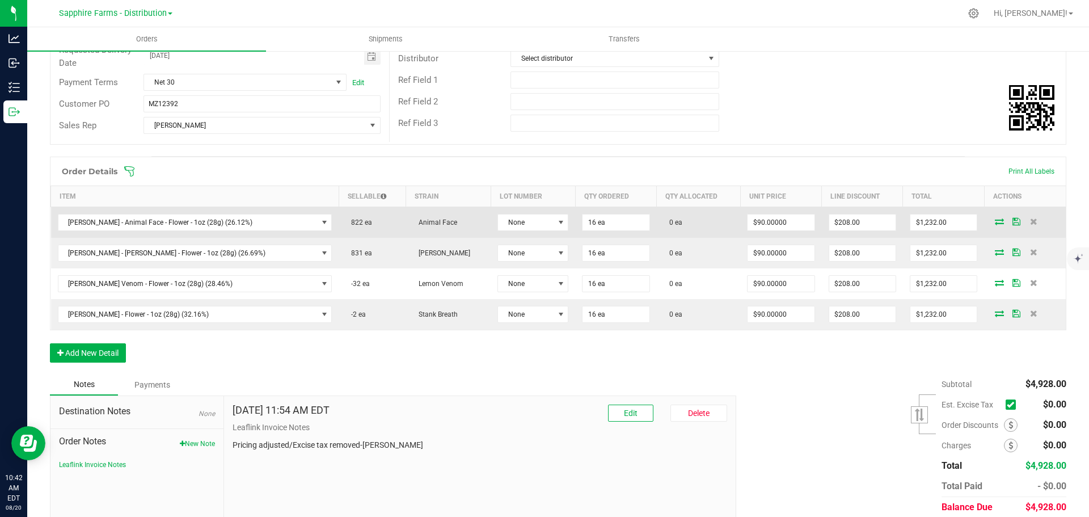
click at [995, 222] on icon at bounding box center [999, 221] width 9 height 7
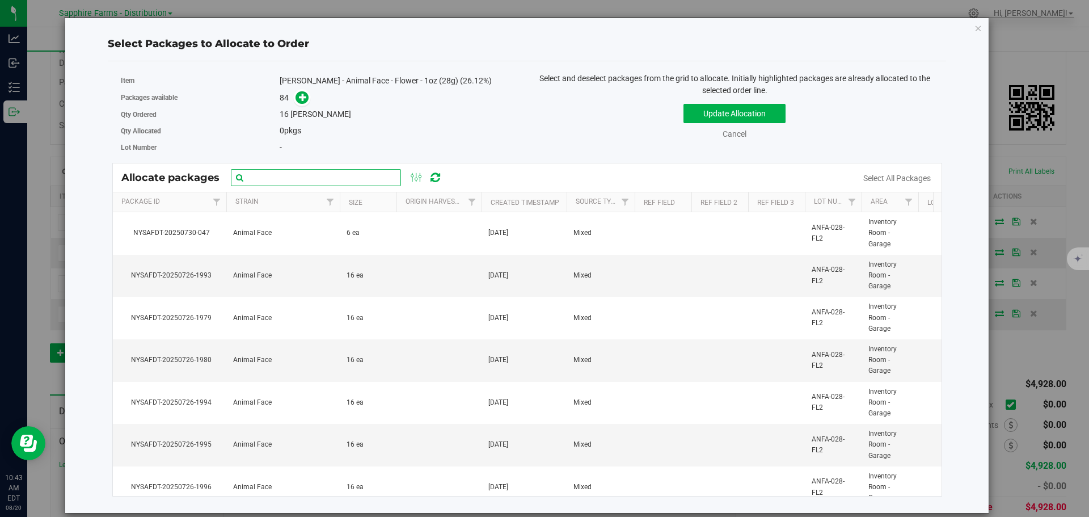
click at [340, 178] on input "text" at bounding box center [316, 177] width 170 height 17
paste input "Nysafdt-20250726-1993"
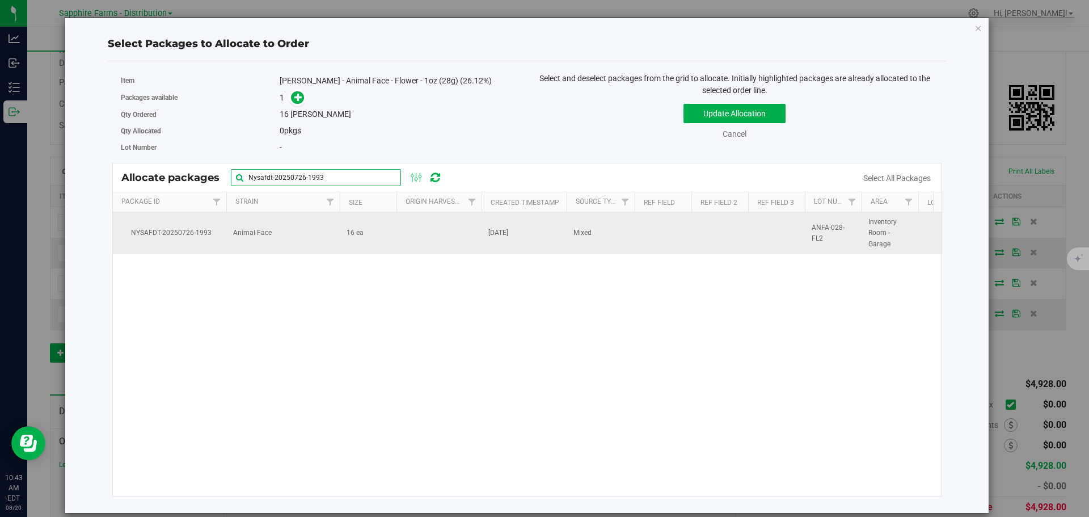
type input "Nysafdt-20250726-1993"
click at [377, 242] on td "16 ea" at bounding box center [368, 233] width 57 height 42
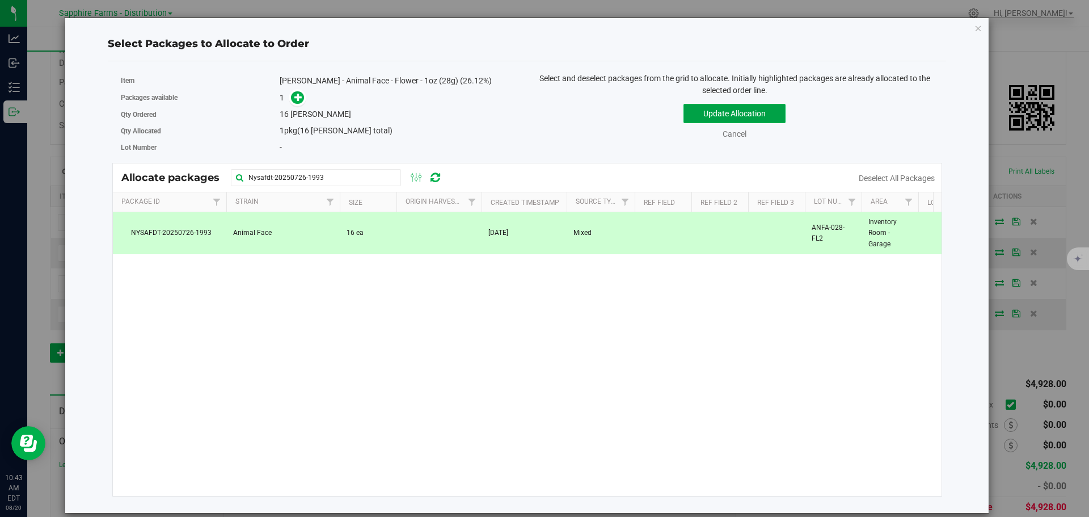
click at [717, 119] on button "Update Allocation" at bounding box center [735, 113] width 102 height 19
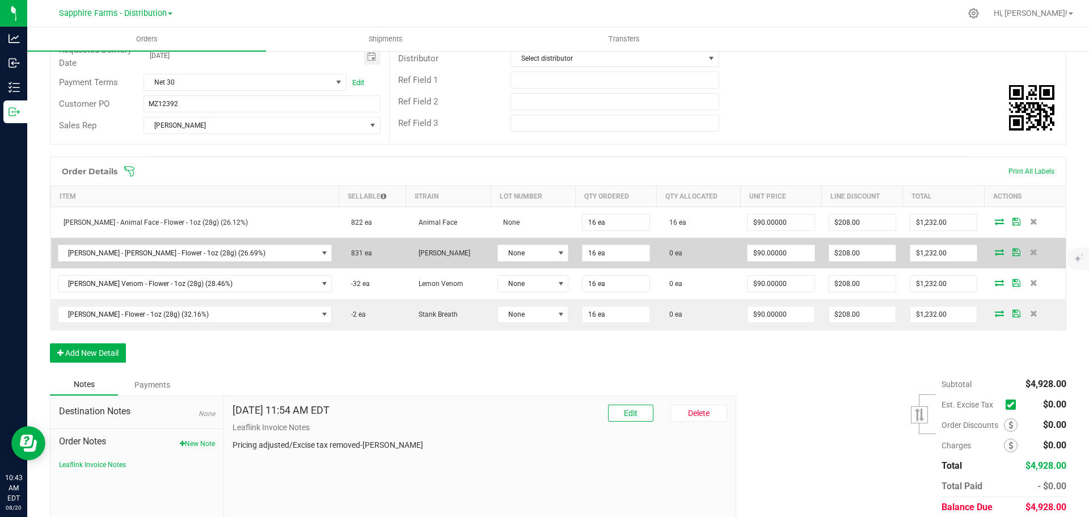
click at [995, 253] on icon at bounding box center [999, 252] width 9 height 7
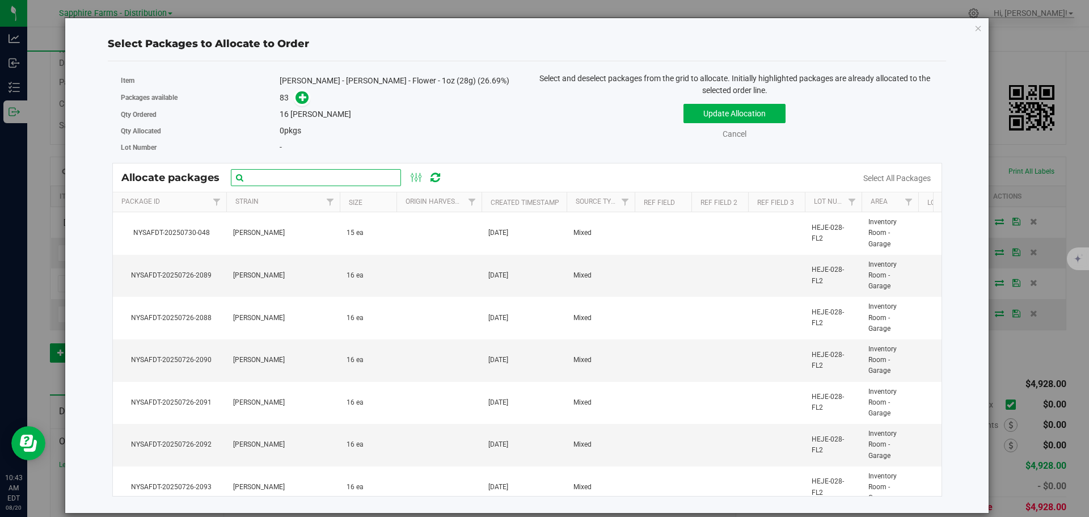
click at [367, 176] on input "text" at bounding box center [316, 177] width 170 height 17
paste input "Nysafdt-20250726-2088"
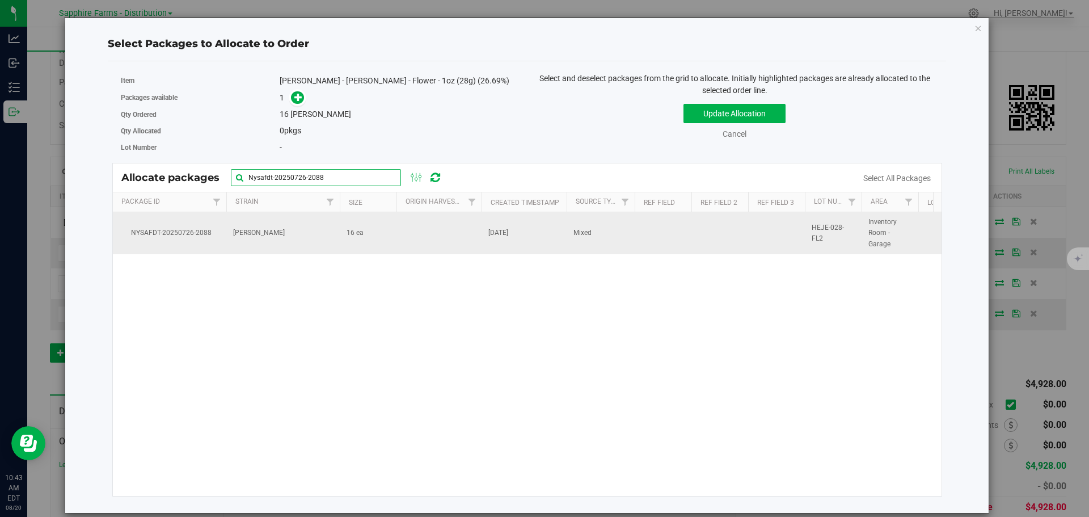
type input "Nysafdt-20250726-2088"
click at [417, 243] on td at bounding box center [439, 233] width 85 height 42
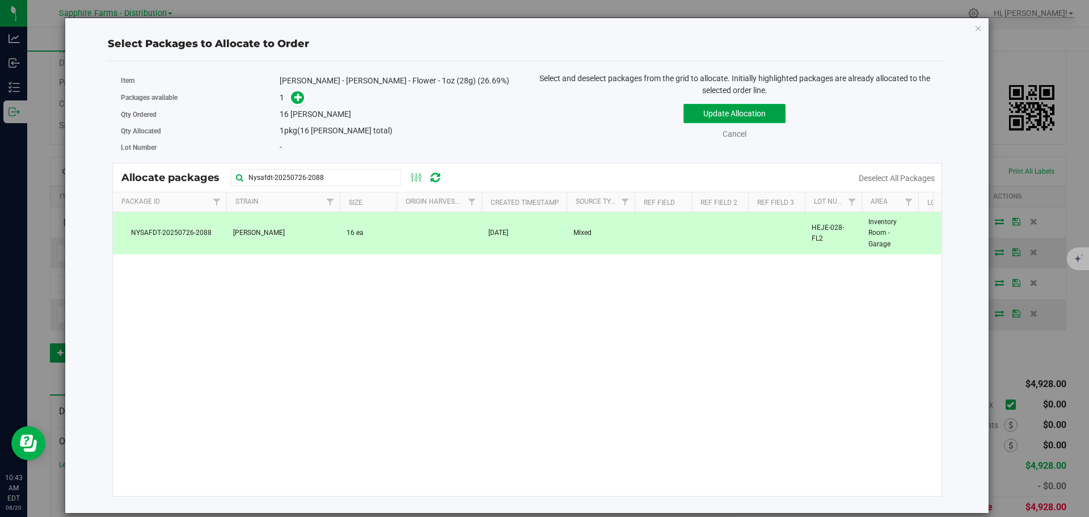
click at [699, 116] on button "Update Allocation" at bounding box center [735, 113] width 102 height 19
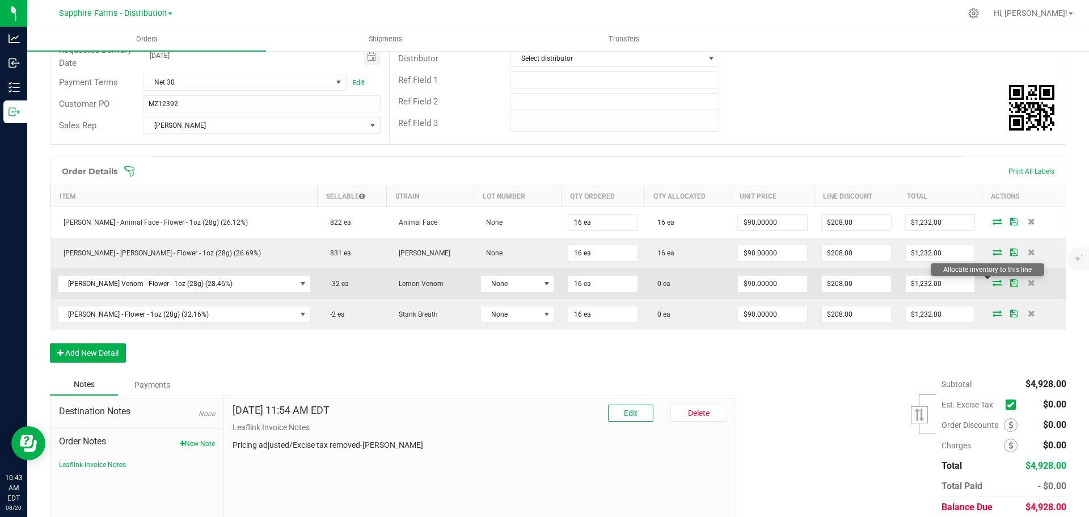
click at [993, 283] on icon at bounding box center [997, 282] width 9 height 7
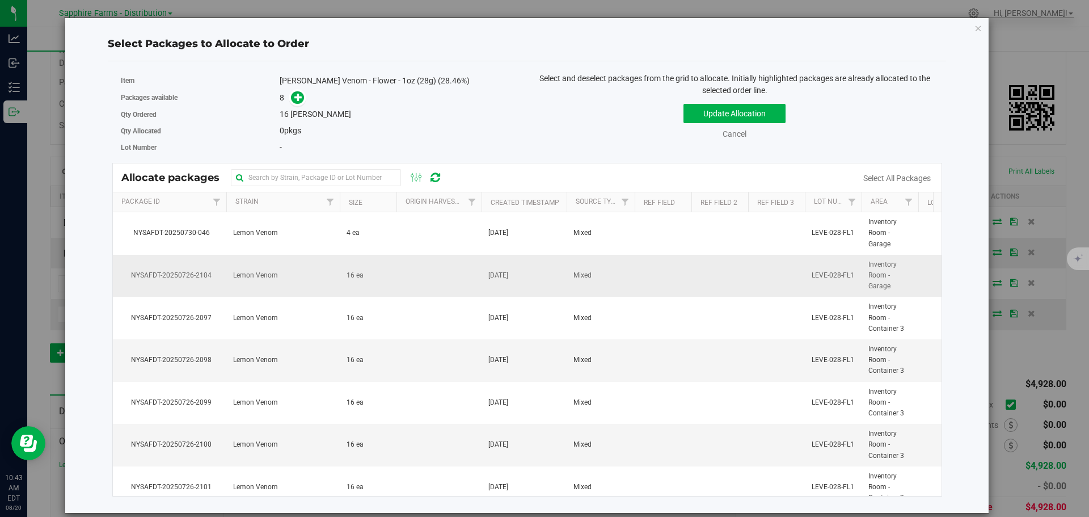
click at [403, 281] on td at bounding box center [439, 276] width 85 height 43
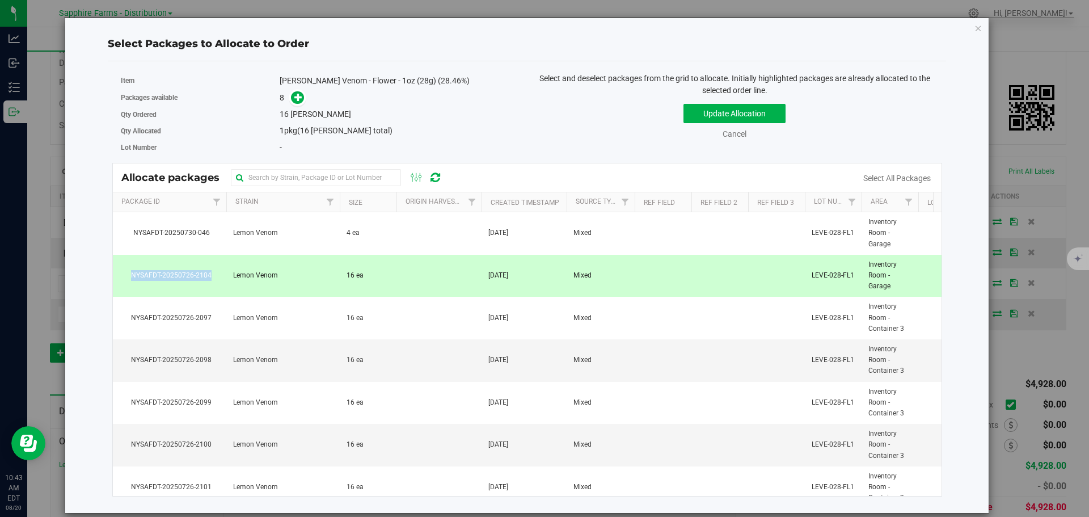
drag, startPoint x: 213, startPoint y: 277, endPoint x: 129, endPoint y: 279, distance: 84.0
click at [129, 279] on span "NYSAFDT-20250726-2104" at bounding box center [170, 275] width 100 height 11
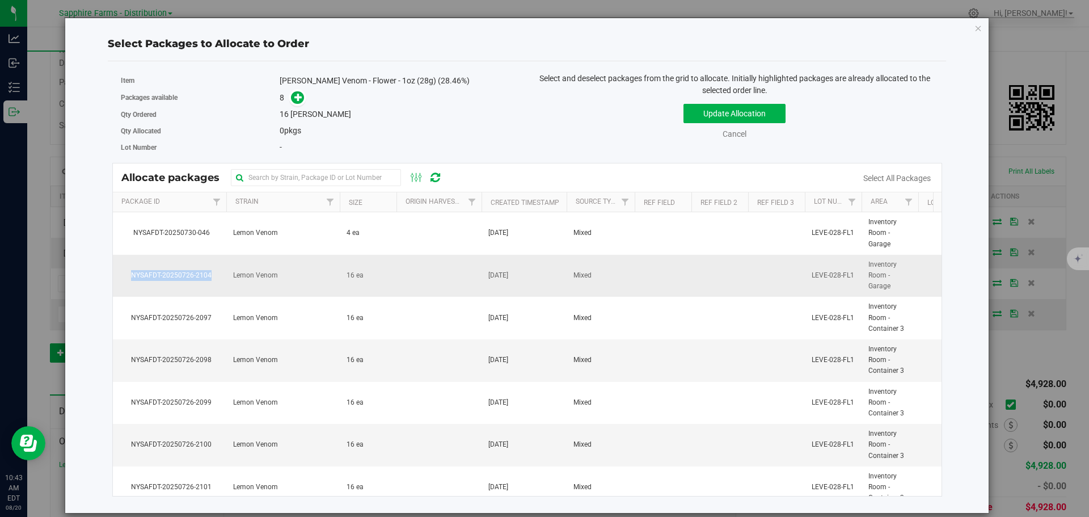
copy span "NYSAFDT-20250726-2104"
click at [368, 281] on td "16 ea" at bounding box center [368, 276] width 57 height 43
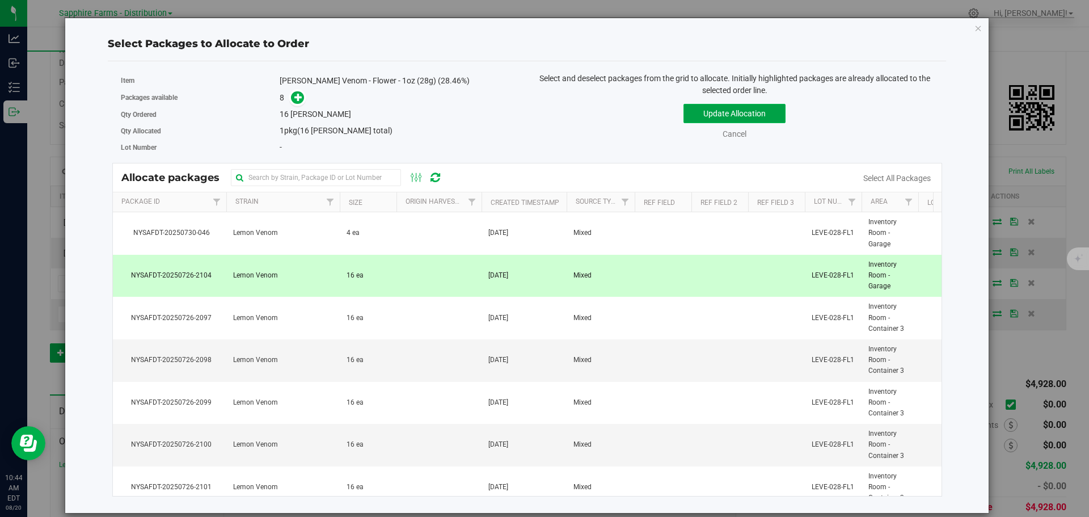
click at [701, 117] on button "Update Allocation" at bounding box center [735, 113] width 102 height 19
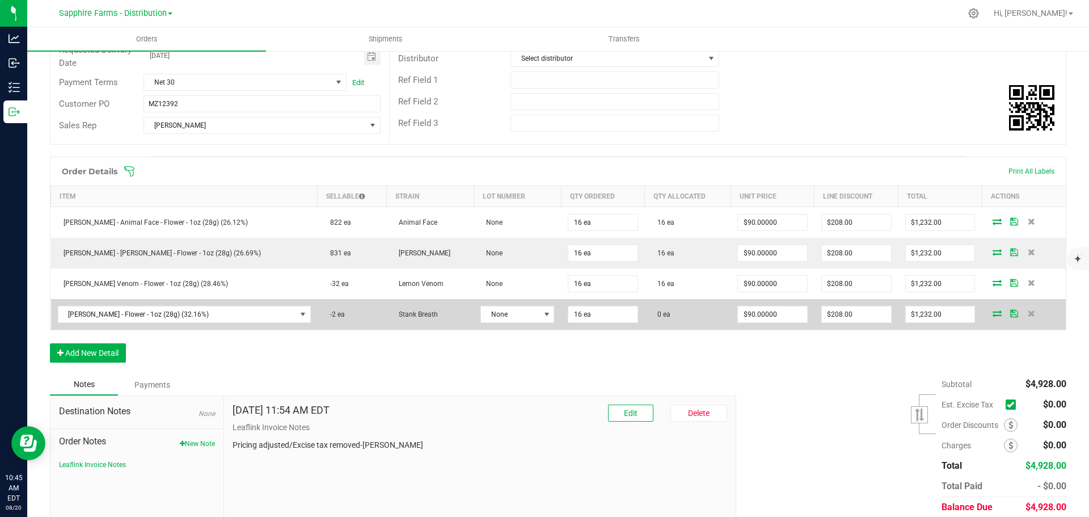
click at [993, 311] on icon at bounding box center [997, 313] width 9 height 7
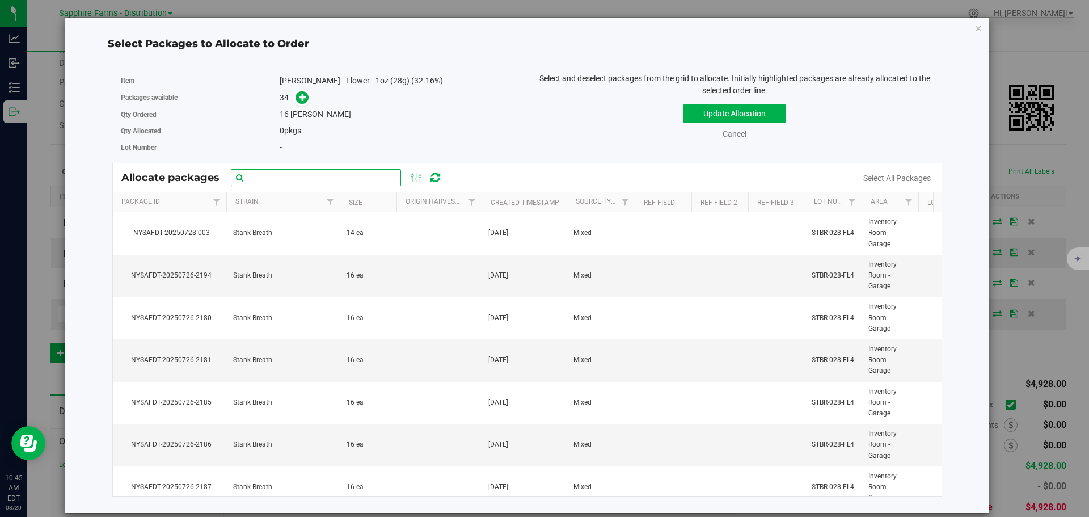
click at [332, 171] on input "text" at bounding box center [316, 177] width 170 height 17
paste input "Nysafdt-20250726-2193"
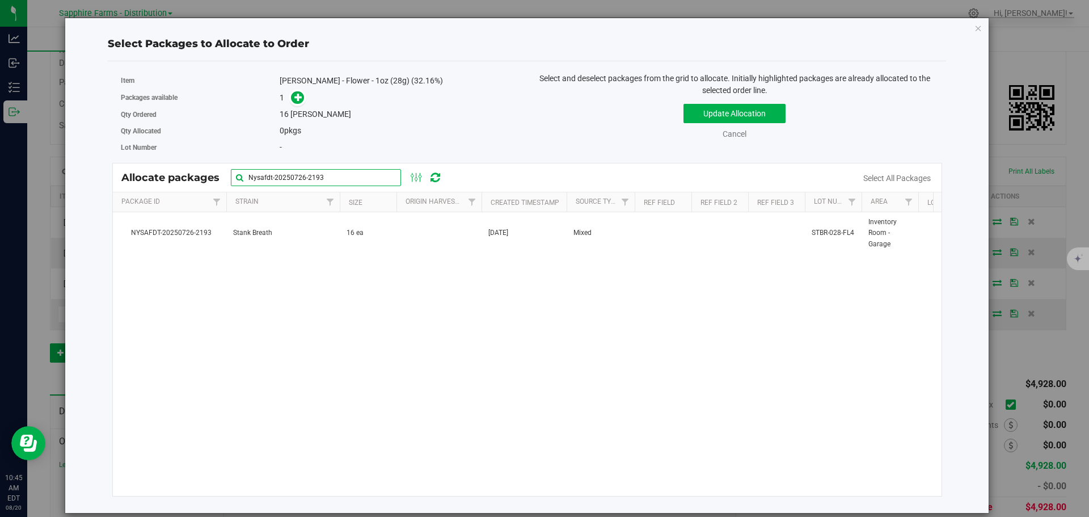
type input "Nysafdt-20250726-2193"
click at [434, 239] on td at bounding box center [439, 233] width 85 height 42
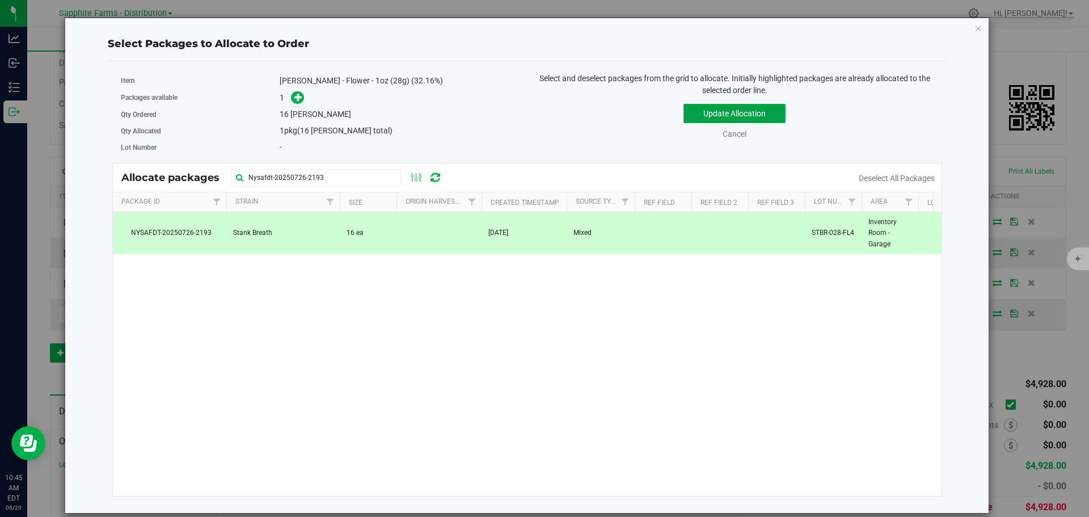
click at [702, 117] on button "Update Allocation" at bounding box center [735, 113] width 102 height 19
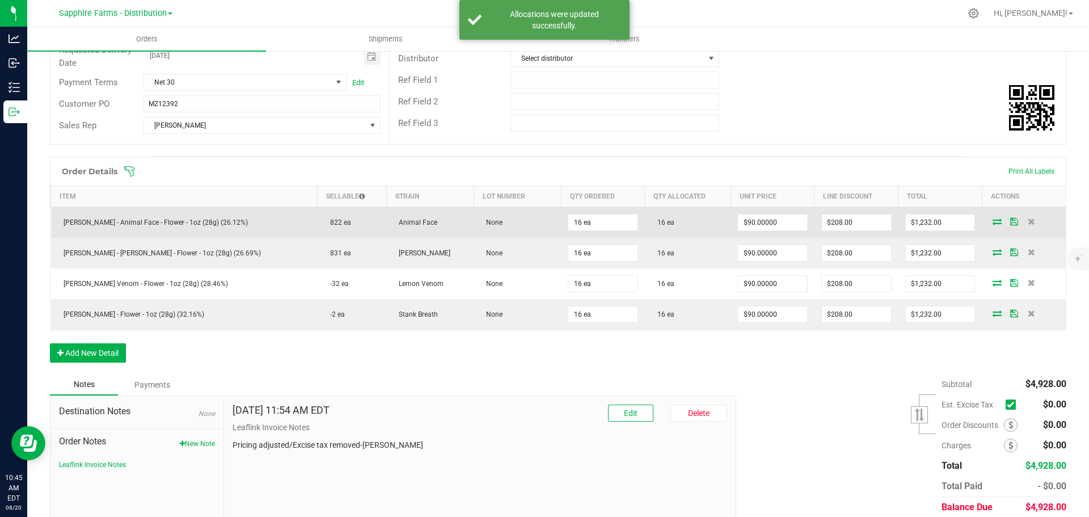
scroll to position [0, 0]
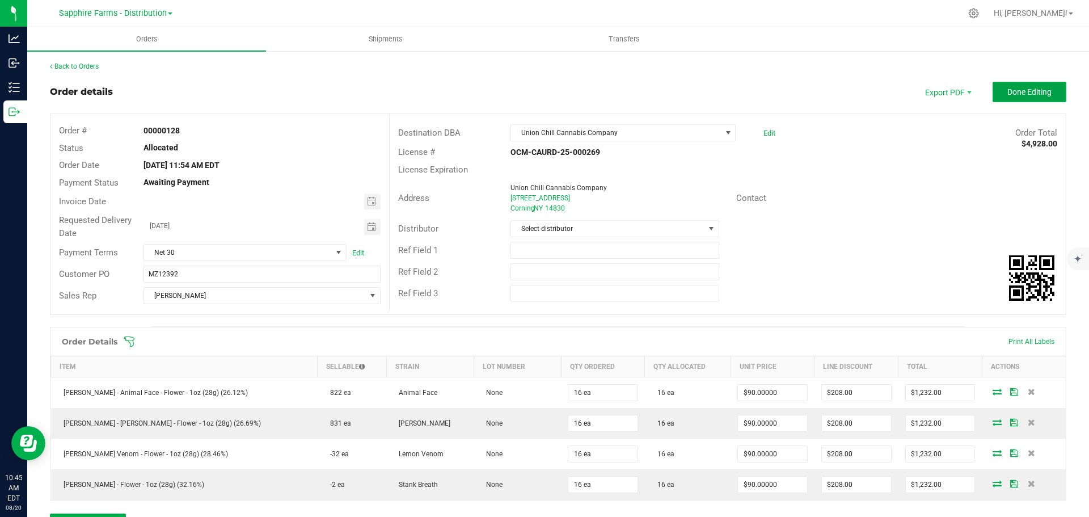
click at [1008, 90] on span "Done Editing" at bounding box center [1030, 91] width 44 height 9
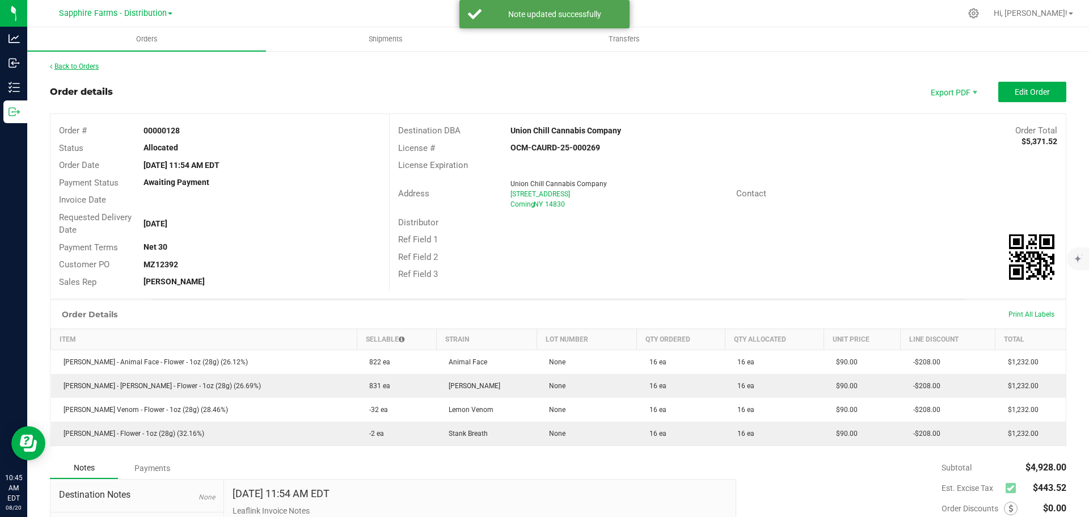
click at [91, 66] on link "Back to Orders" at bounding box center [74, 66] width 49 height 8
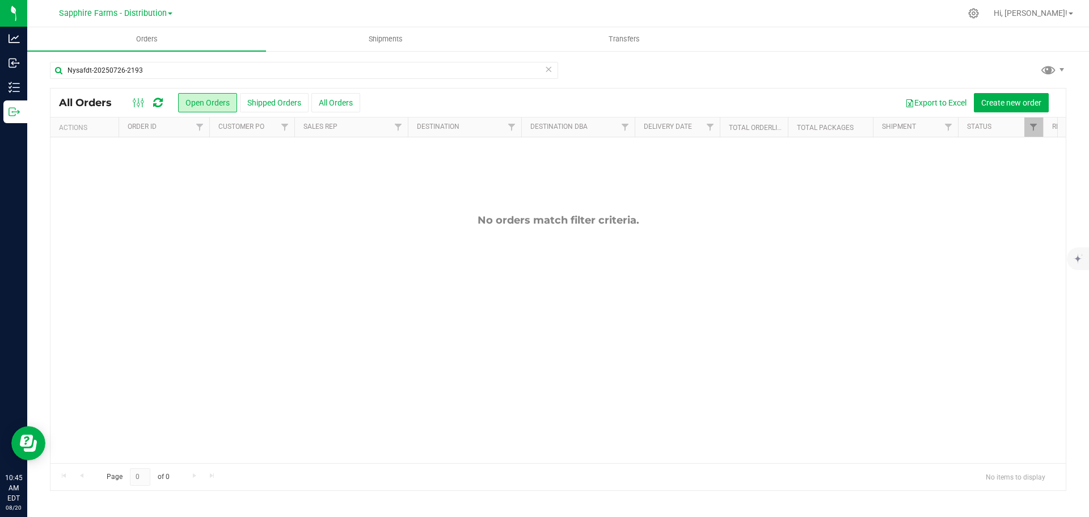
click at [548, 69] on icon at bounding box center [549, 69] width 8 height 14
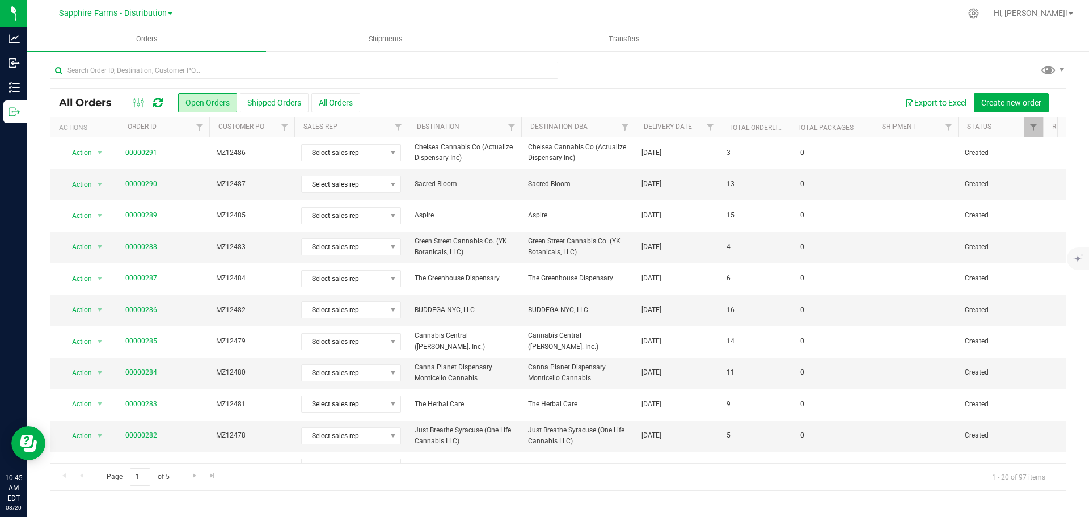
click at [638, 132] on th "Delivery Date" at bounding box center [677, 127] width 85 height 20
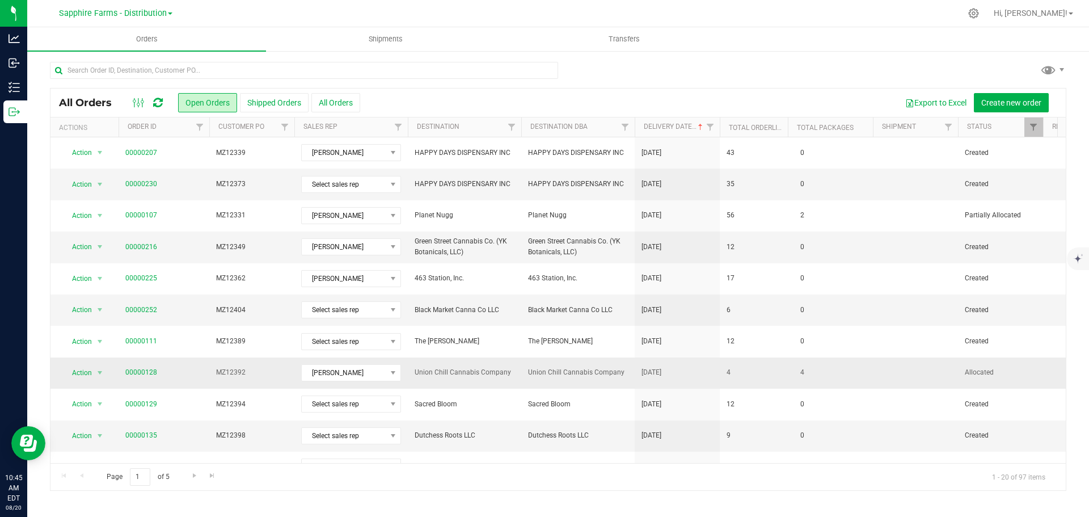
click at [796, 379] on span "4" at bounding box center [802, 372] width 15 height 16
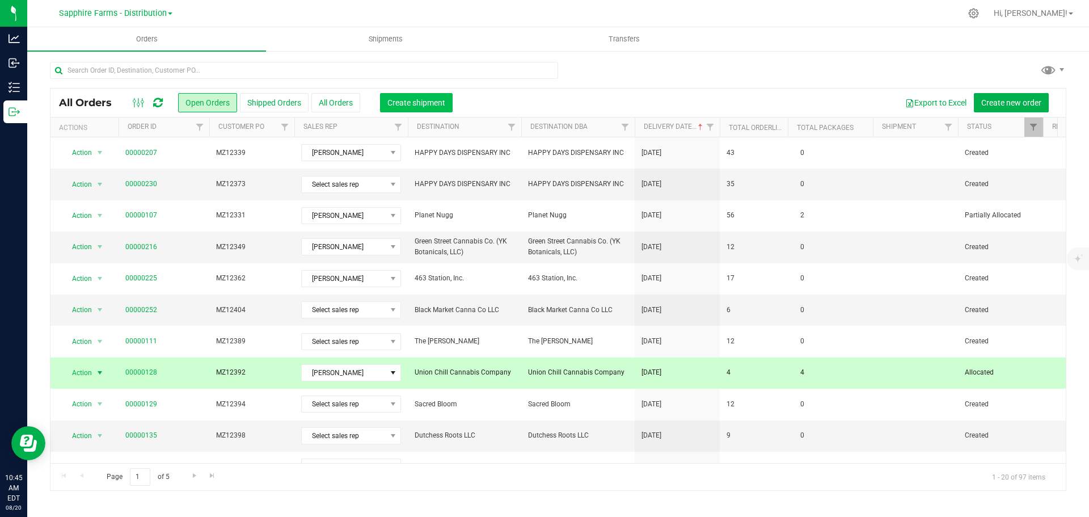
click at [424, 104] on span "Create shipment" at bounding box center [417, 102] width 58 height 9
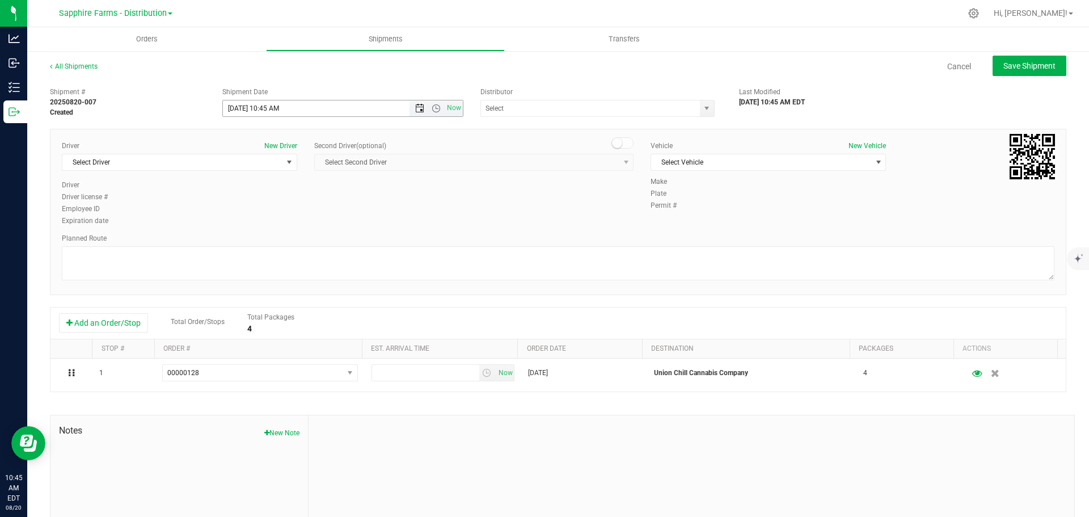
click at [415, 106] on span "Open the date view" at bounding box center [419, 108] width 9 height 9
click at [293, 185] on link "7" at bounding box center [297, 189] width 16 height 18
click at [433, 112] on span "Open the time view" at bounding box center [436, 108] width 9 height 9
click at [315, 217] on li "9:00 AM" at bounding box center [339, 219] width 237 height 15
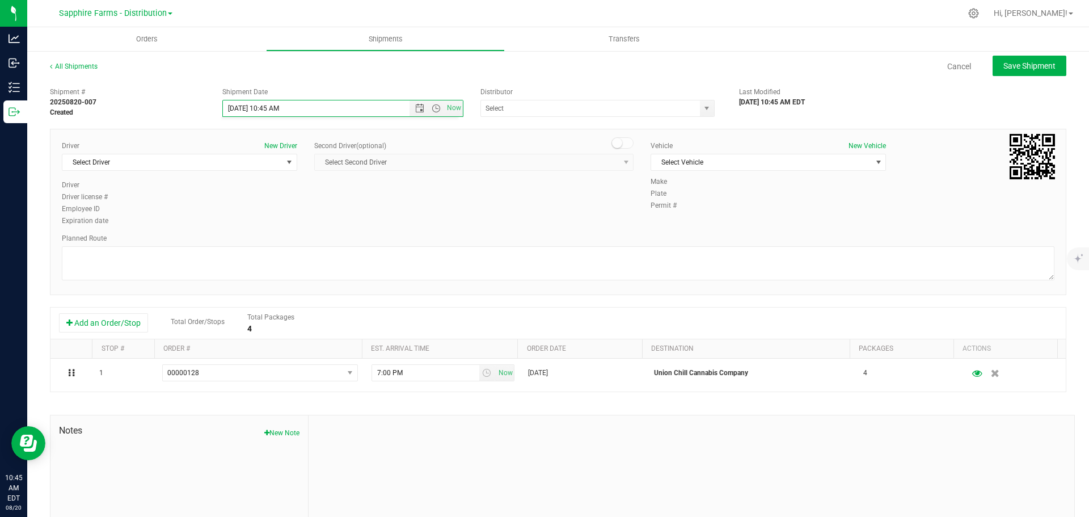
type input "[DATE] 9:00 AM"
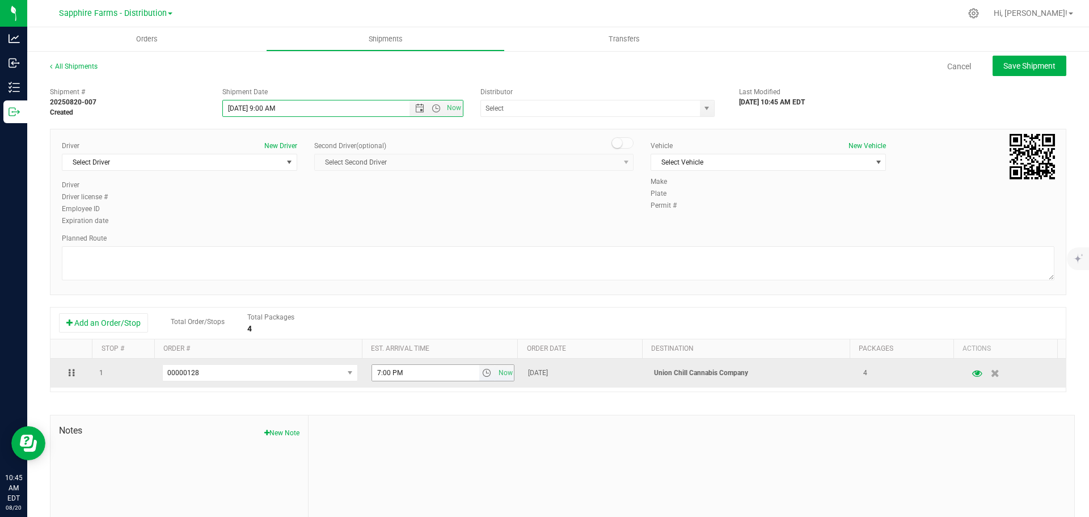
click at [482, 372] on span "select" at bounding box center [486, 372] width 9 height 9
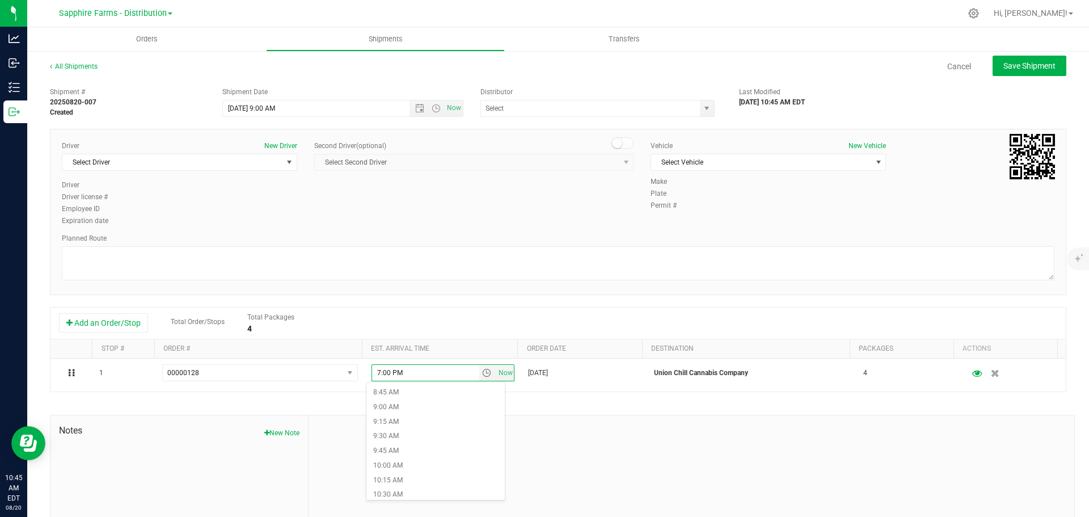
scroll to position [511, 0]
click at [454, 444] on li "9:45 AM" at bounding box center [436, 450] width 138 height 15
click at [494, 259] on textarea at bounding box center [558, 263] width 993 height 34
click at [708, 111] on span "select" at bounding box center [707, 108] width 14 height 16
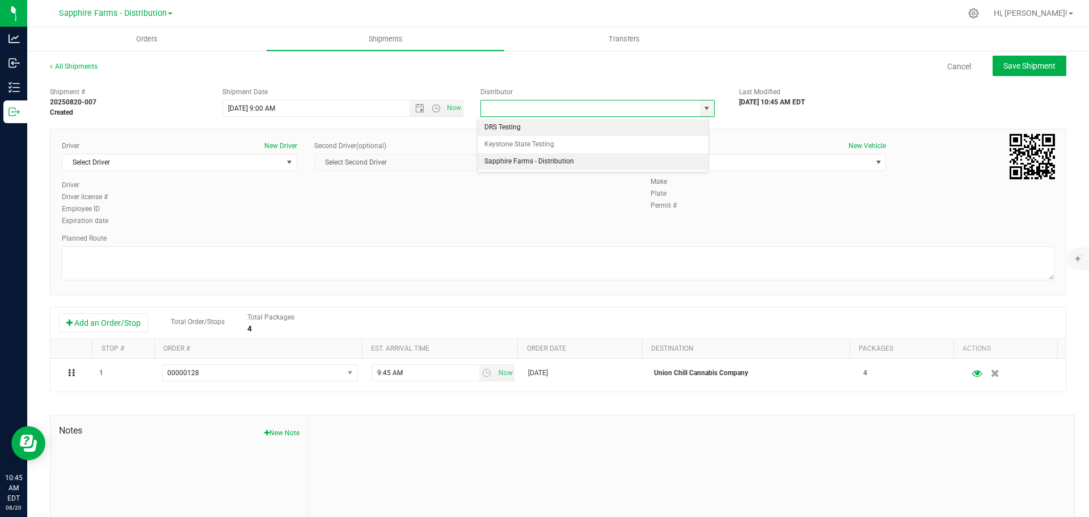
click at [695, 164] on li "Sapphire Farms - Distribution" at bounding box center [593, 161] width 231 height 17
type input "Sapphire Farms - Distribution"
click at [146, 154] on span "Select Driver" at bounding box center [179, 162] width 235 height 17
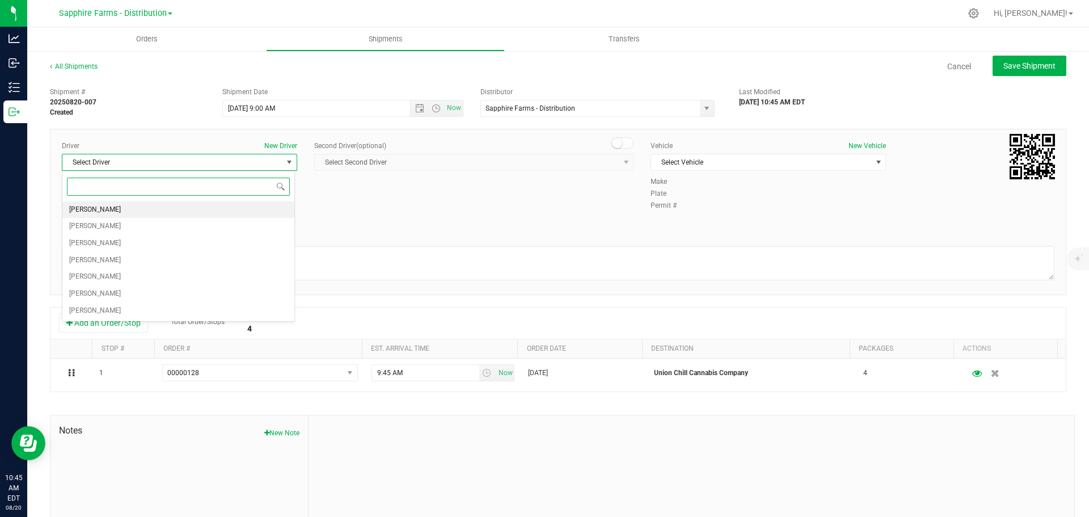
click at [117, 212] on li "[PERSON_NAME]" at bounding box center [178, 209] width 232 height 17
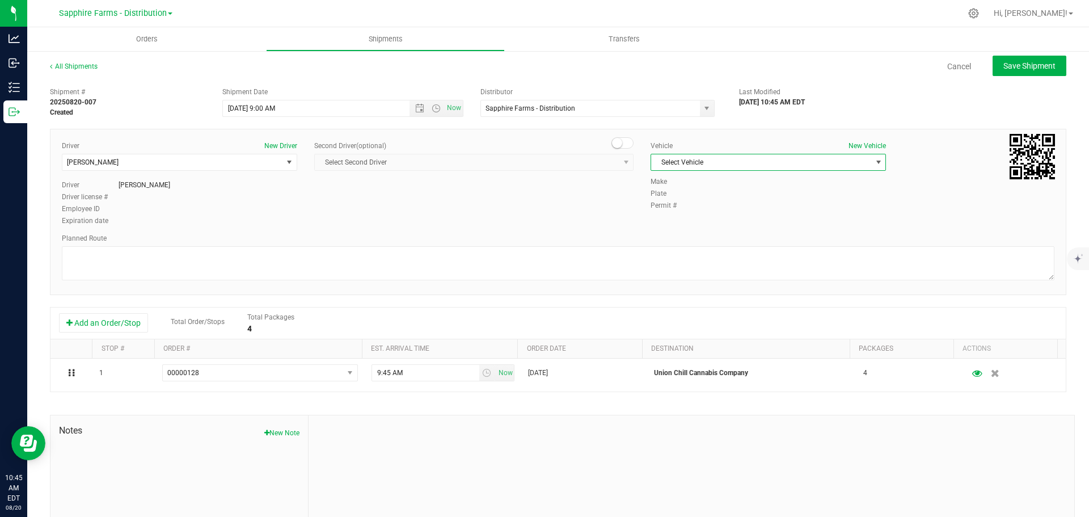
click at [685, 159] on span "Select Vehicle" at bounding box center [761, 162] width 220 height 16
click at [683, 214] on li "Van #2" at bounding box center [763, 215] width 232 height 17
click at [566, 211] on div "Driver New Driver Diego Estrada Select Driver Diego Estrada Miguel Hernandez Er…" at bounding box center [558, 184] width 1010 height 87
click at [1016, 74] on button "Save Shipment" at bounding box center [1030, 66] width 74 height 20
type input "8/7/2025 1:00 PM"
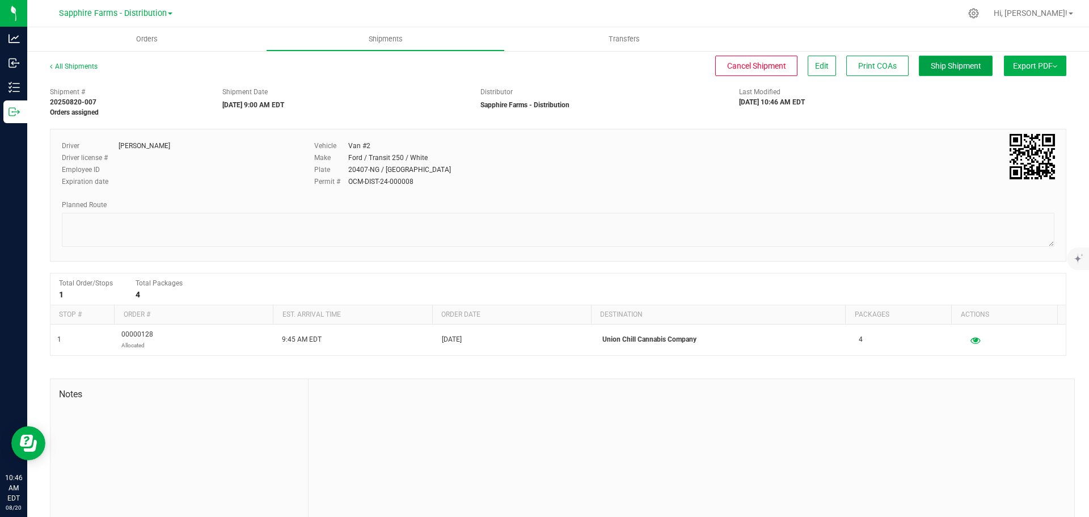
click at [937, 61] on span "Ship Shipment" at bounding box center [956, 65] width 51 height 9
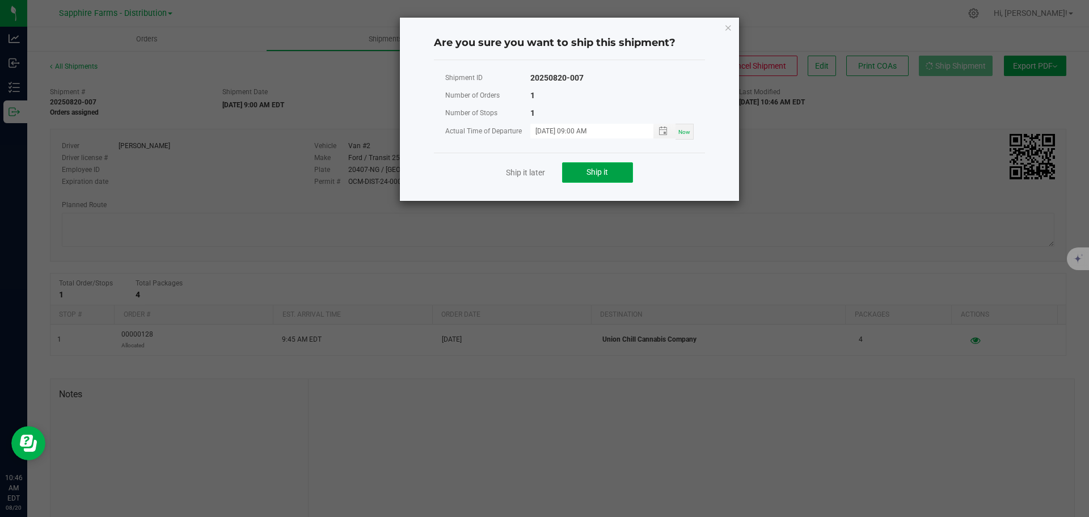
click at [595, 171] on span "Ship it" at bounding box center [598, 171] width 22 height 9
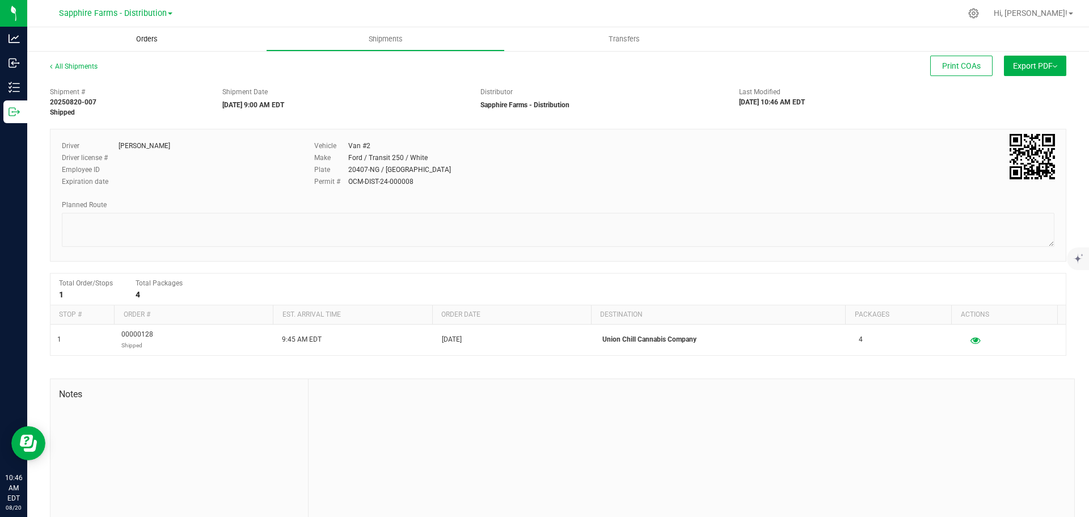
click at [167, 40] on span "Orders" at bounding box center [147, 39] width 52 height 10
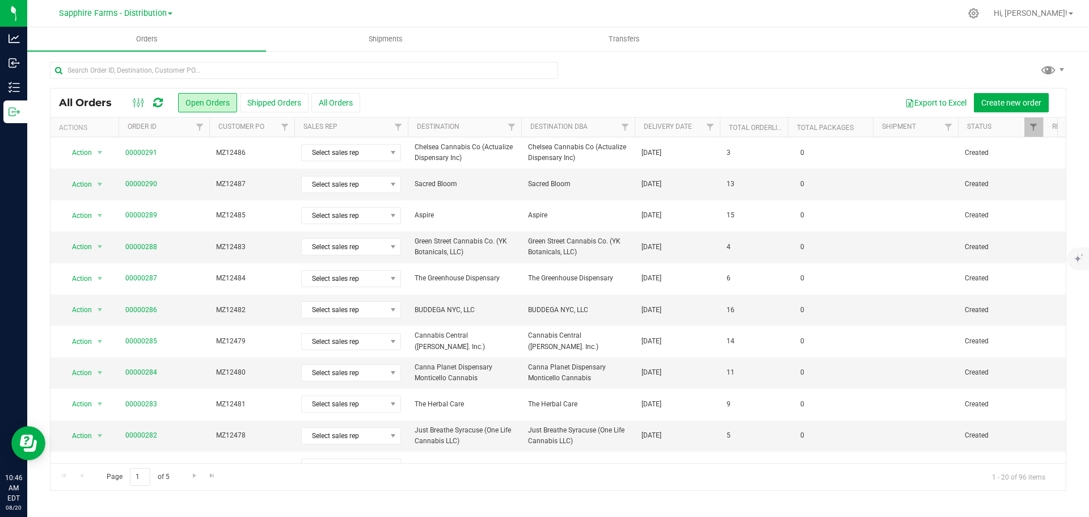
click at [639, 132] on th "Delivery Date" at bounding box center [677, 127] width 85 height 20
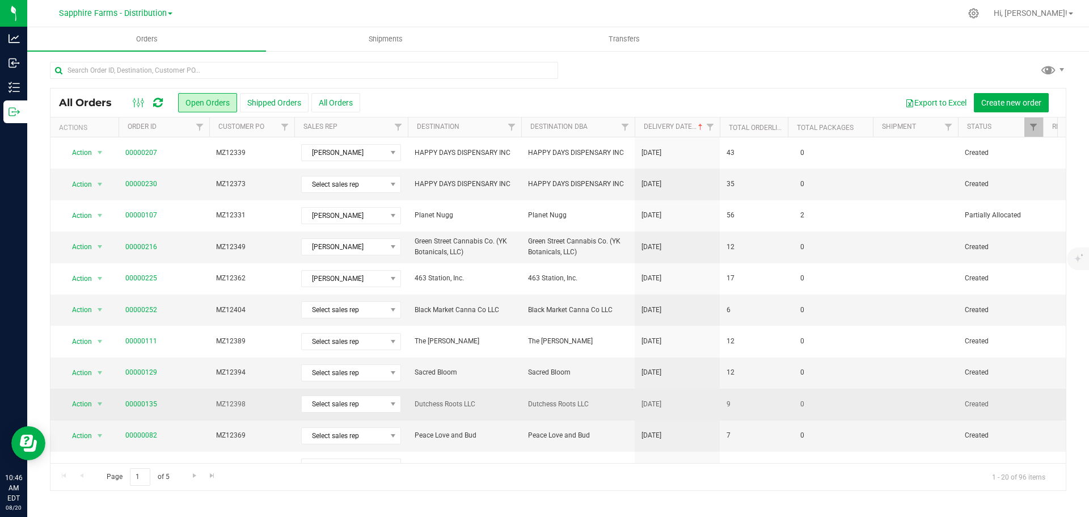
click at [755, 401] on td "9" at bounding box center [754, 404] width 68 height 31
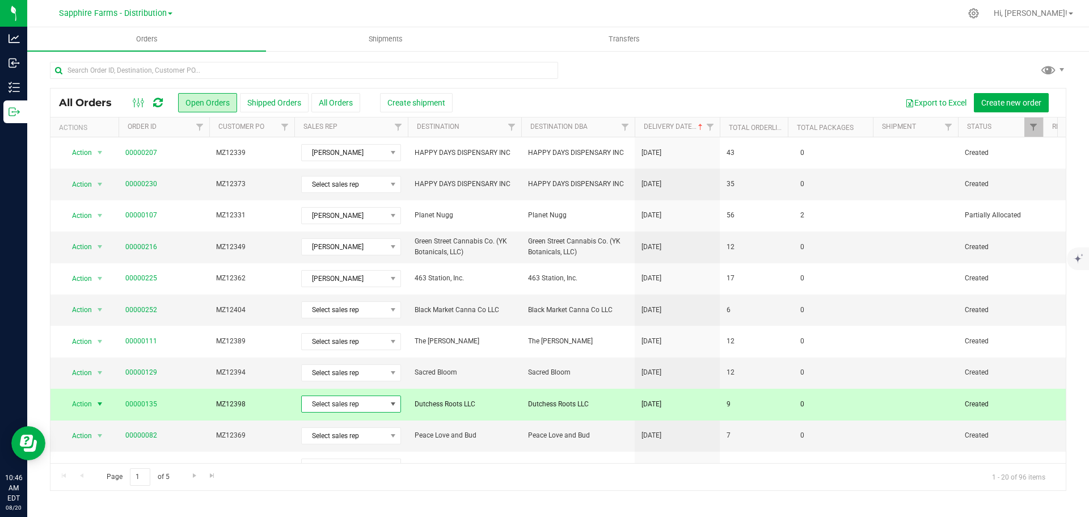
click at [373, 407] on span "Select sales rep" at bounding box center [344, 404] width 85 height 16
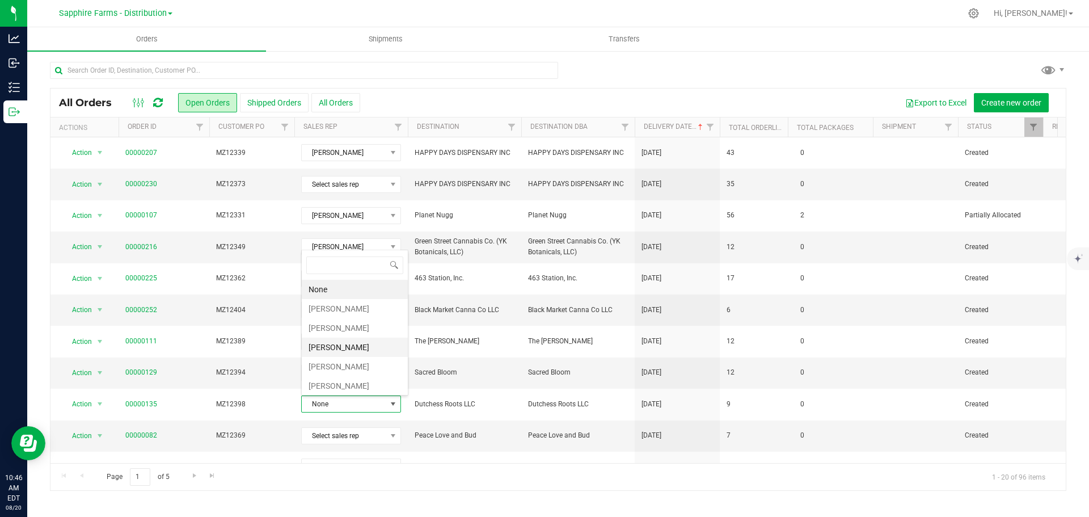
scroll to position [17, 100]
click at [346, 308] on li "[PERSON_NAME]" at bounding box center [355, 308] width 106 height 19
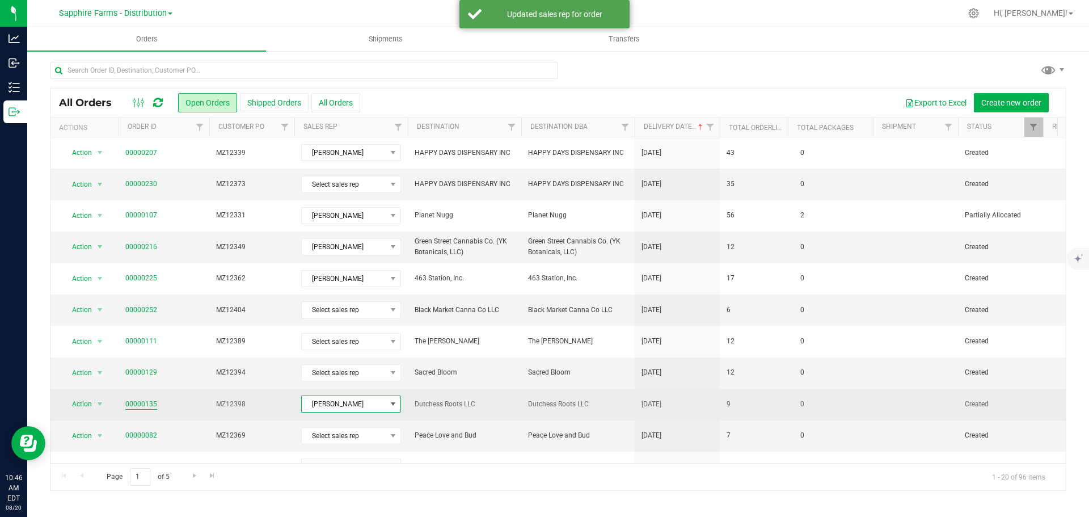
click at [141, 405] on link "00000135" at bounding box center [141, 404] width 32 height 11
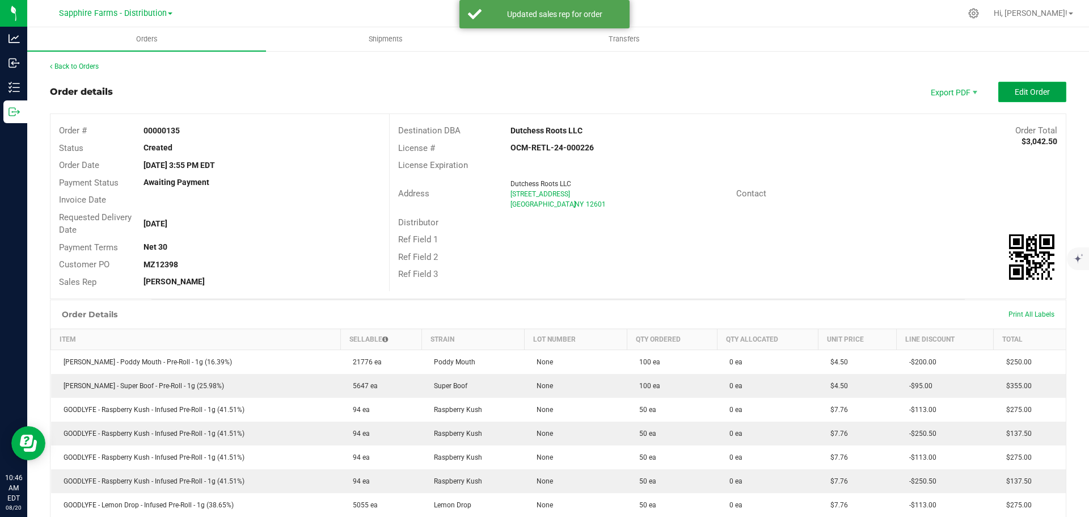
click at [1032, 90] on span "Edit Order" at bounding box center [1032, 91] width 35 height 9
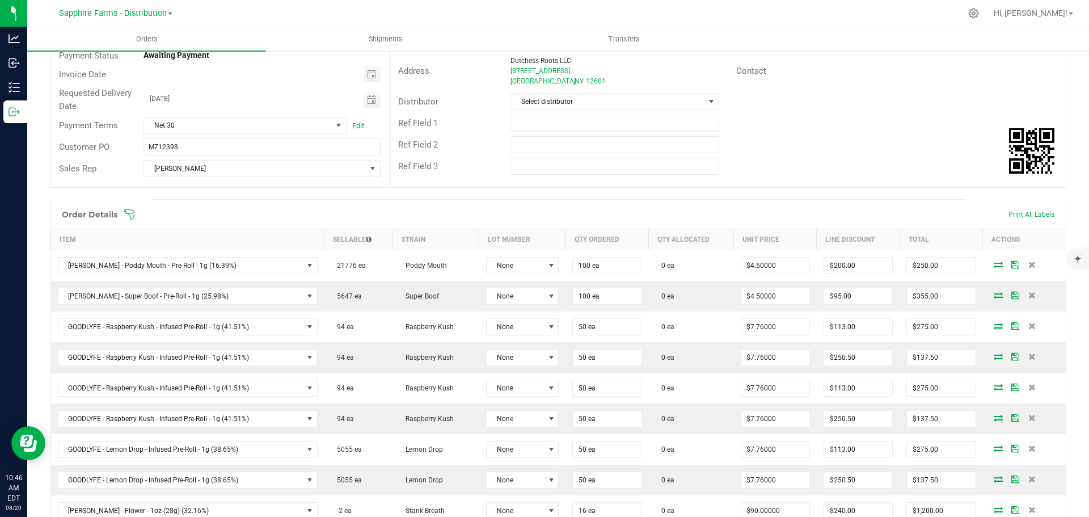
scroll to position [170, 0]
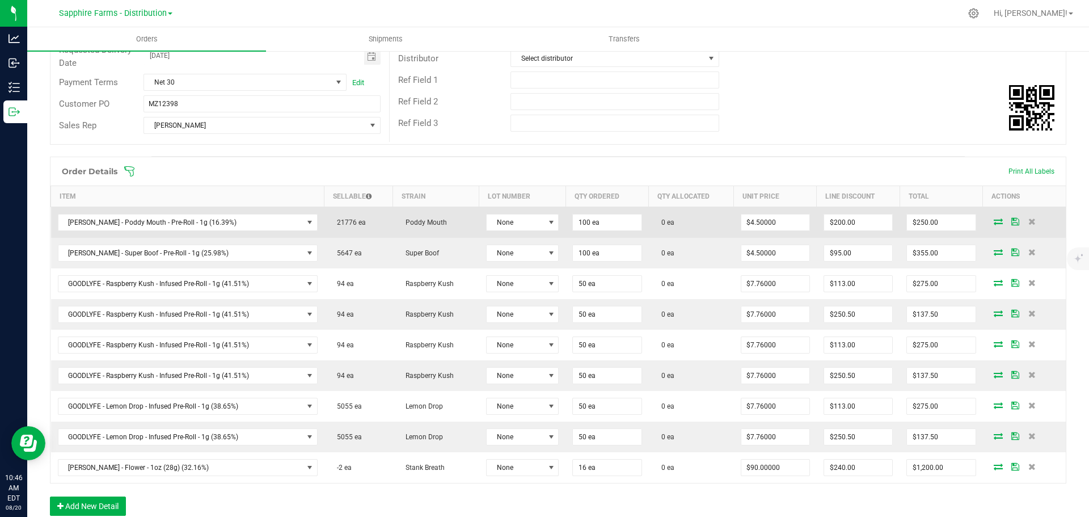
click at [994, 224] on icon at bounding box center [998, 221] width 9 height 7
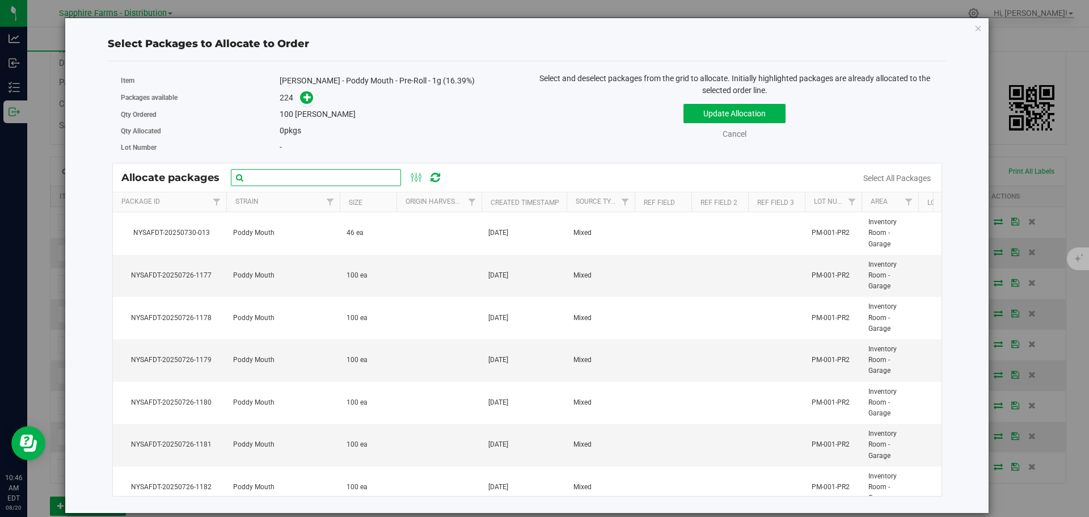
click at [352, 180] on input "text" at bounding box center [316, 177] width 170 height 17
paste input "NYSAFDT-20250726-1193"
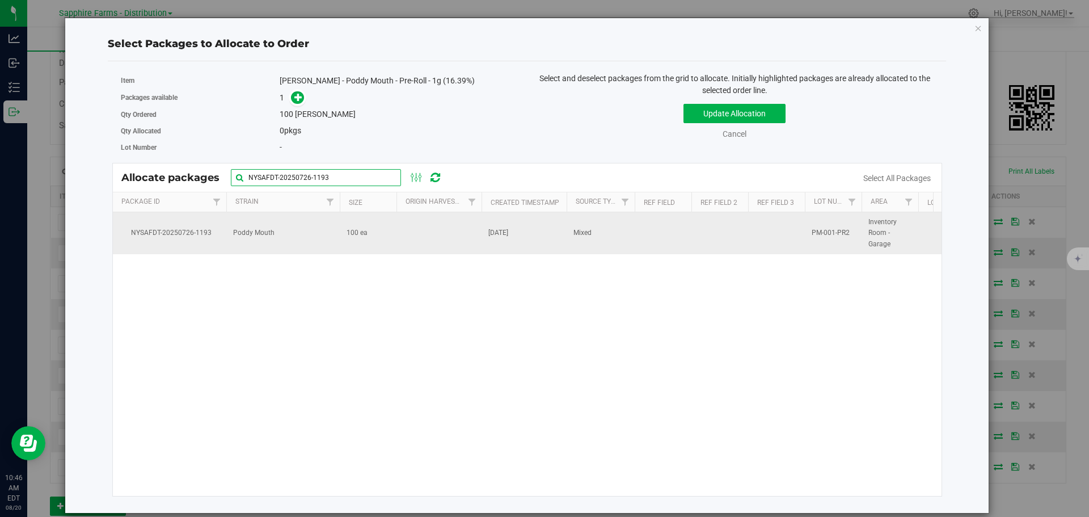
type input "NYSAFDT-20250726-1193"
click at [403, 239] on td at bounding box center [439, 233] width 85 height 42
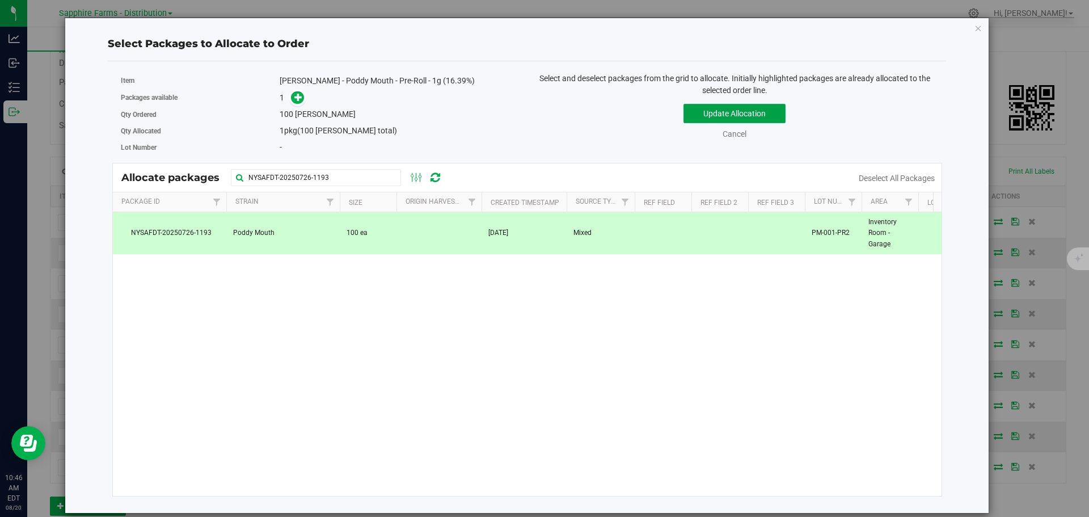
click at [695, 111] on button "Update Allocation" at bounding box center [735, 113] width 102 height 19
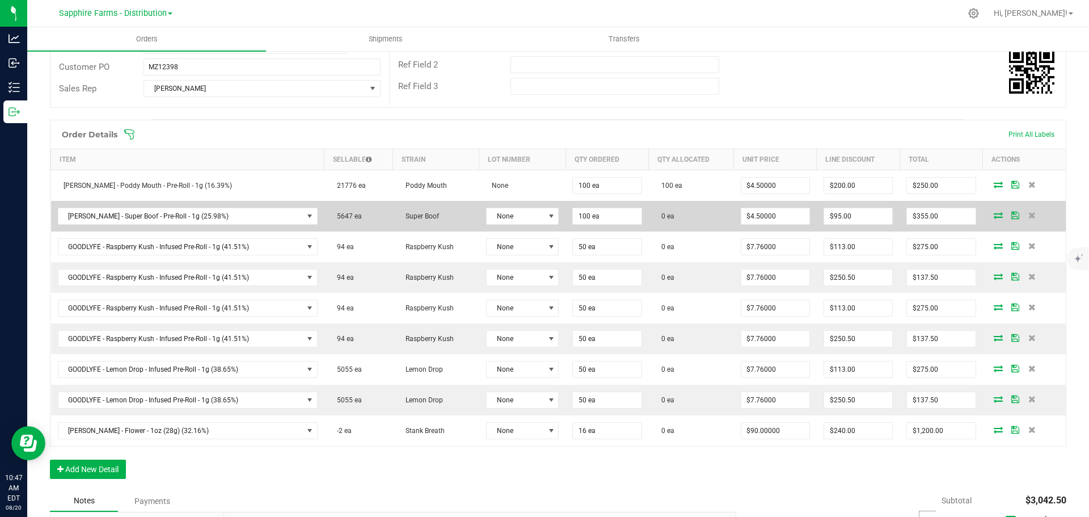
scroll to position [227, 0]
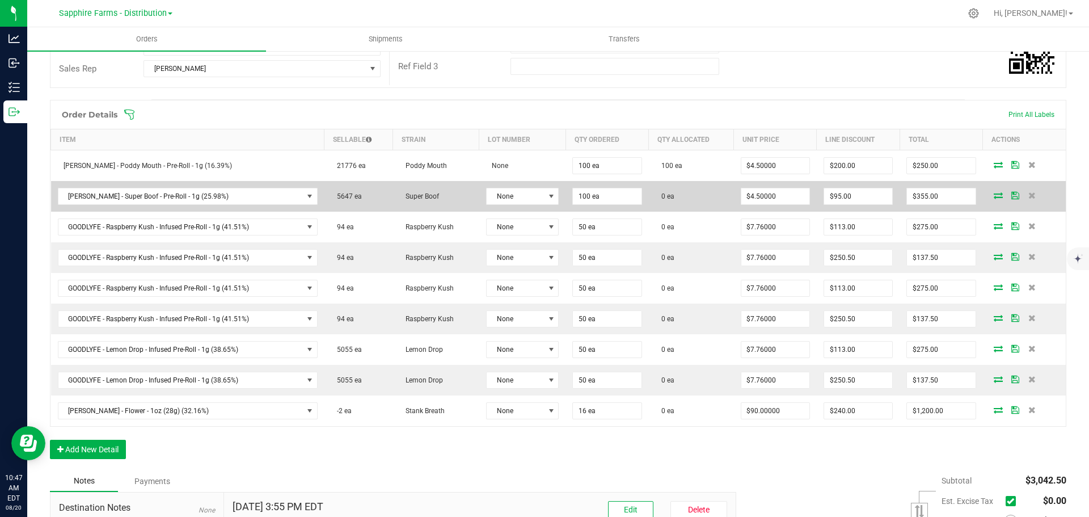
click at [994, 196] on icon at bounding box center [998, 195] width 9 height 7
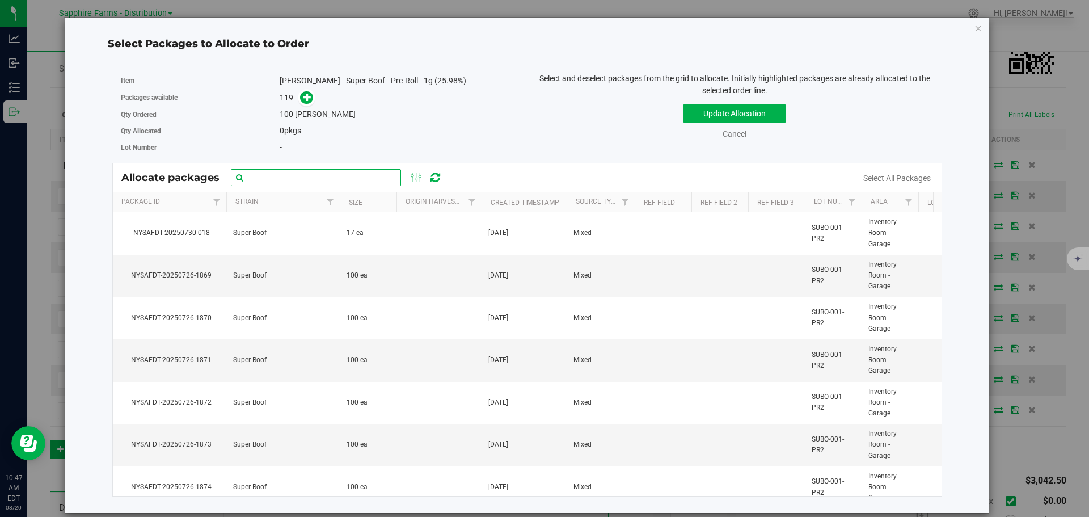
click at [338, 174] on input "text" at bounding box center [316, 177] width 170 height 17
paste input "NYSAFDT-20250726-1869"
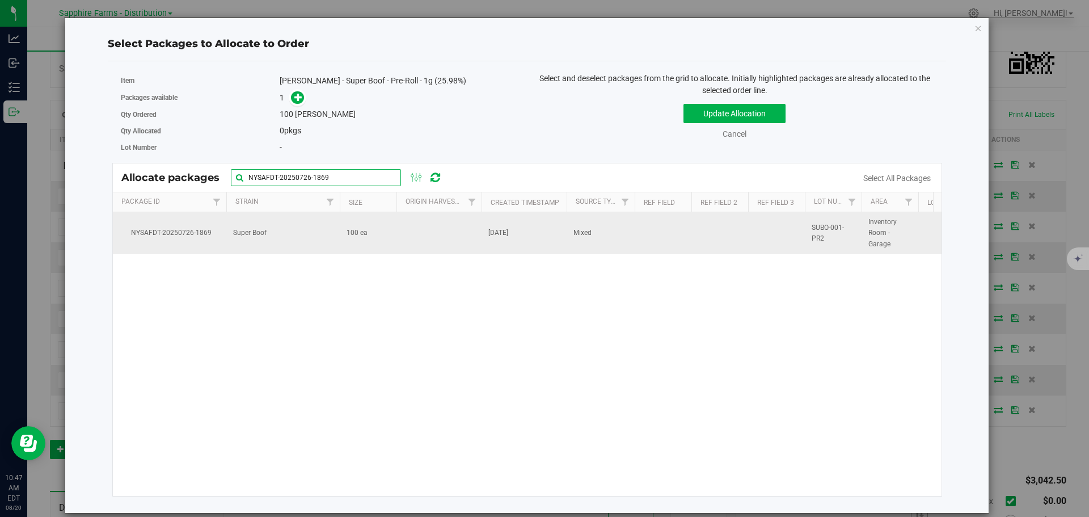
type input "NYSAFDT-20250726-1869"
click at [422, 238] on td at bounding box center [439, 233] width 85 height 42
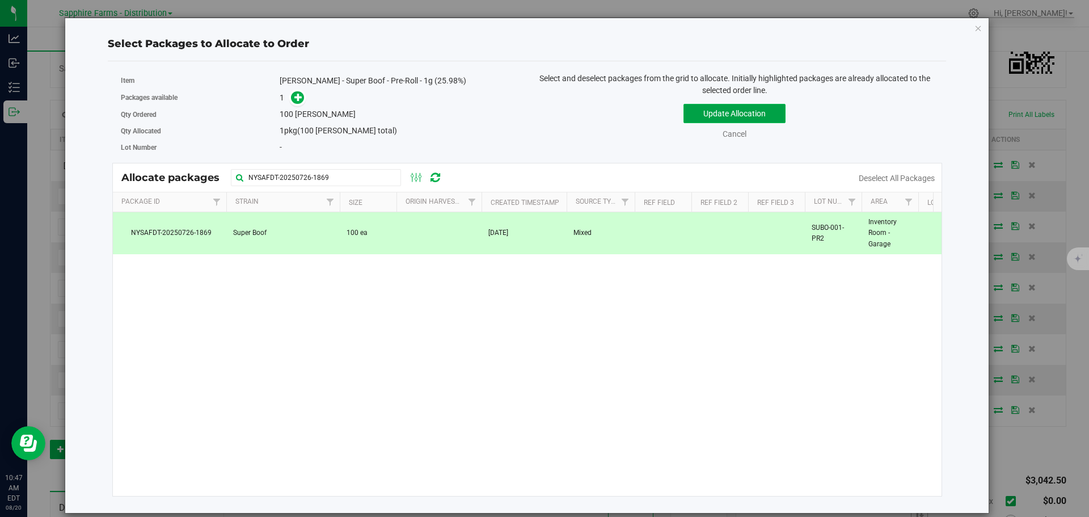
click at [702, 113] on button "Update Allocation" at bounding box center [735, 113] width 102 height 19
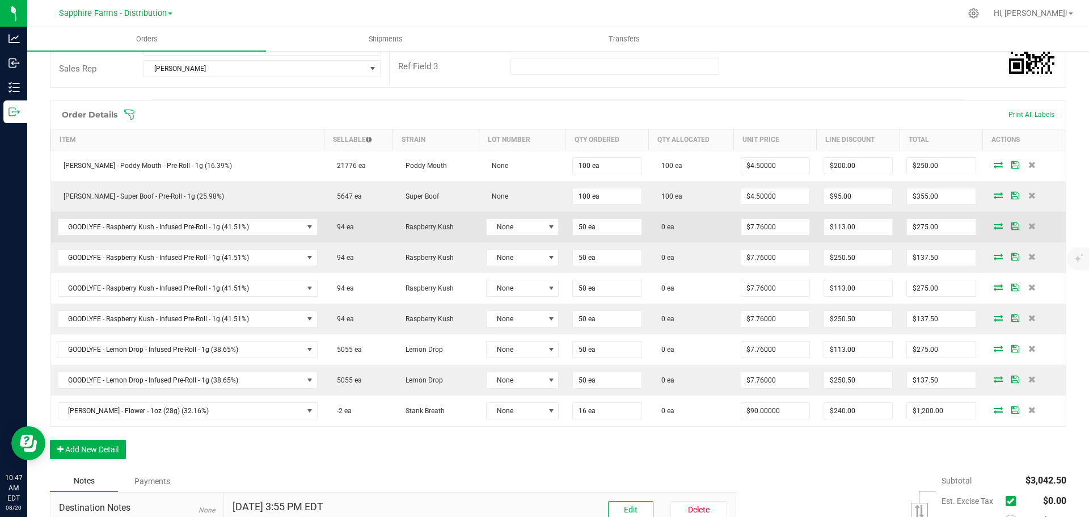
click at [994, 227] on icon at bounding box center [998, 225] width 9 height 7
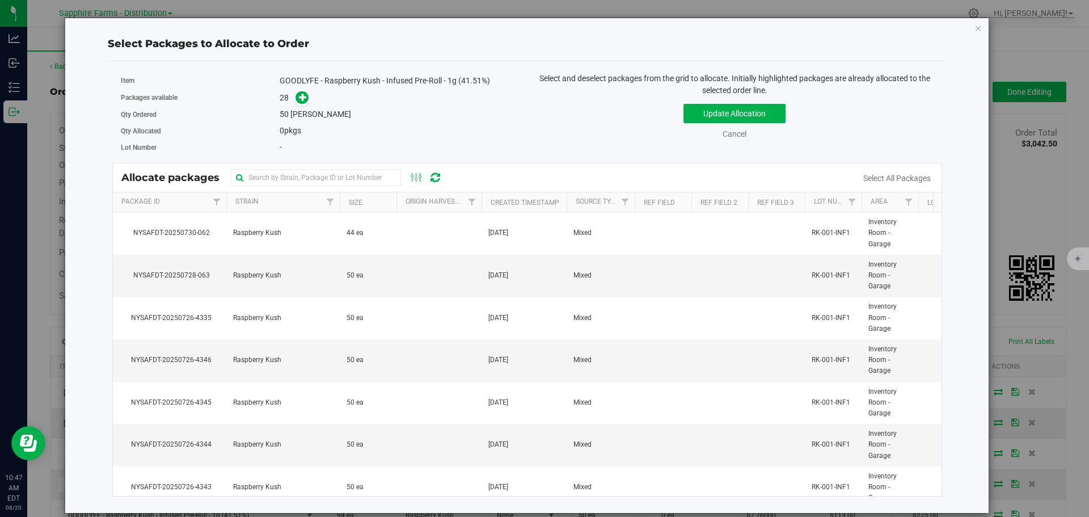
scroll to position [227, 0]
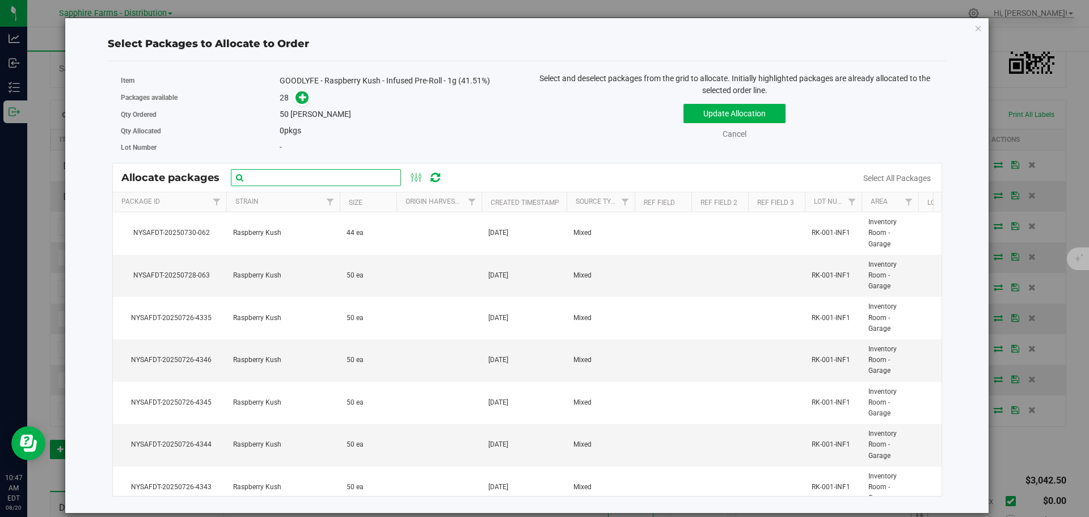
click at [340, 182] on input "text" at bounding box center [316, 177] width 170 height 17
paste input "NYSAFDT-20250726-4324"
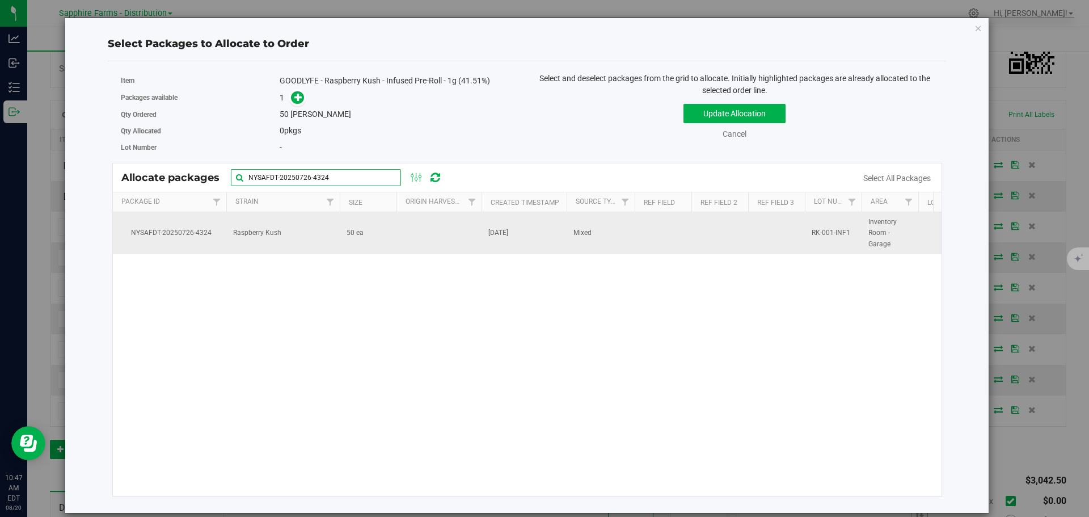
type input "NYSAFDT-20250726-4324"
click at [463, 233] on td at bounding box center [439, 233] width 85 height 42
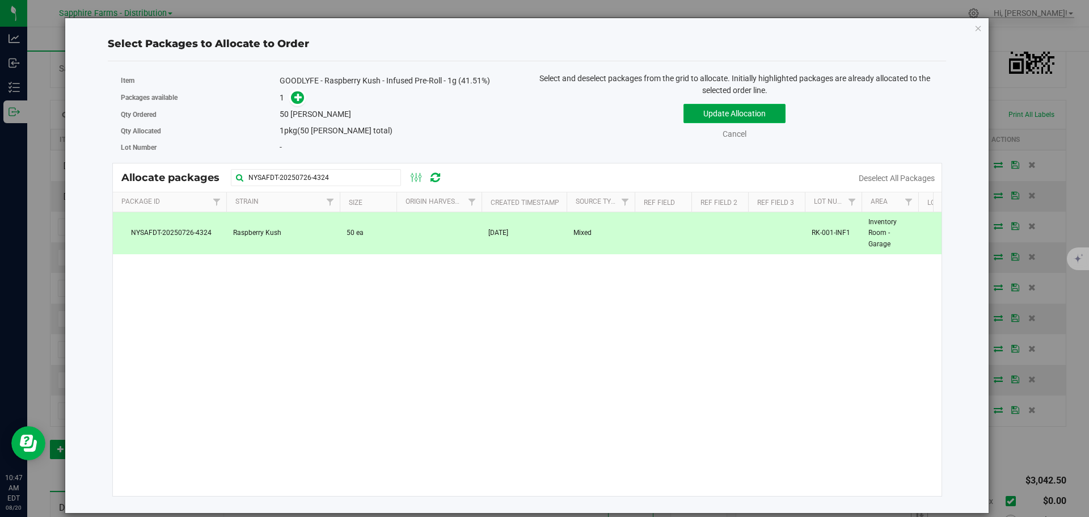
click at [697, 108] on button "Update Allocation" at bounding box center [735, 113] width 102 height 19
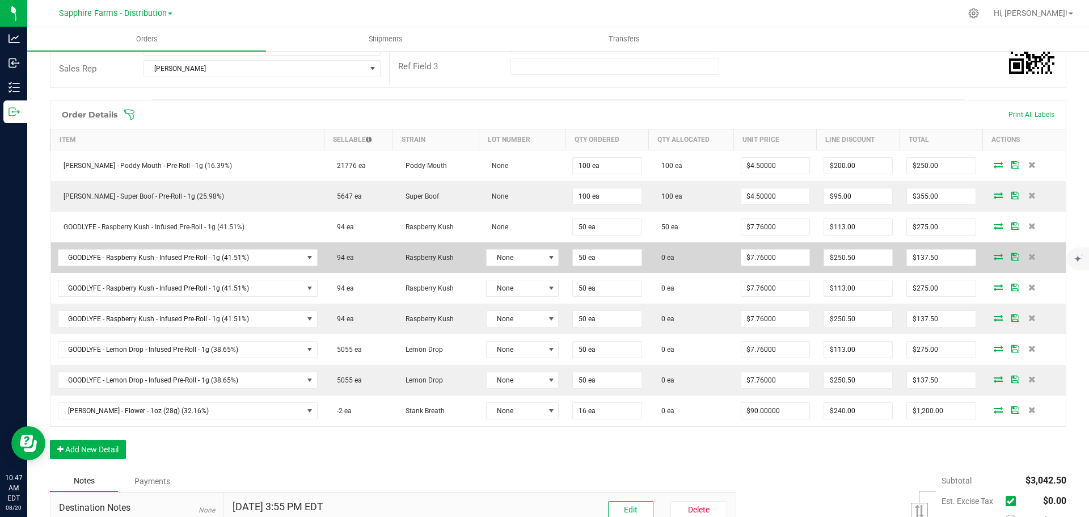
click at [994, 257] on icon at bounding box center [998, 256] width 9 height 7
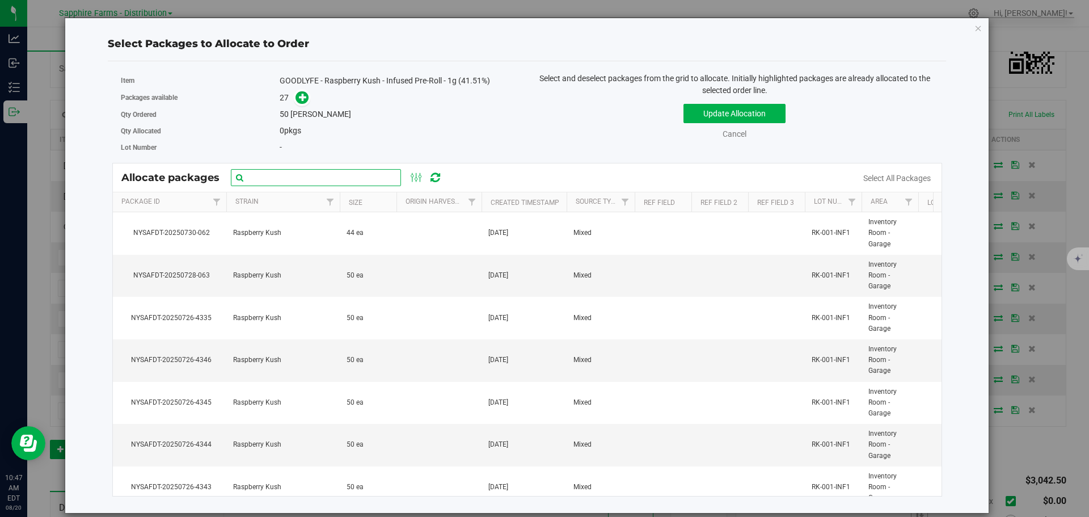
click at [356, 180] on input "text" at bounding box center [316, 177] width 170 height 17
paste input "NYSAFDT-20250726-4325"
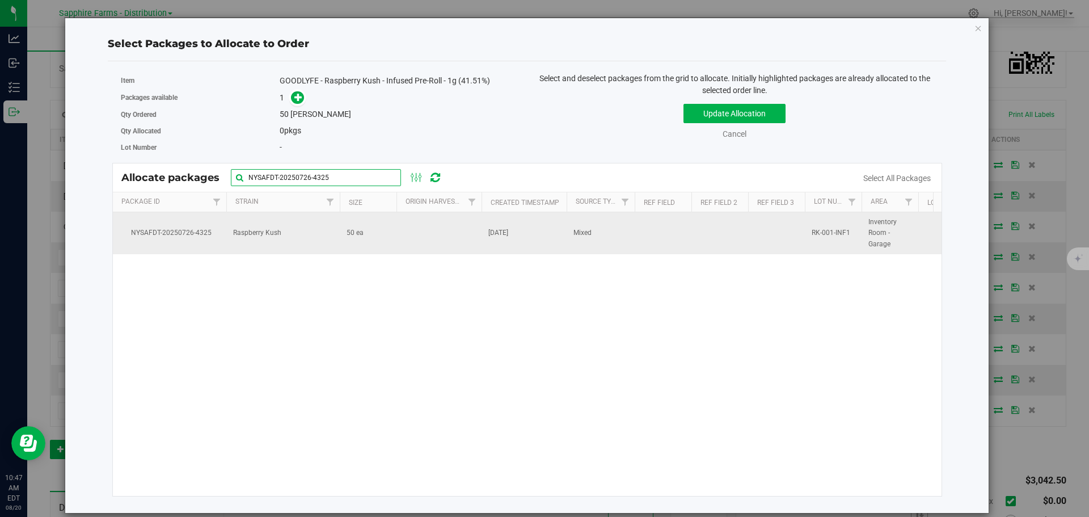
type input "NYSAFDT-20250726-4325"
click at [327, 230] on td "Raspberry Kush" at bounding box center [282, 233] width 113 height 42
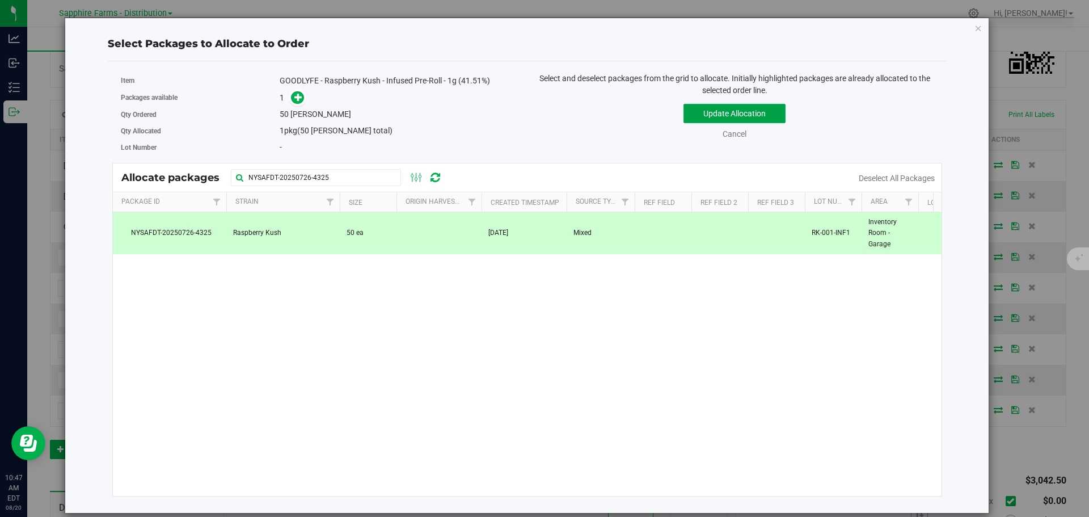
click at [714, 114] on button "Update Allocation" at bounding box center [735, 113] width 102 height 19
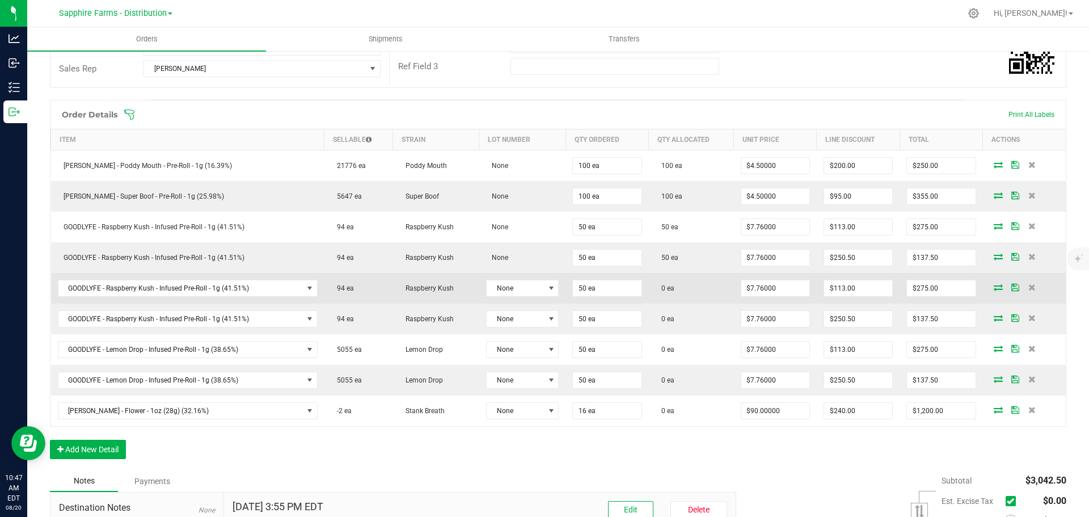
click at [994, 287] on icon at bounding box center [998, 287] width 9 height 7
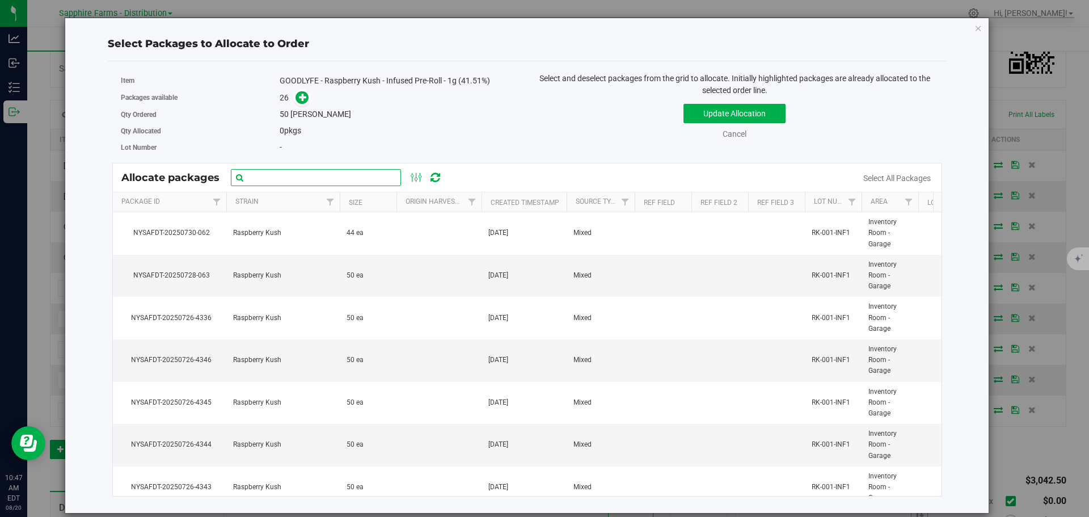
click at [363, 174] on input "text" at bounding box center [316, 177] width 170 height 17
paste input "NYSAFDT-20250726-4326"
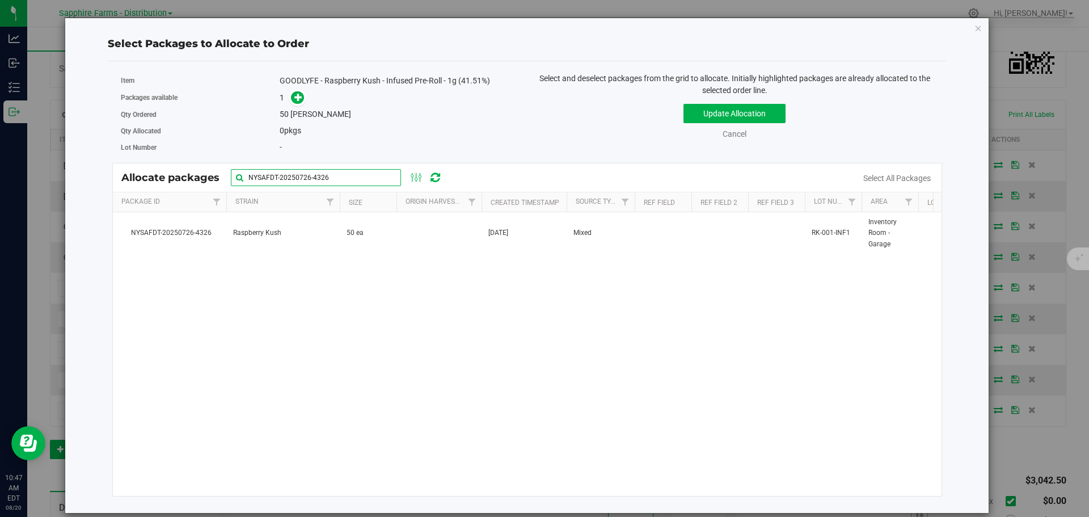
type input "NYSAFDT-20250726-4326"
click at [418, 247] on td at bounding box center [439, 233] width 85 height 42
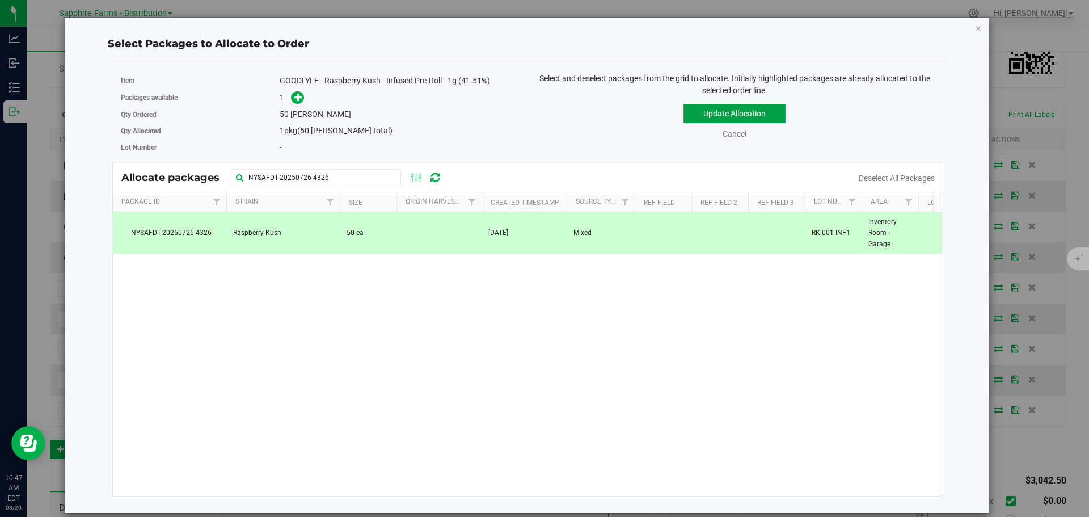
click at [697, 114] on button "Update Allocation" at bounding box center [735, 113] width 102 height 19
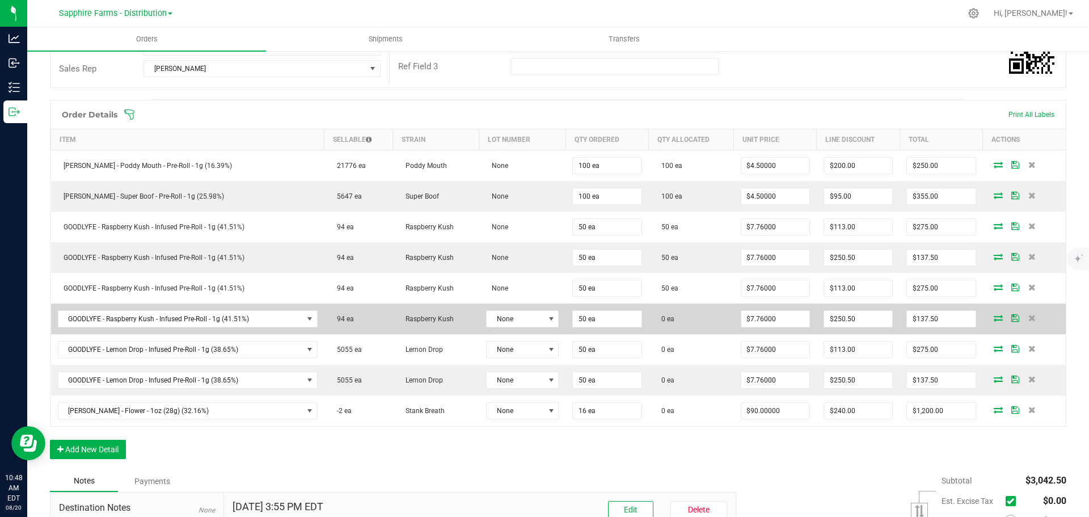
click at [994, 319] on icon at bounding box center [998, 317] width 9 height 7
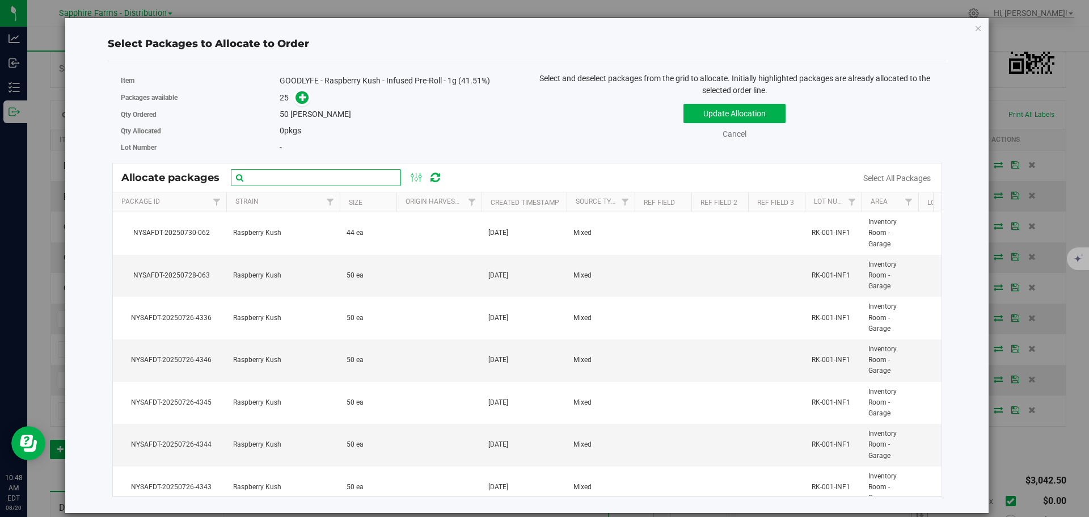
click at [276, 175] on input "text" at bounding box center [316, 177] width 170 height 17
paste input "NYSAFDT-20250726-4327"
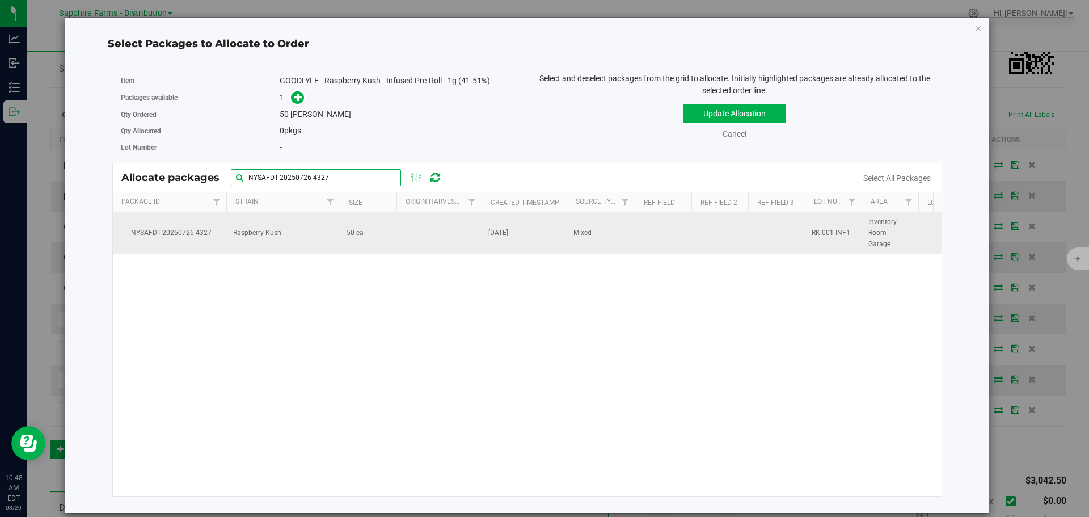
type input "NYSAFDT-20250726-4327"
click at [403, 245] on td at bounding box center [439, 233] width 85 height 42
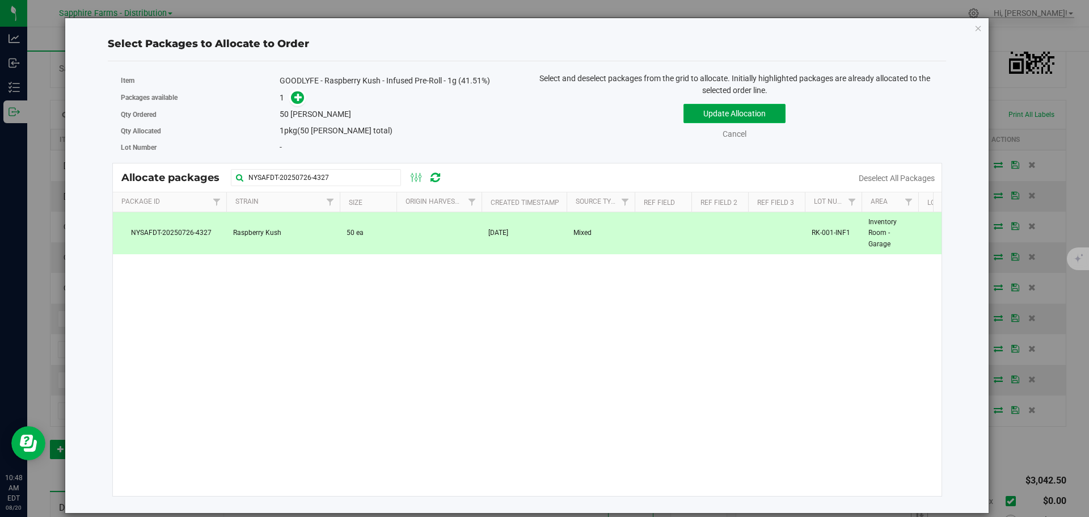
click at [730, 107] on button "Update Allocation" at bounding box center [735, 113] width 102 height 19
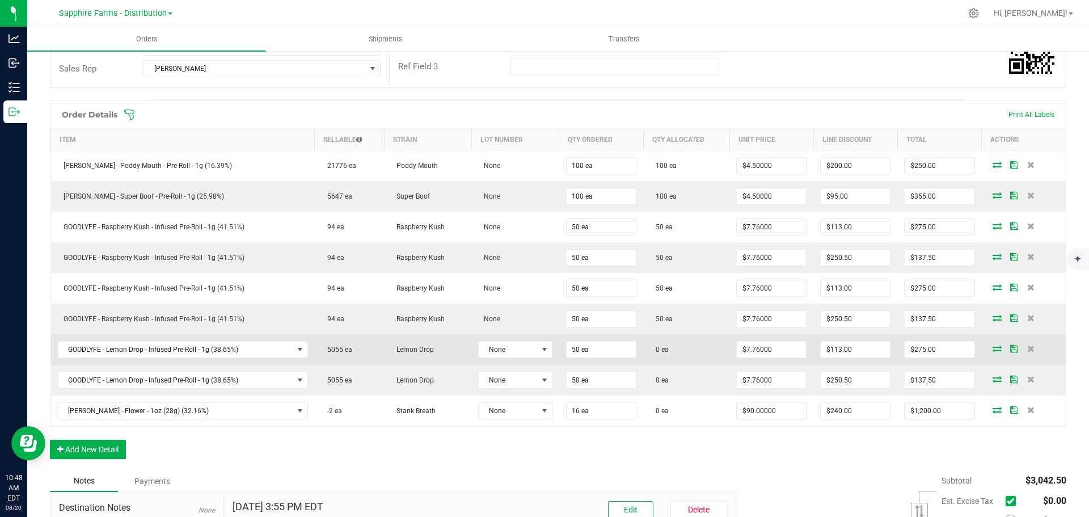
click at [993, 350] on icon at bounding box center [997, 348] width 9 height 7
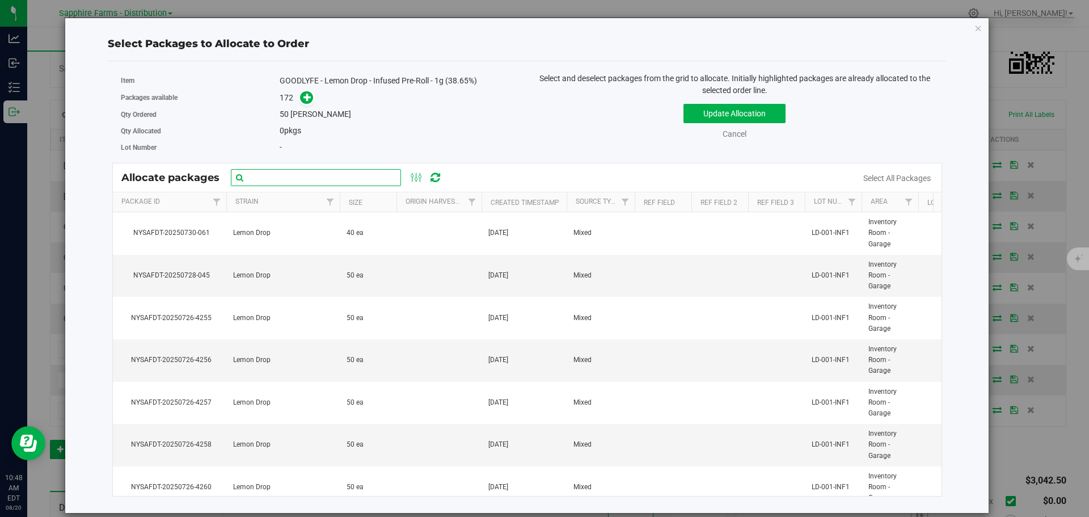
click at [343, 181] on input "text" at bounding box center [316, 177] width 170 height 17
paste input "NYSAFDT-20250726-4118"
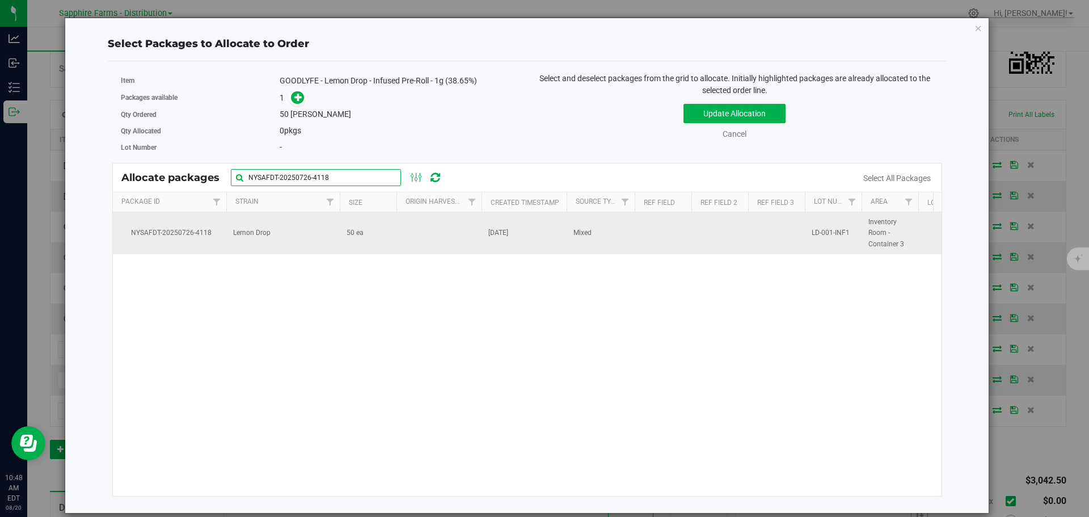
type input "NYSAFDT-20250726-4118"
click at [414, 239] on td at bounding box center [439, 233] width 85 height 42
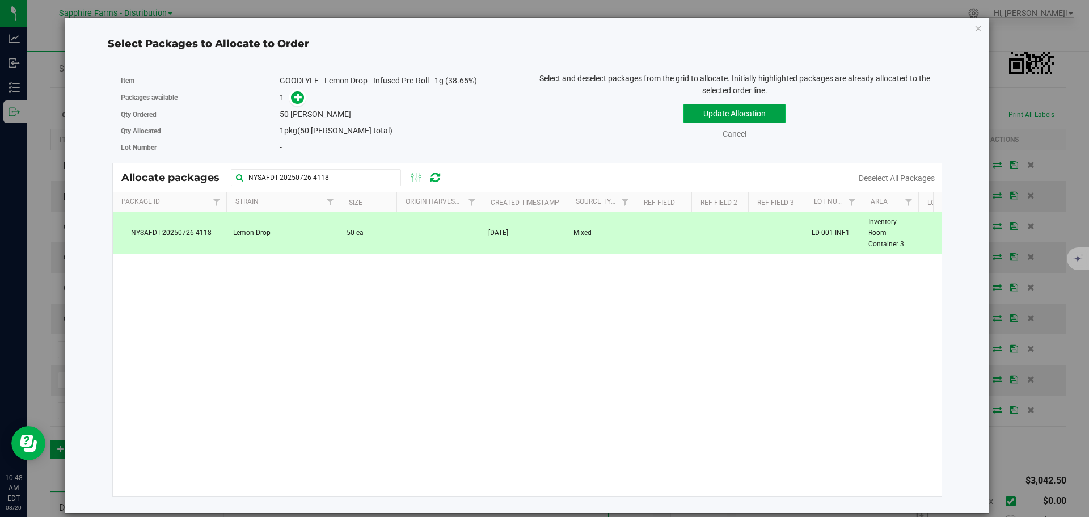
click at [704, 114] on button "Update Allocation" at bounding box center [735, 113] width 102 height 19
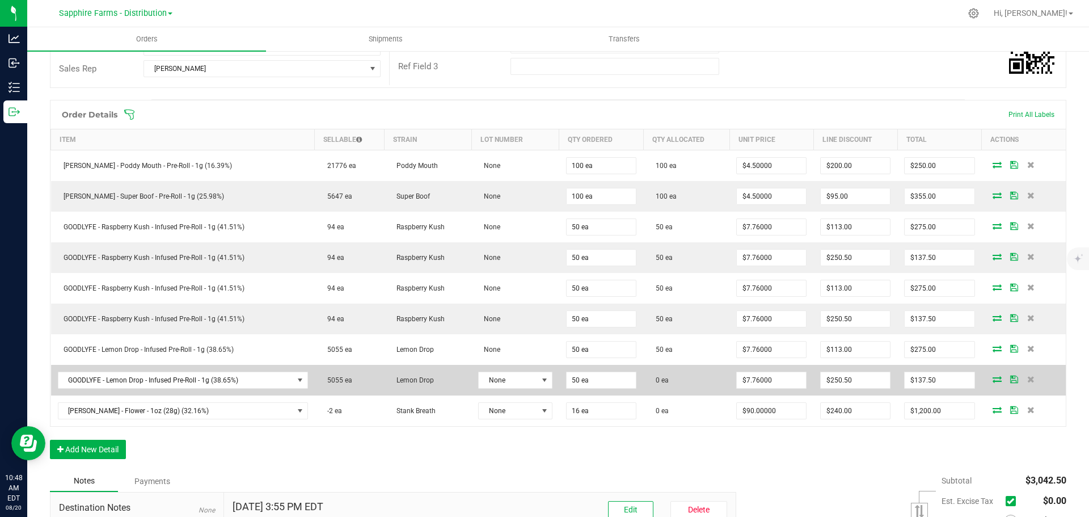
click at [993, 380] on icon at bounding box center [997, 379] width 9 height 7
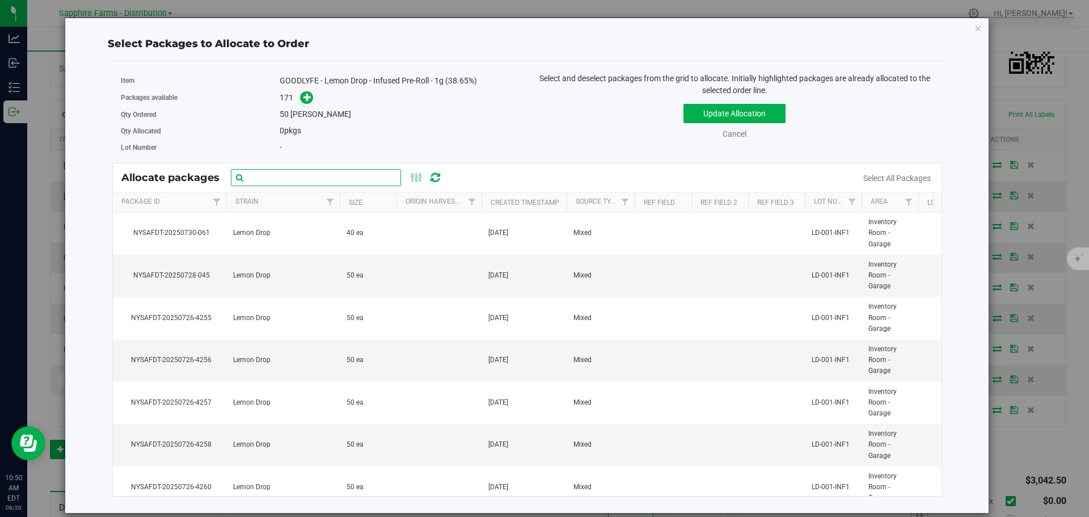
click at [325, 176] on input "text" at bounding box center [316, 177] width 170 height 17
paste input "NYSAFDT-20250726-4255"
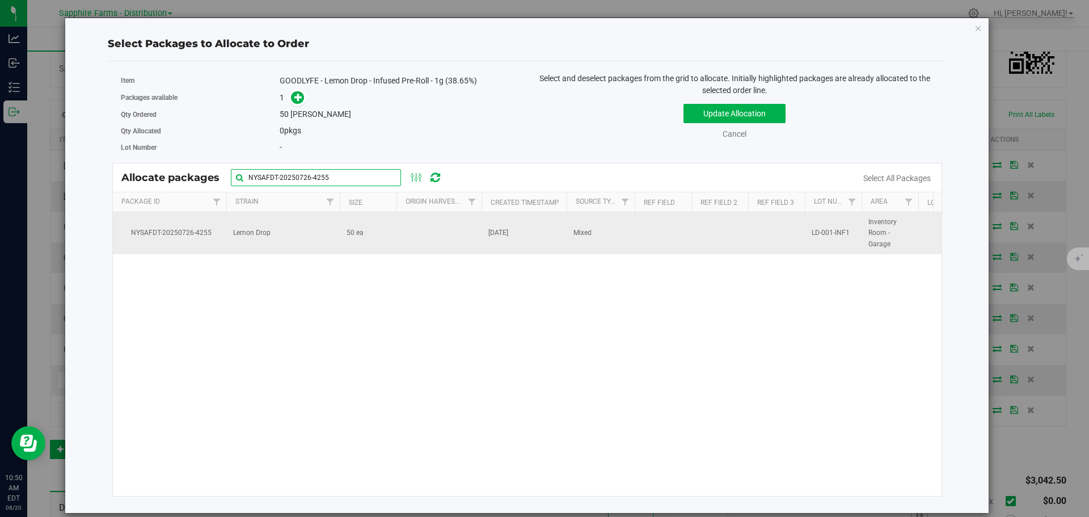
type input "NYSAFDT-20250726-4255"
click at [419, 239] on td at bounding box center [439, 233] width 85 height 42
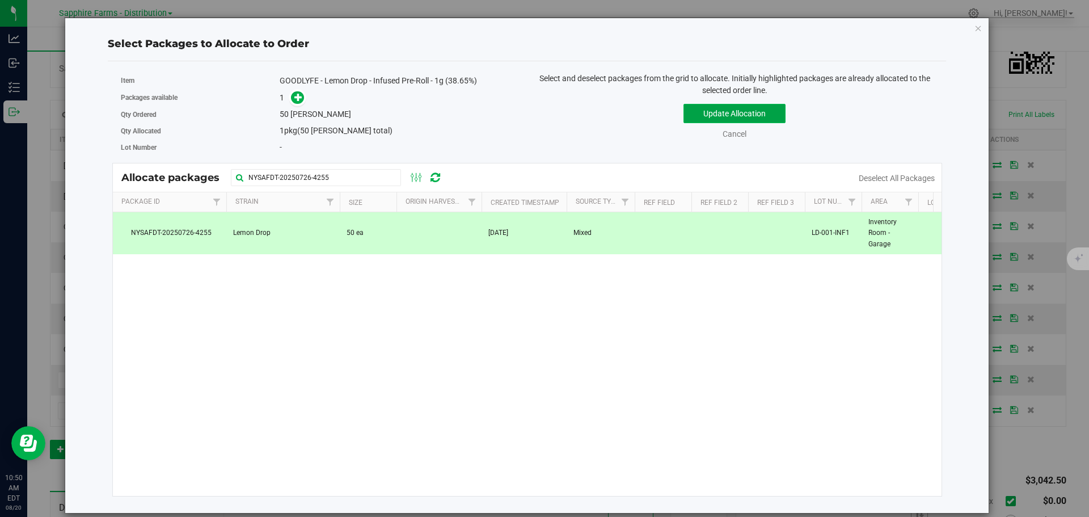
click at [706, 112] on button "Update Allocation" at bounding box center [735, 113] width 102 height 19
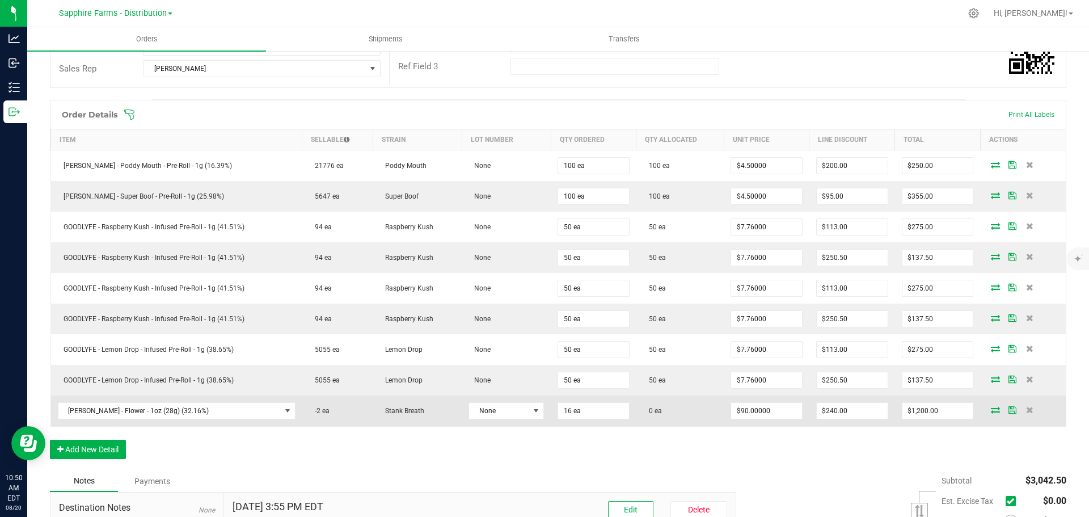
click at [991, 409] on icon at bounding box center [995, 409] width 9 height 7
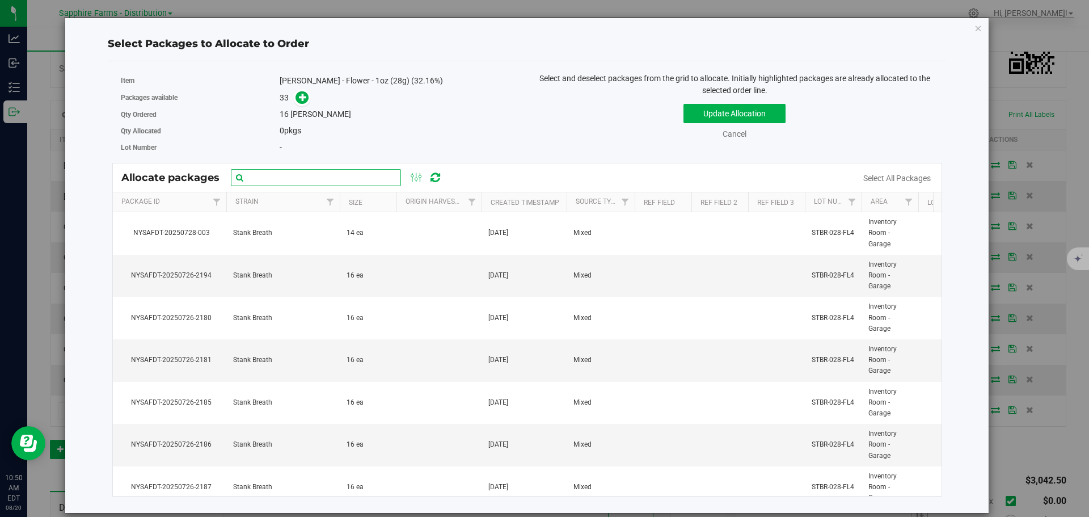
click at [350, 177] on input "text" at bounding box center [316, 177] width 170 height 17
paste input "Nysafdt-20250726-2194"
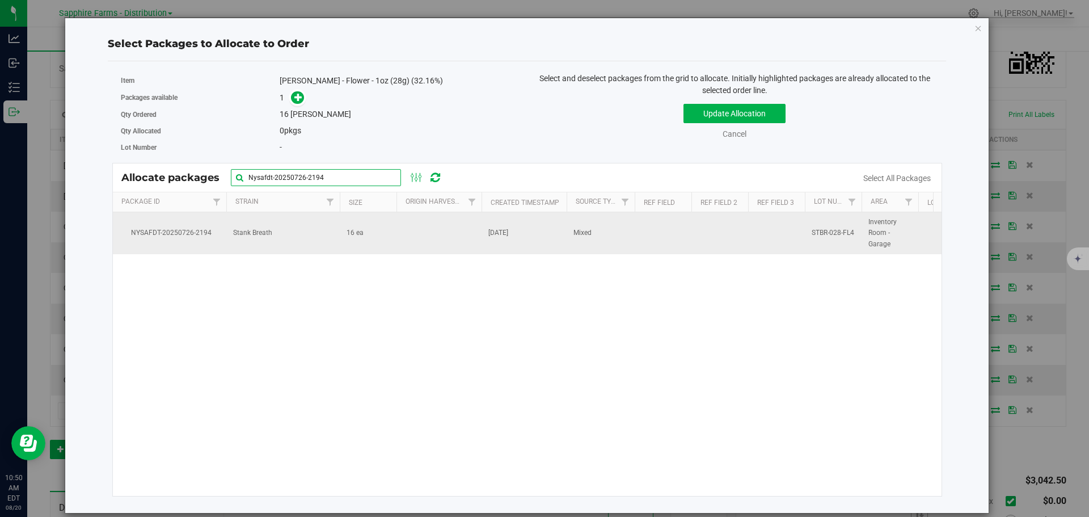
type input "Nysafdt-20250726-2194"
click at [423, 239] on td at bounding box center [439, 233] width 85 height 42
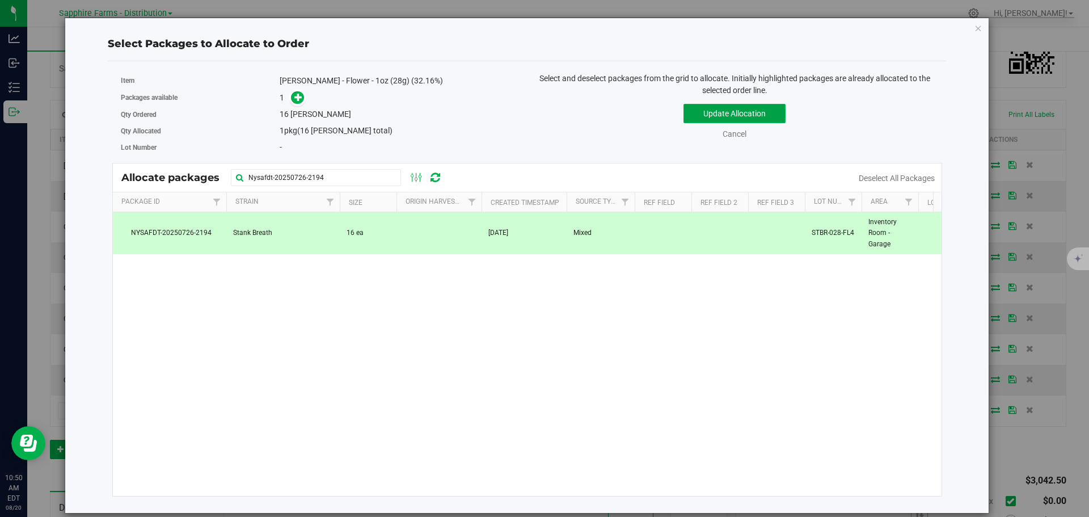
click at [715, 112] on button "Update Allocation" at bounding box center [735, 113] width 102 height 19
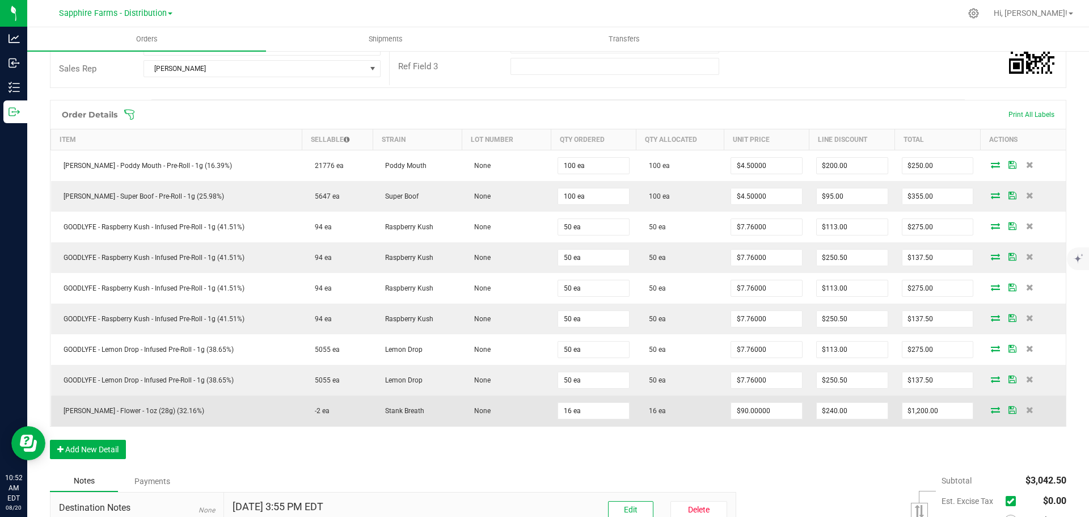
click at [987, 413] on span at bounding box center [995, 409] width 17 height 7
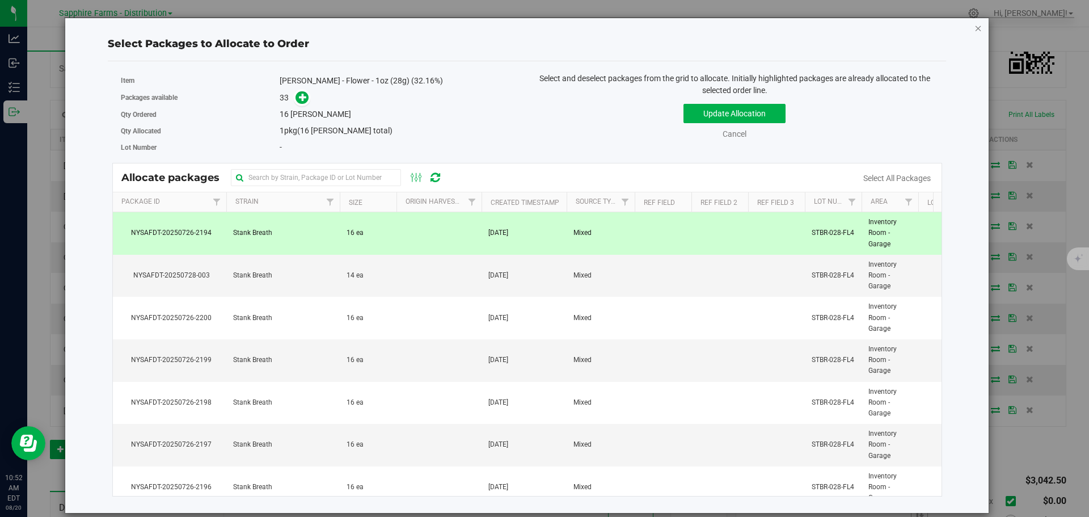
click at [977, 32] on icon "button" at bounding box center [979, 28] width 8 height 14
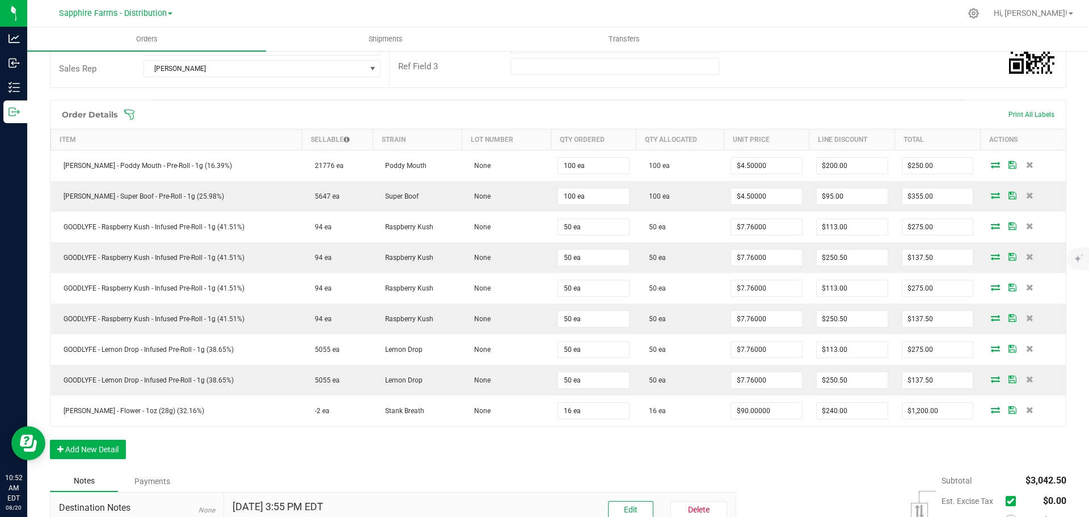
scroll to position [0, 0]
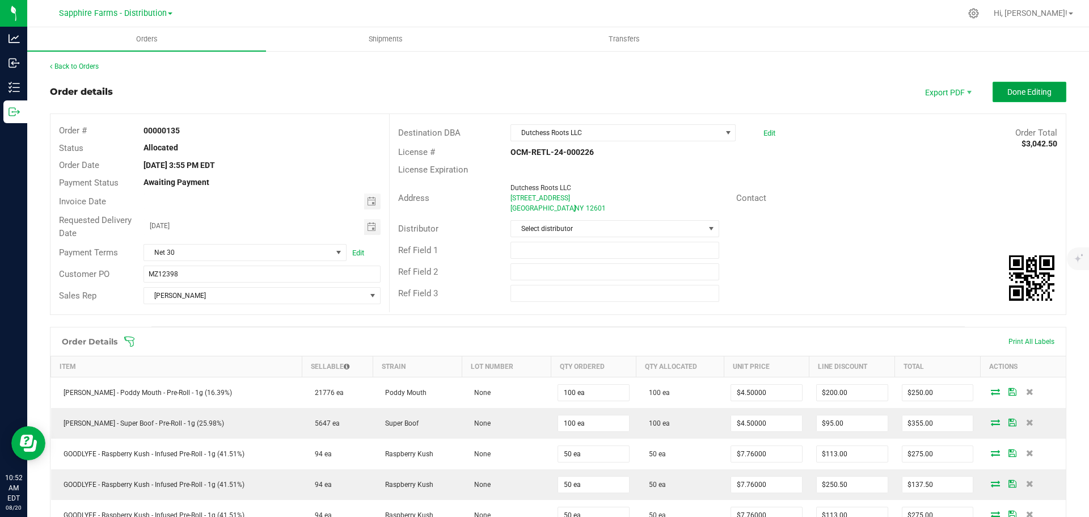
click at [1023, 95] on span "Done Editing" at bounding box center [1030, 91] width 44 height 9
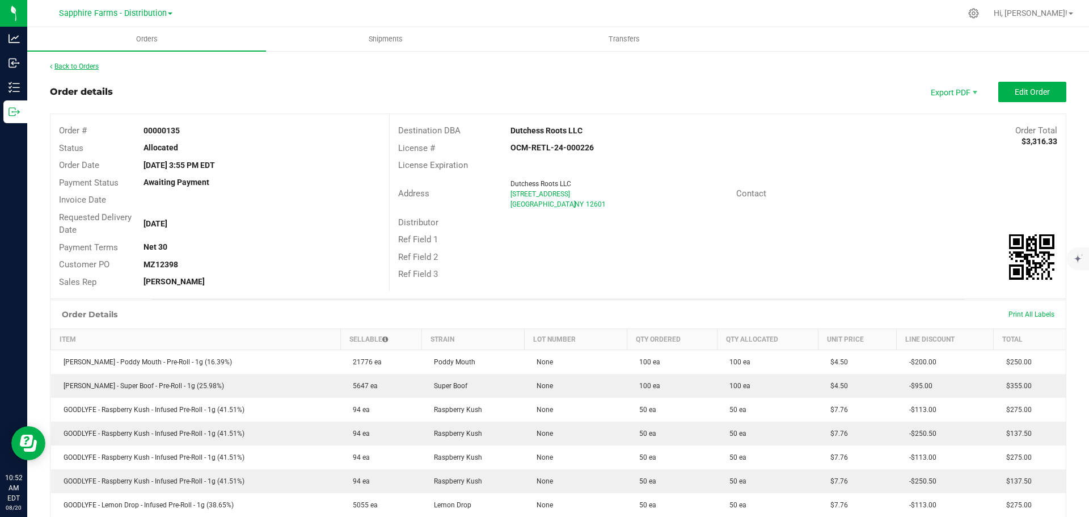
click at [80, 70] on link "Back to Orders" at bounding box center [74, 66] width 49 height 8
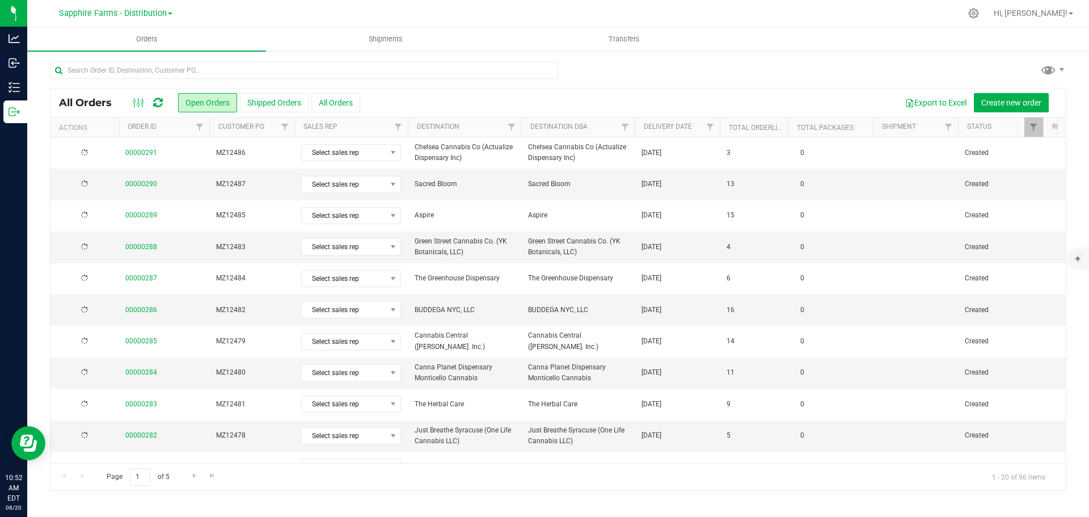
click at [641, 131] on th "Delivery Date" at bounding box center [677, 127] width 85 height 20
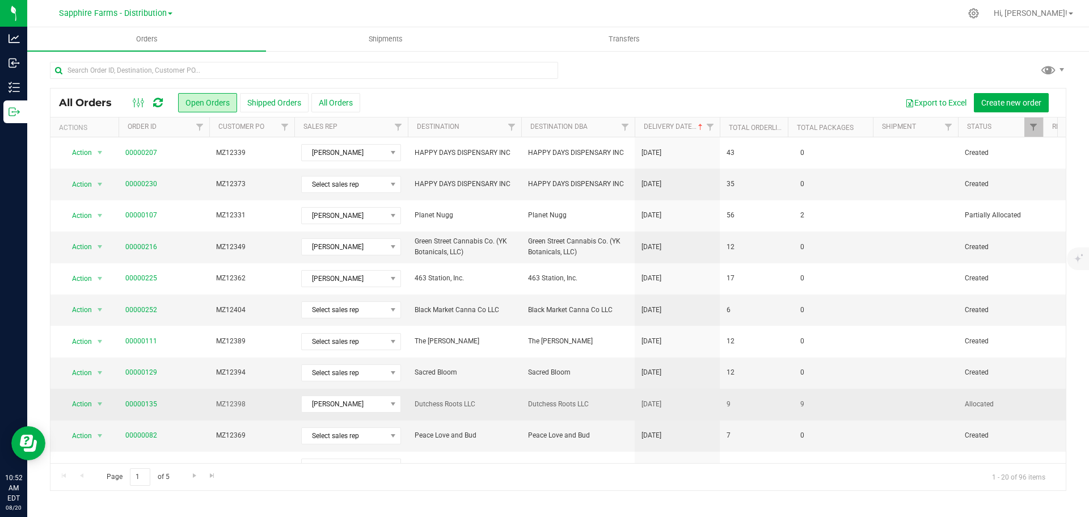
click at [764, 407] on td "9" at bounding box center [754, 404] width 68 height 31
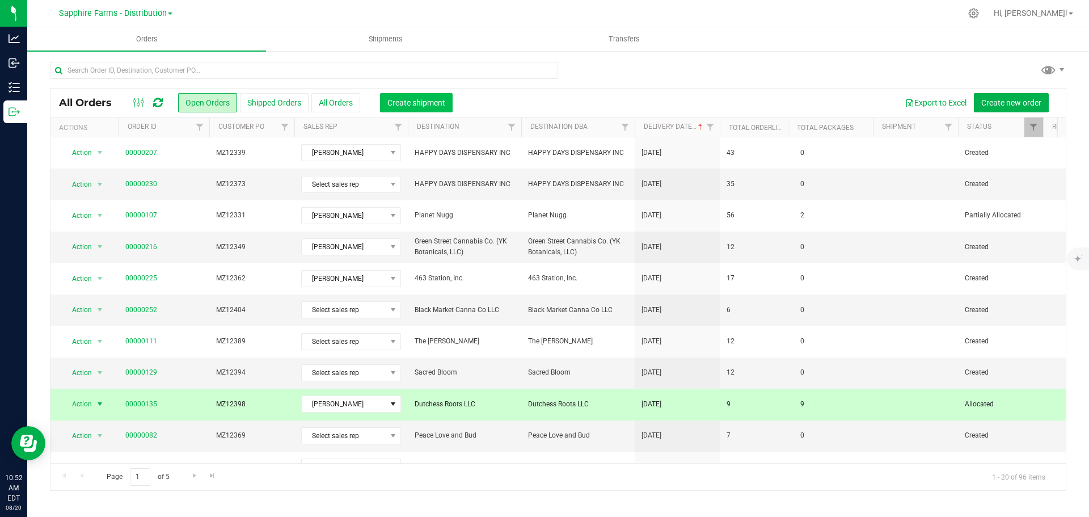
click at [431, 103] on span "Create shipment" at bounding box center [417, 102] width 58 height 9
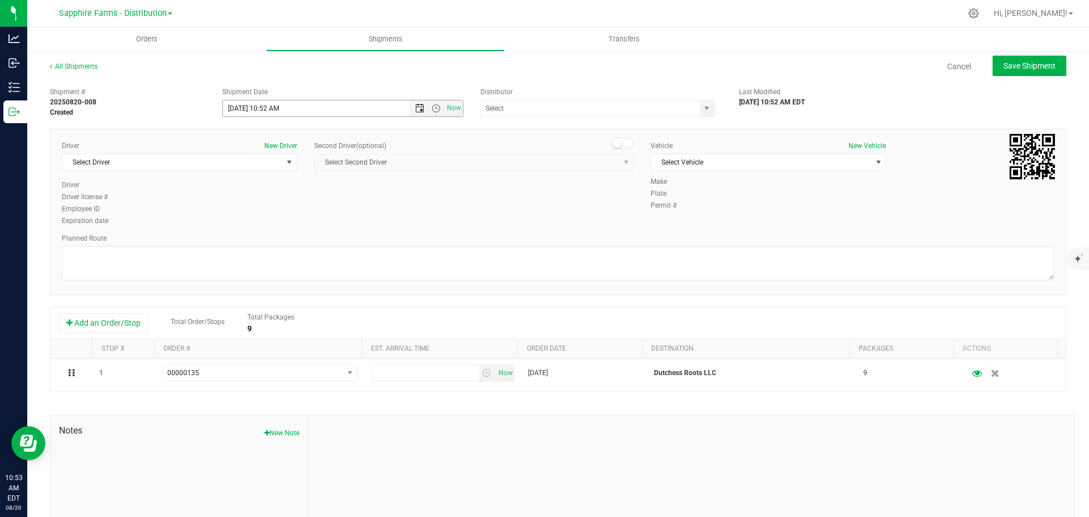
click at [415, 107] on span "Open the date view" at bounding box center [419, 108] width 9 height 9
click at [301, 191] on link "7" at bounding box center [297, 189] width 16 height 18
click at [435, 108] on span "Open the time view" at bounding box center [436, 108] width 9 height 9
click at [321, 212] on li "9:00 AM" at bounding box center [339, 219] width 237 height 15
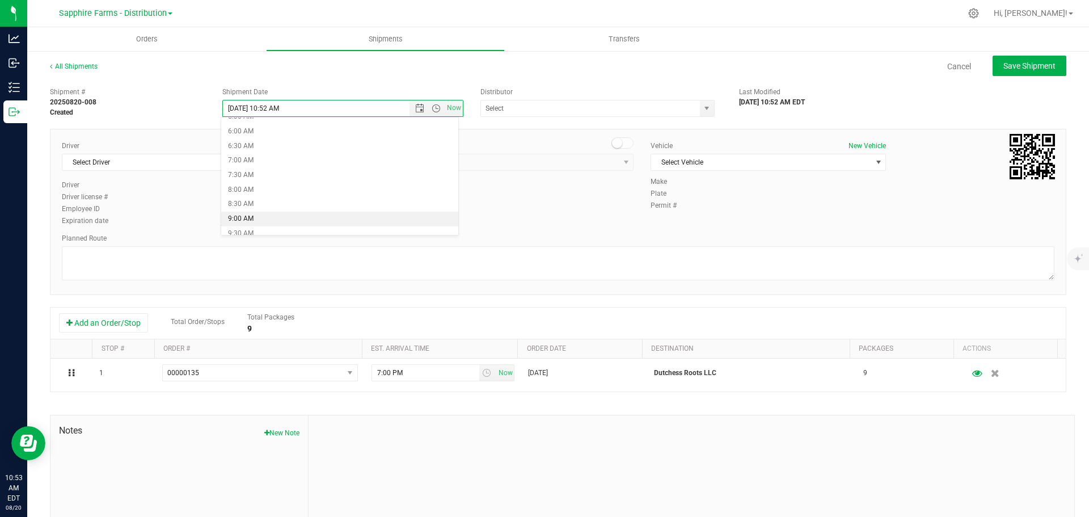
type input "[DATE] 9:00 AM"
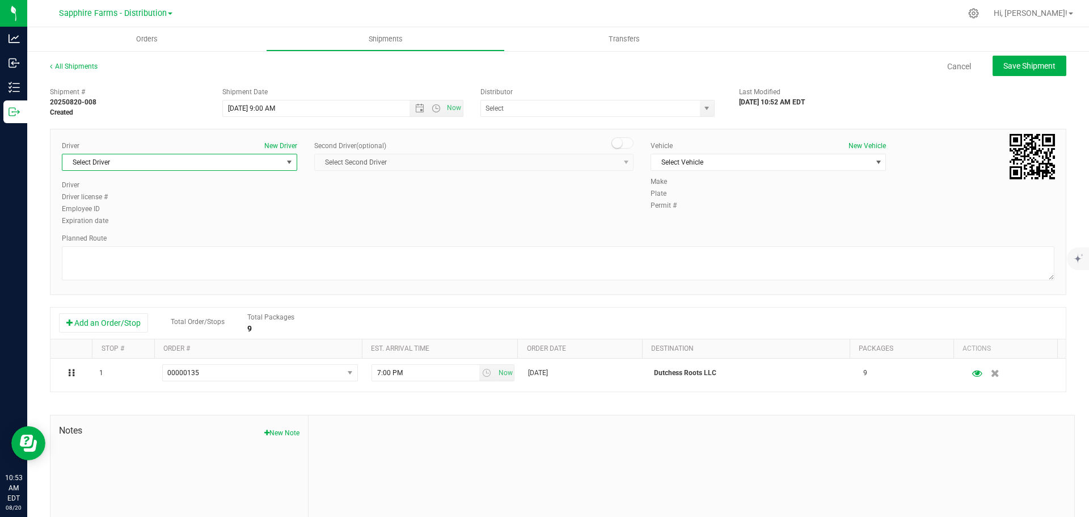
click at [200, 157] on span "Select Driver" at bounding box center [172, 162] width 220 height 16
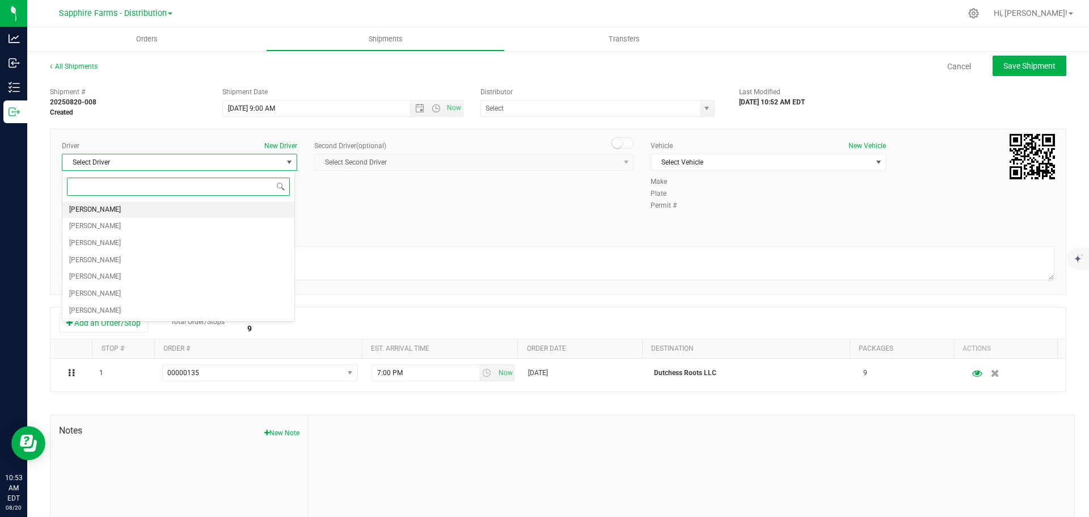
click at [112, 209] on li "[PERSON_NAME]" at bounding box center [178, 209] width 232 height 17
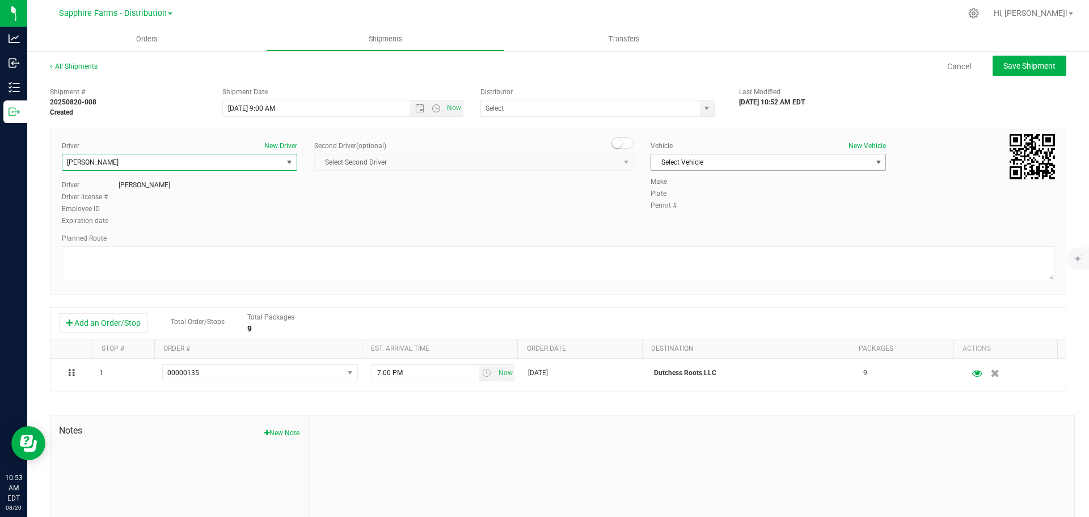
click at [719, 157] on span "Select Vehicle" at bounding box center [761, 162] width 220 height 16
click at [689, 214] on li "Van #2" at bounding box center [763, 215] width 232 height 17
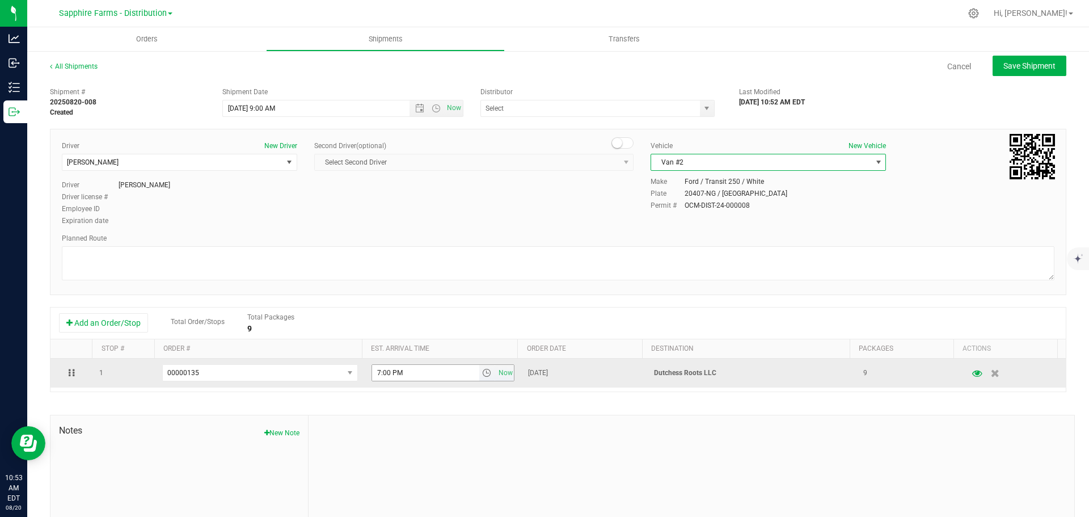
click at [482, 373] on span "select" at bounding box center [486, 372] width 9 height 9
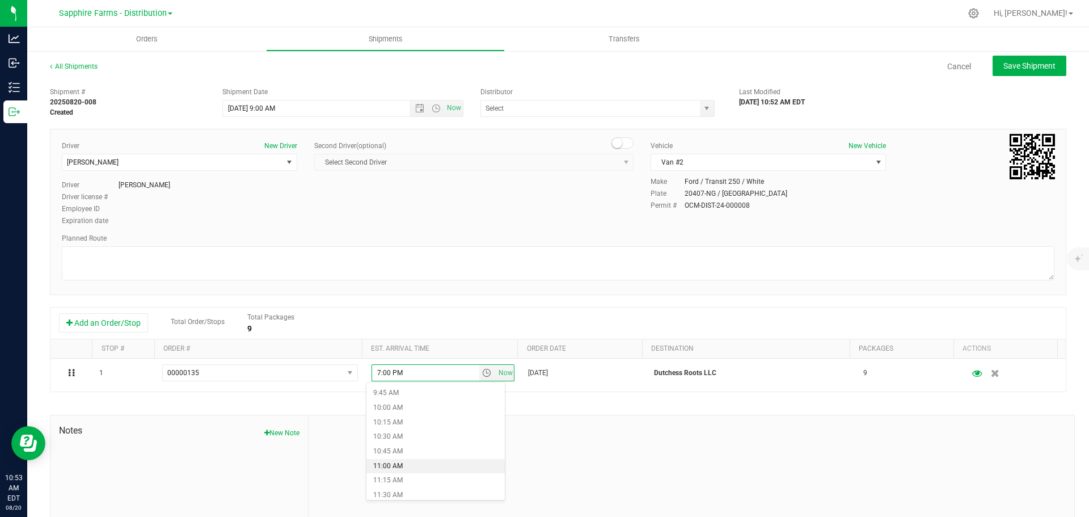
scroll to position [624, 0]
click at [426, 463] on li "12:00 PM" at bounding box center [436, 467] width 138 height 15
click at [488, 207] on div "Driver New Driver Diego Estrada Select Driver Diego Estrada Miguel Hernandez Er…" at bounding box center [558, 184] width 1010 height 87
click at [702, 106] on span "select" at bounding box center [706, 108] width 9 height 9
click at [653, 176] on div "Vehicle New Vehicle Van #2 Select Vehicle Buick - Sales Van #1 Van #2" at bounding box center [768, 159] width 253 height 36
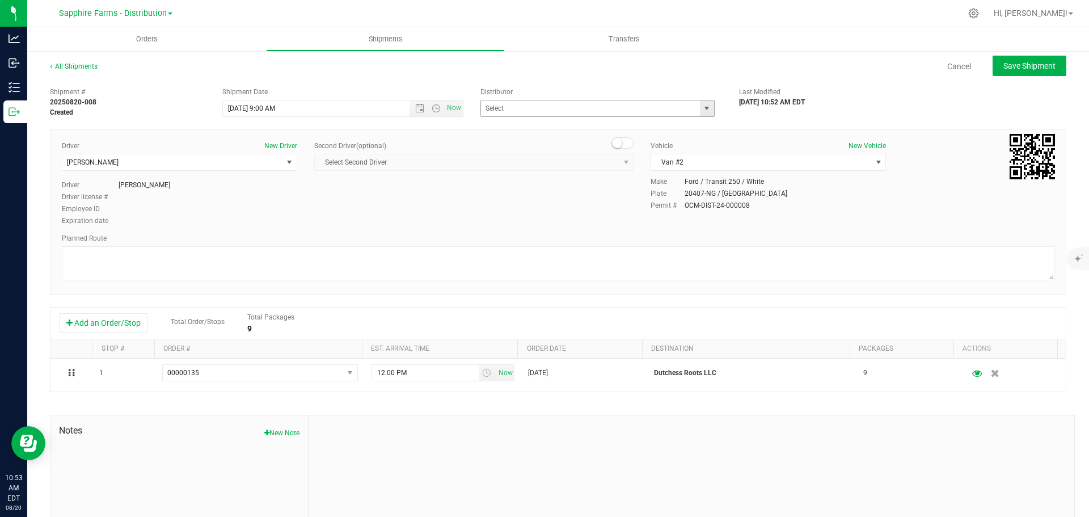
click at [702, 111] on span "select" at bounding box center [706, 108] width 9 height 9
click at [667, 162] on li "Sapphire Farms - Distribution" at bounding box center [593, 161] width 231 height 17
type input "Sapphire Farms - Distribution"
click at [1016, 69] on span "Save Shipment" at bounding box center [1030, 65] width 52 height 9
type input "8/7/2025 1:00 PM"
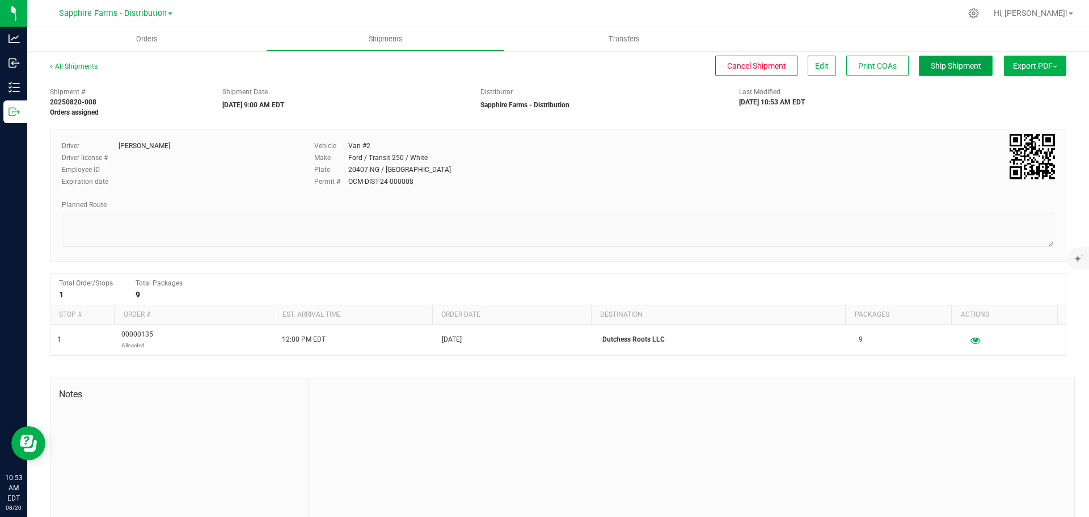
click at [946, 69] on span "Ship Shipment" at bounding box center [956, 65] width 51 height 9
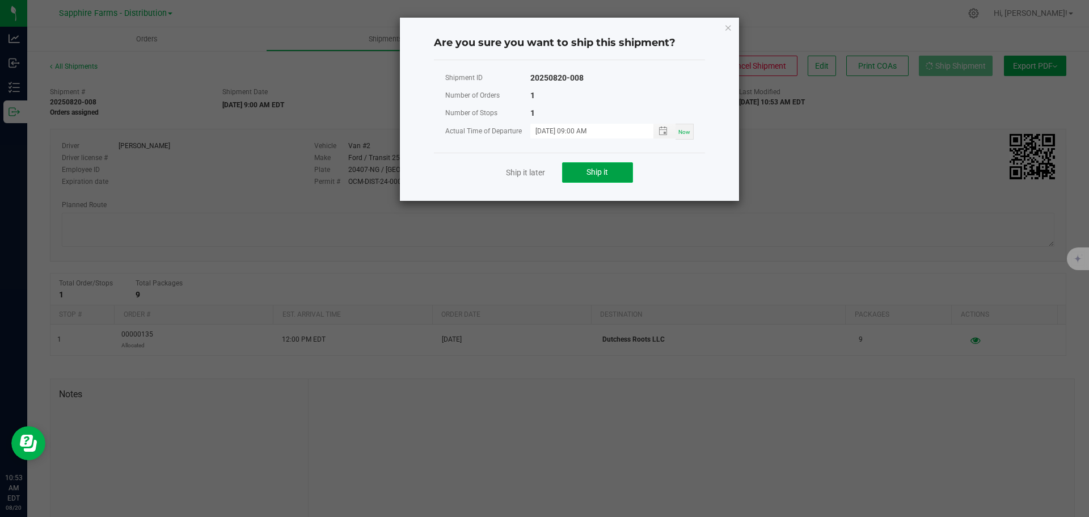
click at [605, 164] on button "Ship it" at bounding box center [597, 172] width 71 height 20
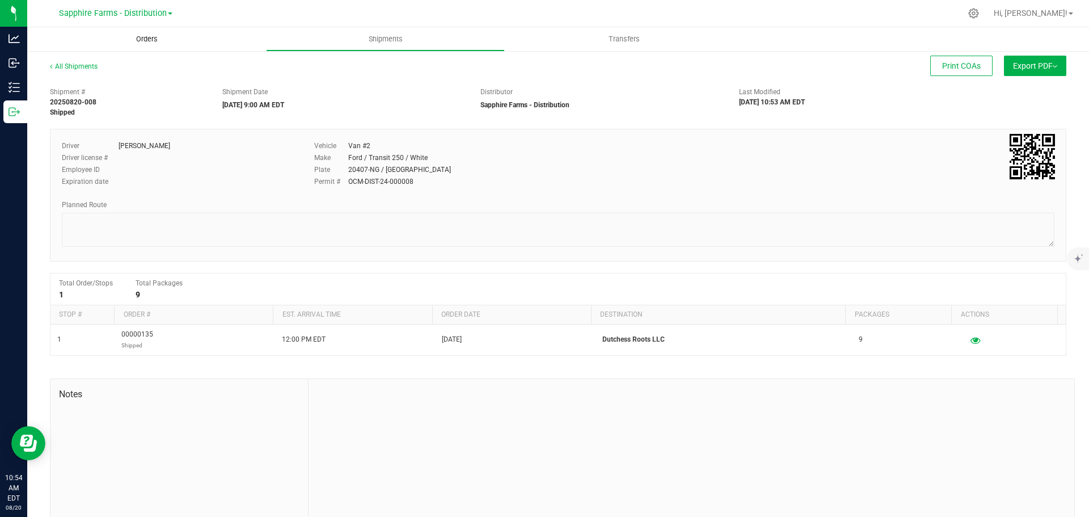
click at [127, 44] on uib-tab-heading "Orders" at bounding box center [146, 39] width 239 height 24
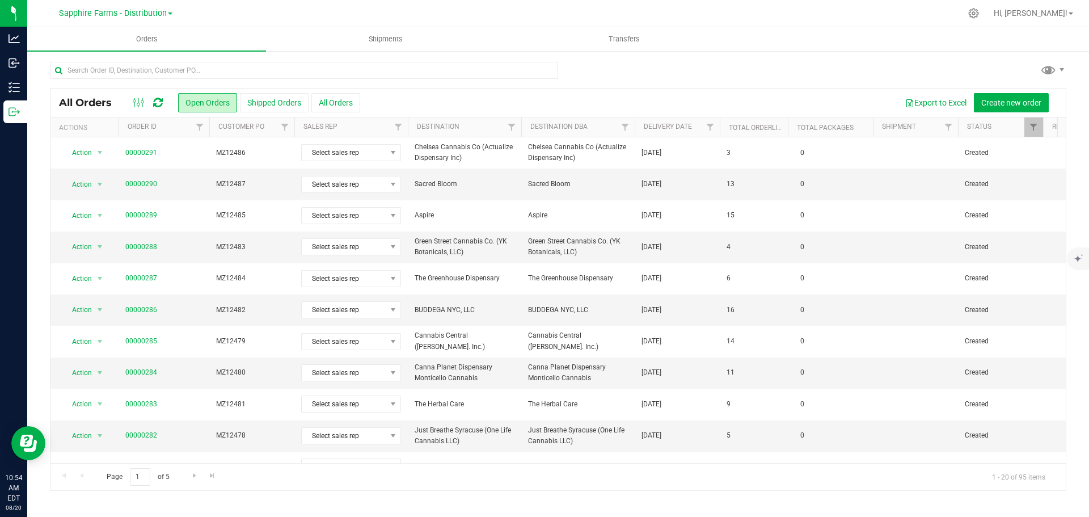
click at [641, 132] on th "Delivery Date" at bounding box center [677, 127] width 85 height 20
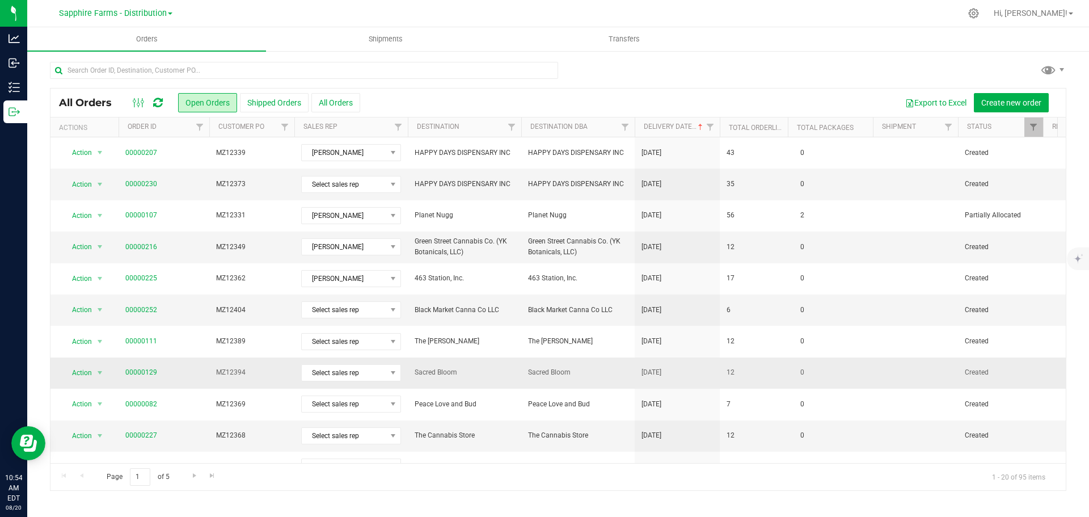
click at [603, 376] on span "Sacred Bloom" at bounding box center [578, 372] width 100 height 11
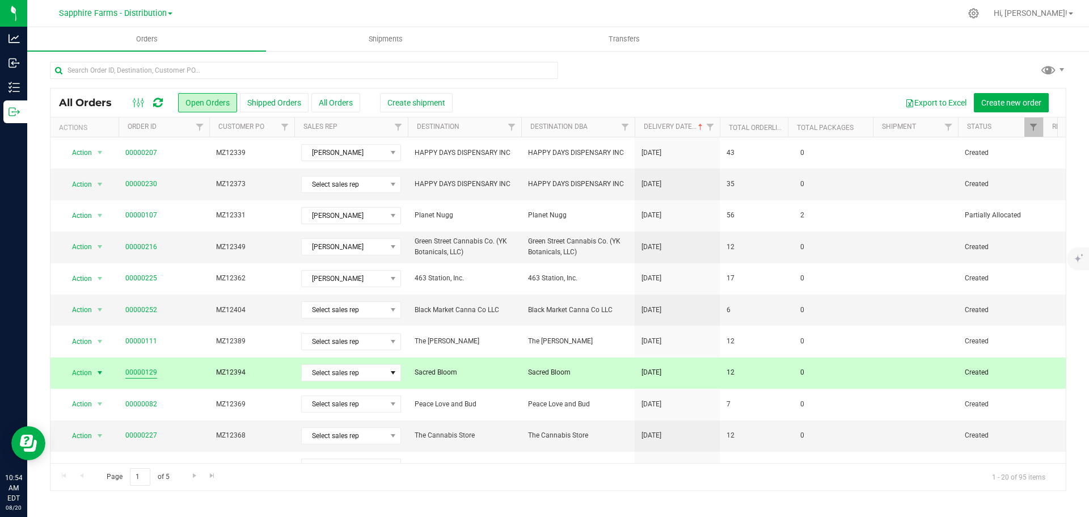
click at [132, 373] on link "00000129" at bounding box center [141, 372] width 32 height 11
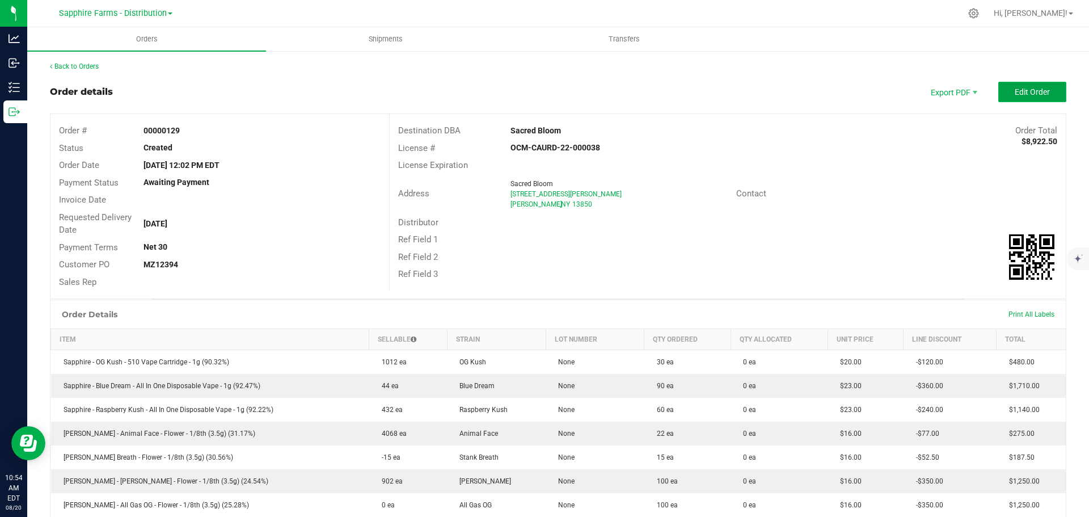
click at [1015, 93] on span "Edit Order" at bounding box center [1032, 91] width 35 height 9
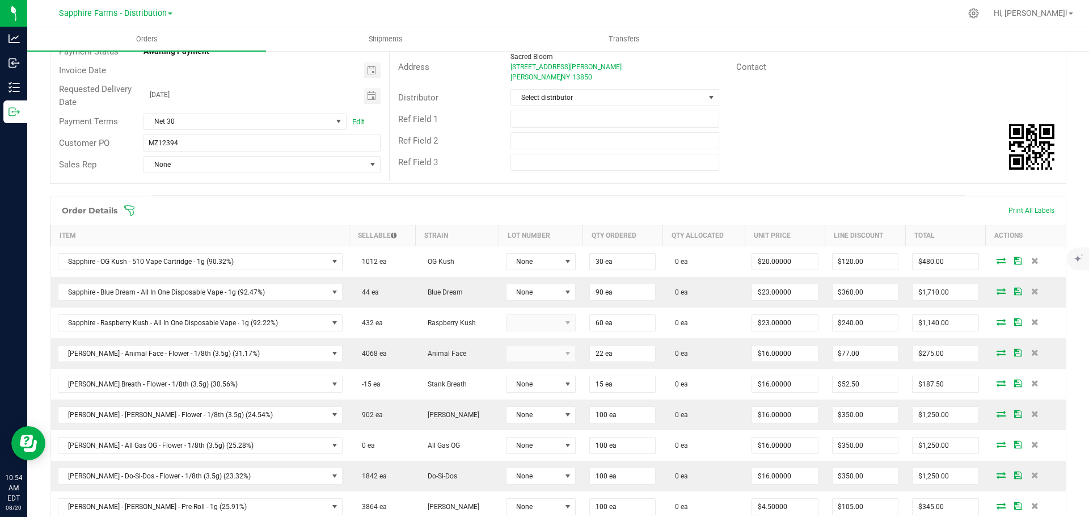
scroll to position [113, 0]
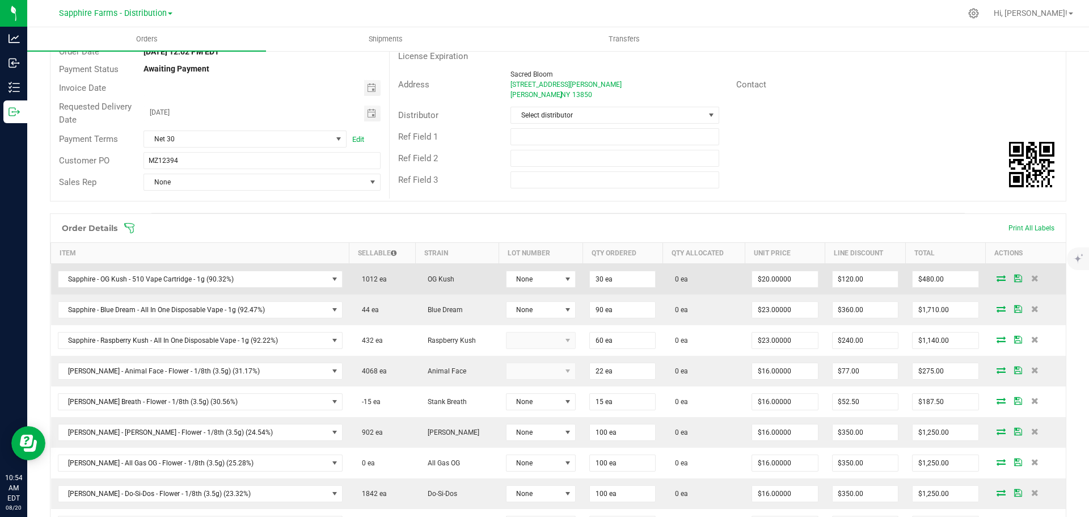
click at [997, 277] on icon at bounding box center [1001, 278] width 9 height 7
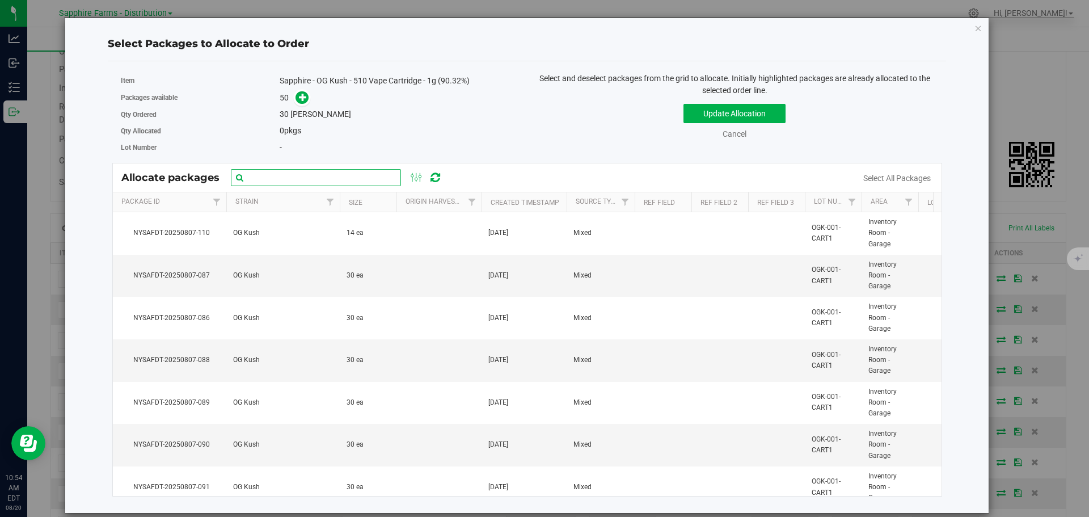
click at [337, 180] on input "text" at bounding box center [316, 177] width 170 height 17
paste input "Nysafdt-20250726-3599"
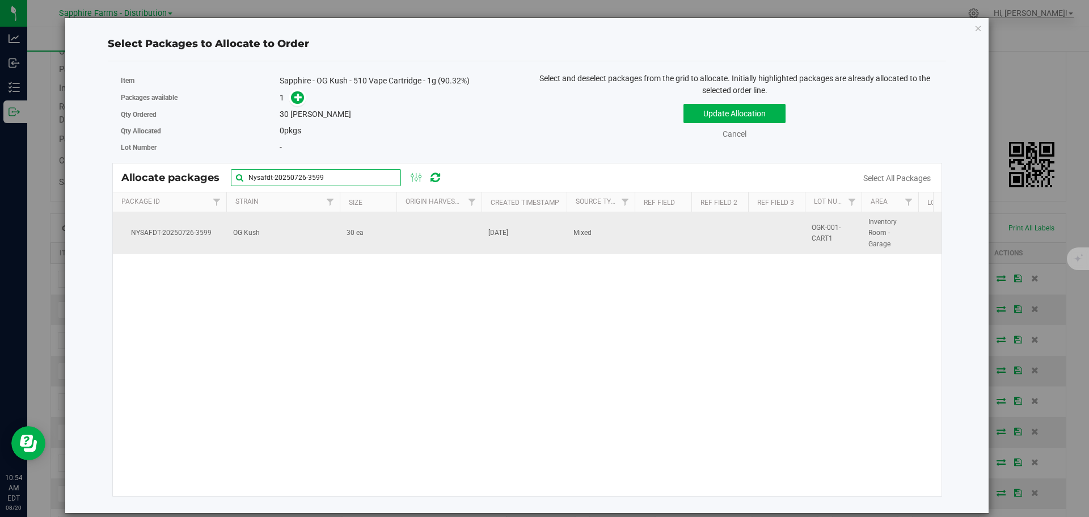
type input "Nysafdt-20250726-3599"
click at [414, 232] on td at bounding box center [439, 233] width 85 height 42
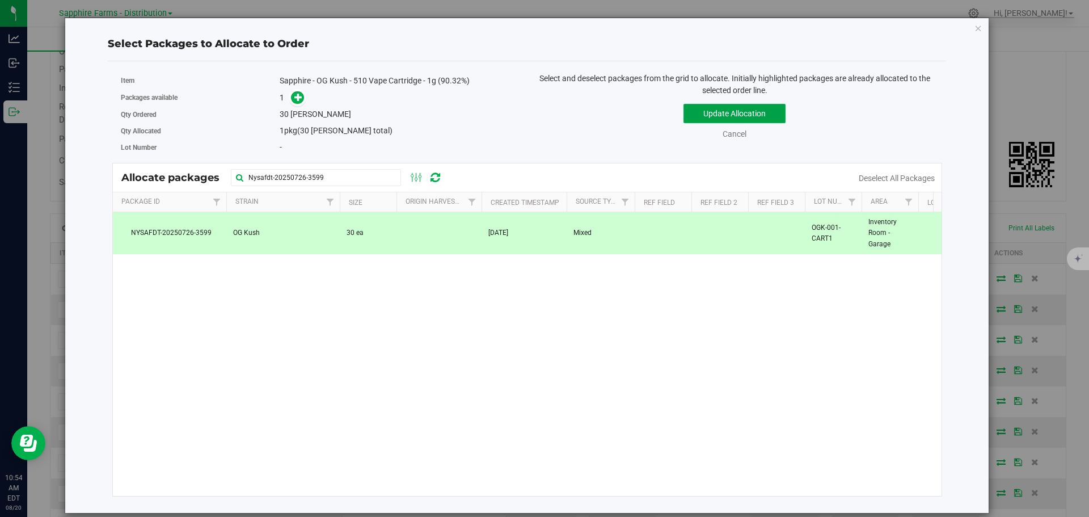
click at [701, 112] on button "Update Allocation" at bounding box center [735, 113] width 102 height 19
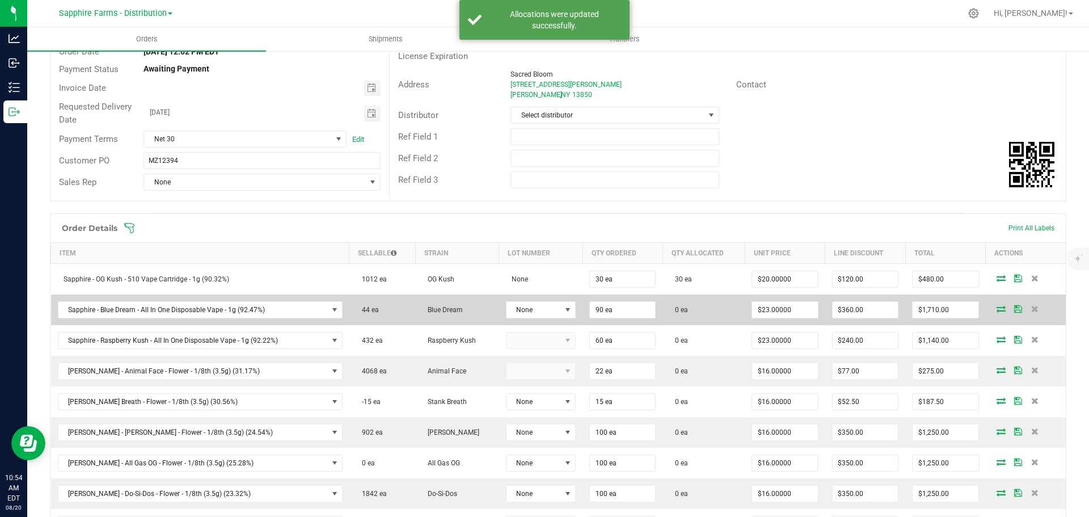
click at [997, 312] on icon at bounding box center [1001, 308] width 9 height 7
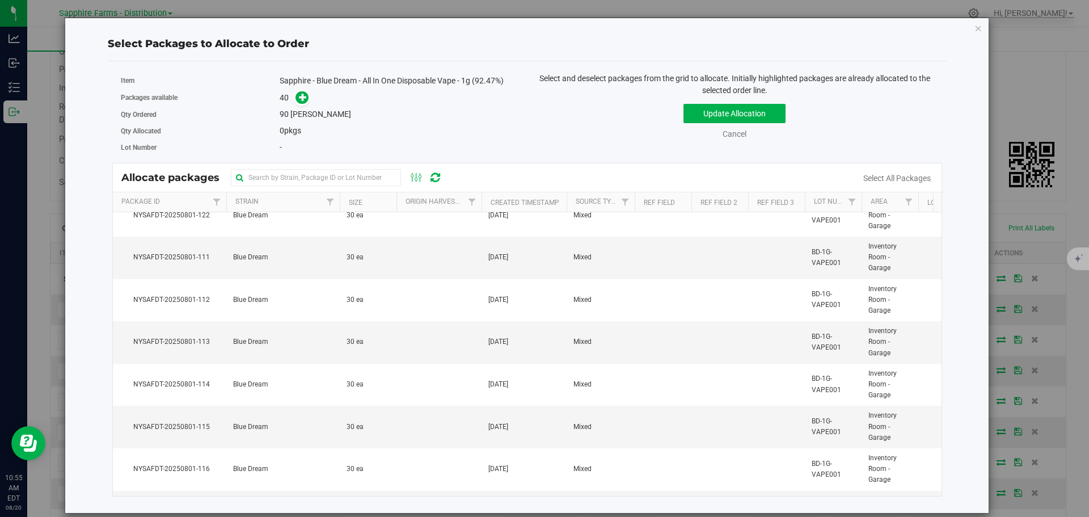
scroll to position [794, 0]
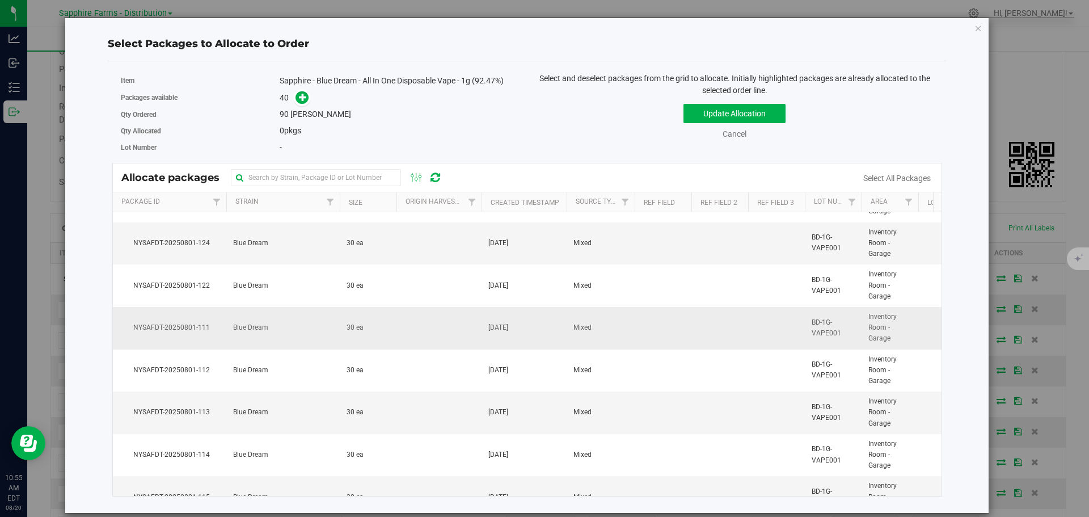
click at [287, 330] on td "Blue Dream" at bounding box center [282, 328] width 113 height 43
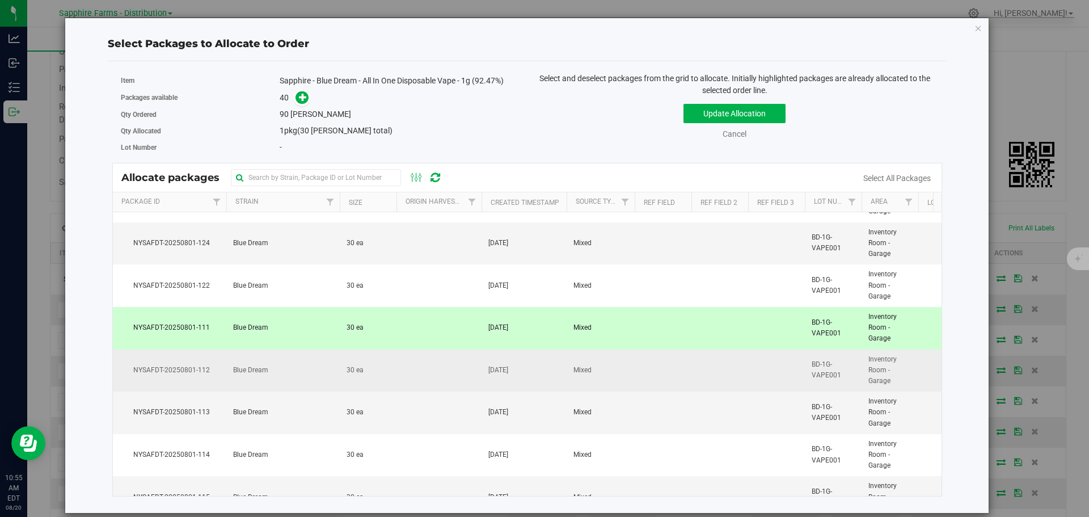
drag, startPoint x: 273, startPoint y: 381, endPoint x: 273, endPoint y: 390, distance: 8.5
click at [273, 382] on td "Blue Dream" at bounding box center [282, 371] width 113 height 43
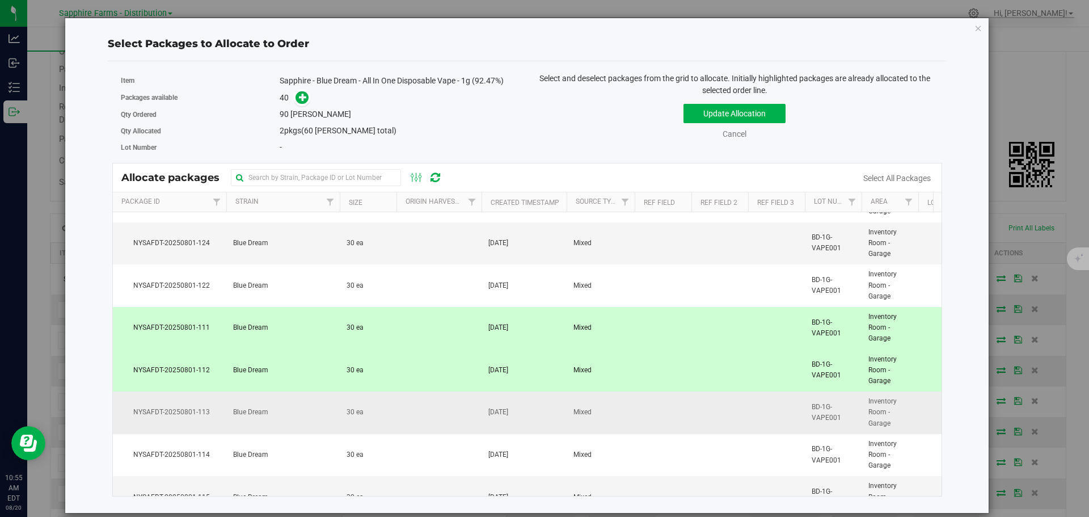
click at [270, 416] on td "Blue Dream" at bounding box center [282, 413] width 113 height 43
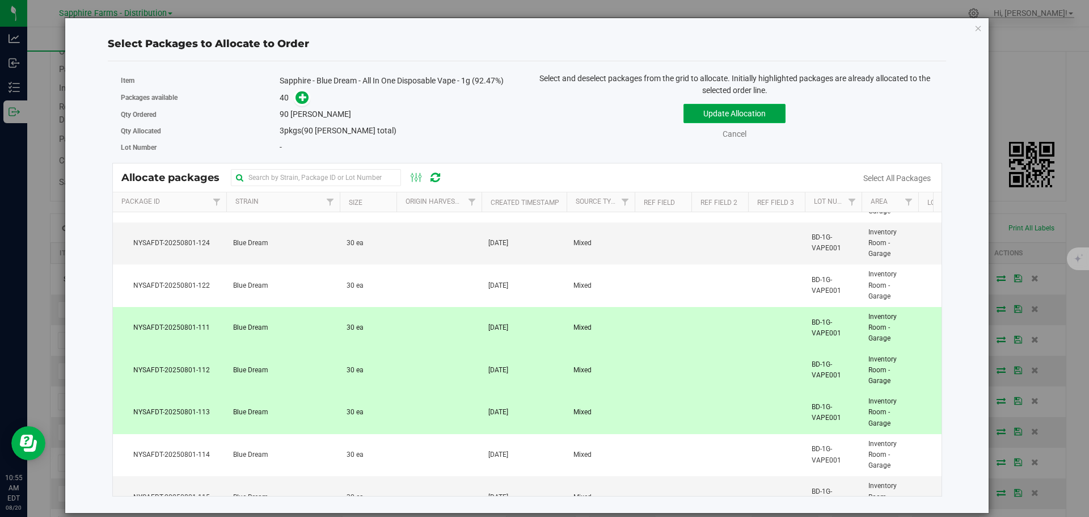
click at [714, 112] on button "Update Allocation" at bounding box center [735, 113] width 102 height 19
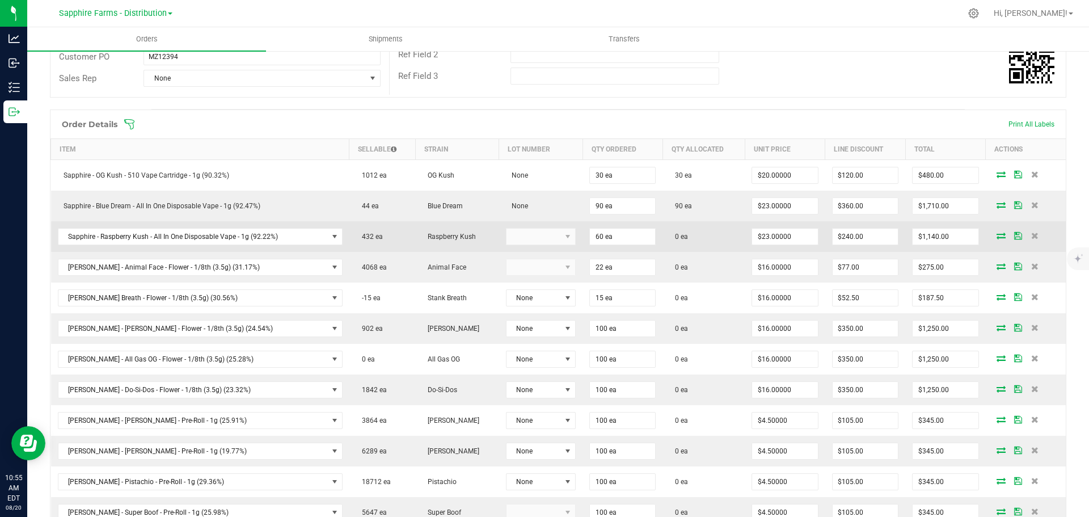
scroll to position [227, 0]
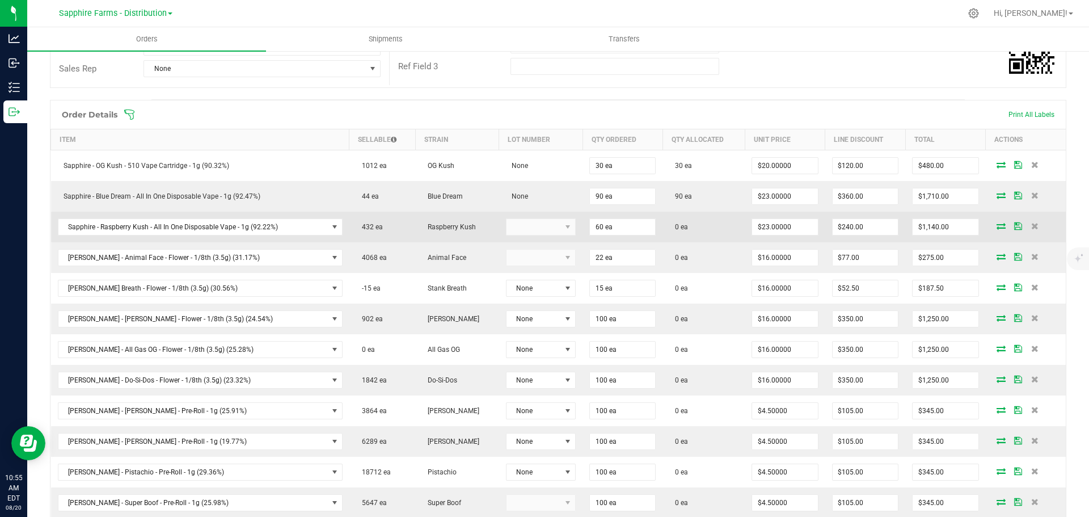
click at [997, 228] on icon at bounding box center [1001, 225] width 9 height 7
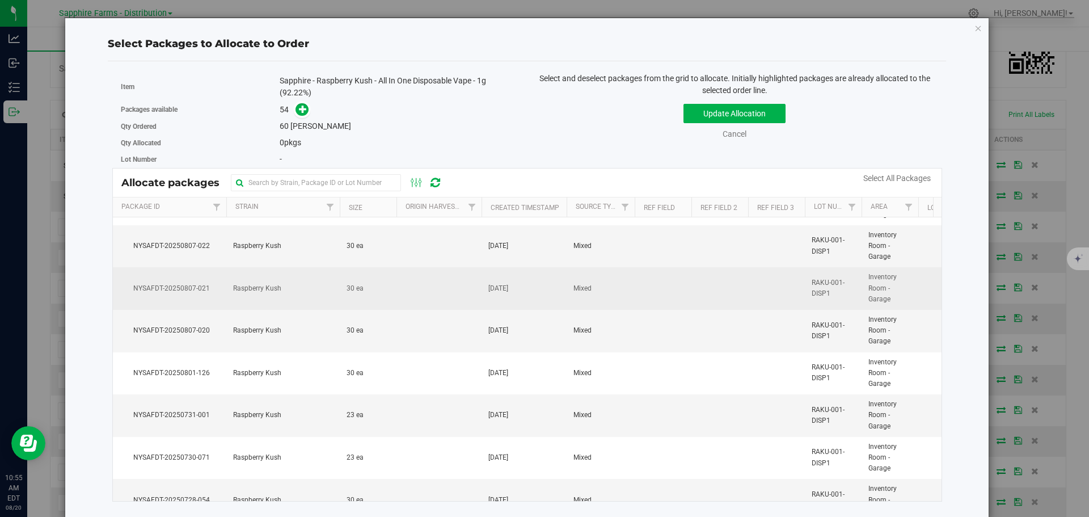
scroll to position [1192, 0]
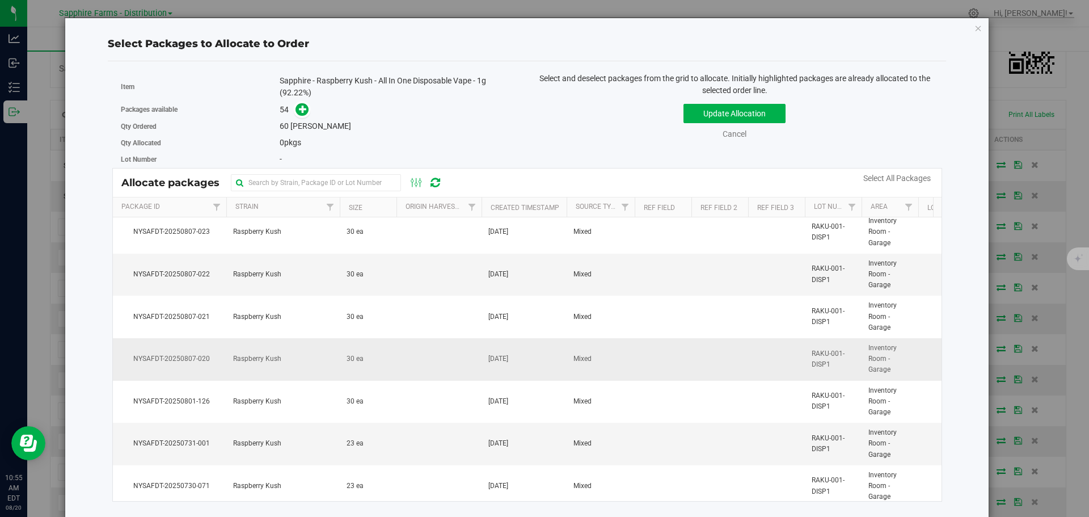
click at [244, 354] on span "Raspberry Kush" at bounding box center [257, 359] width 48 height 11
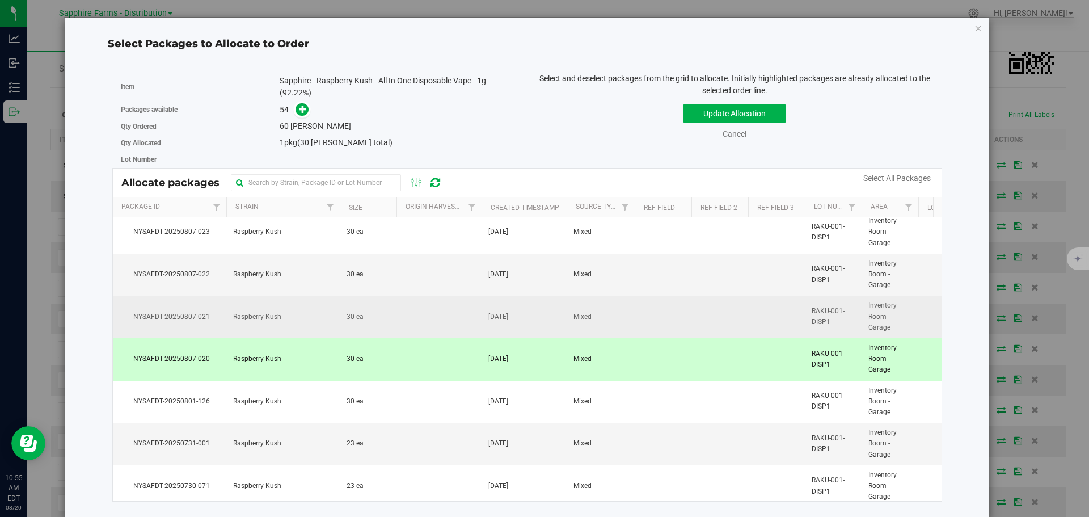
drag, startPoint x: 254, startPoint y: 323, endPoint x: 300, endPoint y: 312, distance: 46.8
click at [255, 323] on td "Raspberry Kush" at bounding box center [282, 317] width 113 height 43
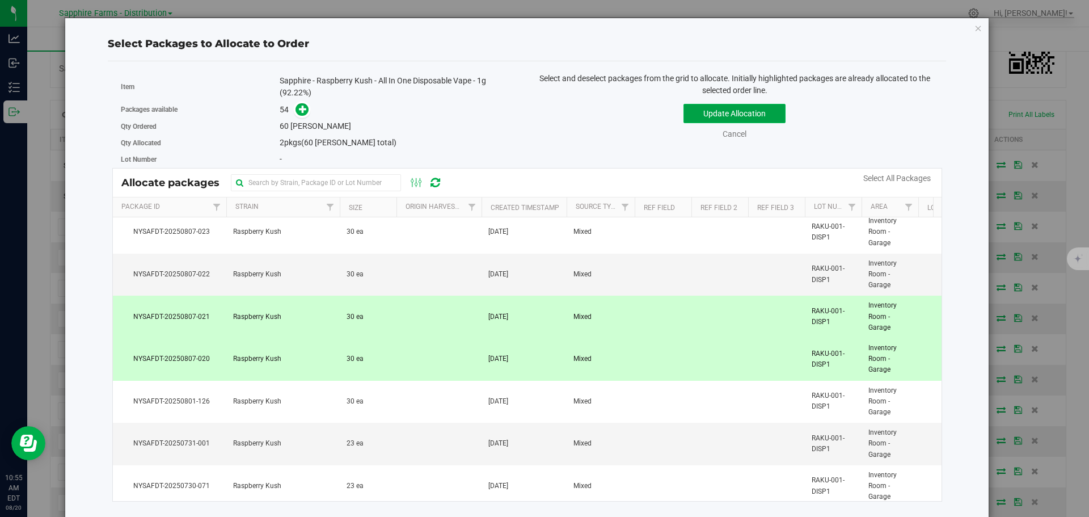
click at [752, 115] on button "Update Allocation" at bounding box center [735, 113] width 102 height 19
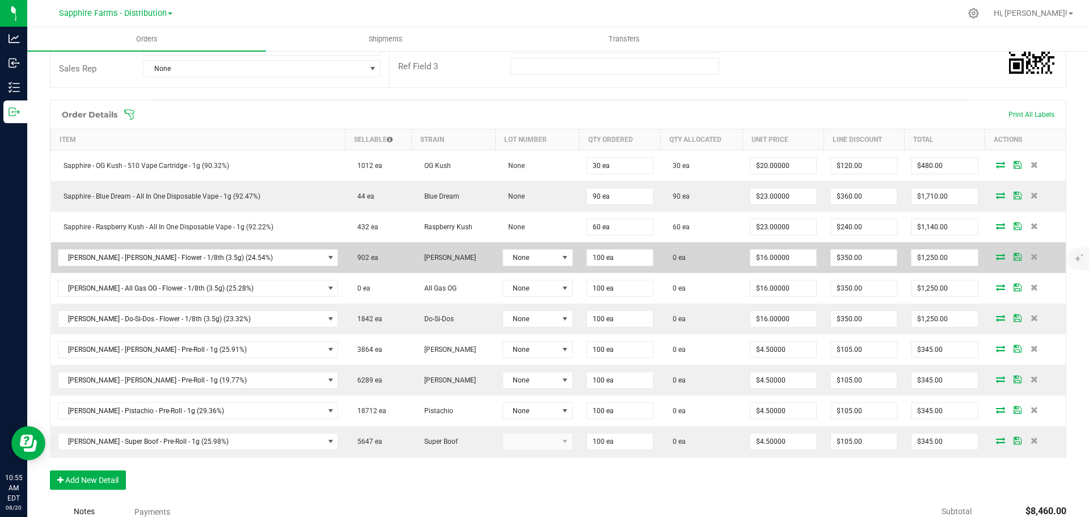
click at [996, 257] on icon at bounding box center [1000, 256] width 9 height 7
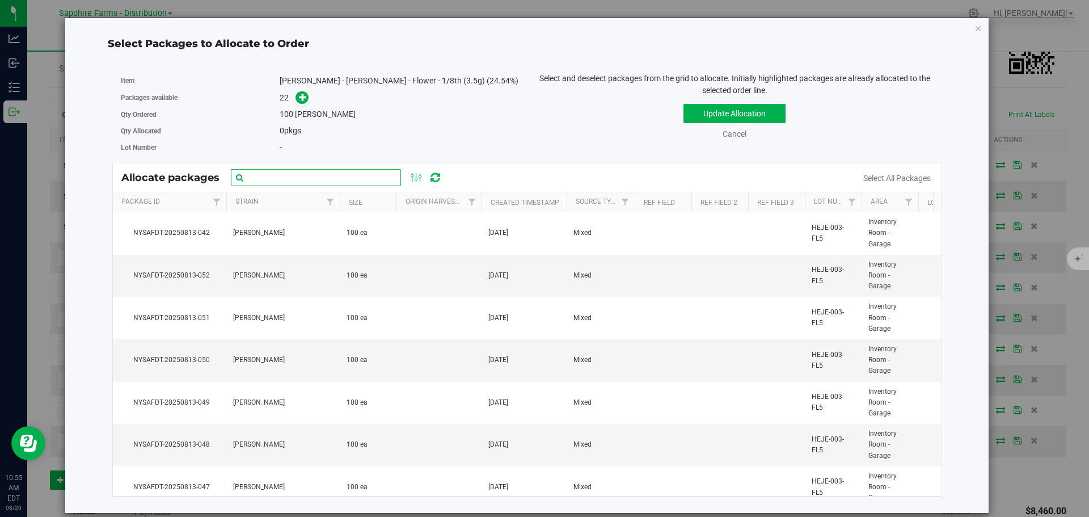
click at [356, 177] on input "text" at bounding box center [316, 177] width 170 height 17
paste input "Nysafdt-20250726-2308"
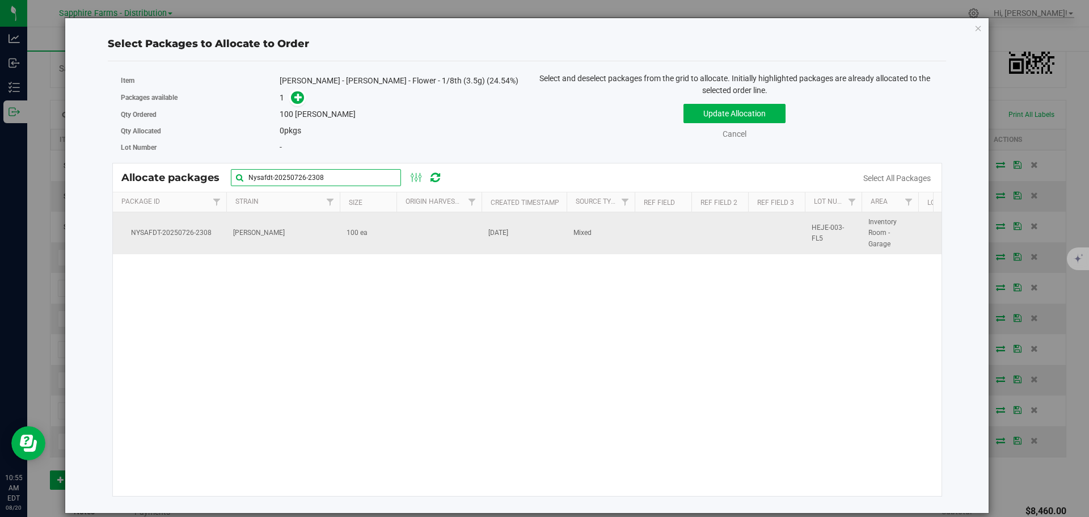
type input "Nysafdt-20250726-2308"
click at [386, 229] on td "100 ea" at bounding box center [368, 233] width 57 height 42
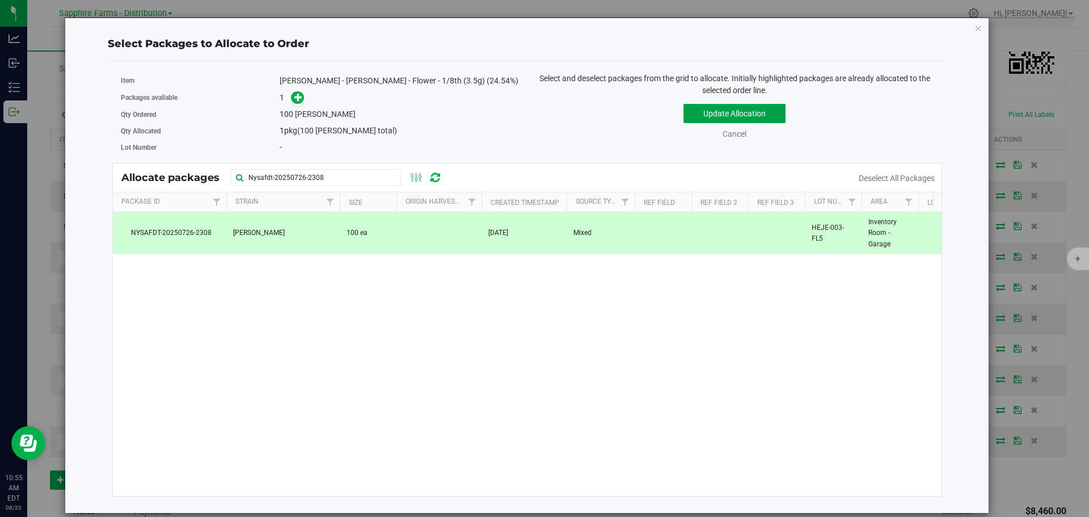
click at [718, 117] on button "Update Allocation" at bounding box center [735, 113] width 102 height 19
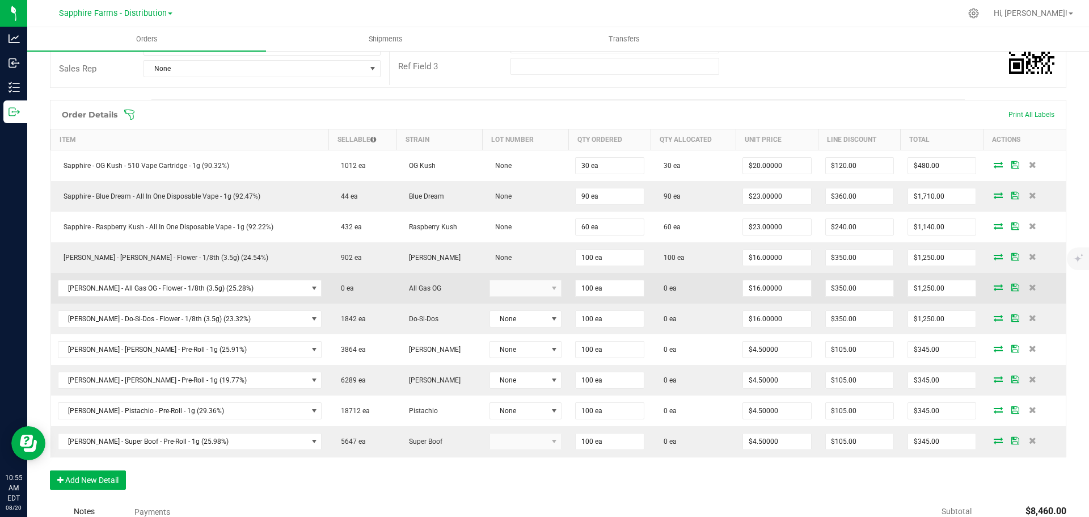
click at [994, 286] on icon at bounding box center [998, 287] width 9 height 7
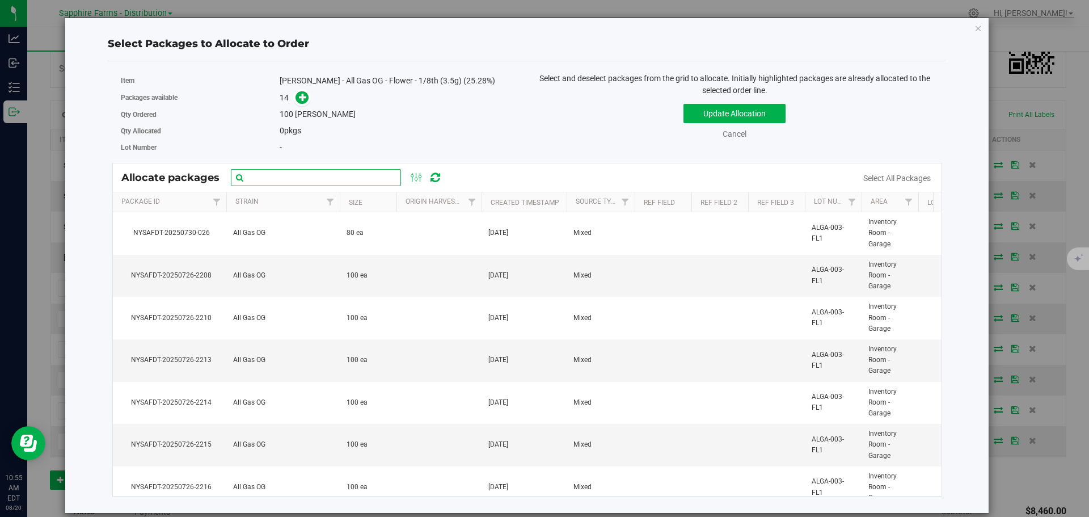
click at [359, 185] on input "text" at bounding box center [316, 177] width 170 height 17
paste input "NYSAFDT-20250726-2210"
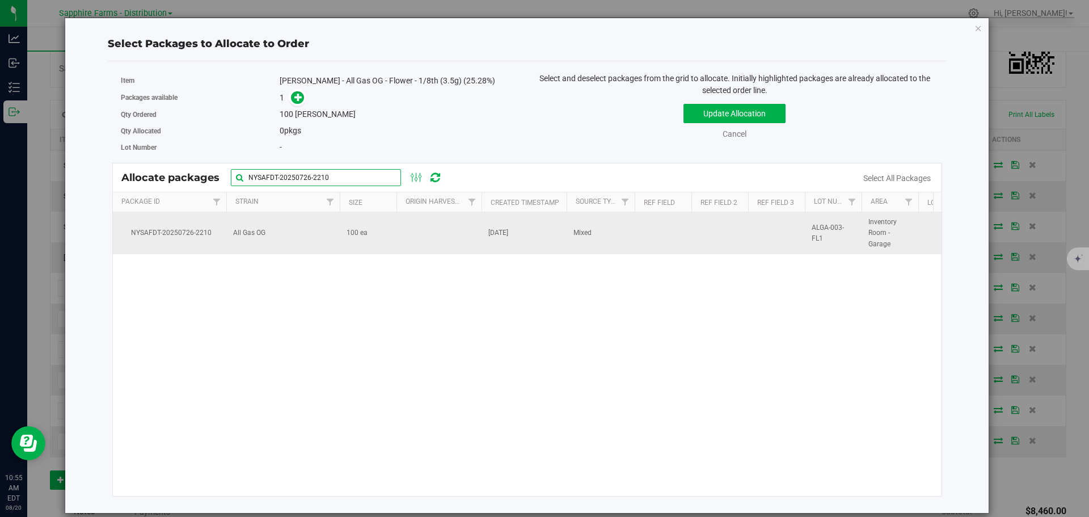
type input "NYSAFDT-20250726-2210"
click at [388, 245] on td "100 ea" at bounding box center [368, 233] width 57 height 42
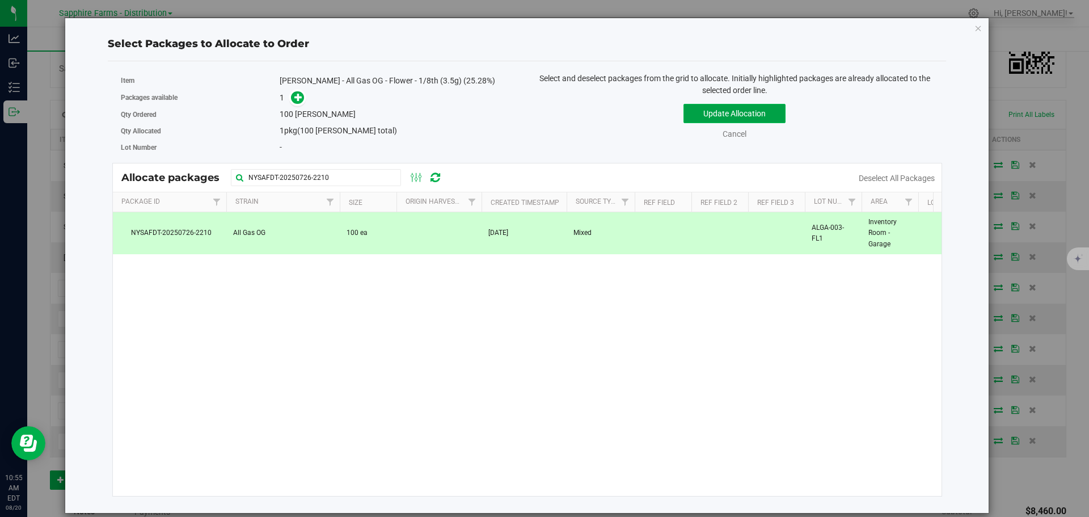
click at [709, 111] on button "Update Allocation" at bounding box center [735, 113] width 102 height 19
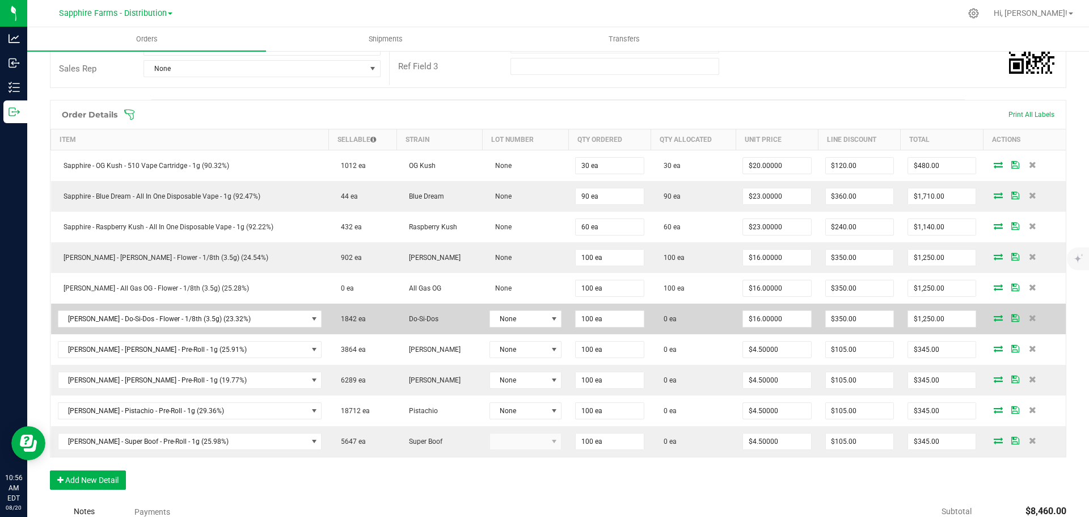
click at [994, 318] on icon at bounding box center [998, 317] width 9 height 7
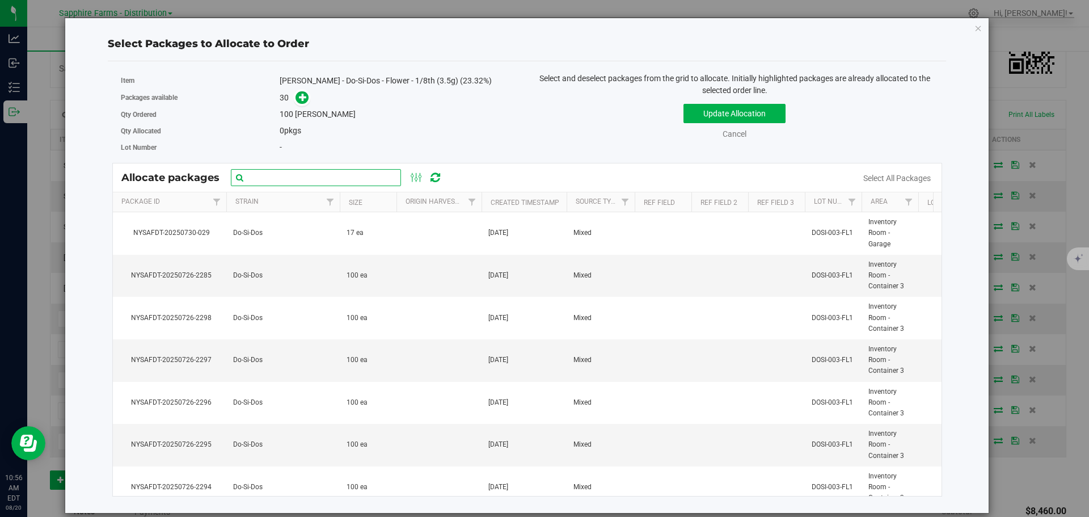
click at [346, 174] on input "text" at bounding box center [316, 177] width 170 height 17
paste input "NYSAFDT-20250726-2274"
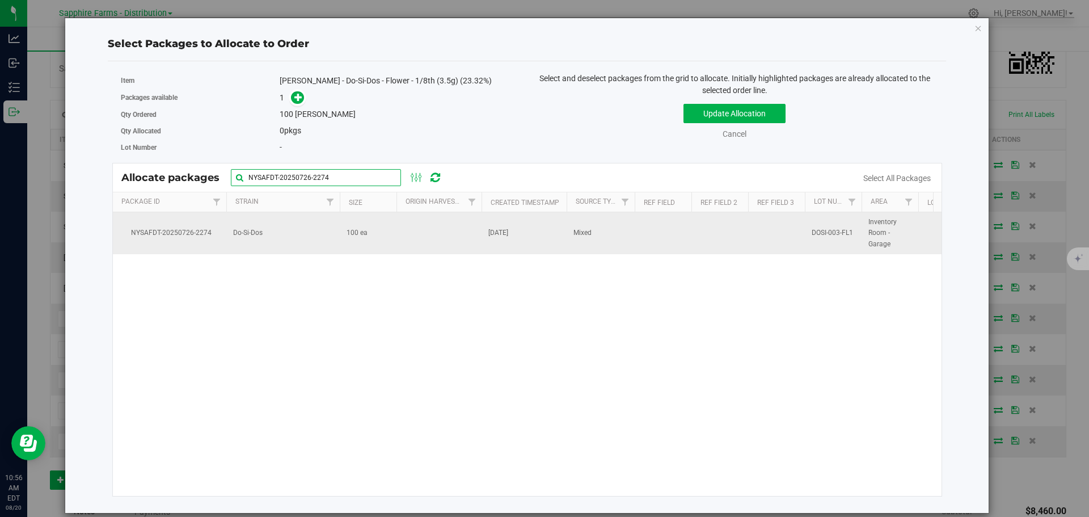
type input "NYSAFDT-20250726-2274"
click at [419, 234] on td at bounding box center [439, 233] width 85 height 42
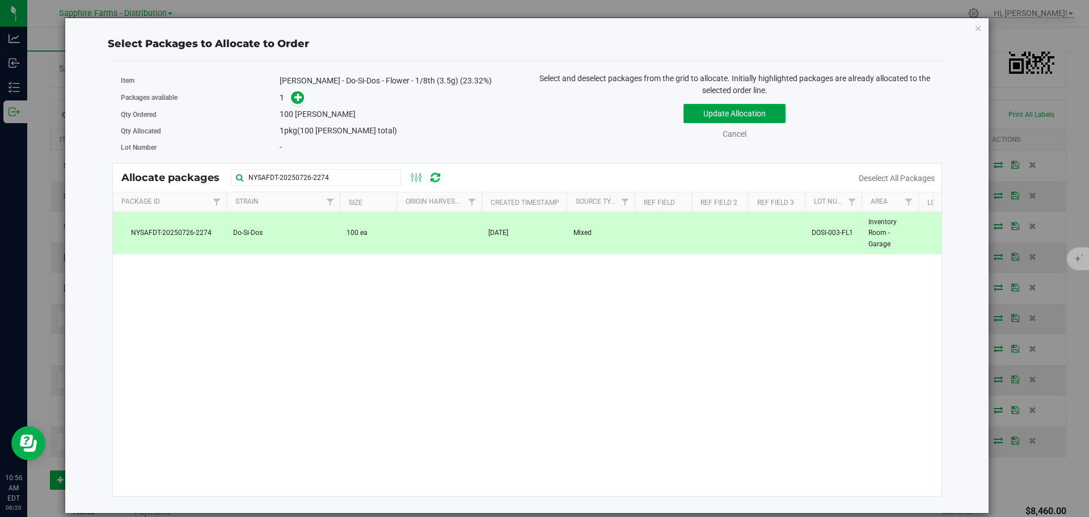
click at [706, 118] on button "Update Allocation" at bounding box center [735, 113] width 102 height 19
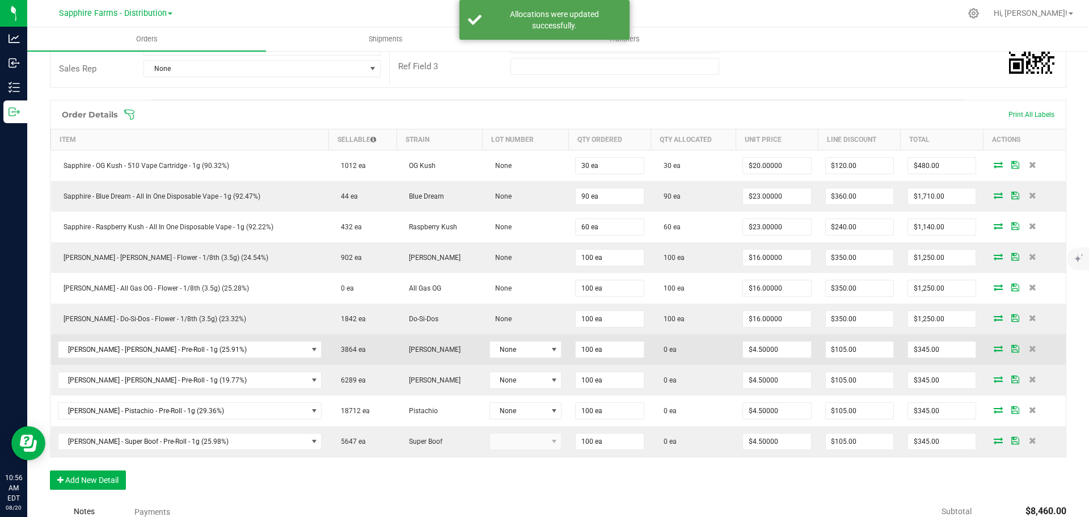
click at [994, 348] on icon at bounding box center [998, 348] width 9 height 7
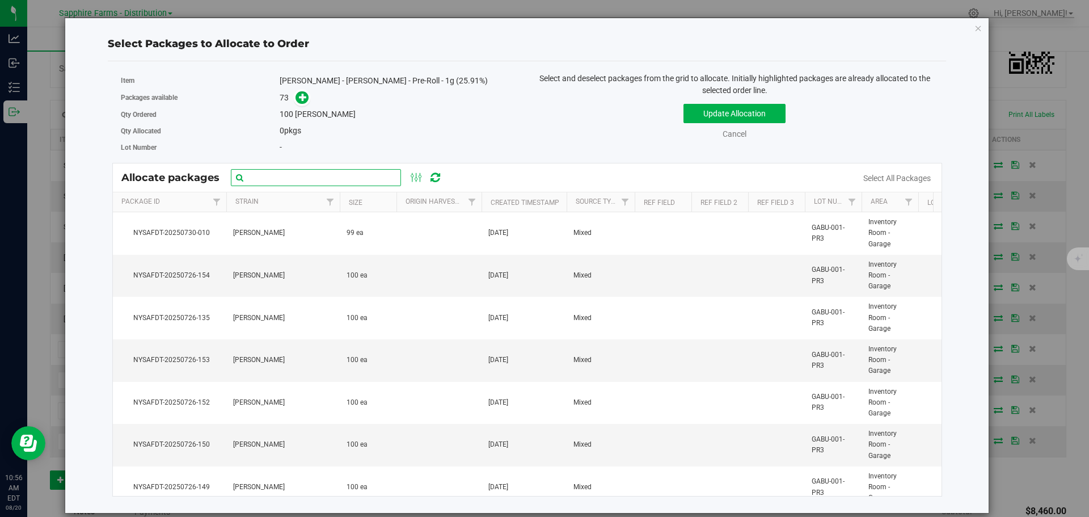
click at [331, 179] on input "text" at bounding box center [316, 177] width 170 height 17
paste input "NYSAFDT-20250726-161"
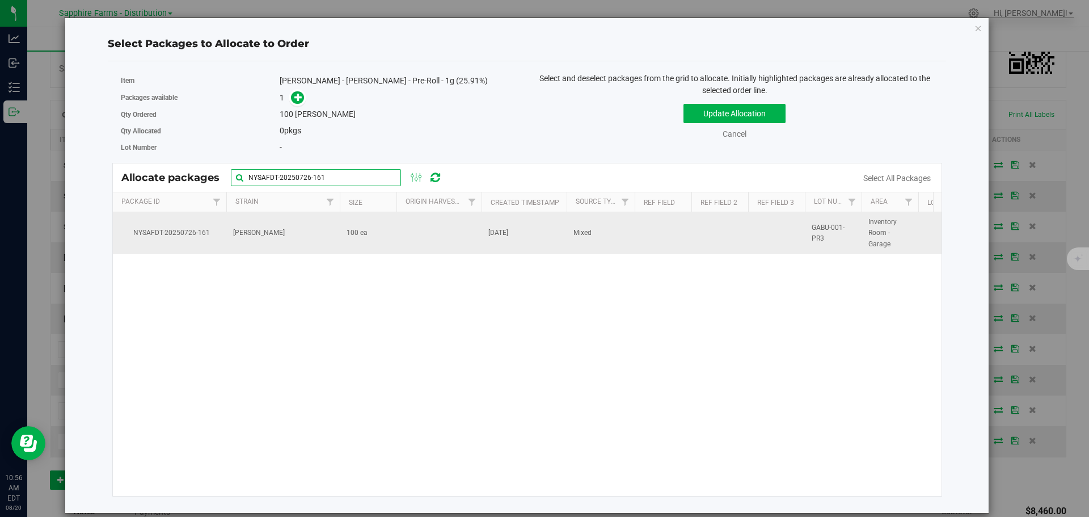
type input "NYSAFDT-20250726-161"
click at [444, 248] on td at bounding box center [439, 233] width 85 height 42
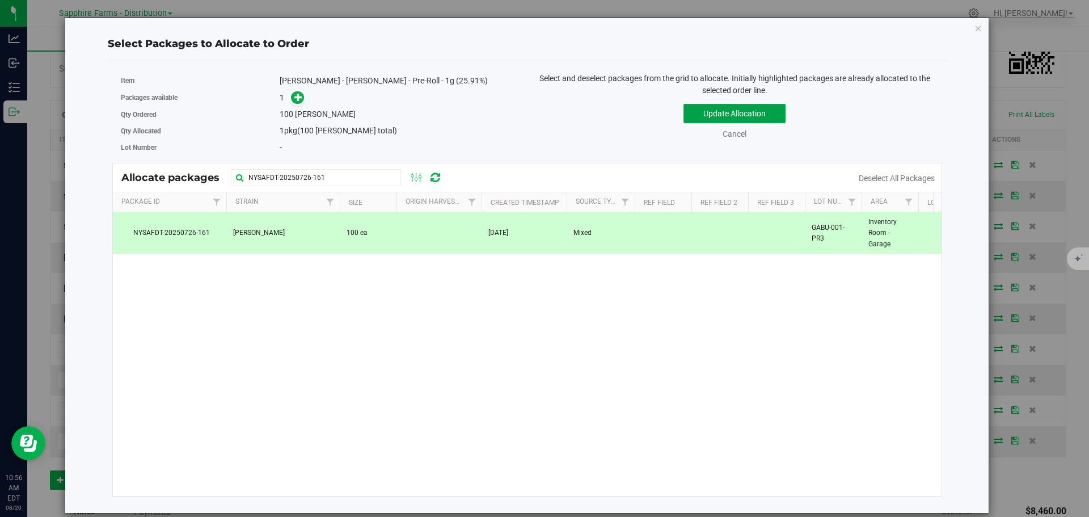
click at [685, 116] on button "Update Allocation" at bounding box center [735, 113] width 102 height 19
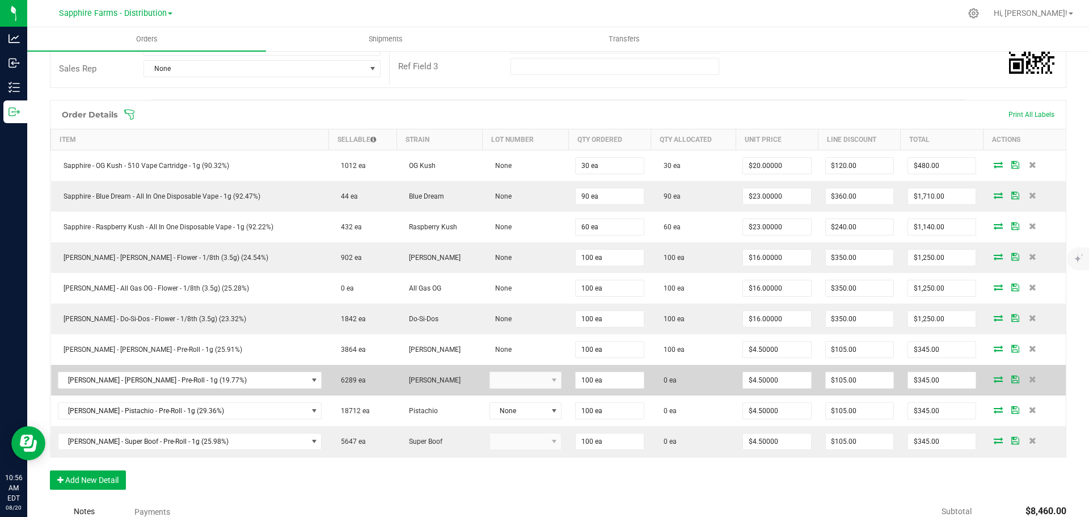
click at [994, 380] on icon at bounding box center [998, 379] width 9 height 7
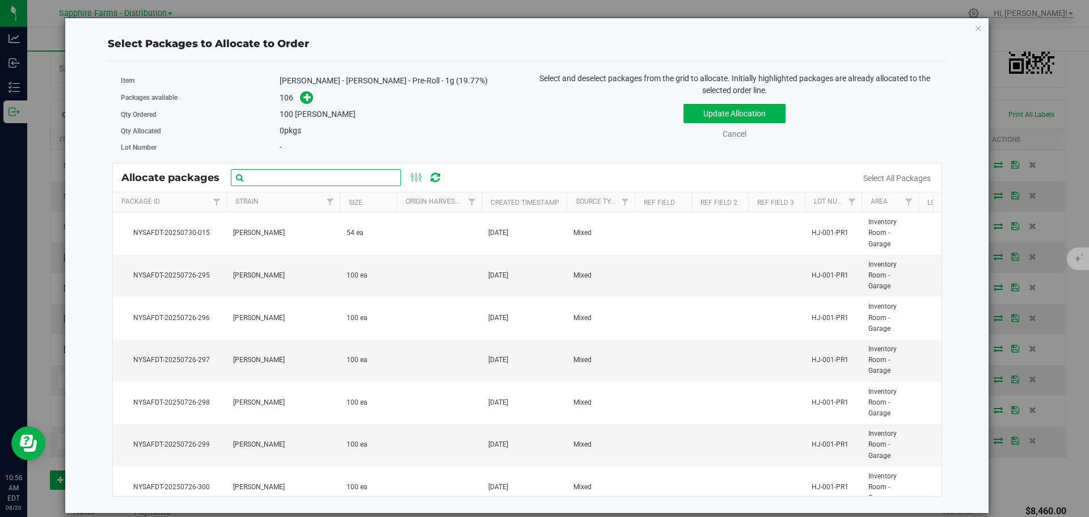
click at [317, 175] on input "text" at bounding box center [316, 177] width 170 height 17
paste input "NYSAFDT-20250726-187"
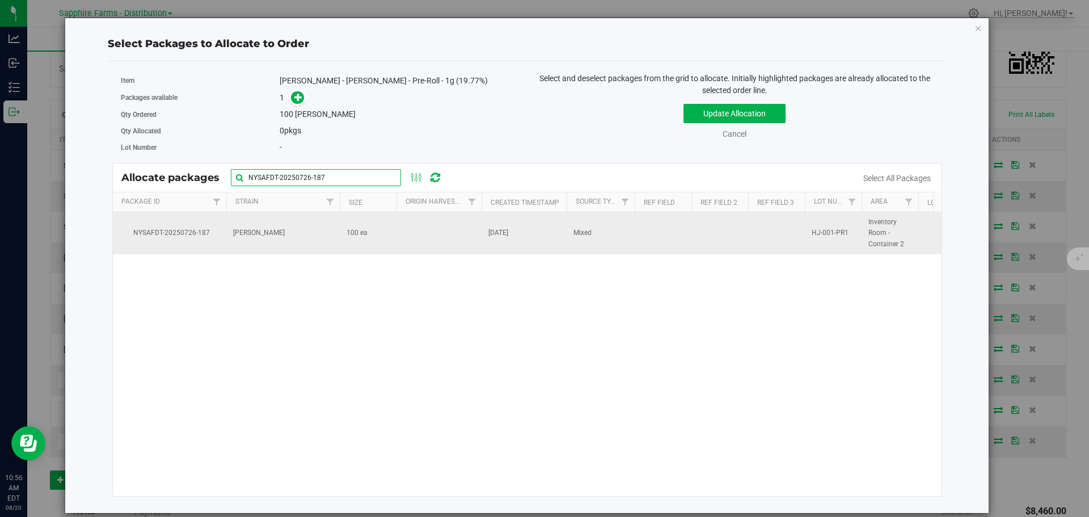
type input "NYSAFDT-20250726-187"
click at [387, 238] on td "100 ea" at bounding box center [368, 233] width 57 height 42
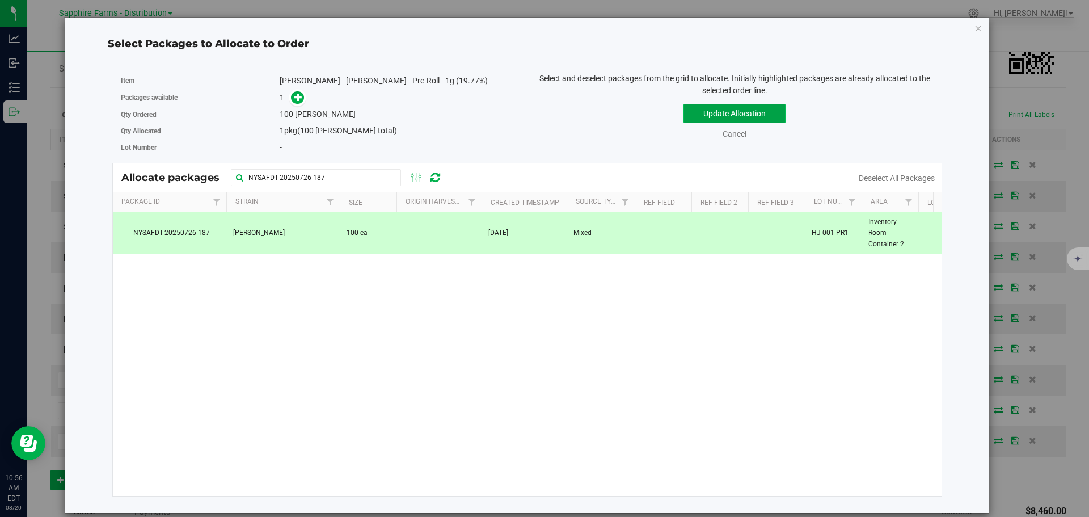
click at [691, 115] on button "Update Allocation" at bounding box center [735, 113] width 102 height 19
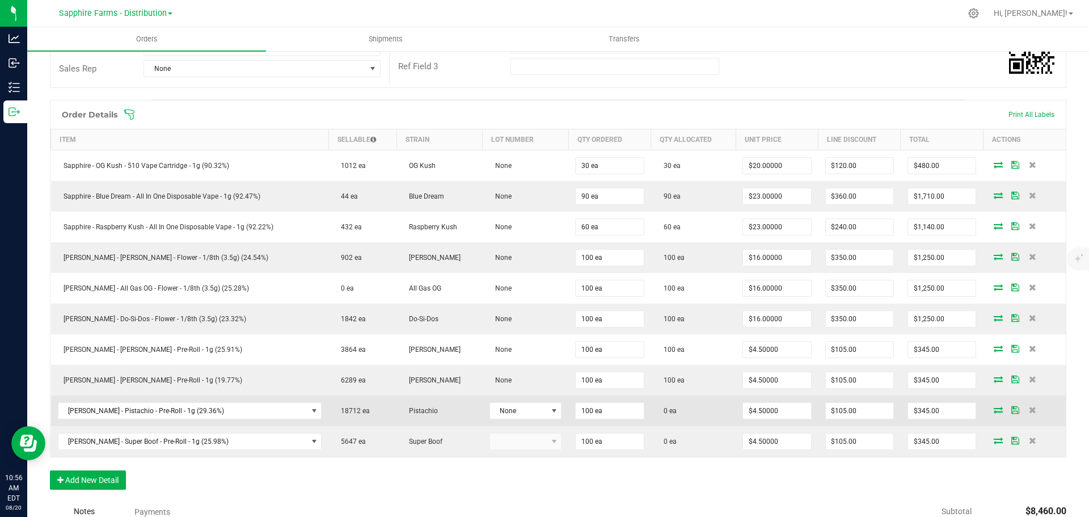
click at [994, 409] on icon at bounding box center [998, 409] width 9 height 7
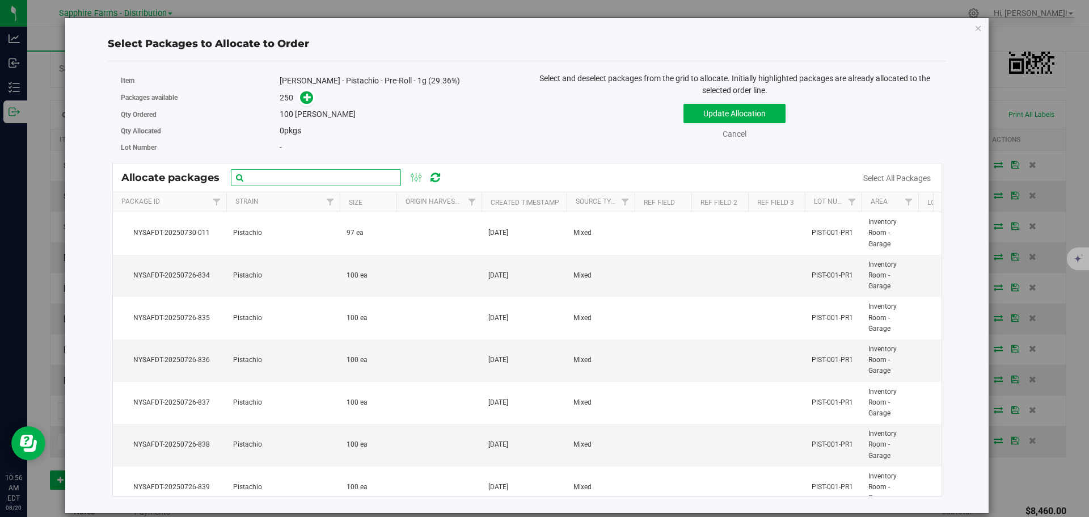
click at [307, 174] on input "text" at bounding box center [316, 177] width 170 height 17
paste input "NYSAFDT-20250726-815"
type input "NYSAFDT-20250726-815"
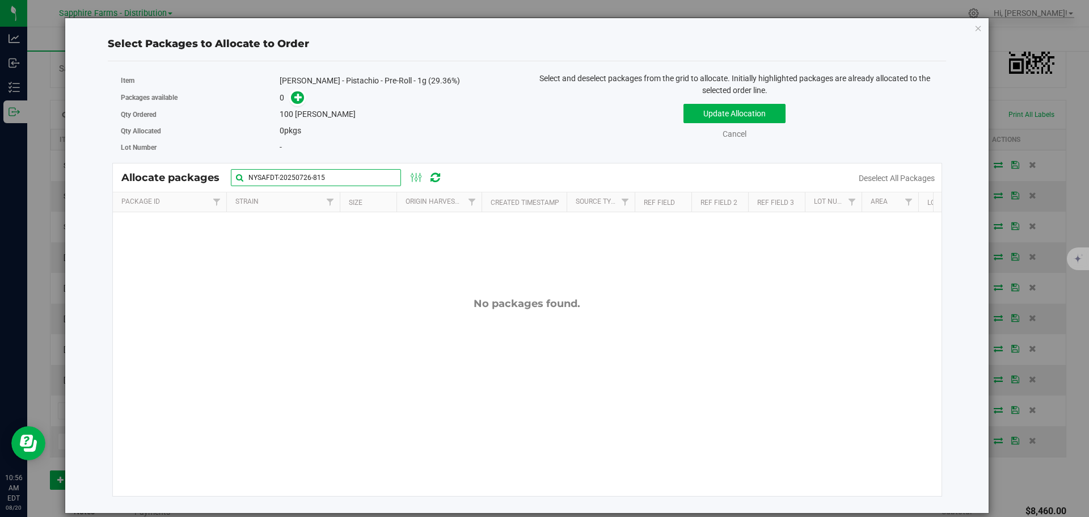
drag, startPoint x: 331, startPoint y: 181, endPoint x: 193, endPoint y: 182, distance: 137.9
click at [193, 182] on div "Allocate packages NYSAFDT-20250726-815" at bounding box center [287, 177] width 332 height 17
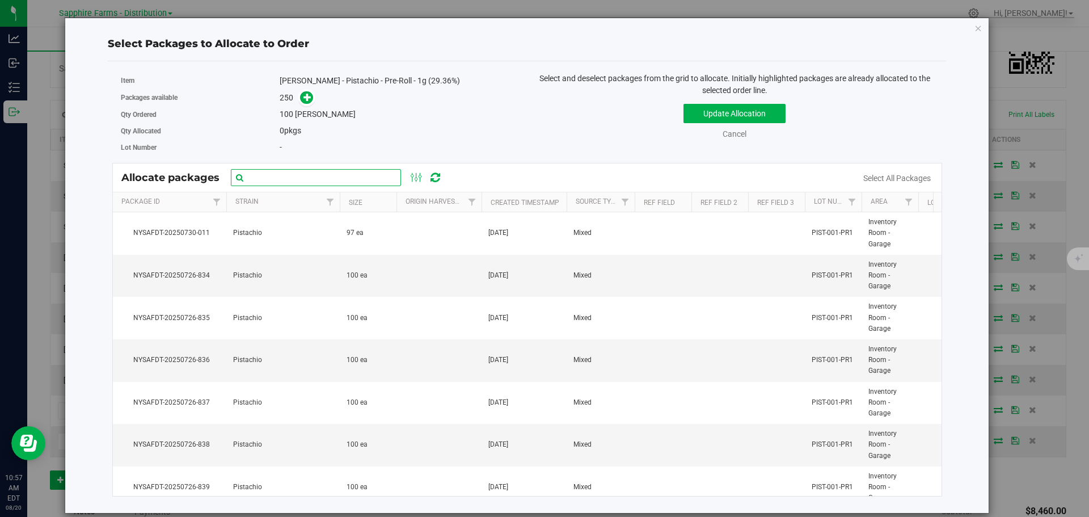
click at [285, 179] on input "text" at bounding box center [316, 177] width 170 height 17
paste input "NYSAFDT-20250726-816"
type input "NYSAFDT-20250726-816"
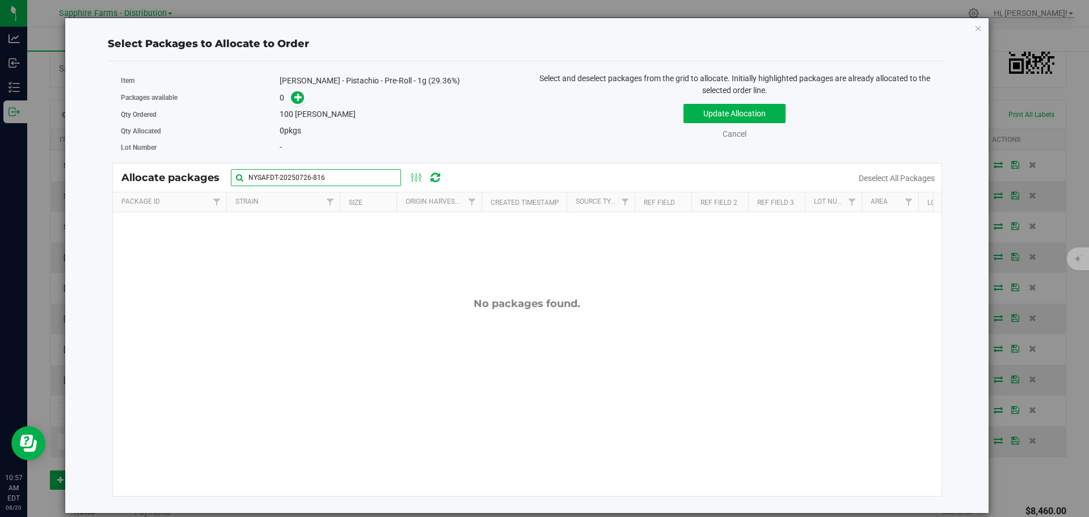
drag, startPoint x: 346, startPoint y: 180, endPoint x: 91, endPoint y: 181, distance: 254.2
click at [91, 181] on div "Select Packages to Allocate to Order Item LEAL - Pistachio - Pre-Roll - 1g (29.…" at bounding box center [527, 265] width 907 height 495
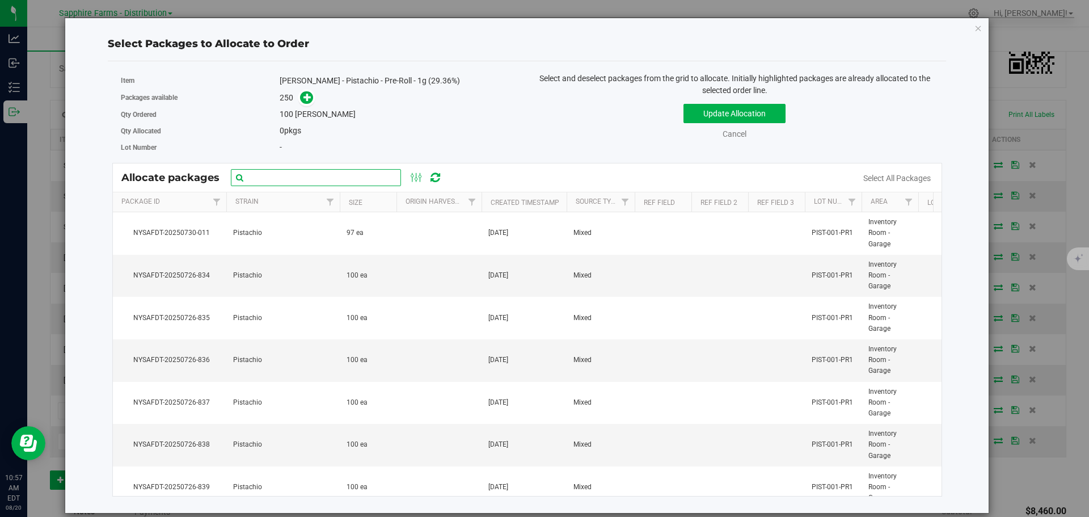
click at [304, 178] on input "text" at bounding box center [316, 177] width 170 height 17
paste input "NYSAFDT-20250726-834"
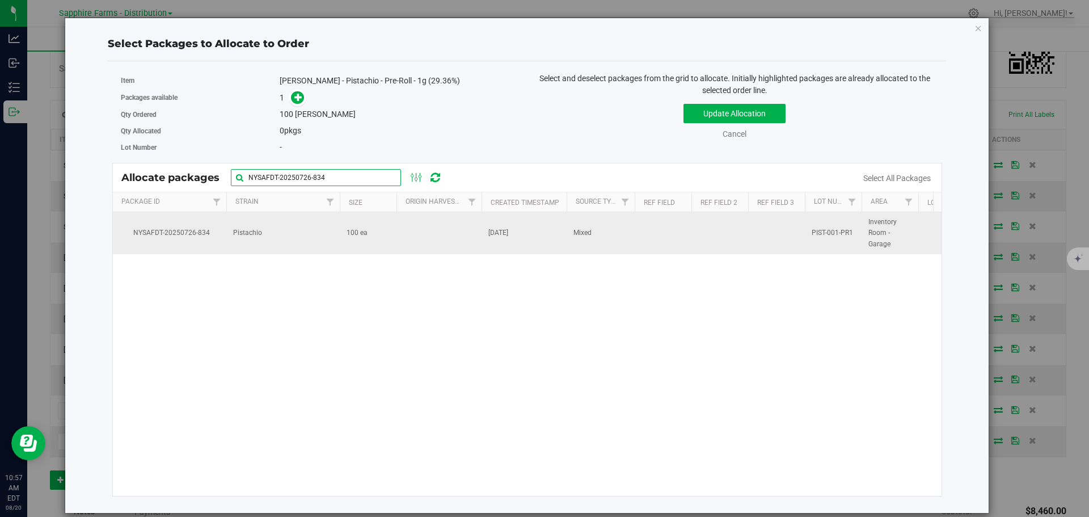
type input "NYSAFDT-20250726-834"
click at [349, 224] on td "100 ea" at bounding box center [368, 233] width 57 height 42
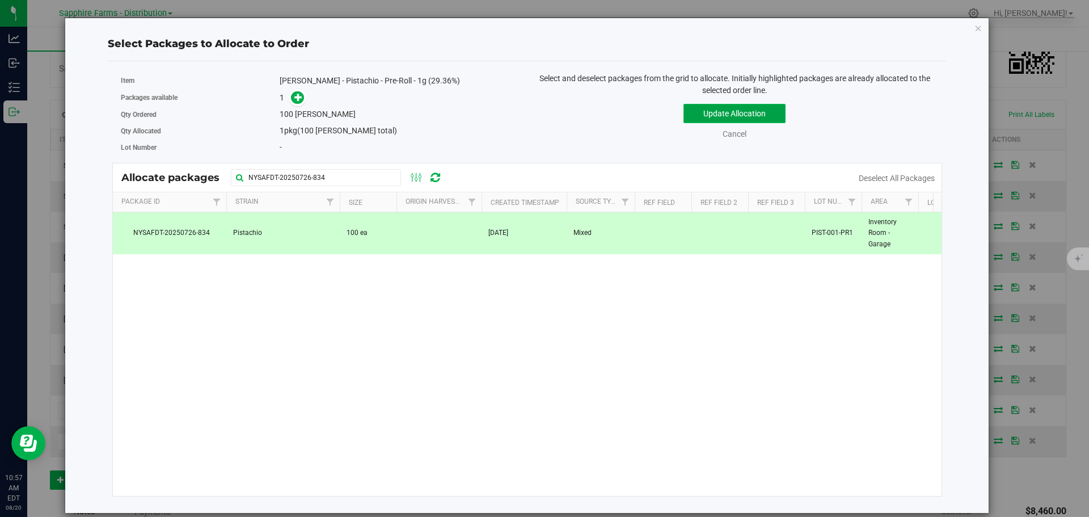
click at [727, 116] on button "Update Allocation" at bounding box center [735, 113] width 102 height 19
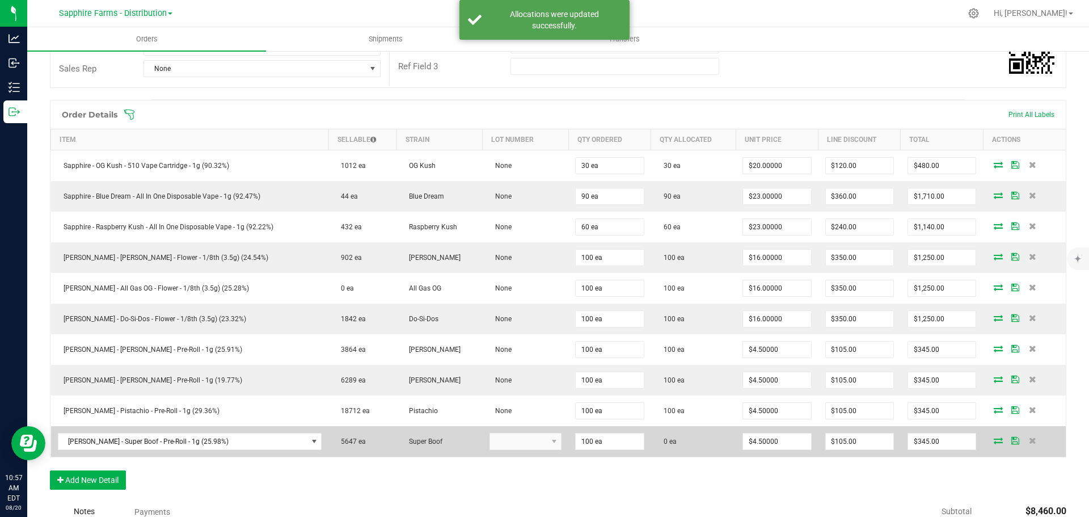
click at [994, 443] on icon at bounding box center [998, 440] width 9 height 7
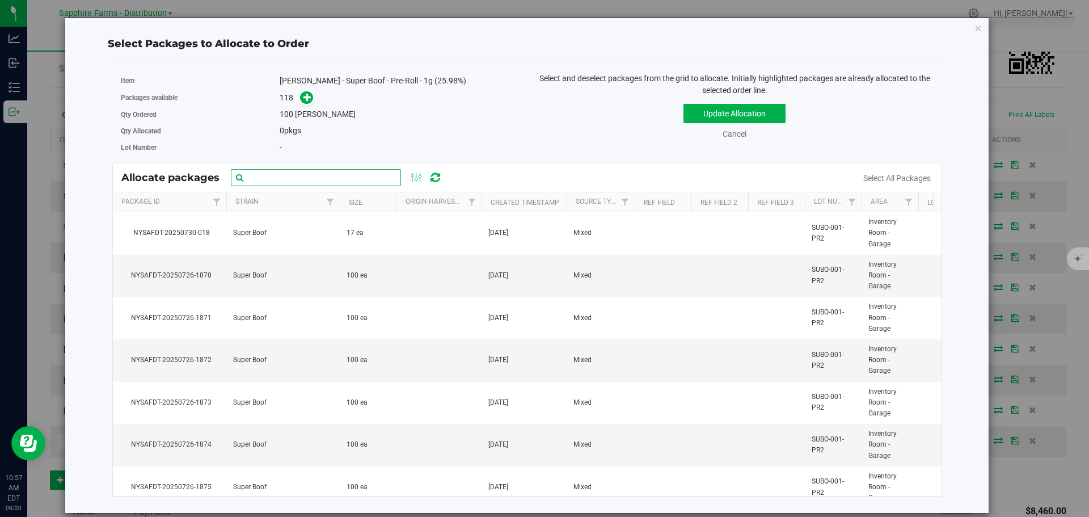
click at [337, 175] on input "text" at bounding box center [316, 177] width 170 height 17
paste input "NYSAFDT-20250726-1870"
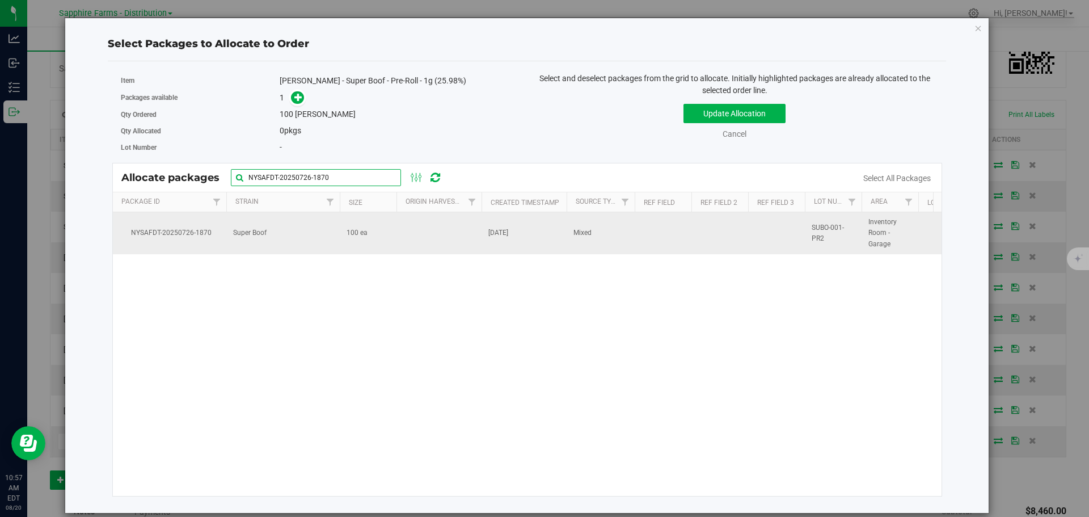
type input "NYSAFDT-20250726-1870"
click at [420, 239] on td at bounding box center [439, 233] width 85 height 42
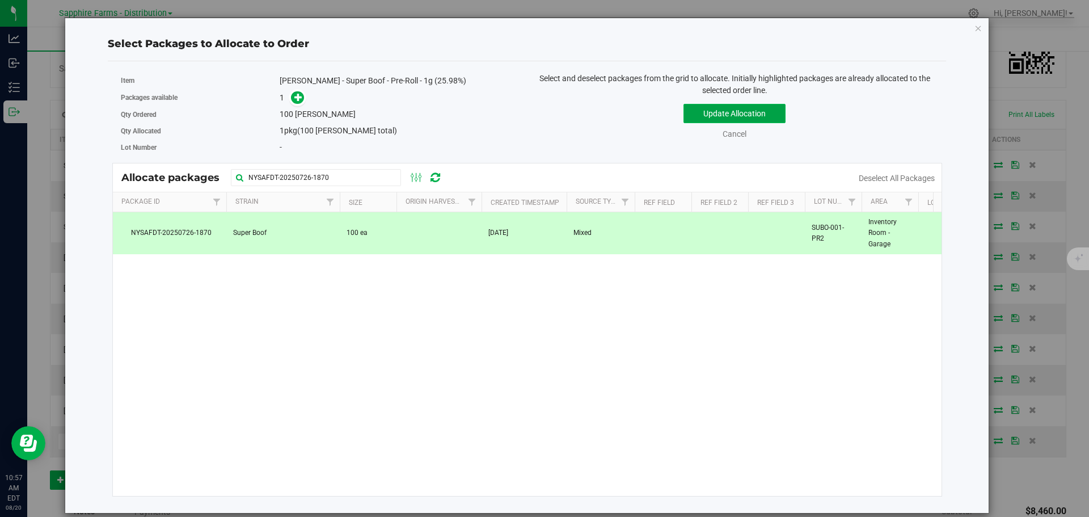
click at [719, 113] on button "Update Allocation" at bounding box center [735, 113] width 102 height 19
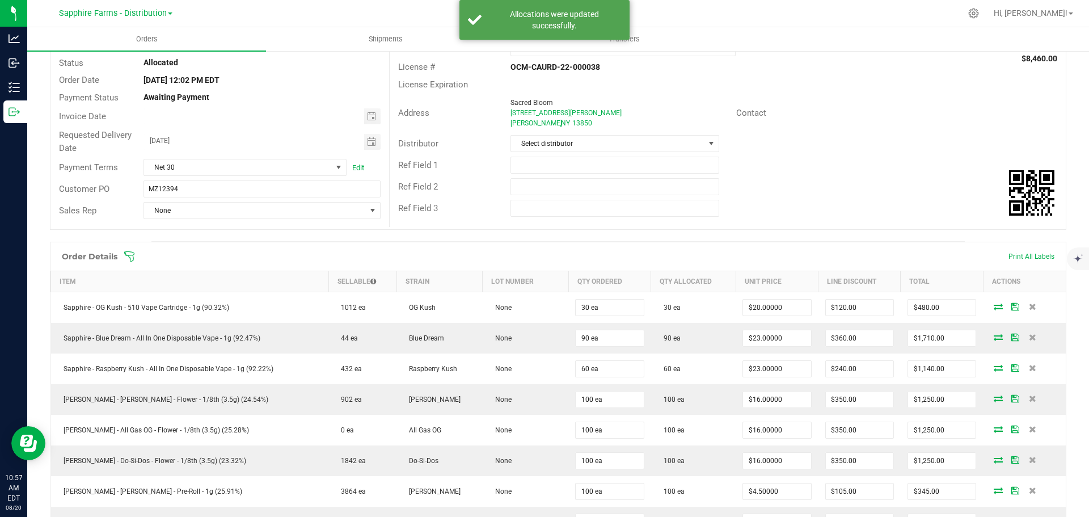
scroll to position [0, 0]
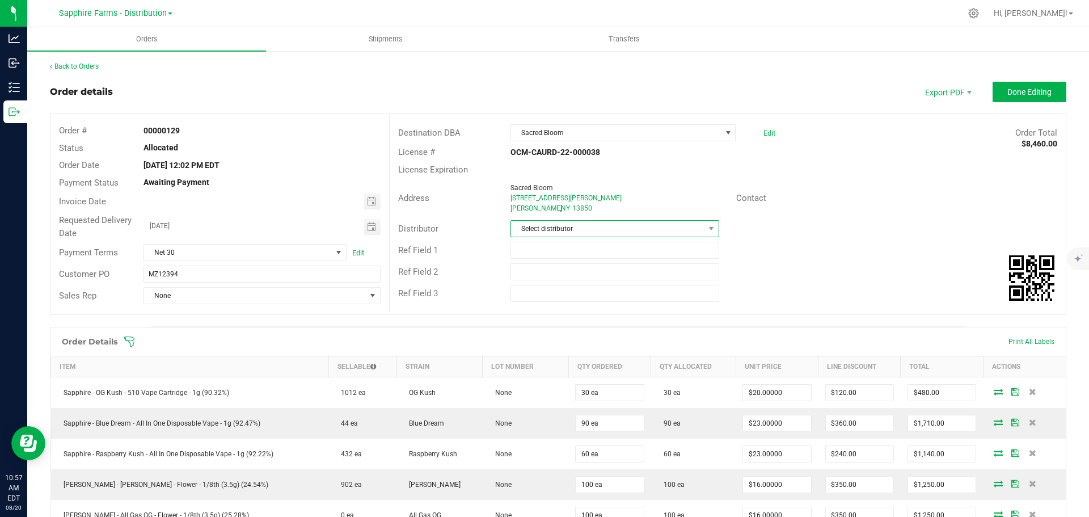
click at [566, 228] on span "Select distributor" at bounding box center [607, 229] width 193 height 16
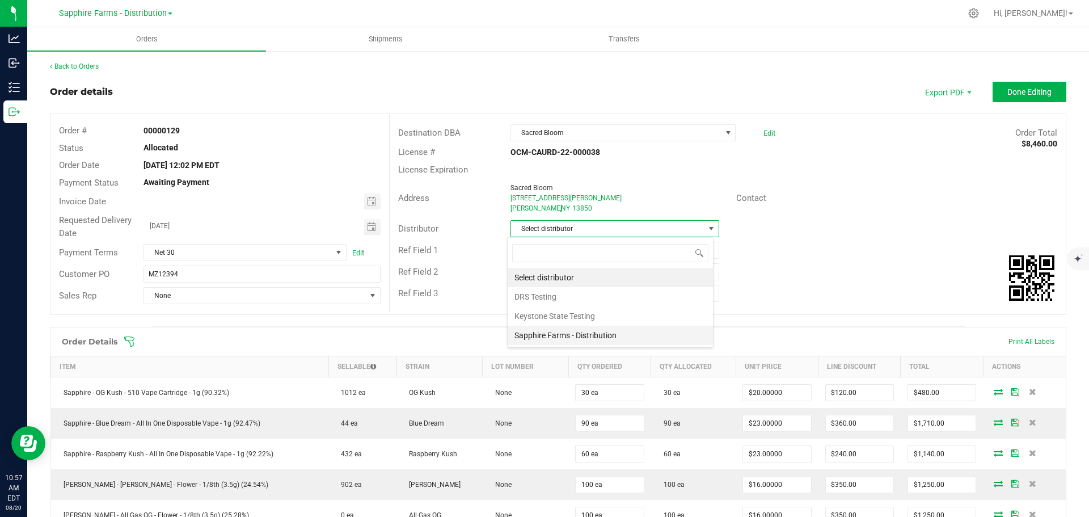
click at [611, 332] on li "Sapphire Farms - Distribution" at bounding box center [610, 335] width 205 height 19
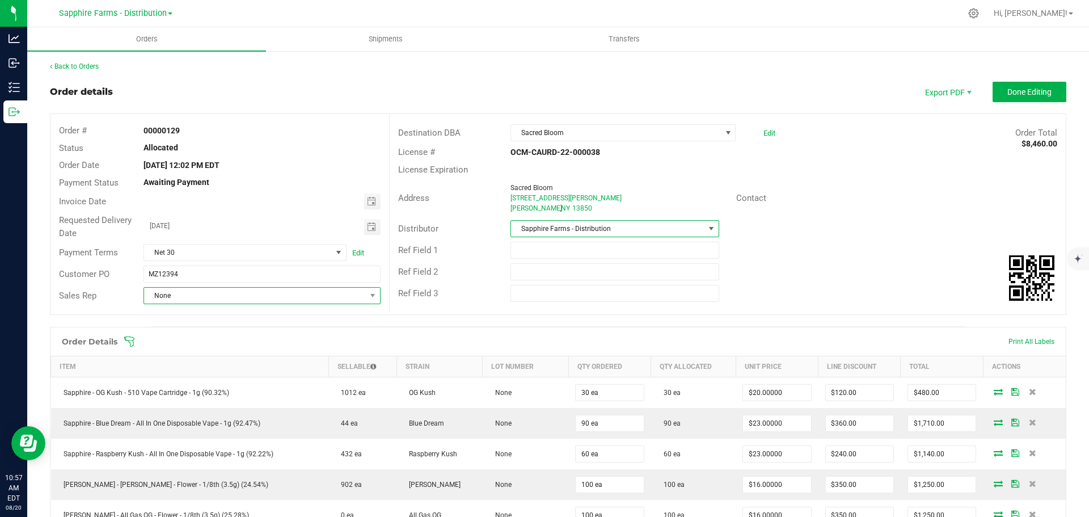
click at [249, 295] on span "None" at bounding box center [254, 296] width 221 height 16
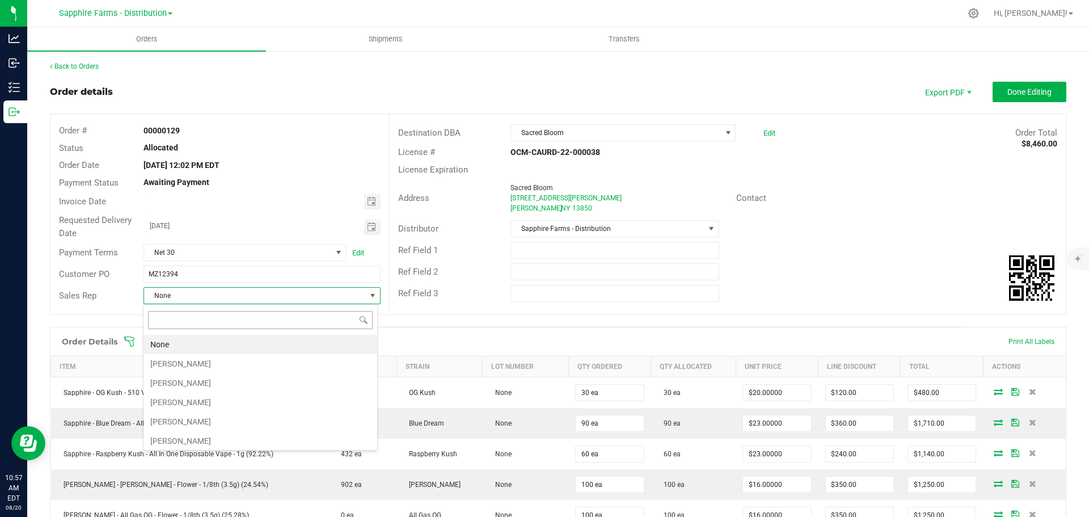
scroll to position [17, 234]
click at [215, 361] on li "[PERSON_NAME]" at bounding box center [261, 363] width 234 height 19
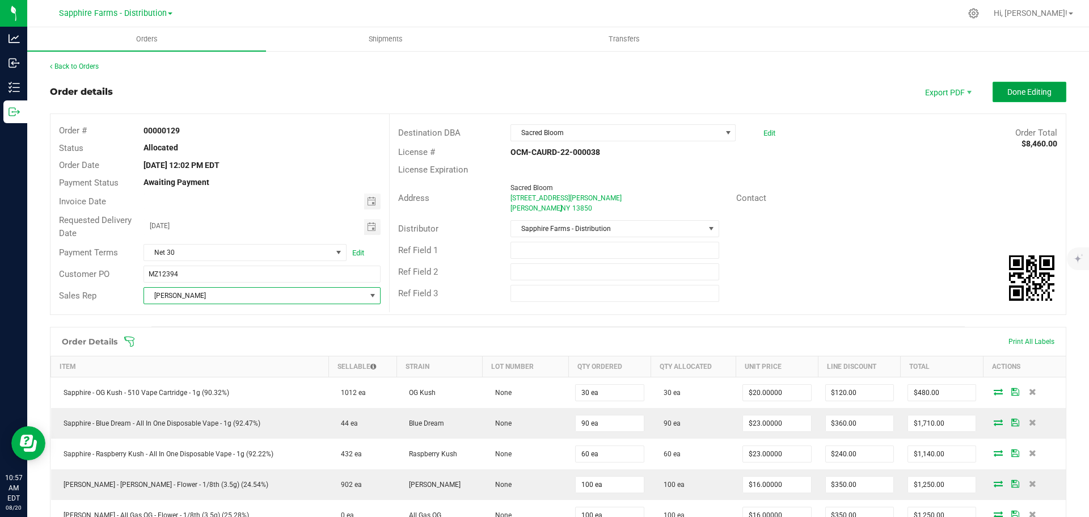
click at [1034, 94] on span "Done Editing" at bounding box center [1030, 91] width 44 height 9
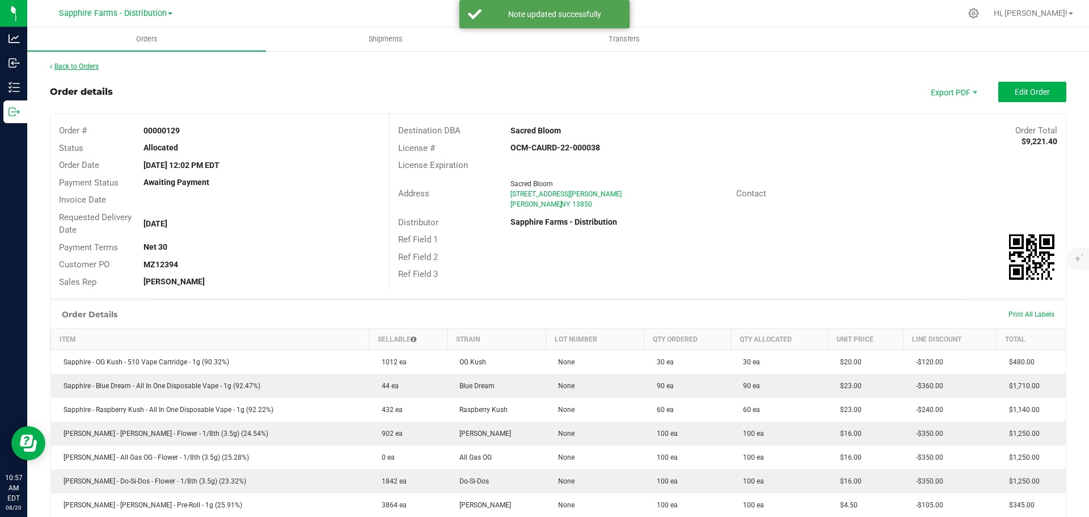
click at [83, 66] on link "Back to Orders" at bounding box center [74, 66] width 49 height 8
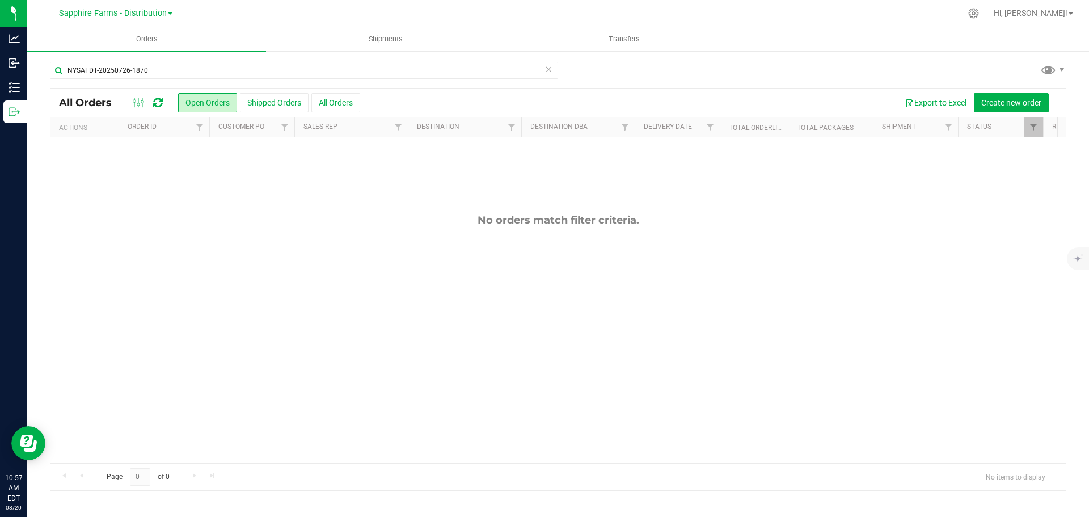
click at [550, 69] on icon at bounding box center [549, 69] width 8 height 14
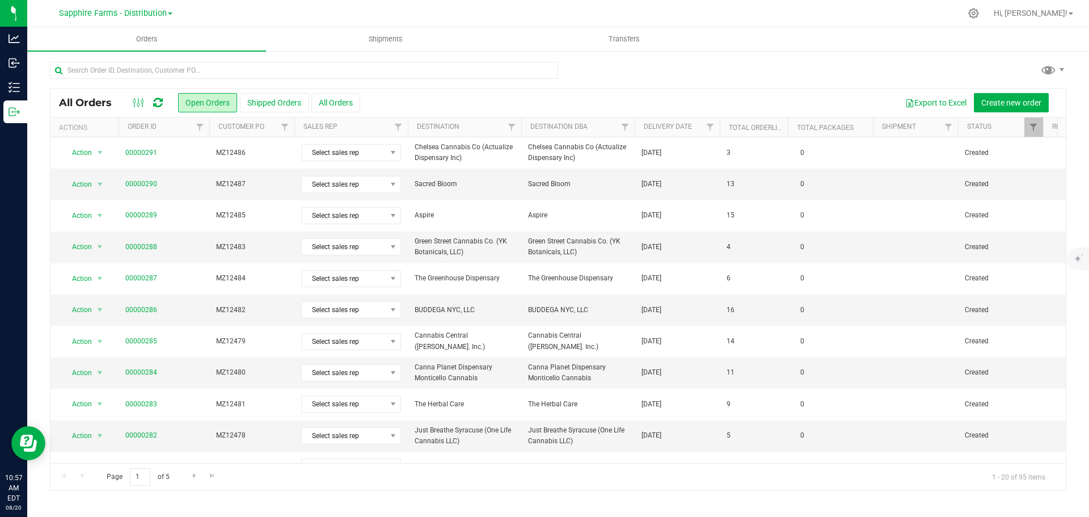
click at [637, 131] on div at bounding box center [635, 127] width 5 height 20
click at [641, 127] on th "Delivery Date" at bounding box center [677, 127] width 85 height 20
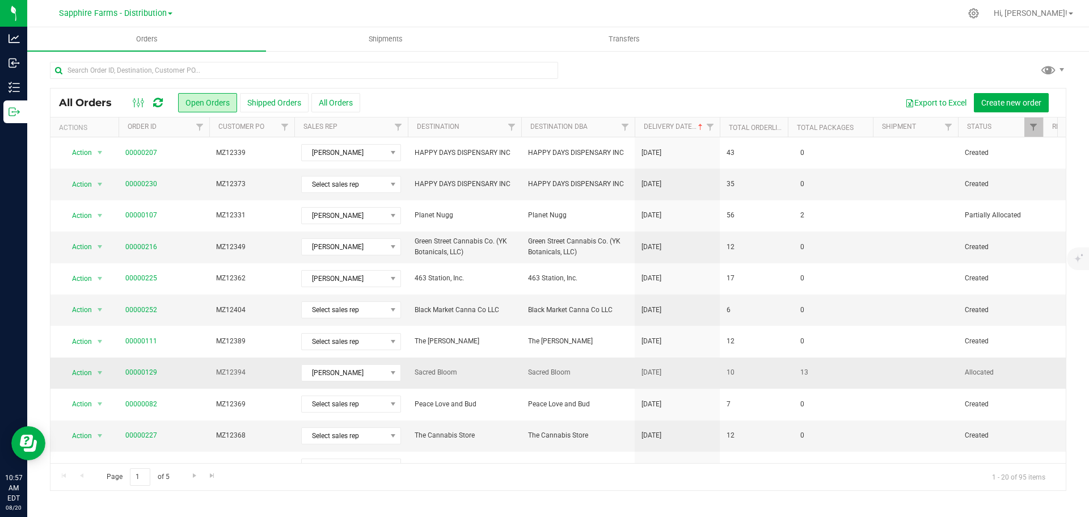
click at [589, 372] on span "Sacred Bloom" at bounding box center [578, 372] width 100 height 11
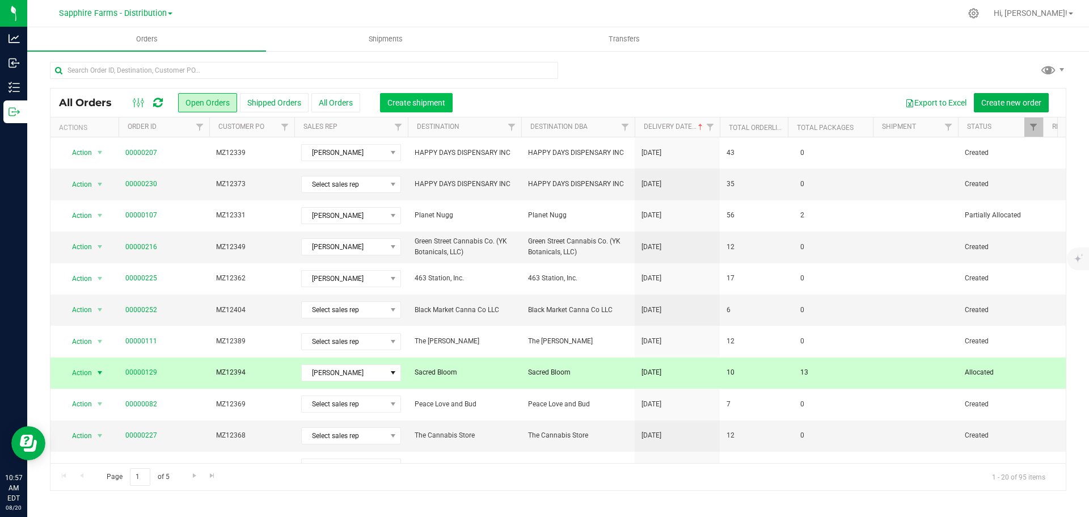
click at [430, 103] on span "Create shipment" at bounding box center [417, 102] width 58 height 9
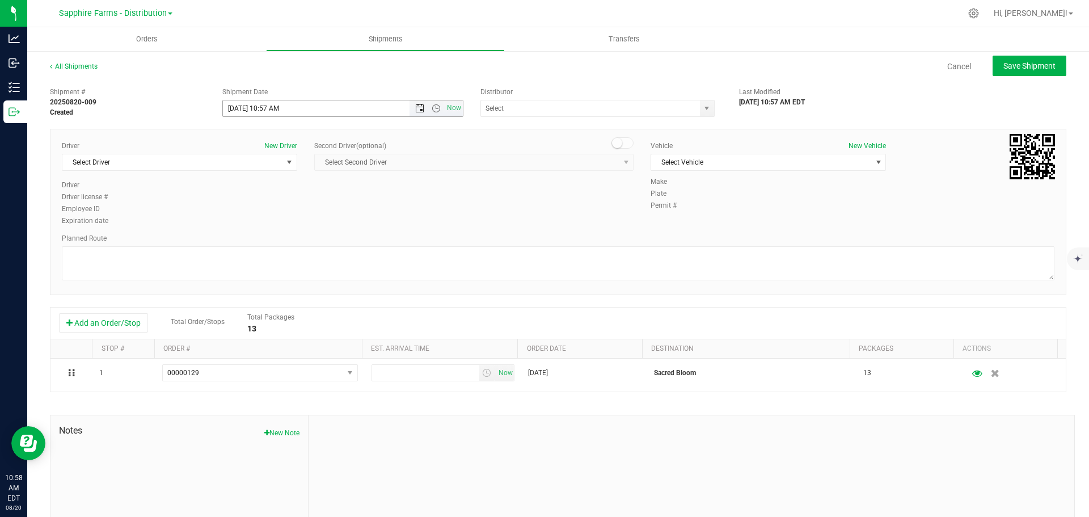
click at [418, 106] on span "Open the date view" at bounding box center [419, 108] width 9 height 9
click at [297, 184] on link "7" at bounding box center [297, 189] width 16 height 18
click at [432, 105] on span "Open the time view" at bounding box center [436, 108] width 9 height 9
click at [330, 212] on li "9:00 AM" at bounding box center [339, 219] width 237 height 15
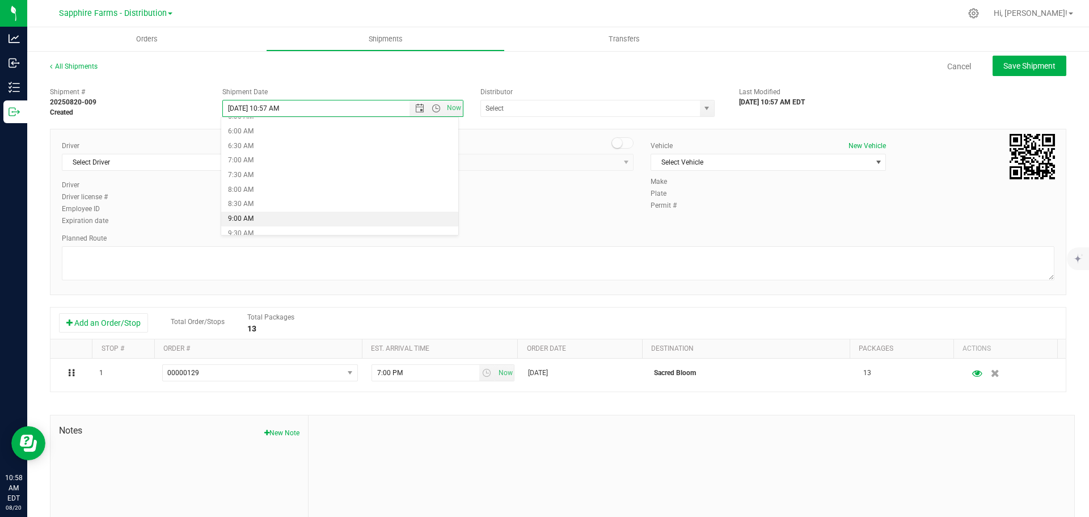
type input "[DATE] 9:00 AM"
click at [701, 103] on span "select" at bounding box center [707, 108] width 14 height 16
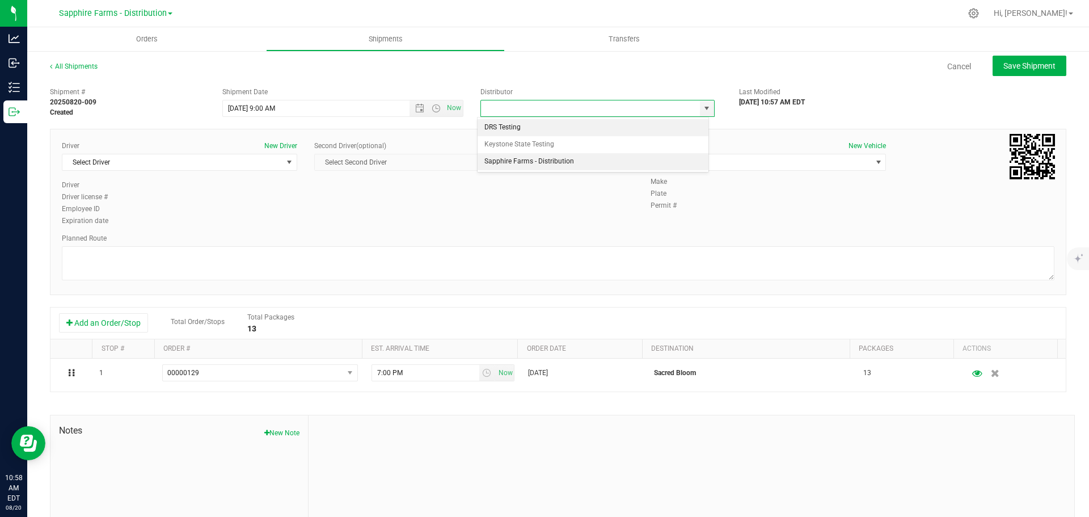
click at [569, 164] on li "Sapphire Farms - Distribution" at bounding box center [593, 161] width 231 height 17
type input "Sapphire Farms - Distribution"
click at [276, 163] on span "Select Driver" at bounding box center [172, 162] width 220 height 16
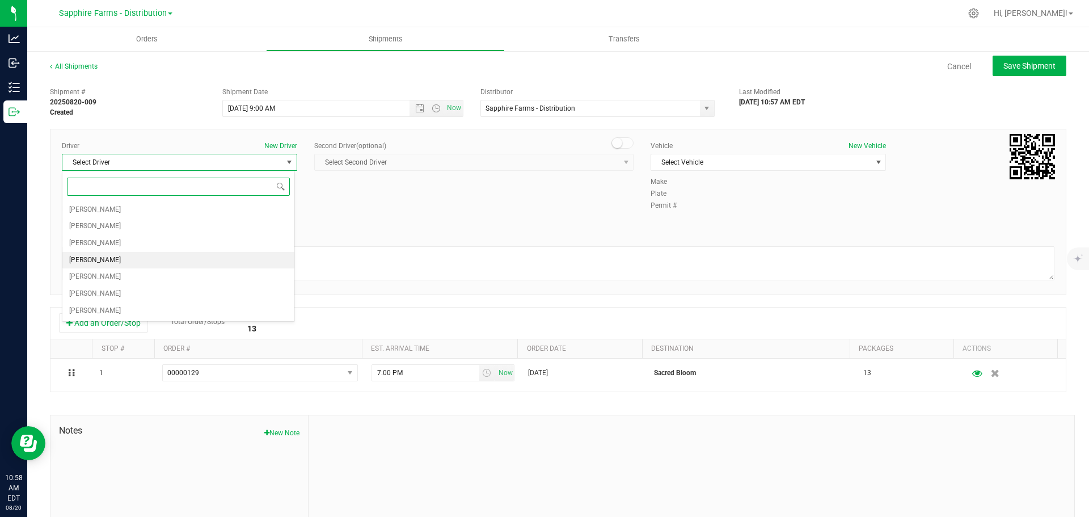
click at [162, 267] on li "[PERSON_NAME]" at bounding box center [178, 260] width 232 height 17
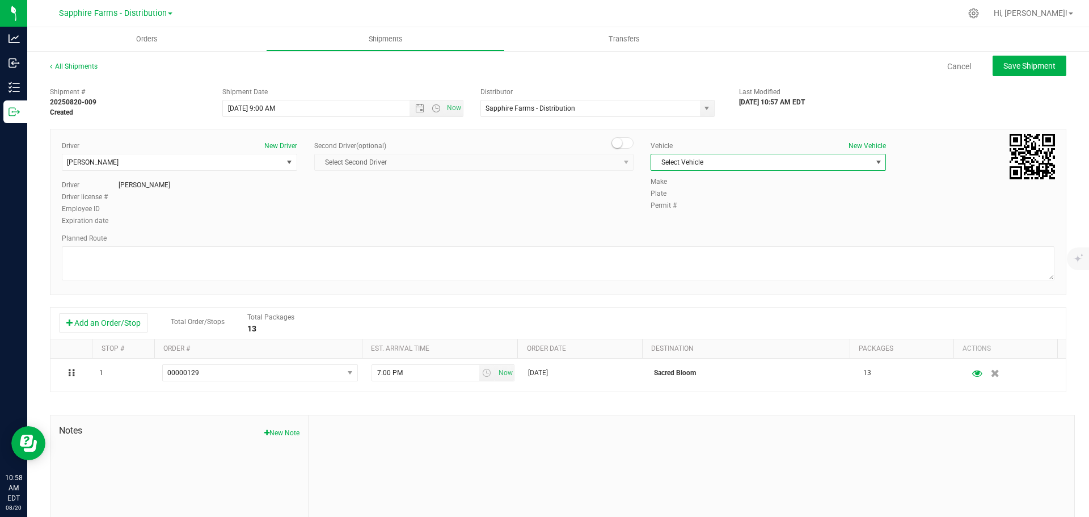
click at [722, 156] on span "Select Vehicle" at bounding box center [761, 162] width 220 height 16
click at [682, 197] on li "Van #1" at bounding box center [763, 198] width 232 height 17
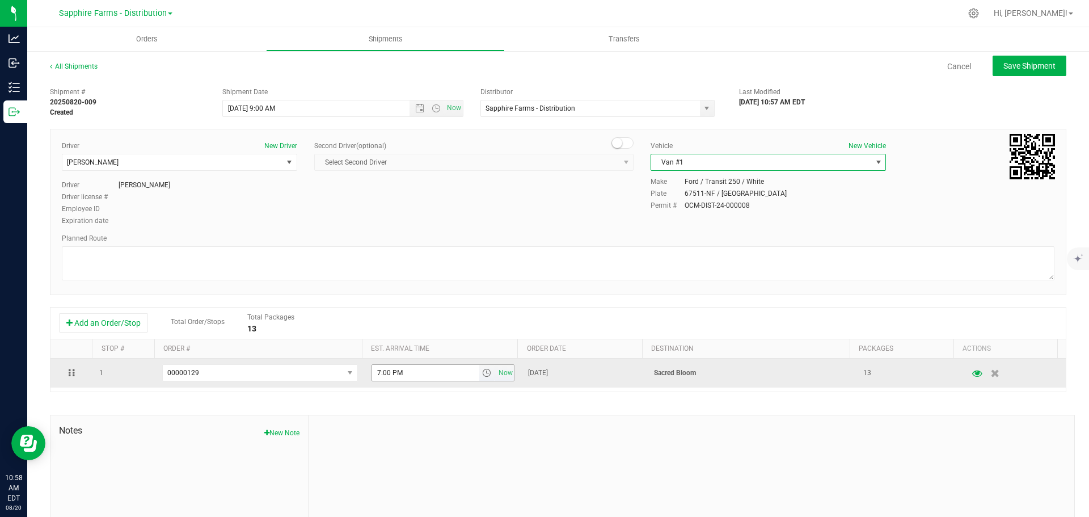
click at [482, 374] on span "select" at bounding box center [486, 372] width 9 height 9
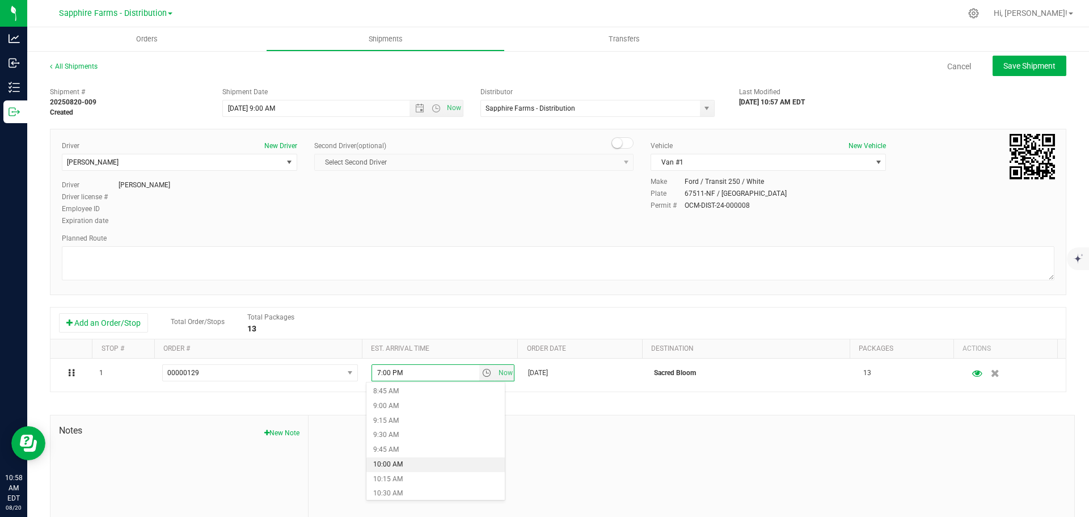
scroll to position [567, 0]
click at [426, 418] on li "10:15 AM" at bounding box center [436, 422] width 138 height 15
click at [475, 263] on textarea at bounding box center [558, 263] width 993 height 34
click at [1004, 70] on span "Save Shipment" at bounding box center [1030, 65] width 52 height 9
type input "8/7/2025 1:00 PM"
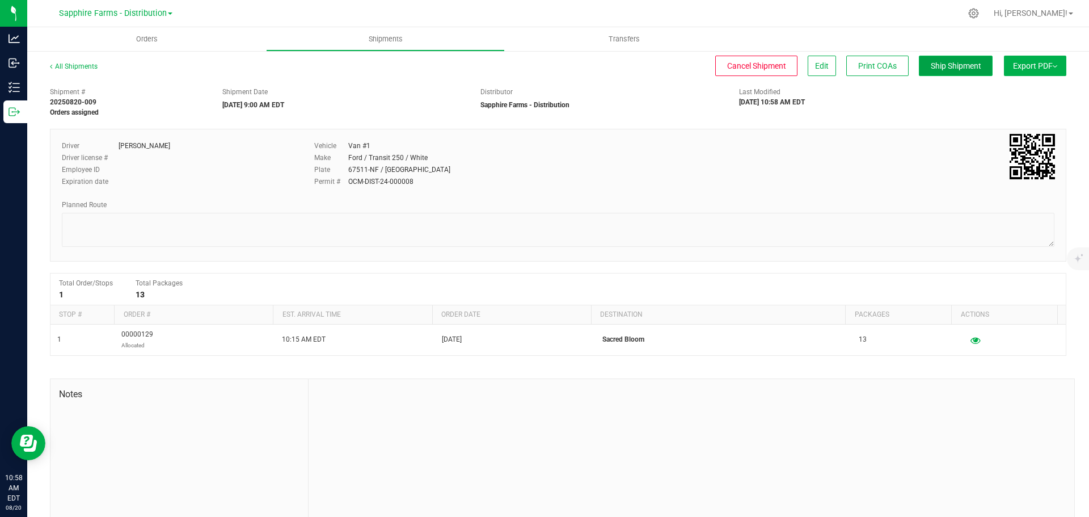
click at [931, 62] on span "Ship Shipment" at bounding box center [956, 65] width 51 height 9
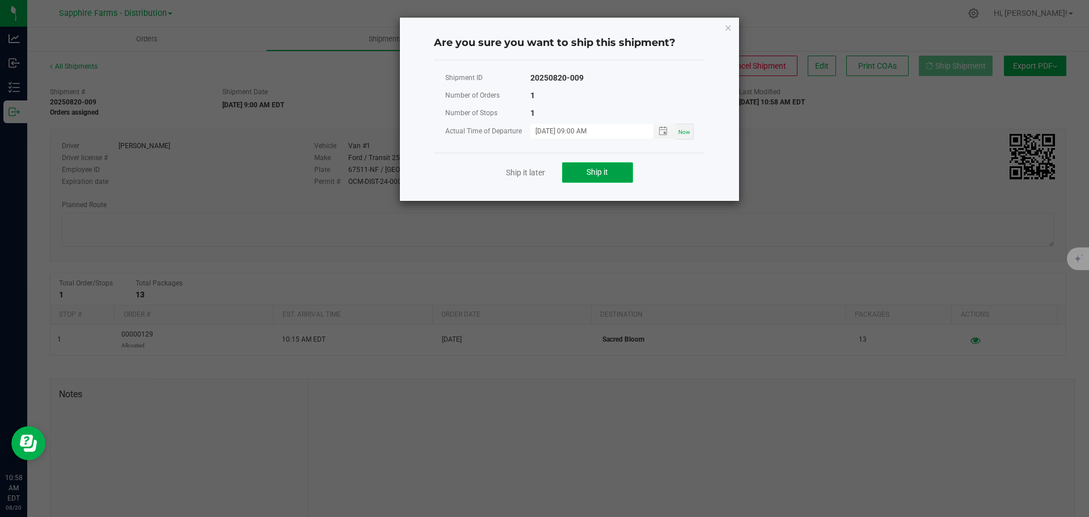
click at [605, 175] on span "Ship it" at bounding box center [598, 171] width 22 height 9
